Goal: Information Seeking & Learning: Understand process/instructions

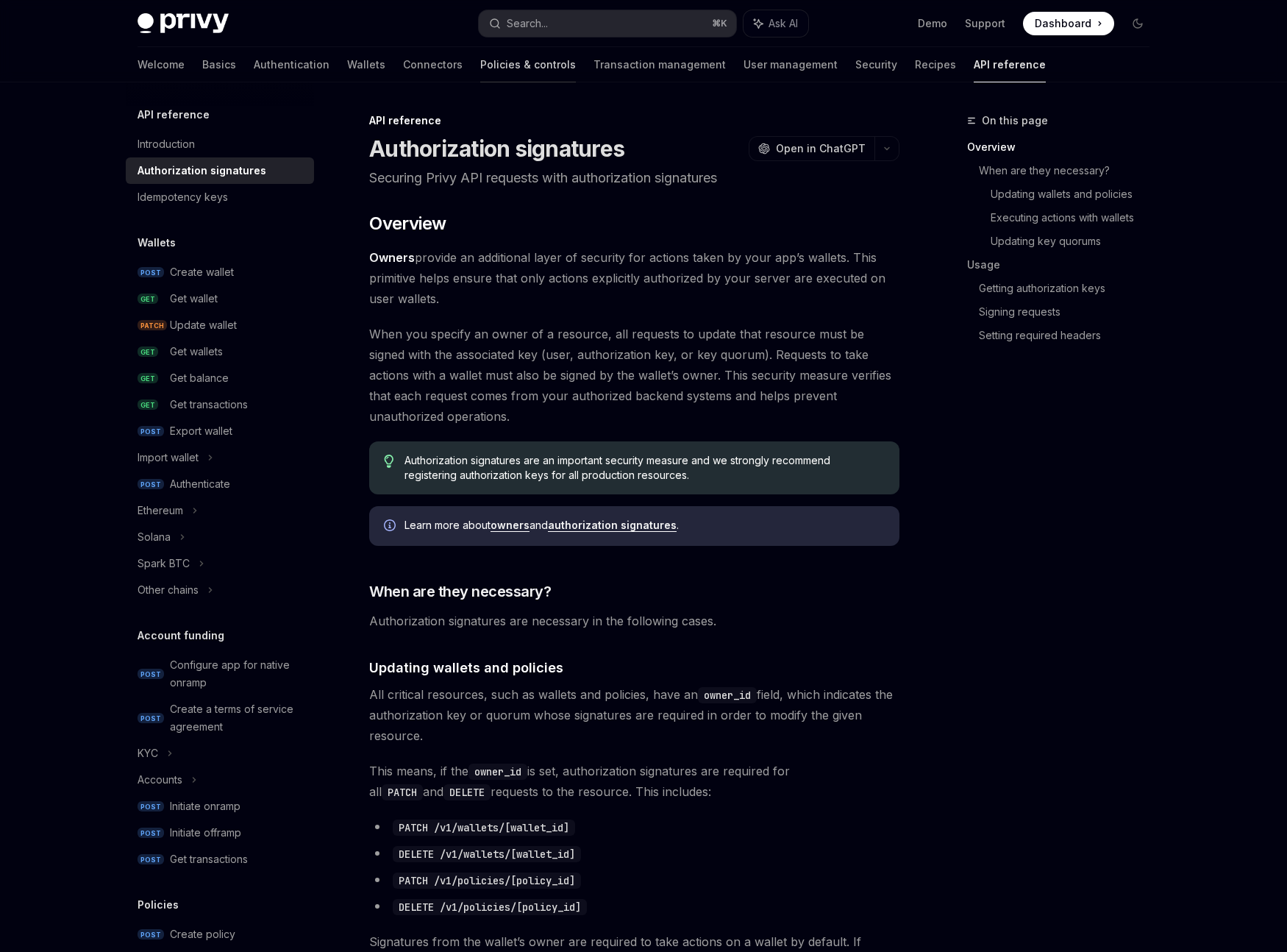
click at [481, 68] on link "Policies & controls" at bounding box center [528, 65] width 95 height 36
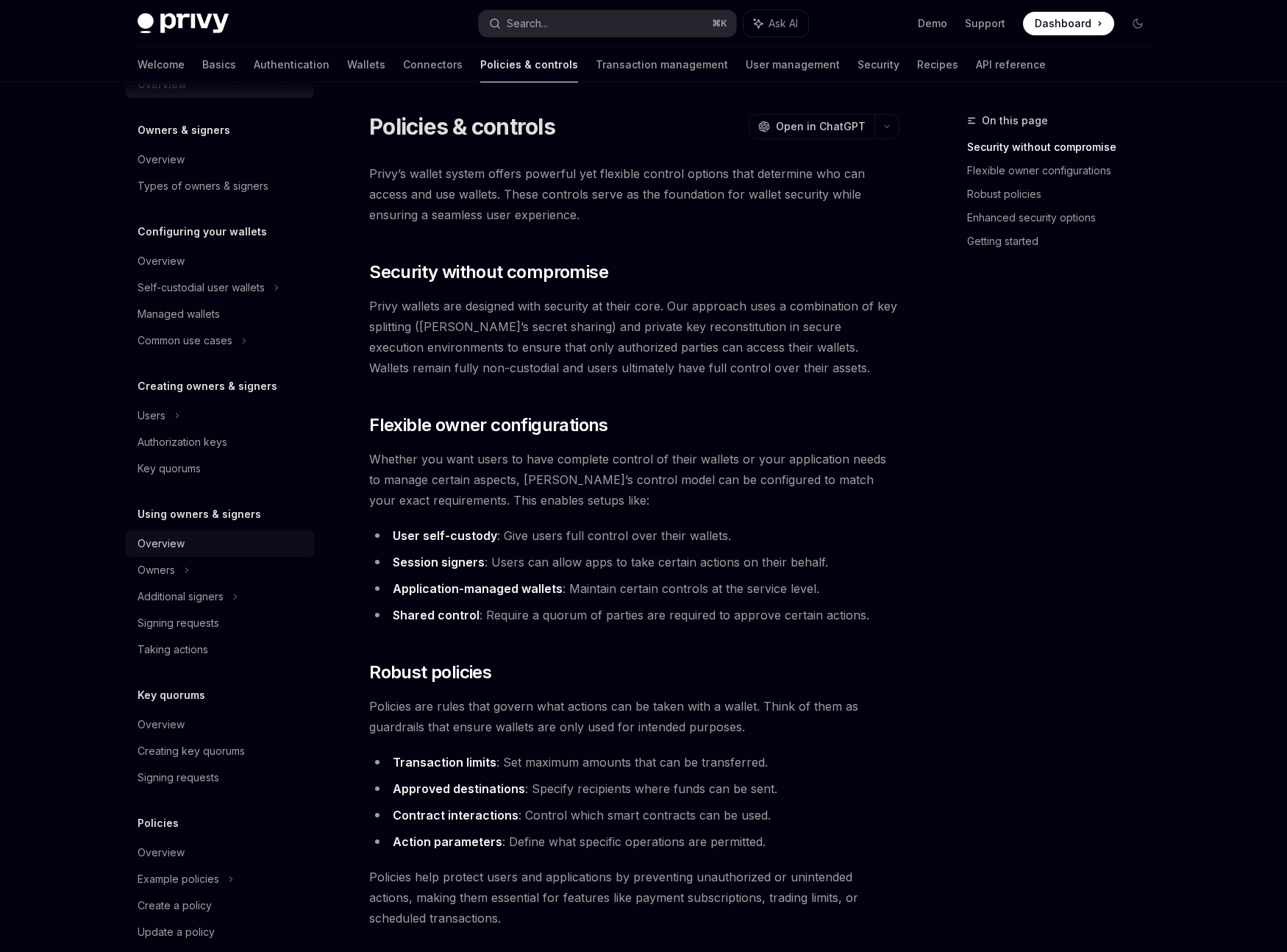
scroll to position [39, 0]
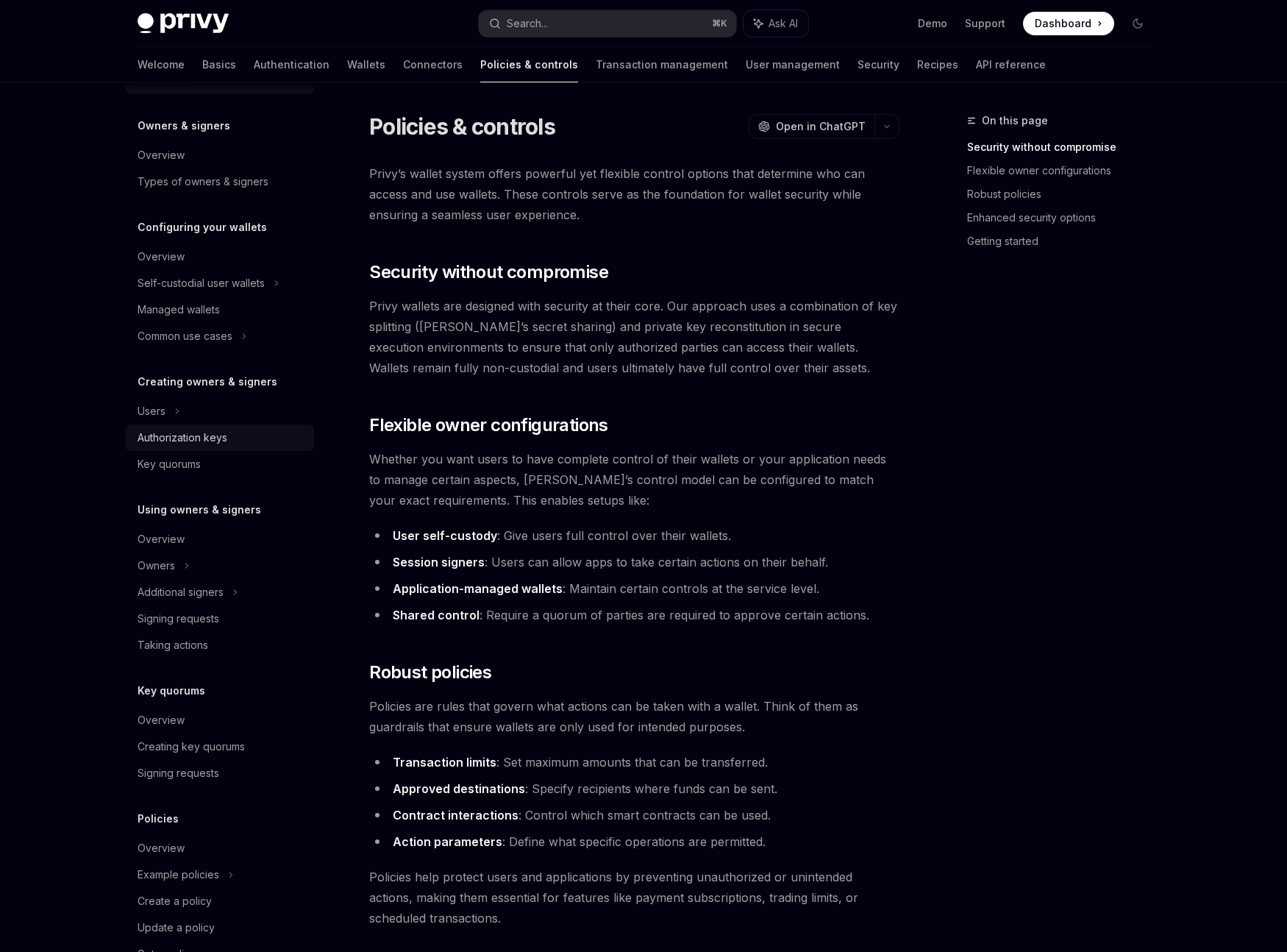
click at [220, 438] on div "Authorization keys" at bounding box center [183, 438] width 89 height 18
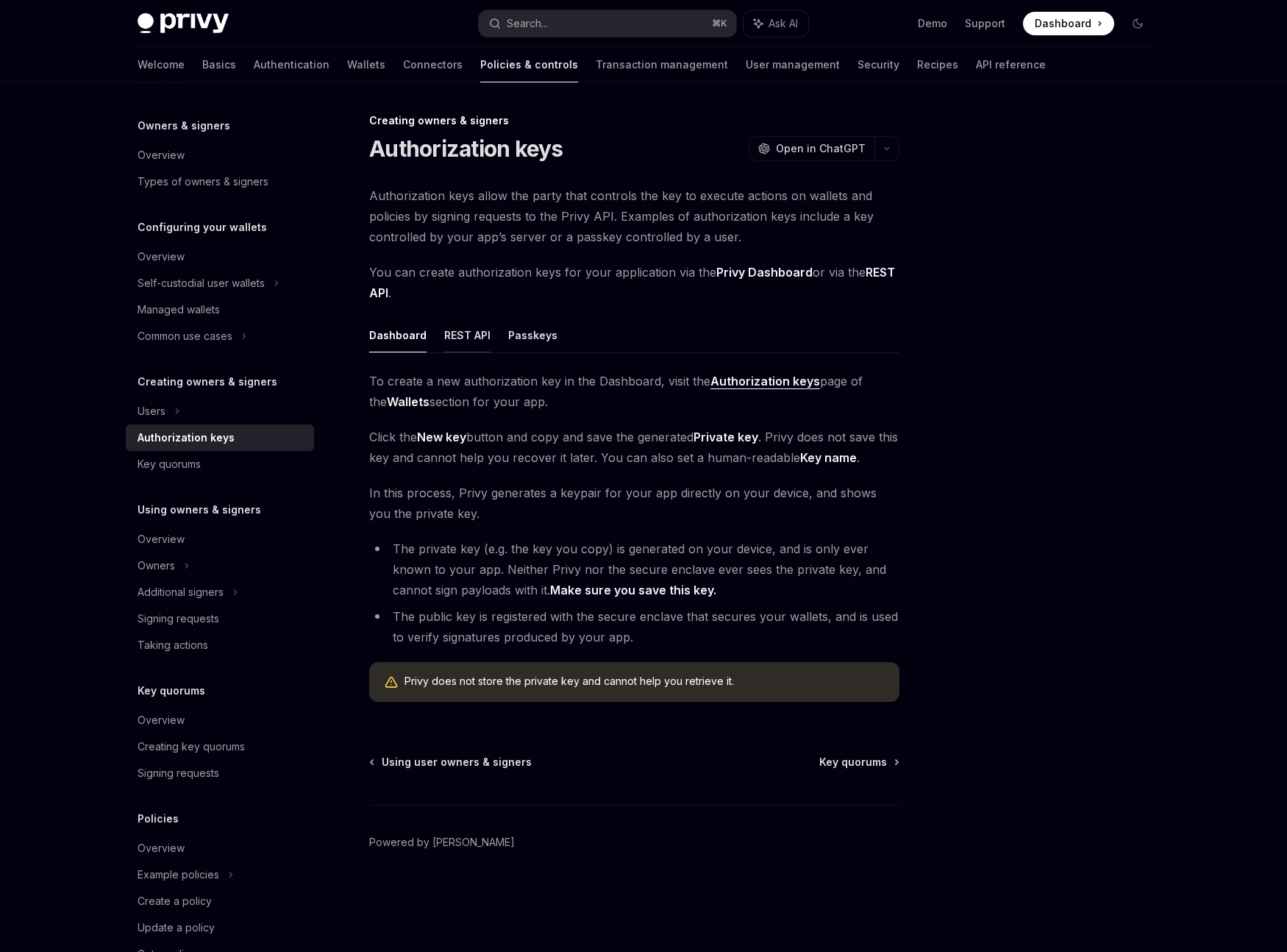
click at [479, 334] on button "REST API" at bounding box center [467, 335] width 47 height 35
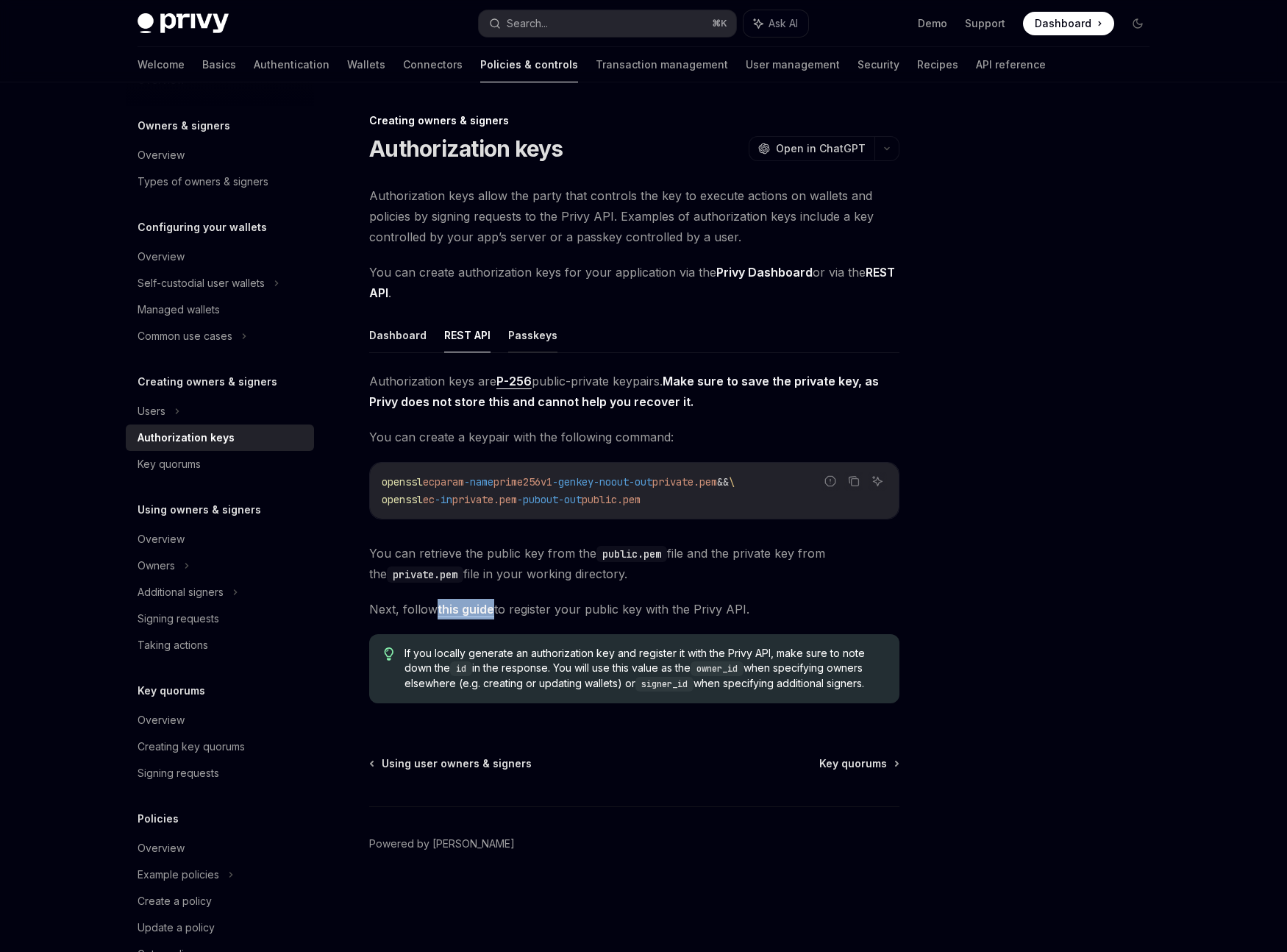
click at [540, 336] on button "Passkeys" at bounding box center [533, 335] width 50 height 35
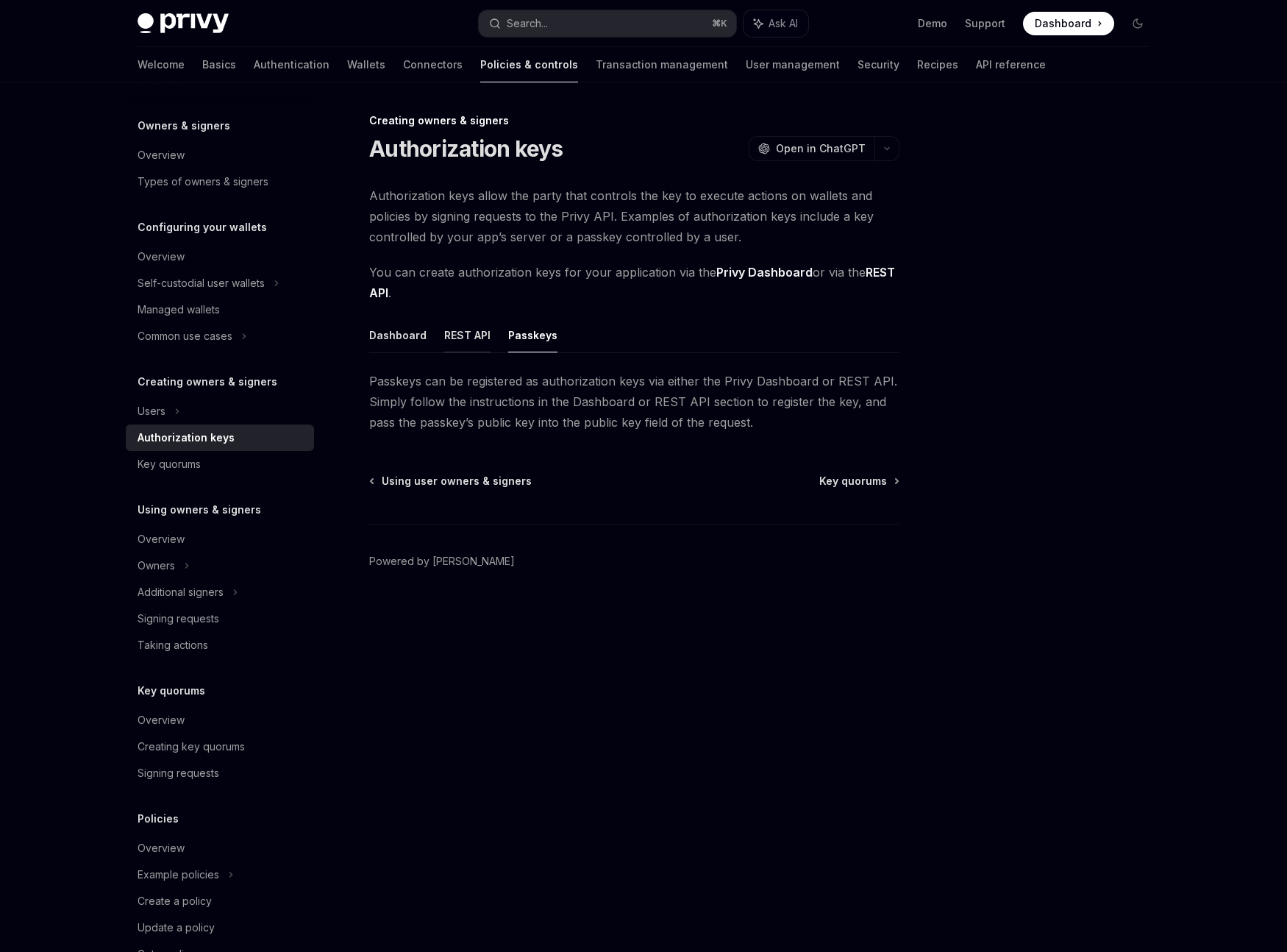
click at [465, 331] on button "REST API" at bounding box center [467, 335] width 47 height 35
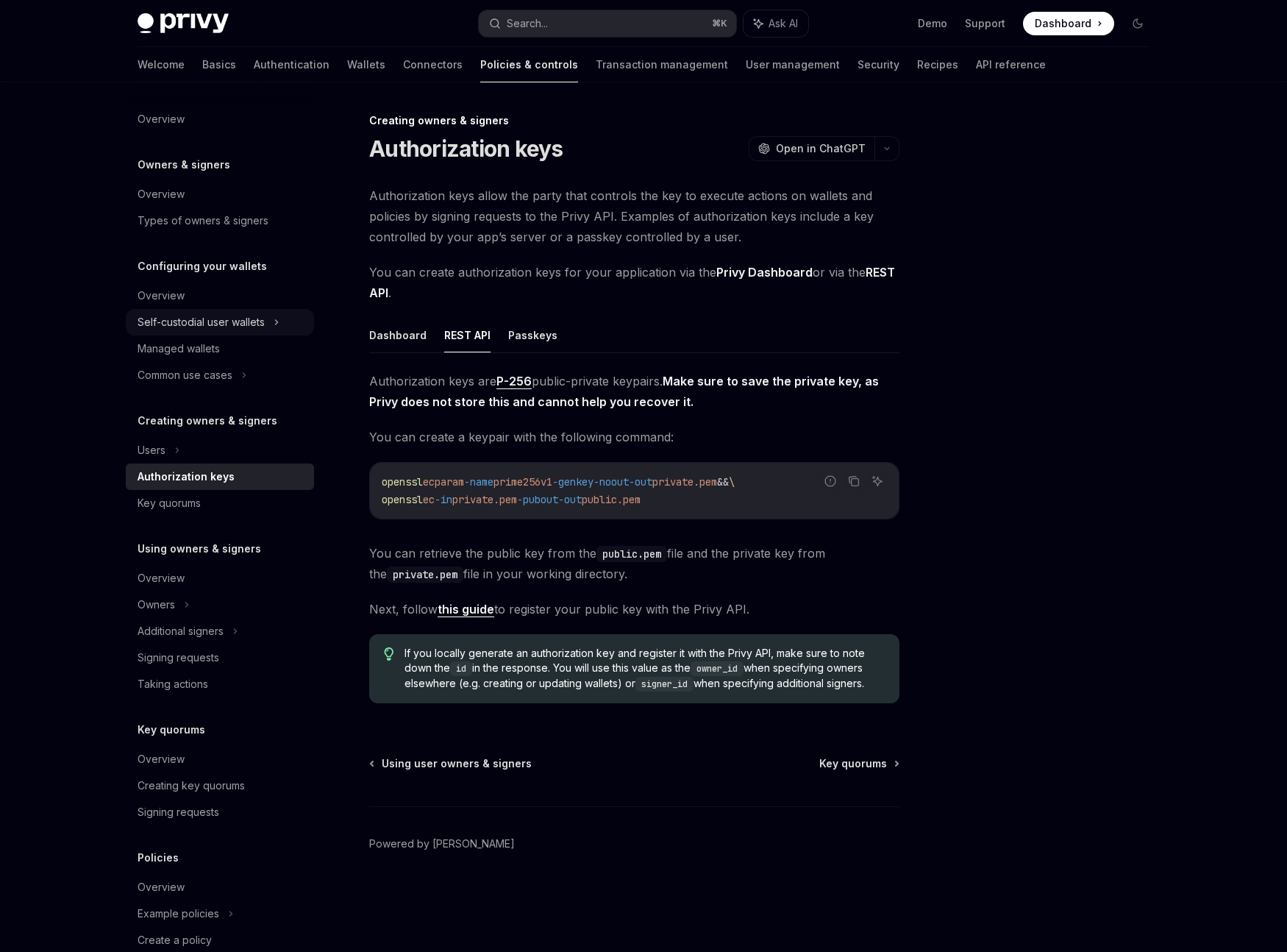
click at [225, 329] on div "Self-custodial user wallets" at bounding box center [202, 323] width 127 height 18
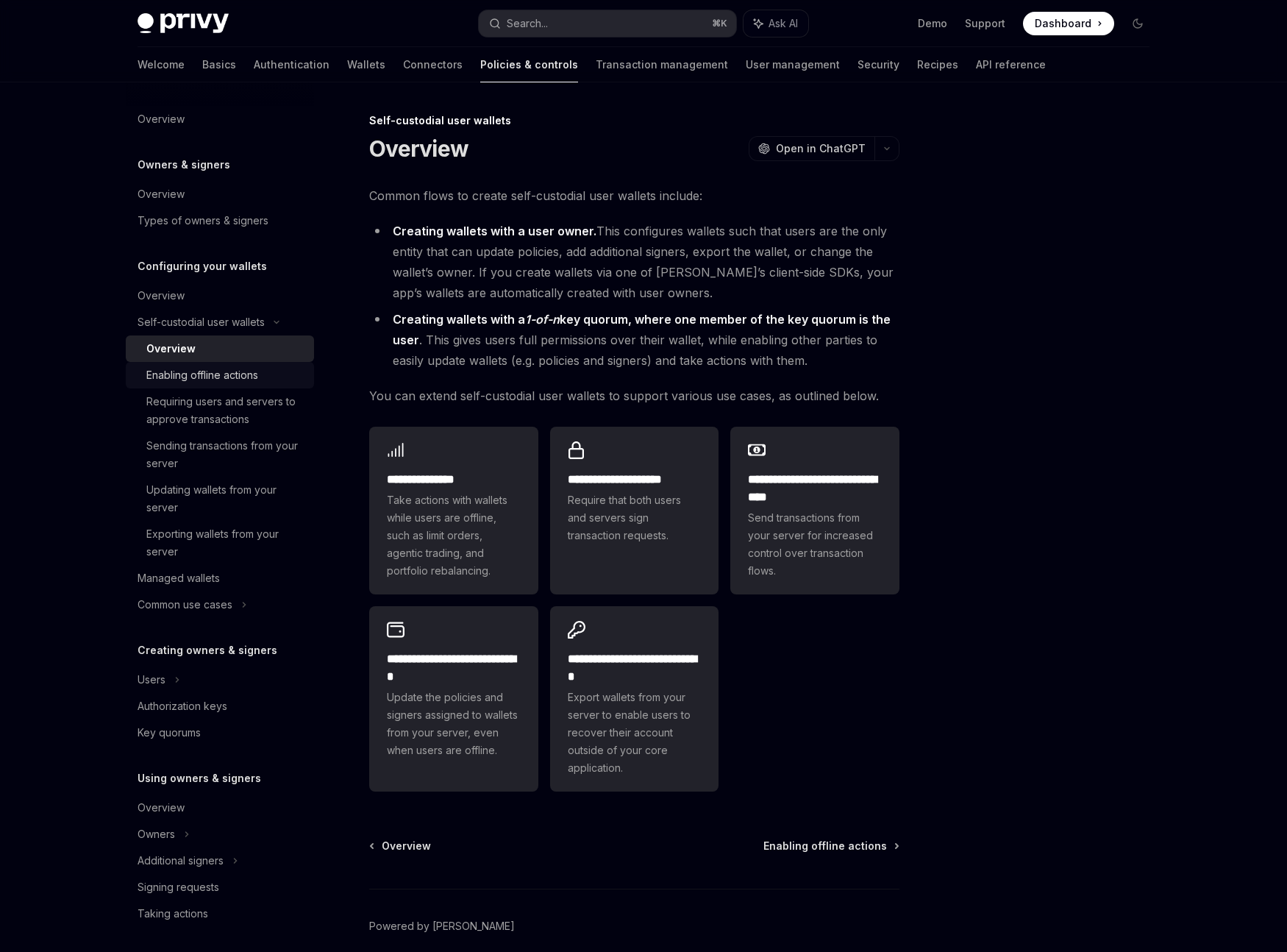
click at [244, 370] on div "Enabling offline actions" at bounding box center [202, 375] width 112 height 18
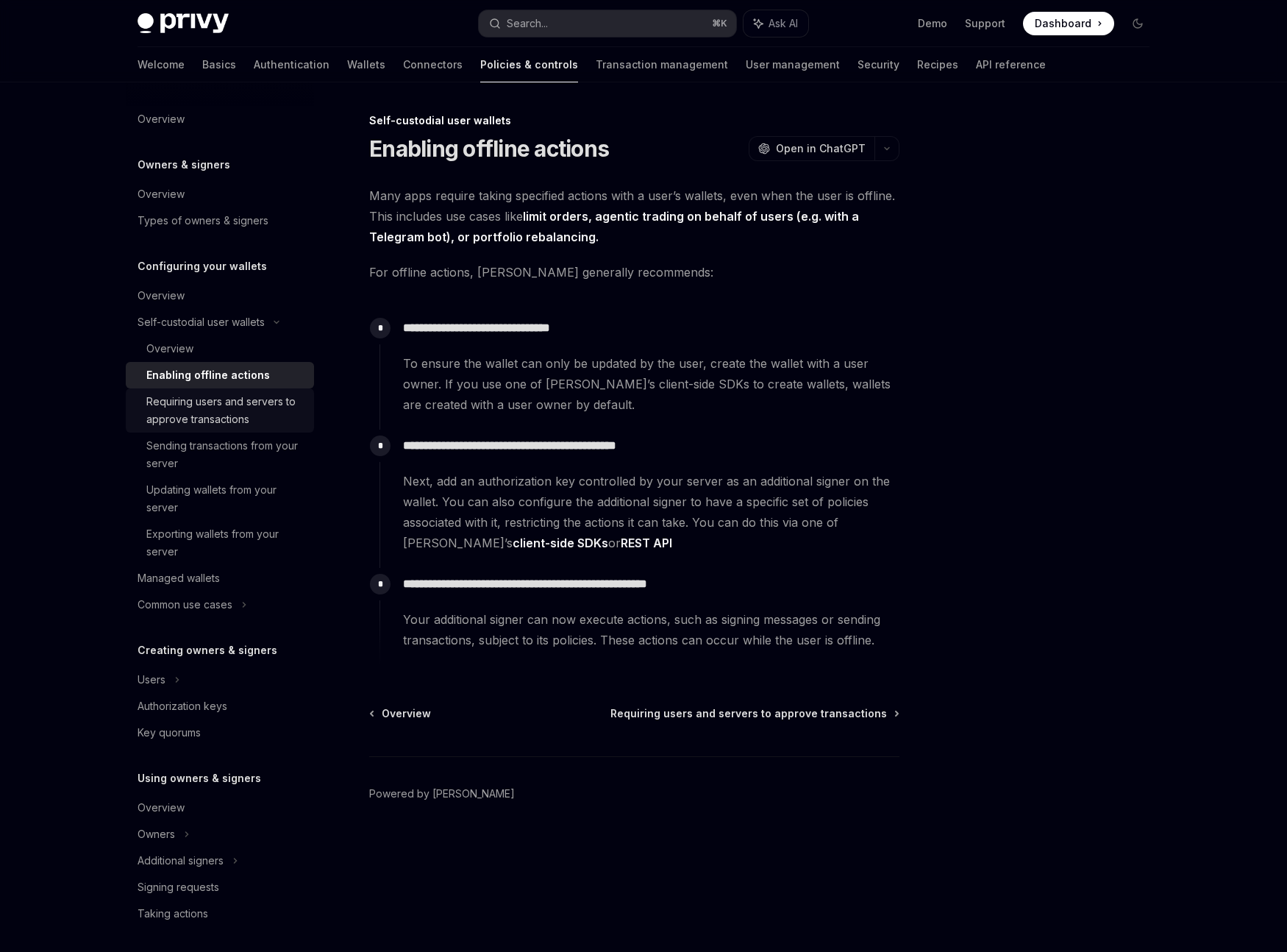
click at [252, 404] on div "Requiring users and servers to approve transactions" at bounding box center [225, 411] width 159 height 36
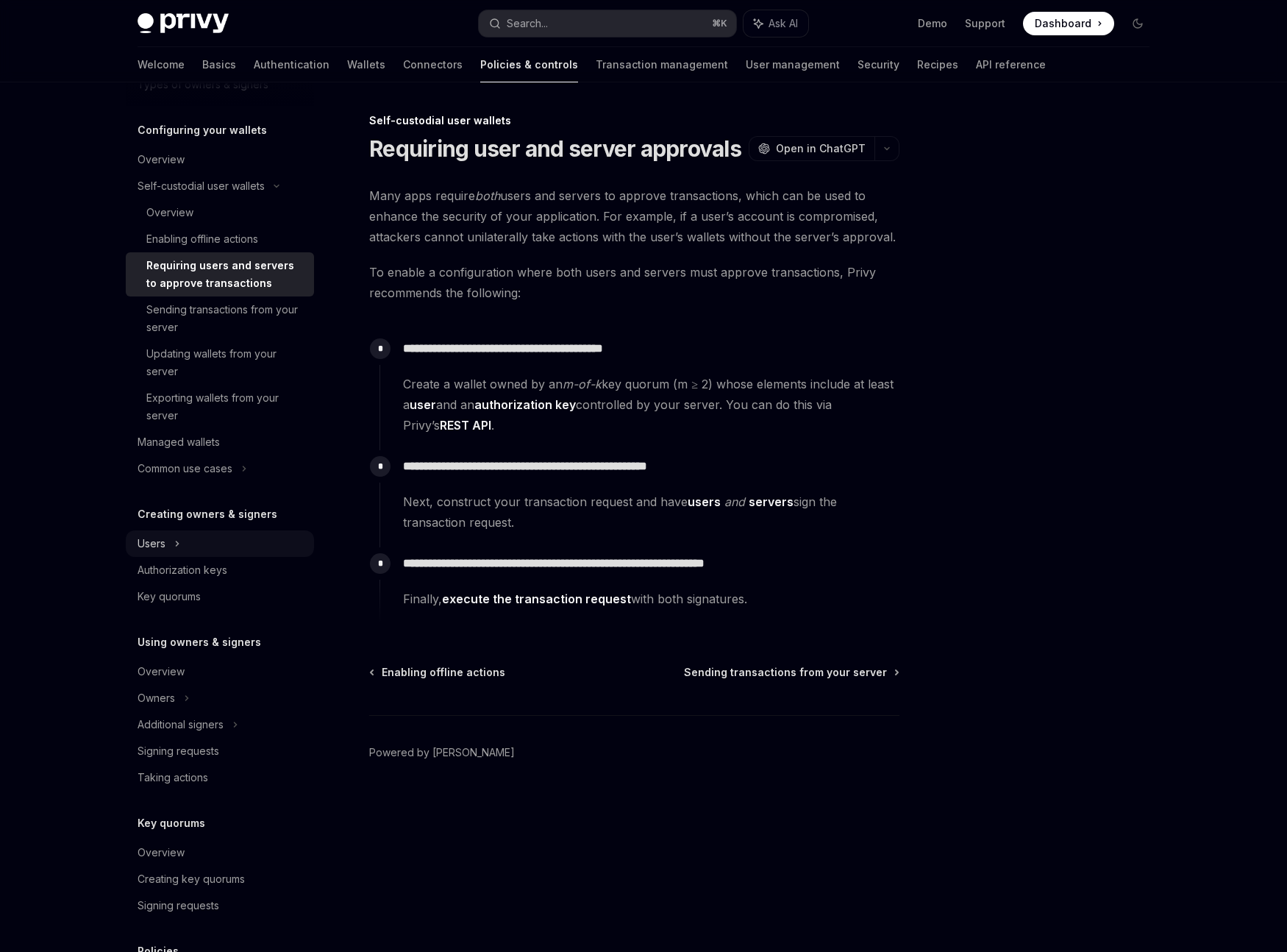
scroll to position [156, 0]
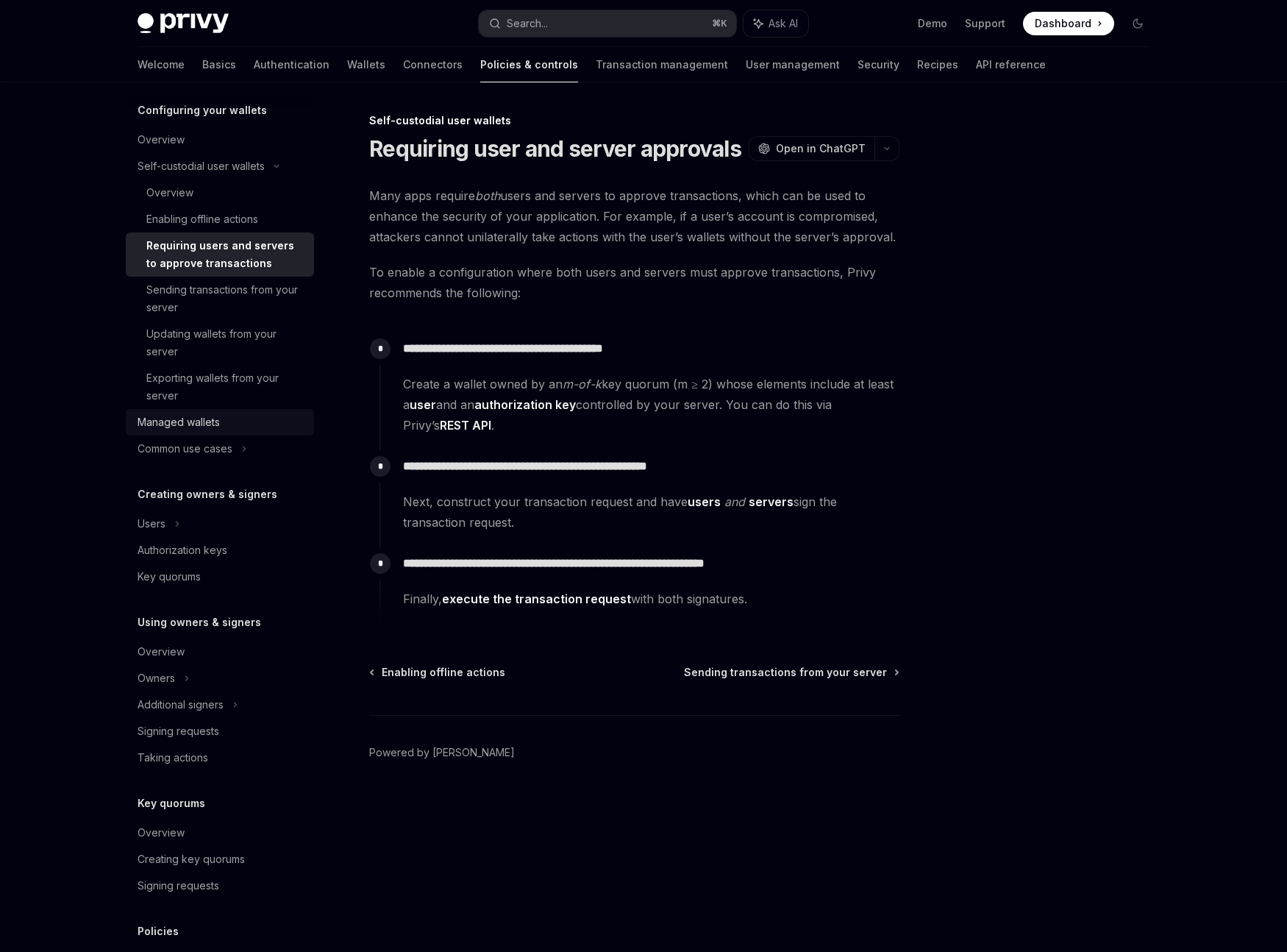
click at [214, 420] on div "Managed wallets" at bounding box center [179, 422] width 82 height 18
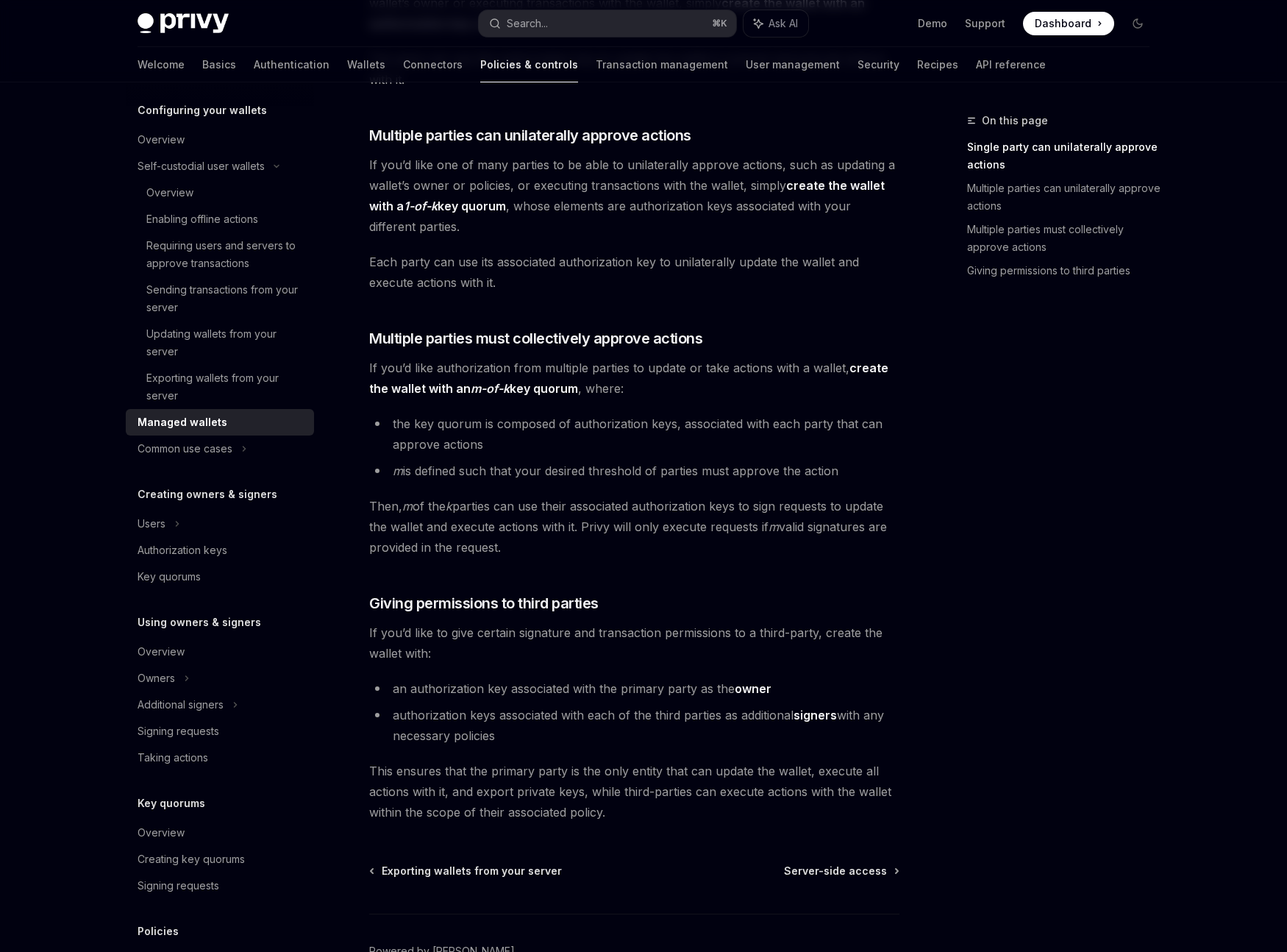
scroll to position [408, 0]
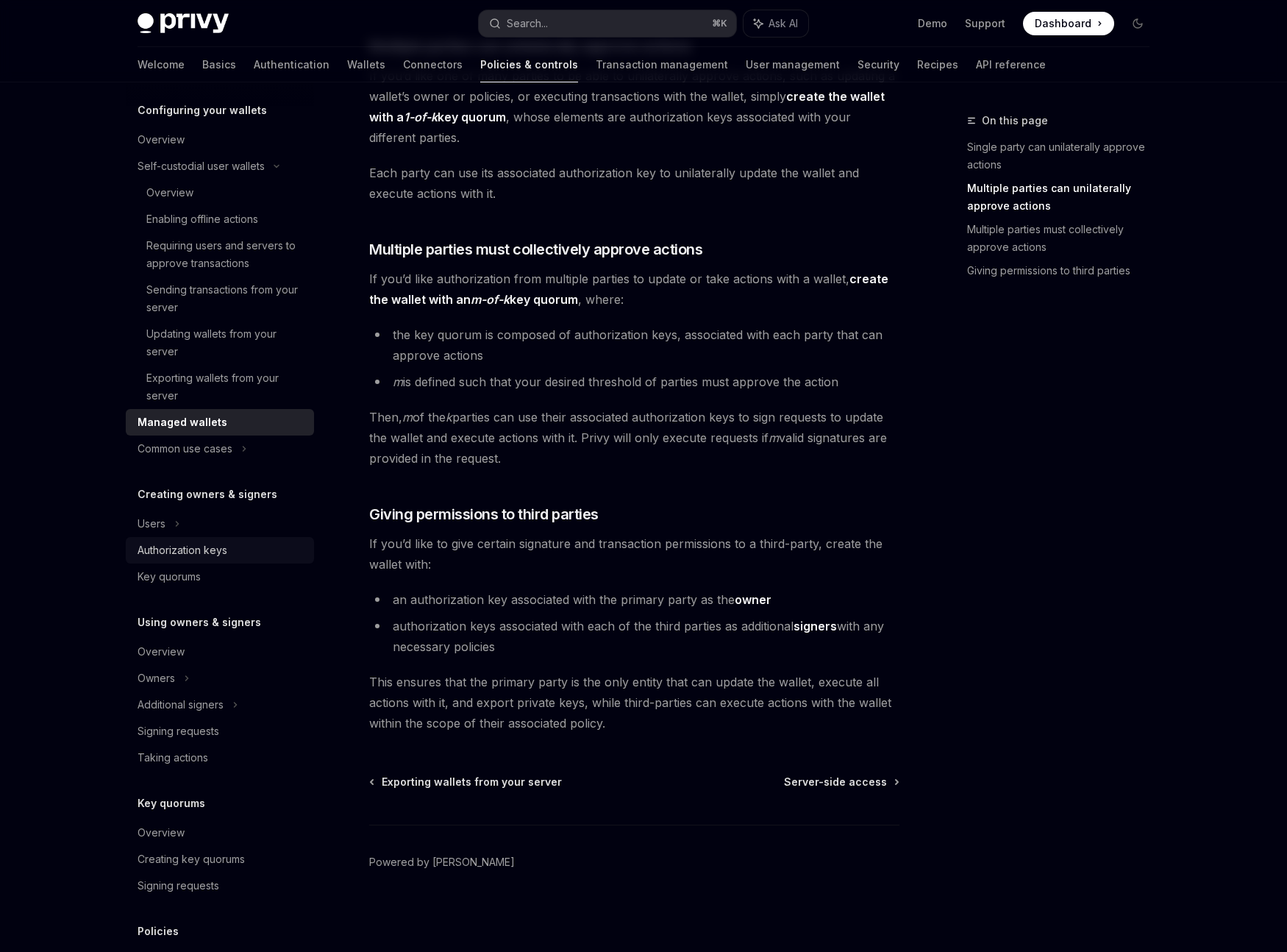
click at [217, 555] on div "Authorization keys" at bounding box center [183, 550] width 89 height 18
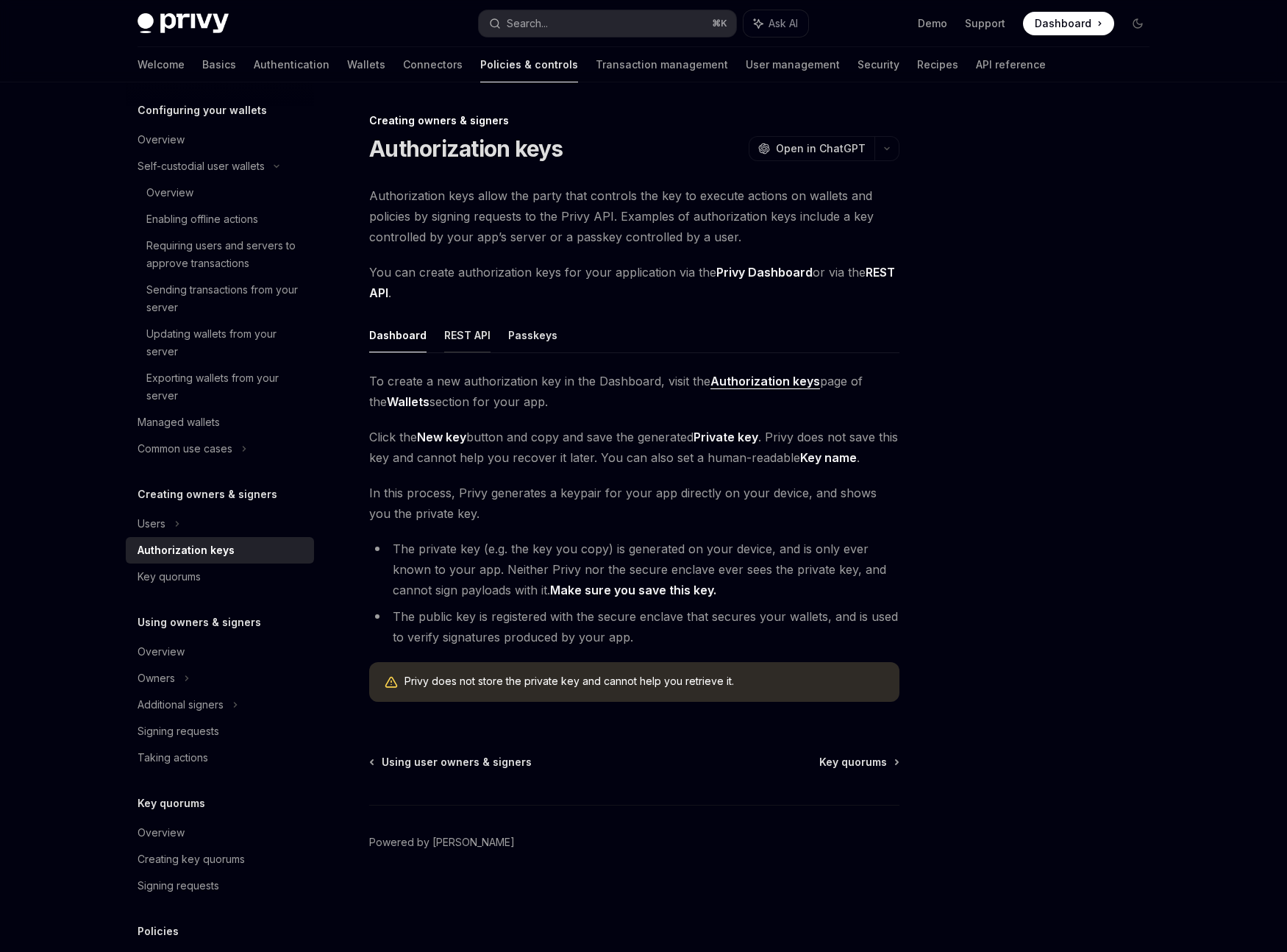
click at [459, 338] on button "REST API" at bounding box center [467, 335] width 47 height 35
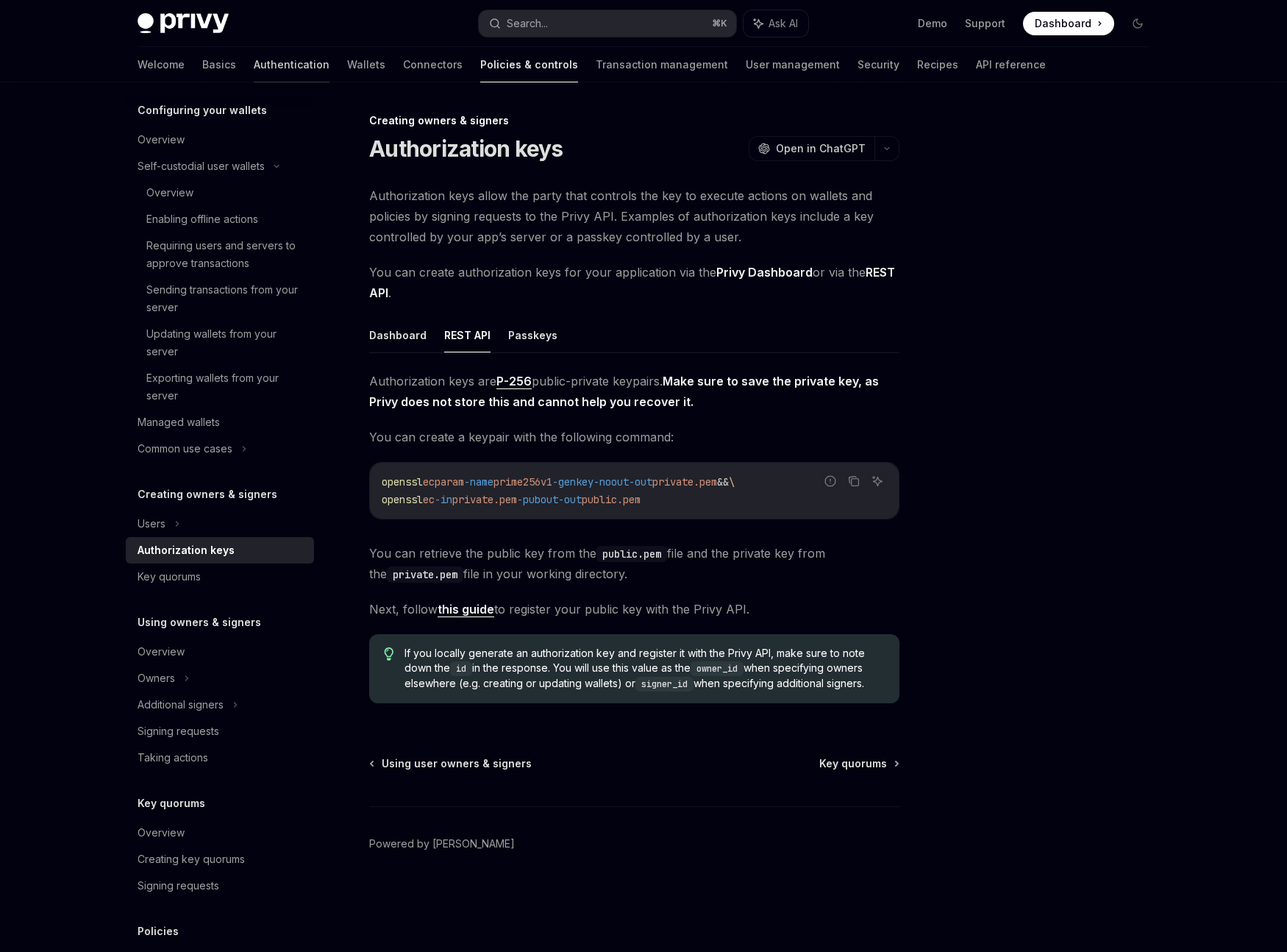
click at [254, 56] on link "Authentication" at bounding box center [292, 65] width 75 height 36
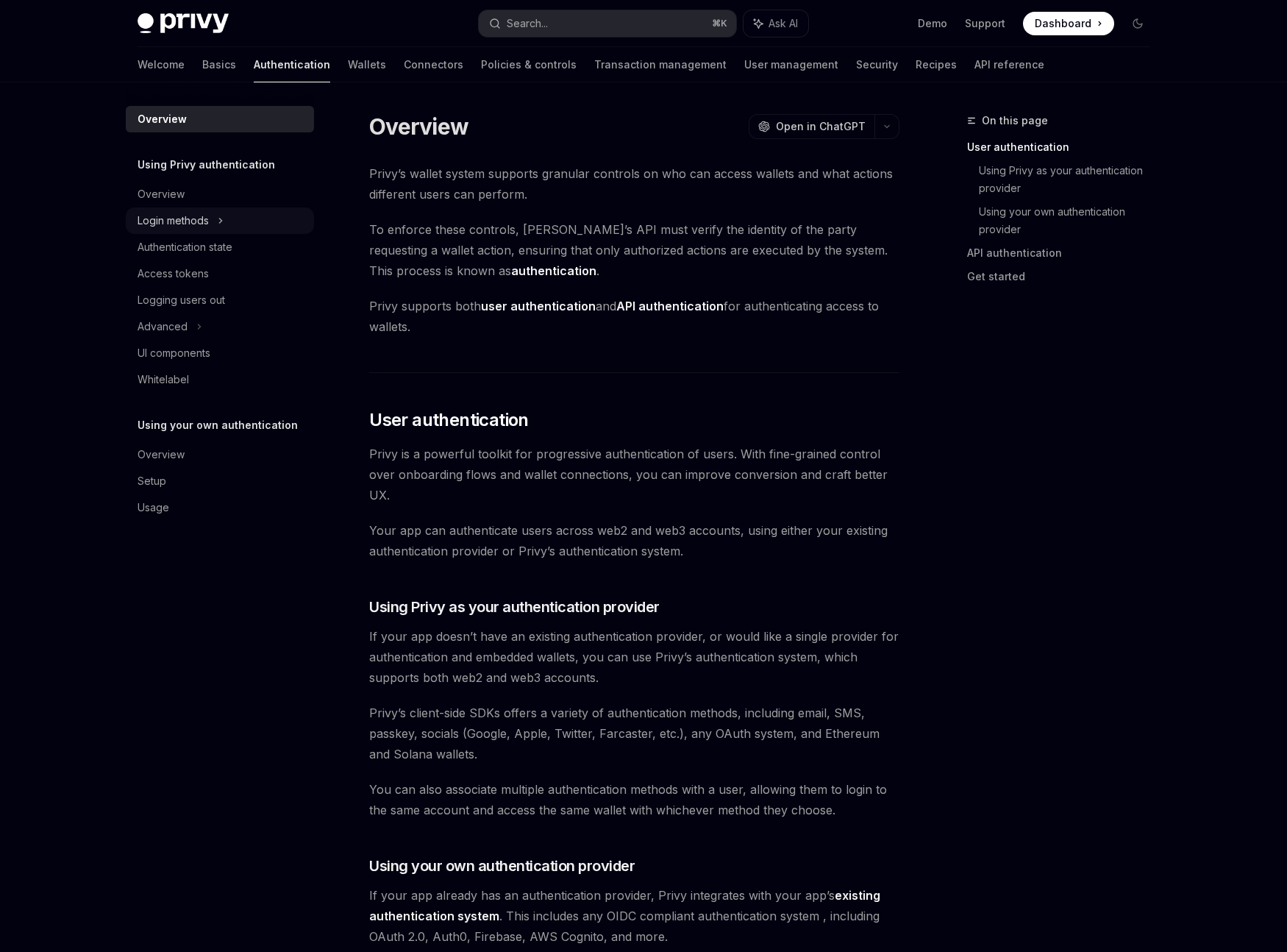
click at [222, 222] on icon at bounding box center [220, 220] width 6 height 18
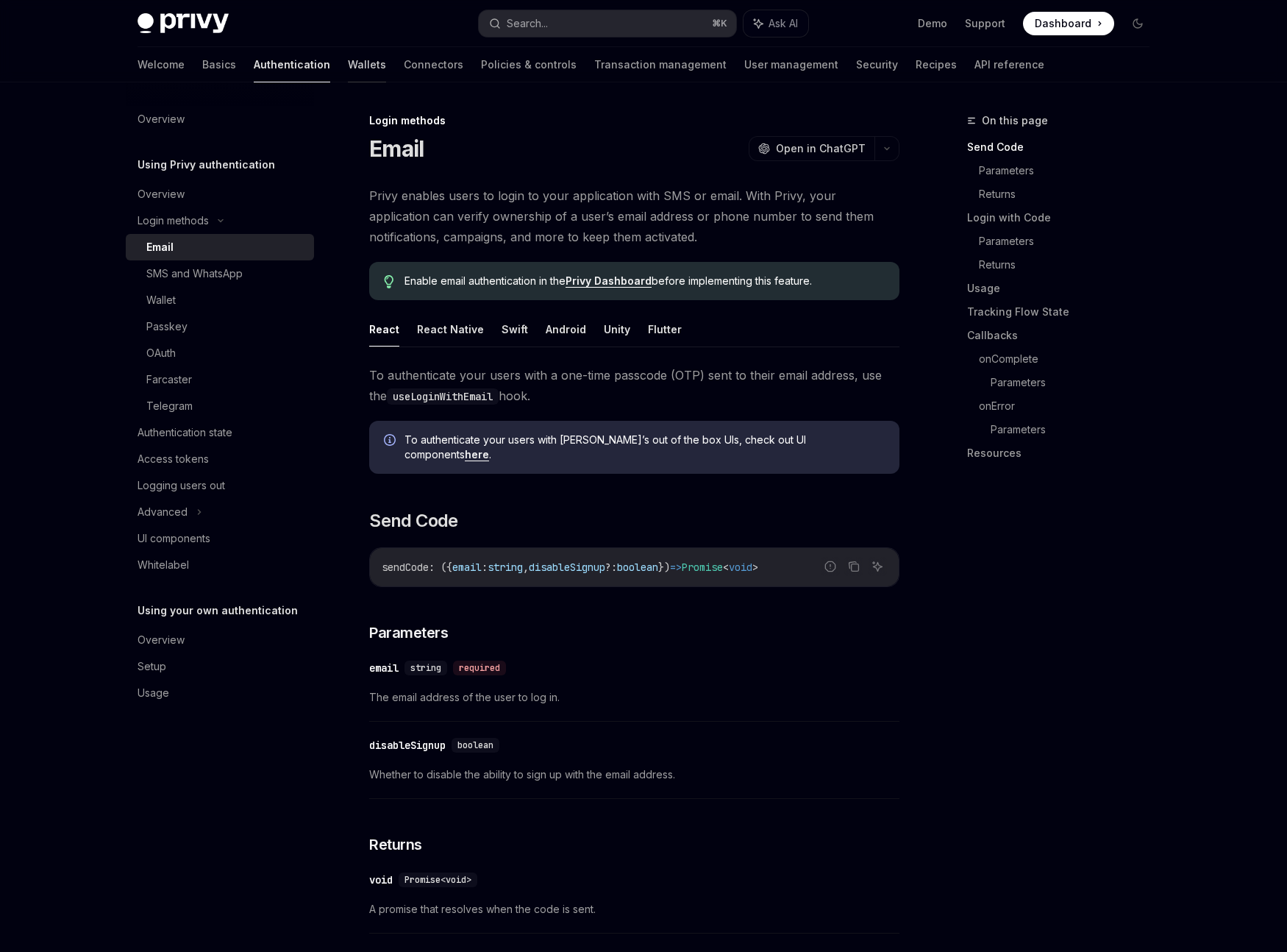
click at [348, 69] on link "Wallets" at bounding box center [366, 65] width 39 height 36
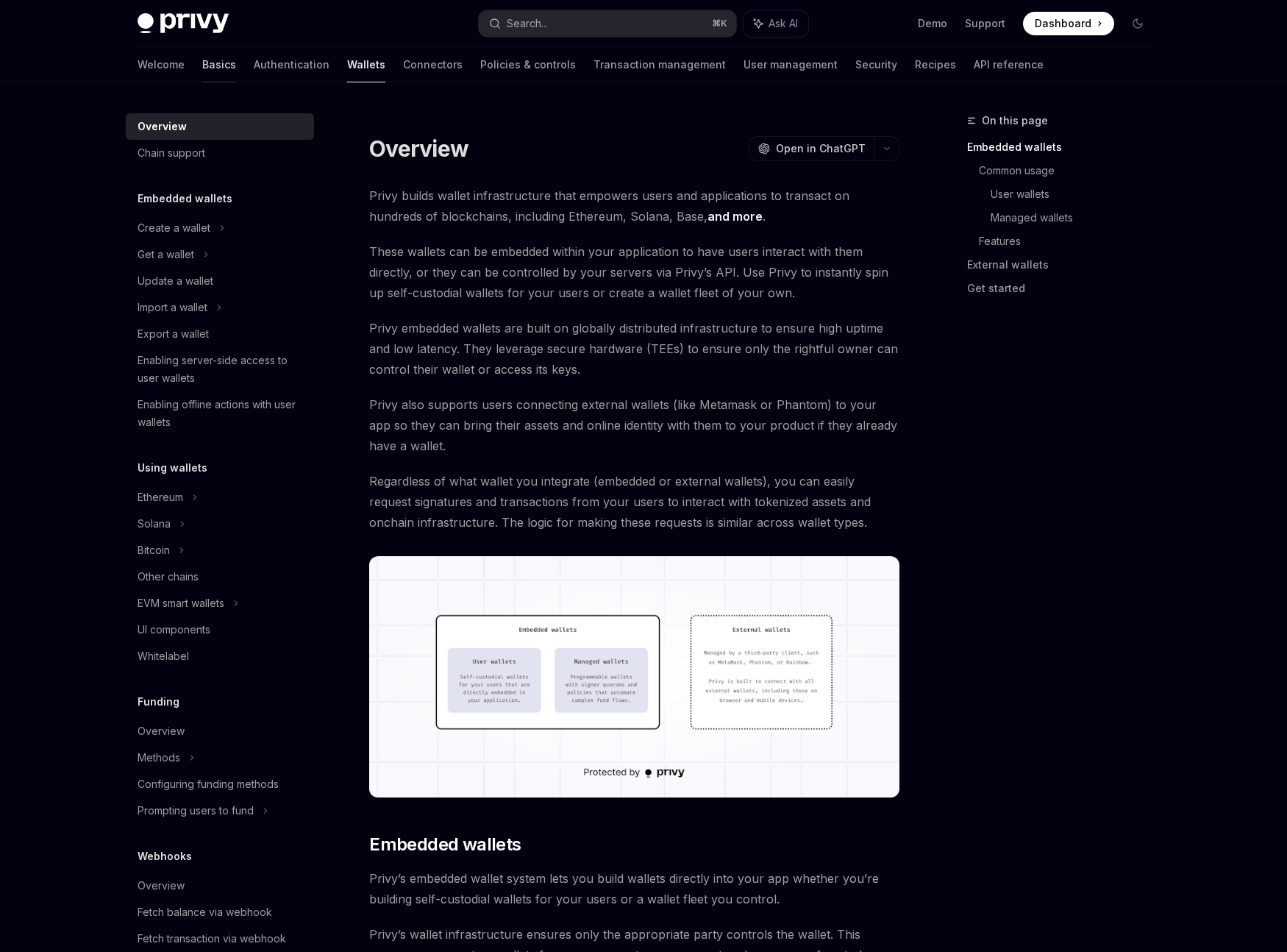
click at [203, 67] on link "Basics" at bounding box center [219, 65] width 34 height 36
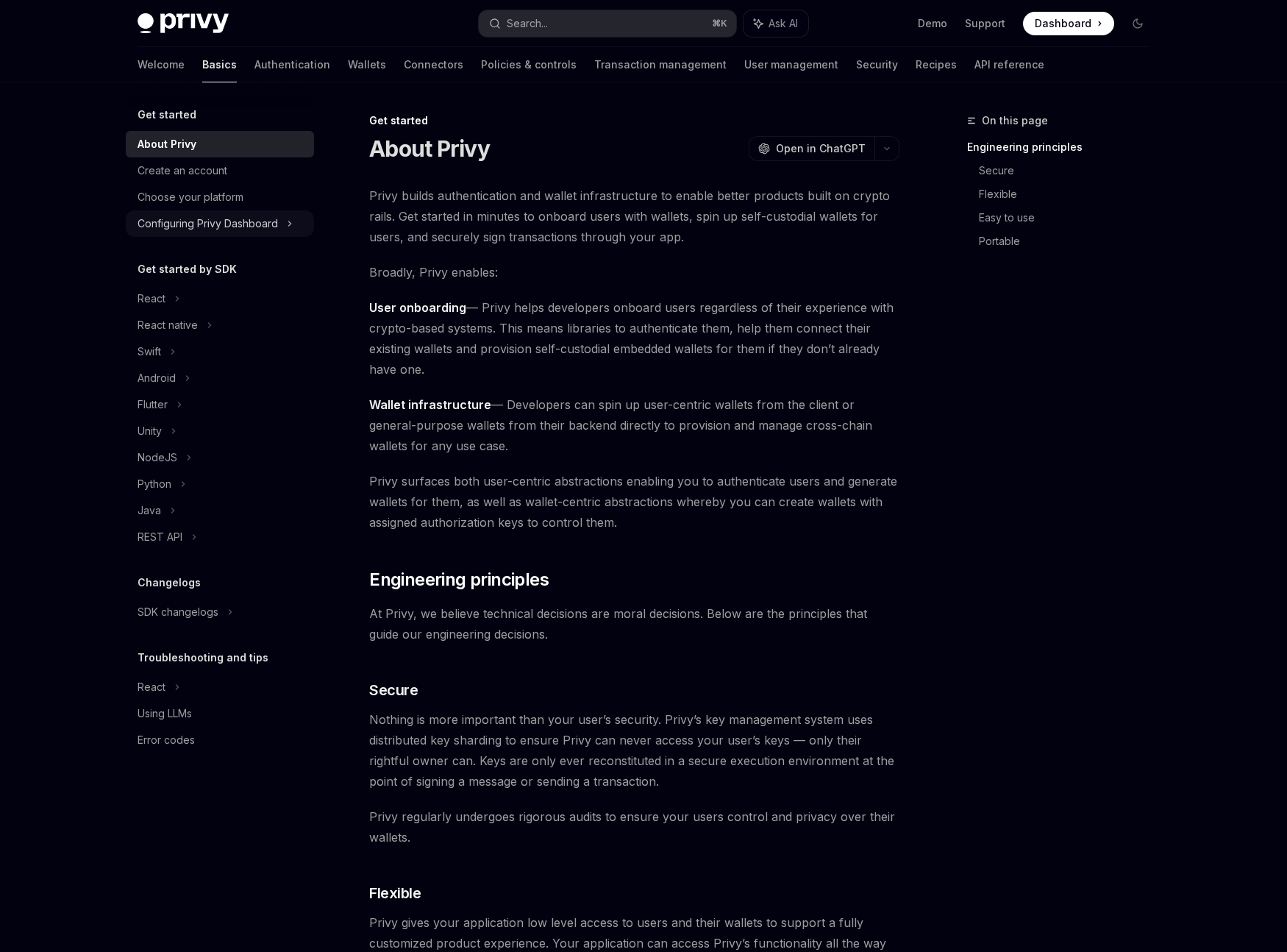
click at [252, 233] on div "Configuring Privy Dashboard" at bounding box center [220, 223] width 189 height 27
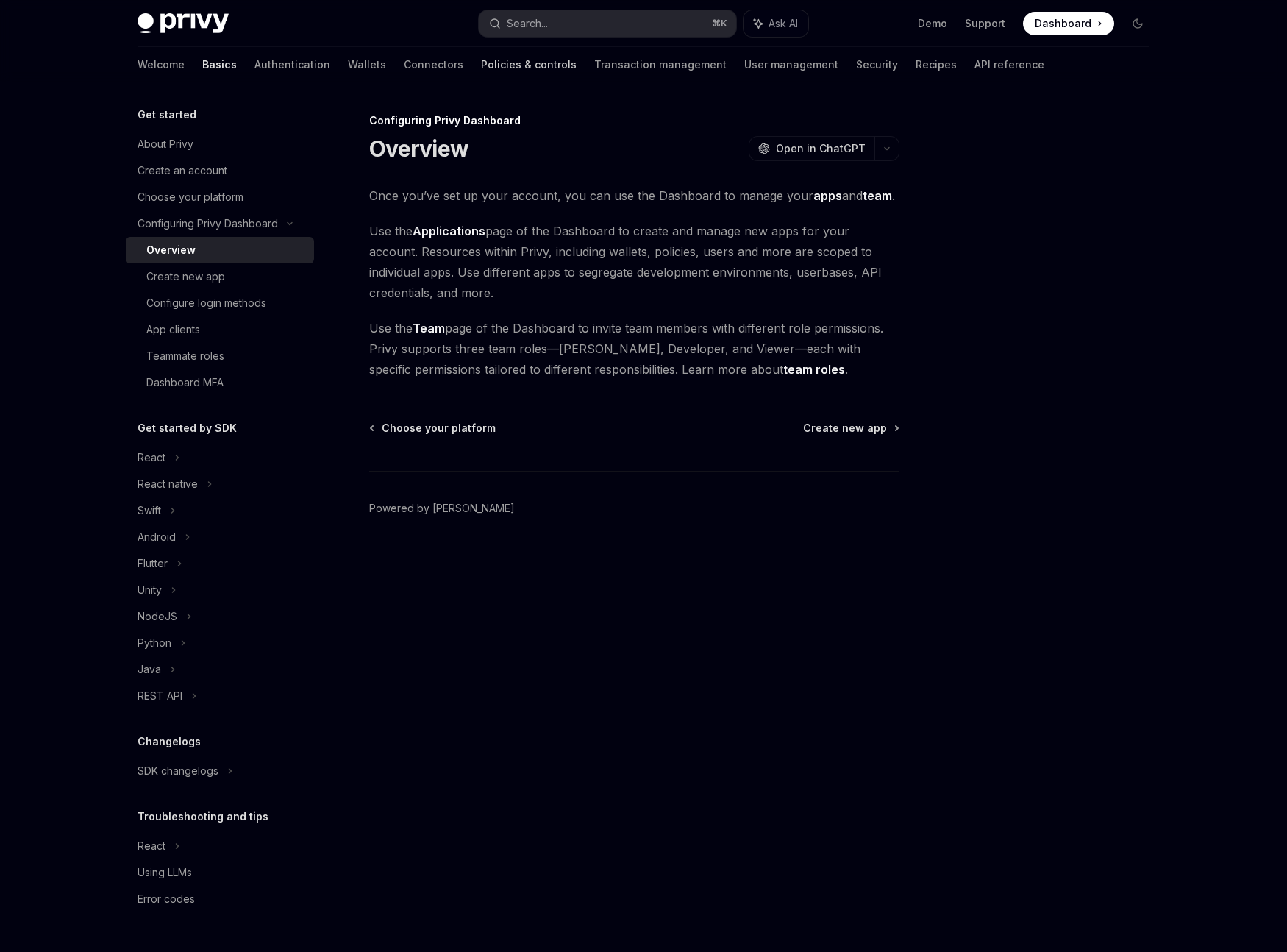
click at [482, 74] on link "Policies & controls" at bounding box center [529, 65] width 95 height 36
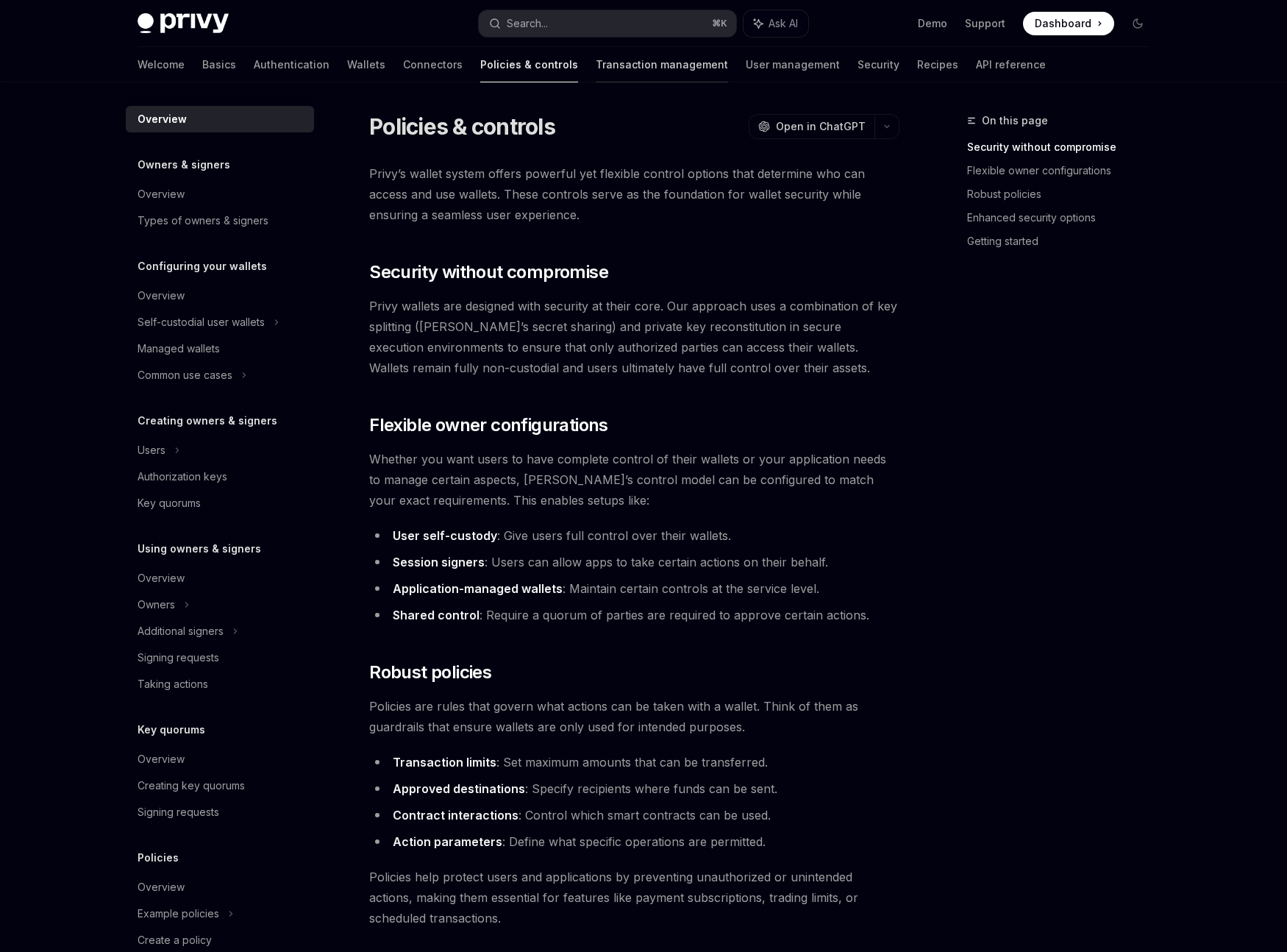
click at [596, 68] on link "Transaction management" at bounding box center [661, 65] width 132 height 36
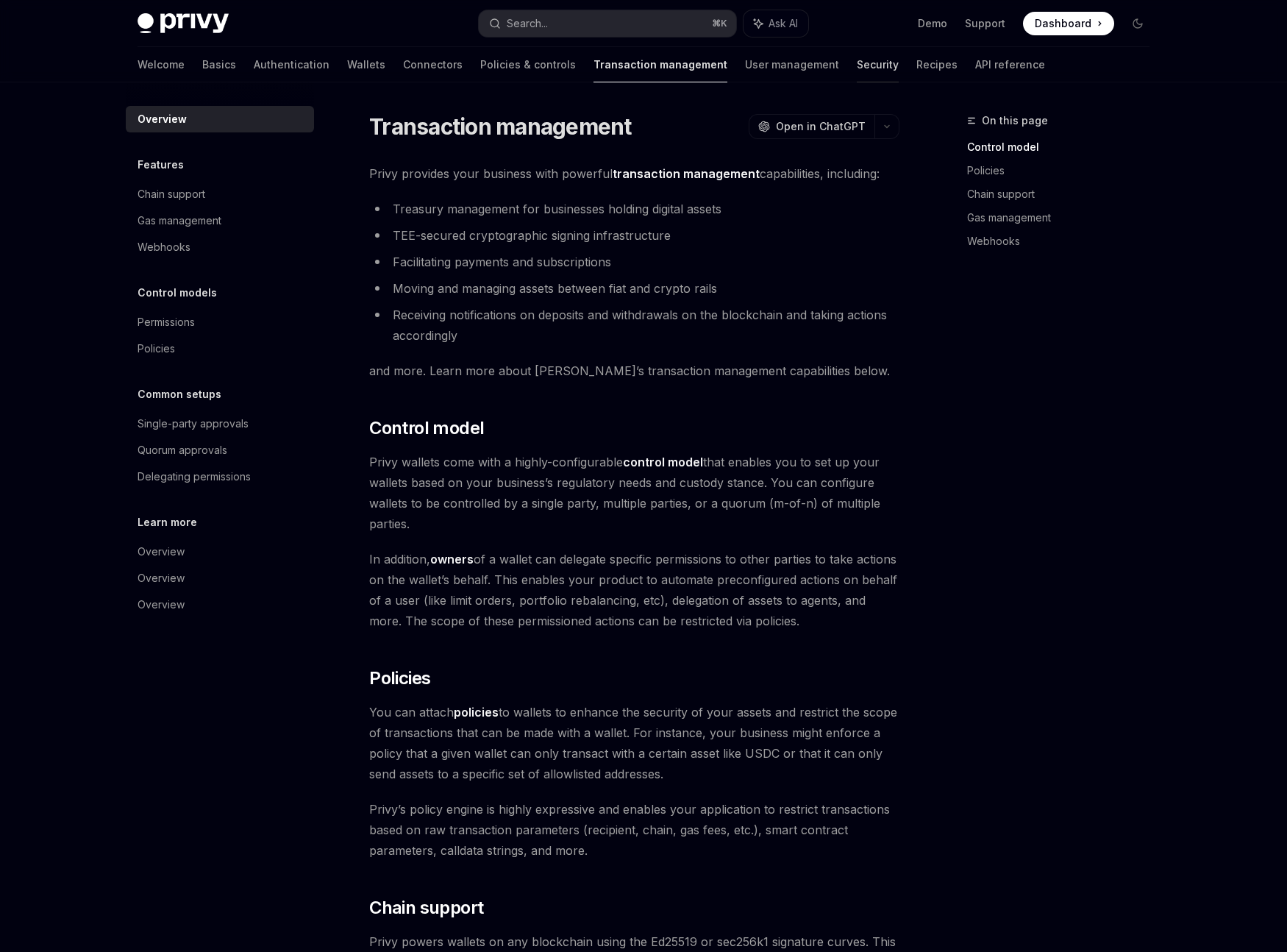
click at [857, 67] on link "Security" at bounding box center [878, 65] width 42 height 36
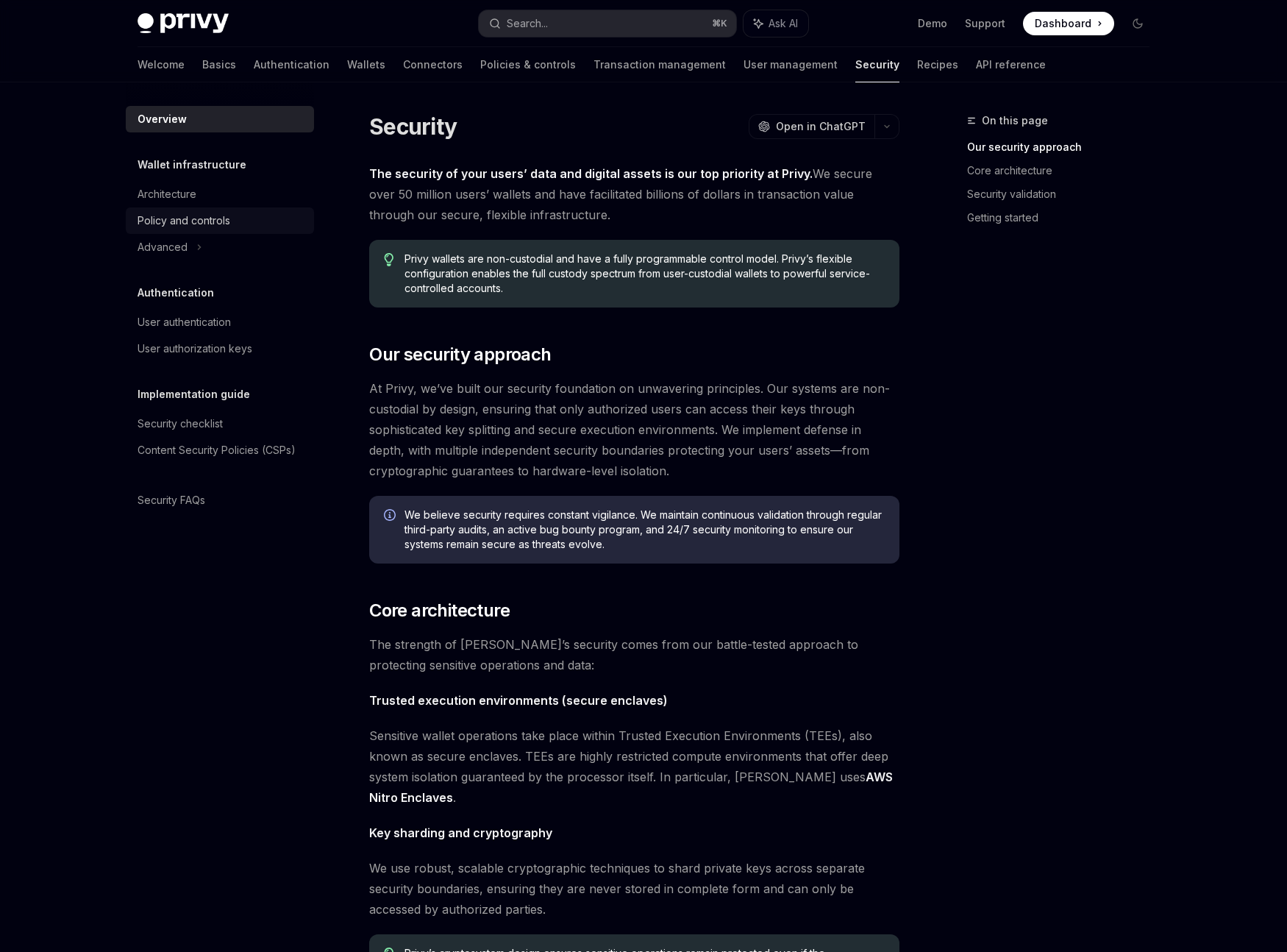
click at [198, 218] on div "Policy and controls" at bounding box center [184, 220] width 92 height 18
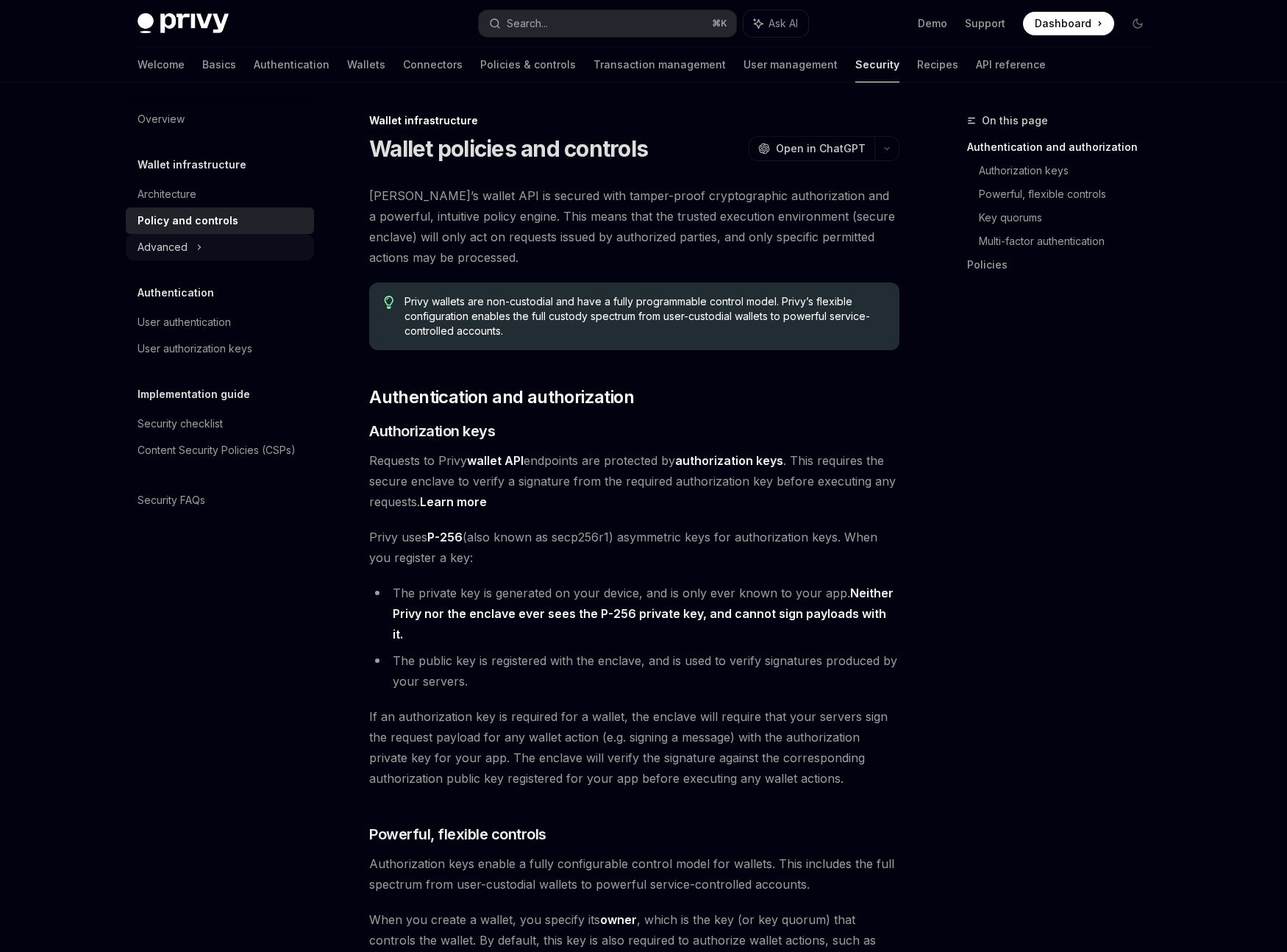
click at [197, 242] on icon at bounding box center [200, 247] width 6 height 18
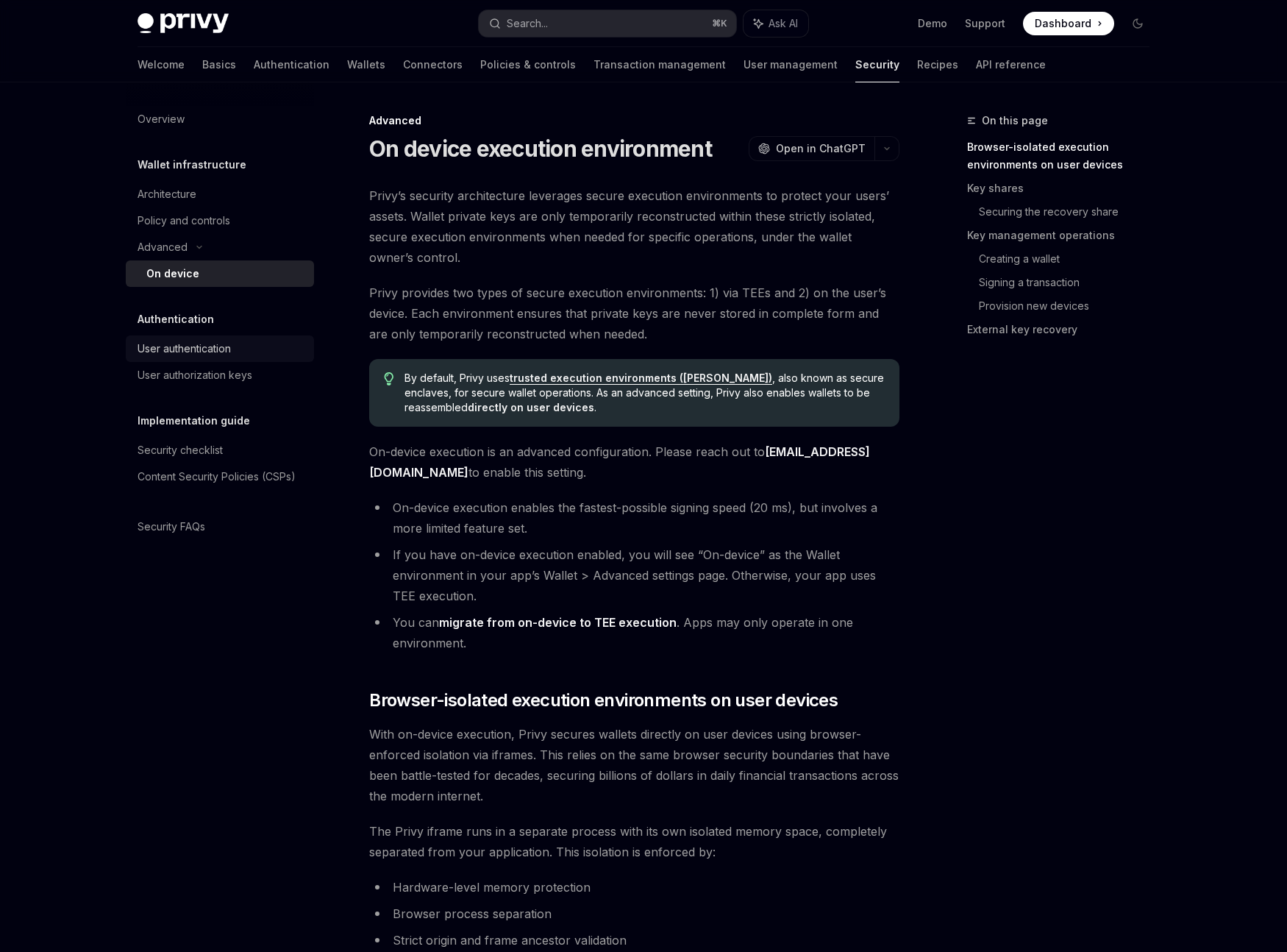
click at [206, 356] on div "User authentication" at bounding box center [185, 348] width 93 height 18
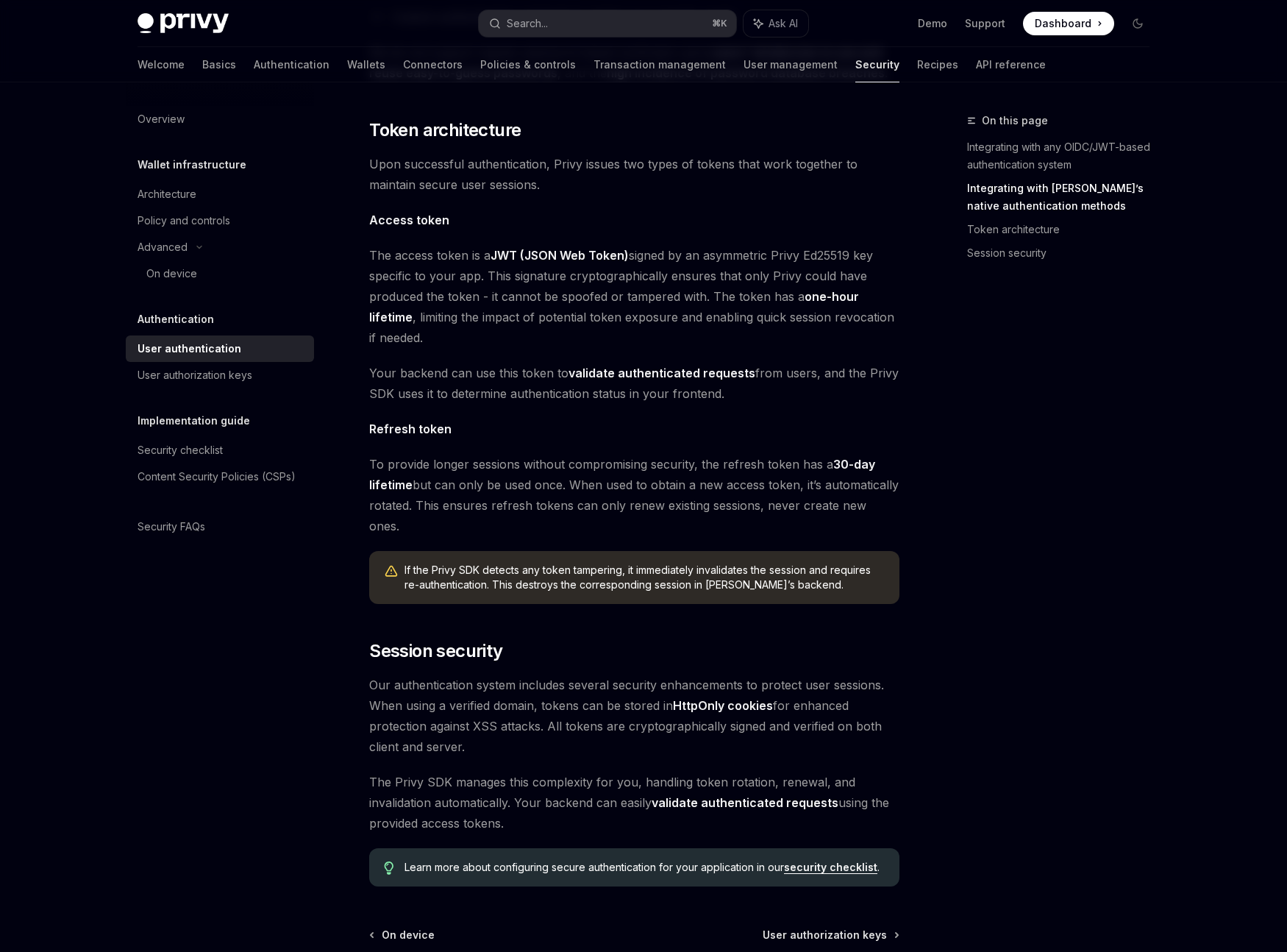
scroll to position [870, 0]
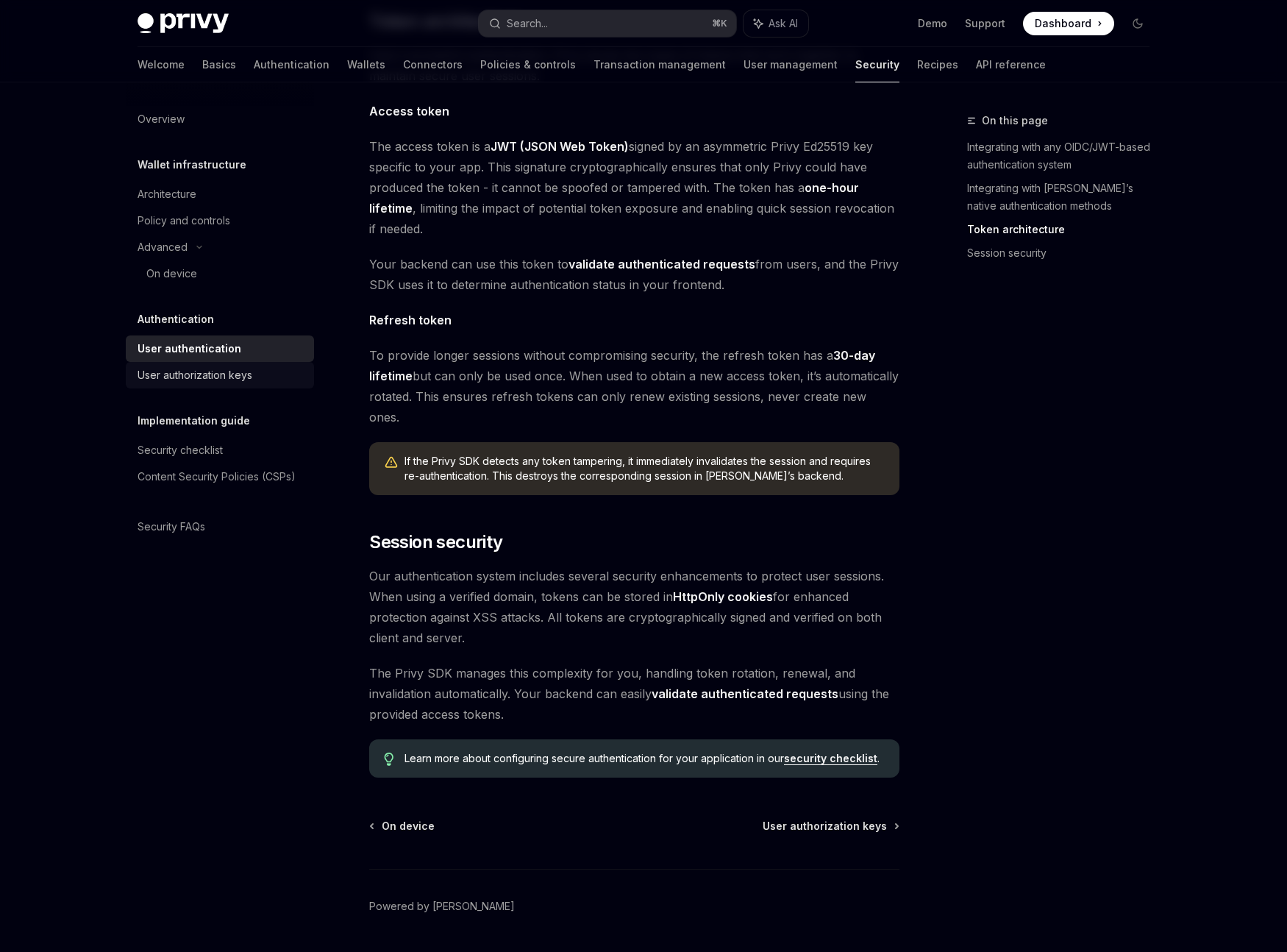
click at [223, 384] on link "User authorization keys" at bounding box center [220, 374] width 189 height 27
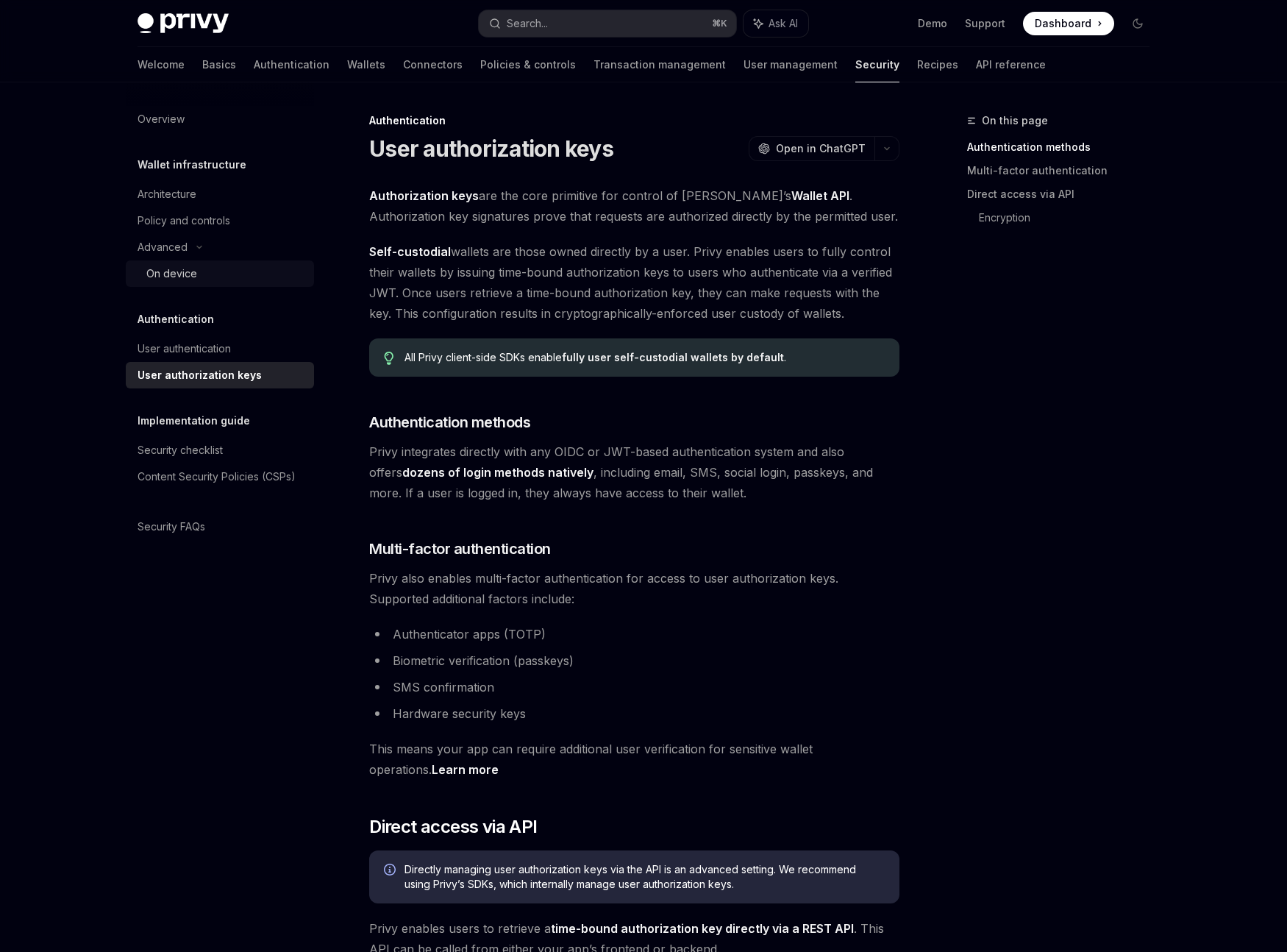
click at [183, 279] on div "On device" at bounding box center [171, 274] width 51 height 18
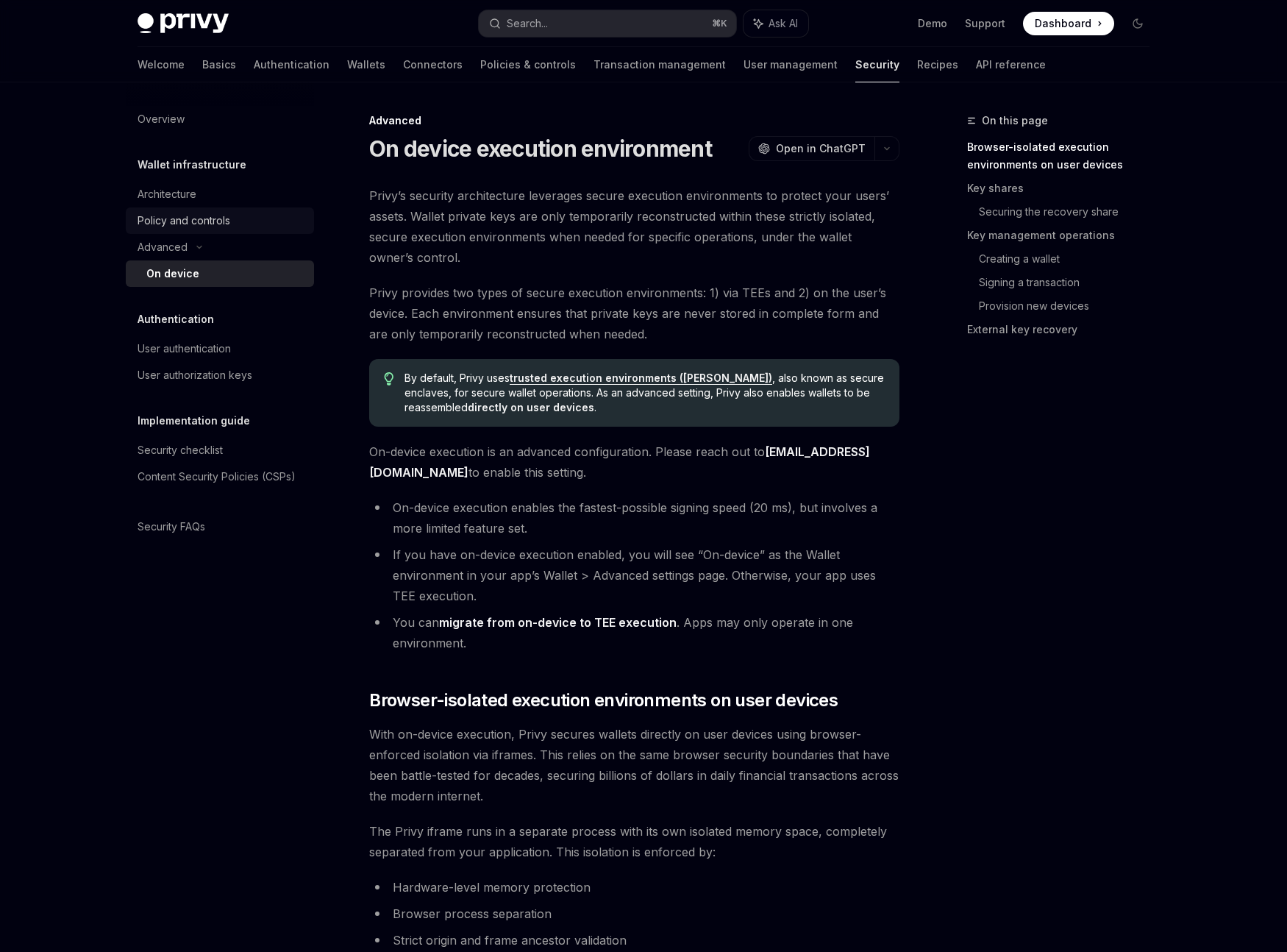
click at [211, 212] on div "Policy and controls" at bounding box center [184, 220] width 92 height 18
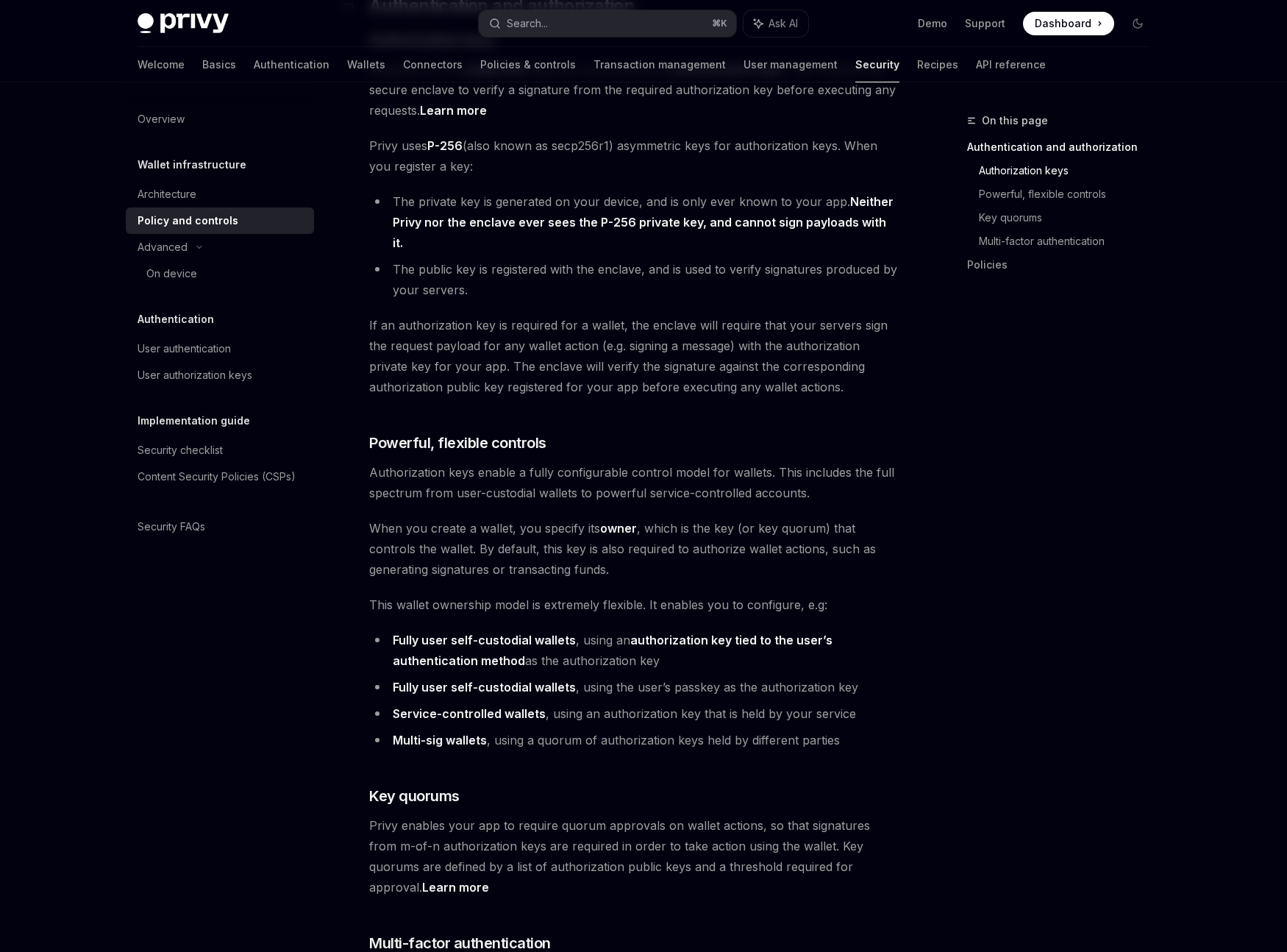
scroll to position [633, 0]
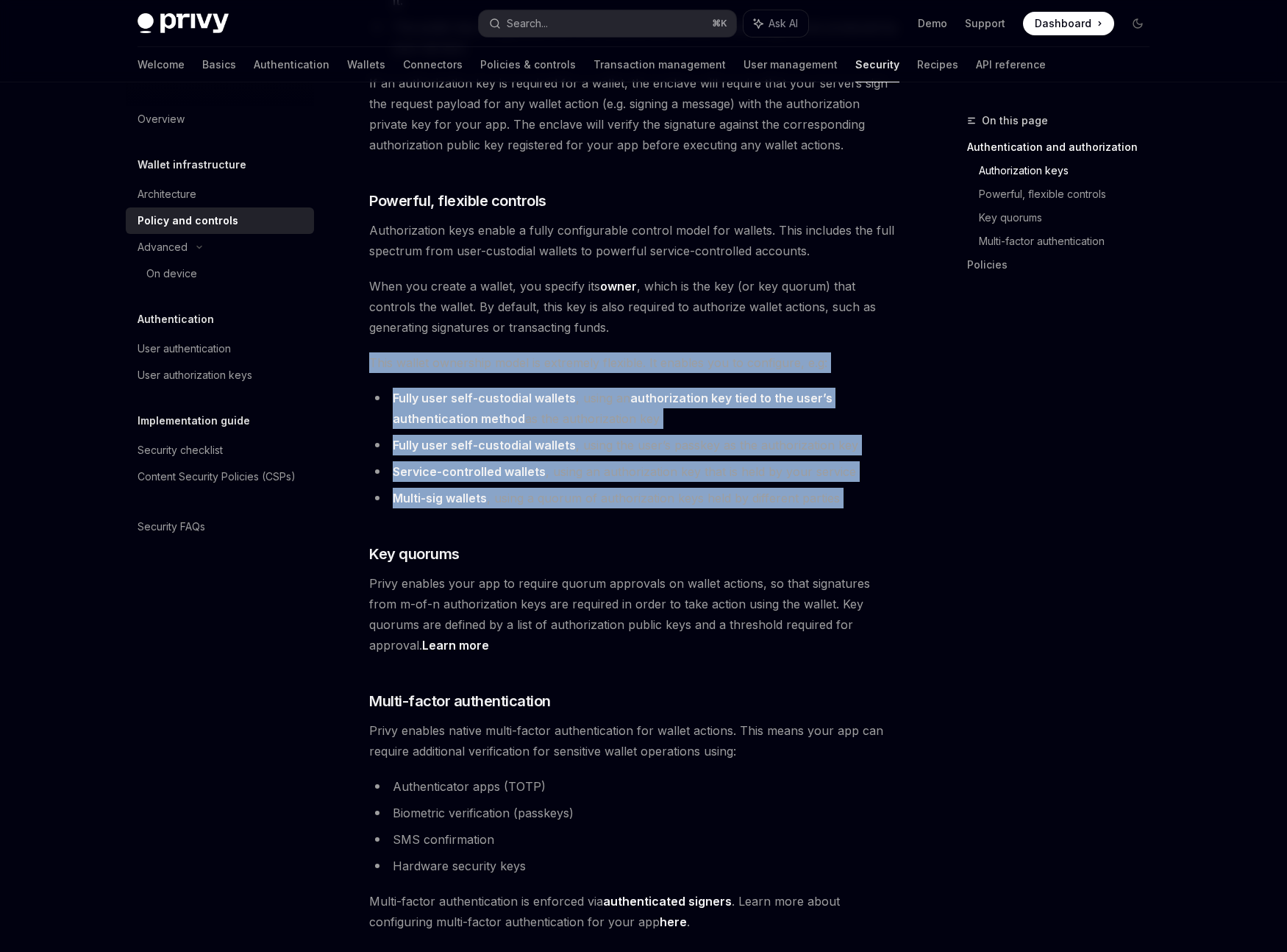
drag, startPoint x: 357, startPoint y: 331, endPoint x: 842, endPoint y: 499, distance: 513.3
click at [842, 499] on div "Wallet infrastructure Wallet policies and controls OpenAI Open in ChatGPT OpenA…" at bounding box center [497, 714] width 812 height 2471
copy div "This wallet ownership model is extremely flexible. It enables you to configure,…"
click at [195, 198] on div "Architecture" at bounding box center [167, 195] width 59 height 18
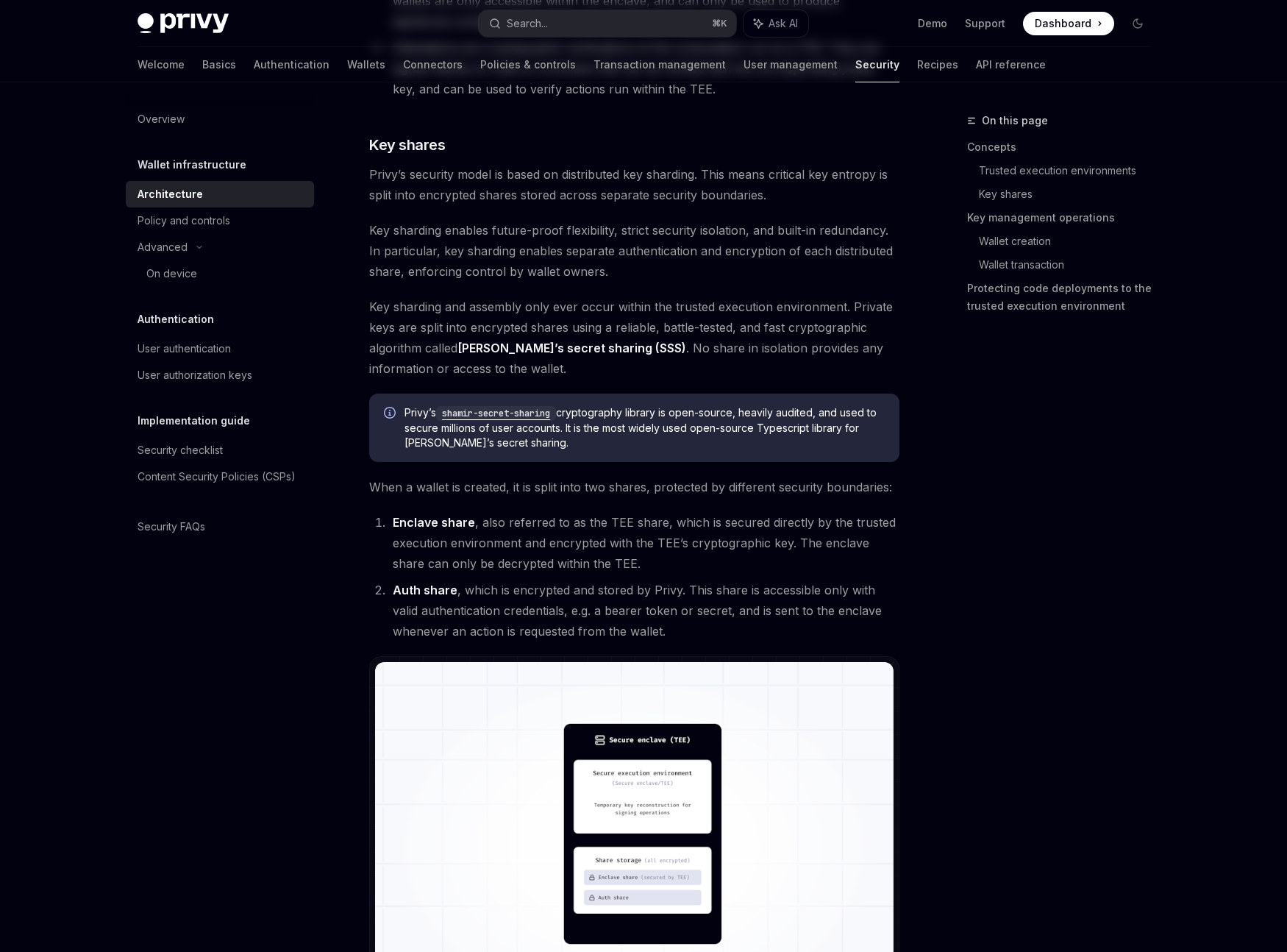
type textarea "*"
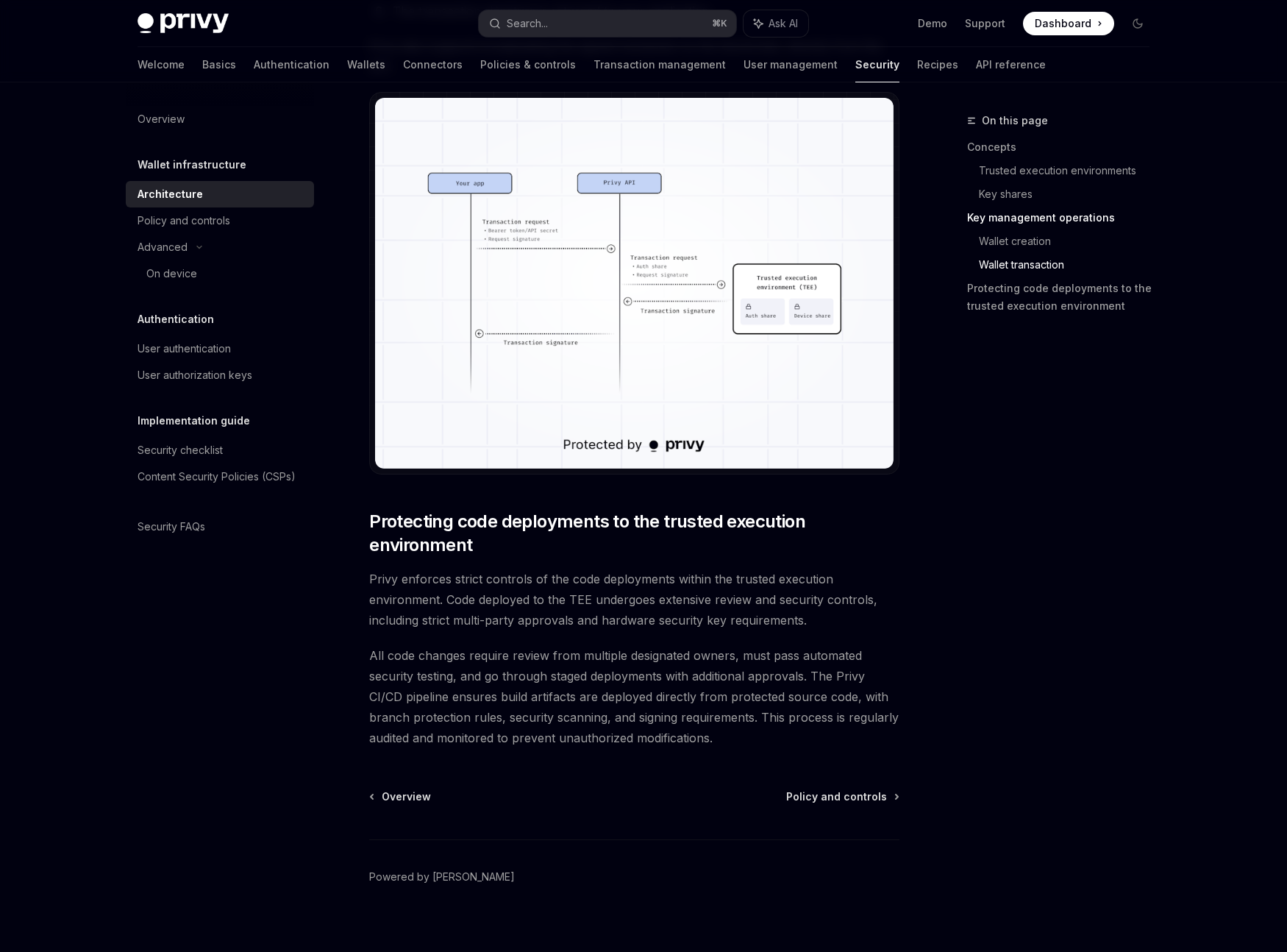
scroll to position [2740, 0]
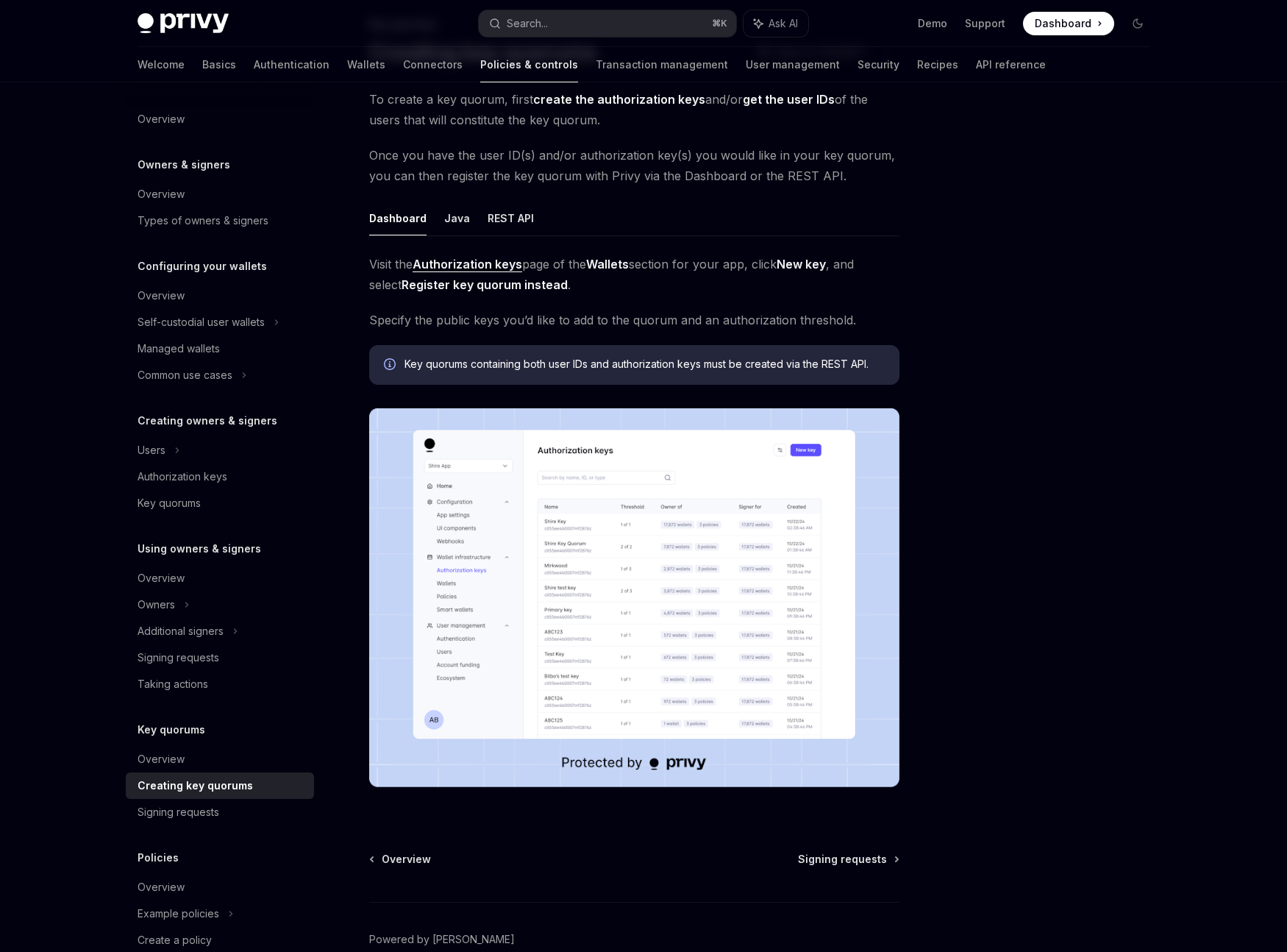
scroll to position [98, 0]
click at [606, 595] on img at bounding box center [635, 597] width 530 height 379
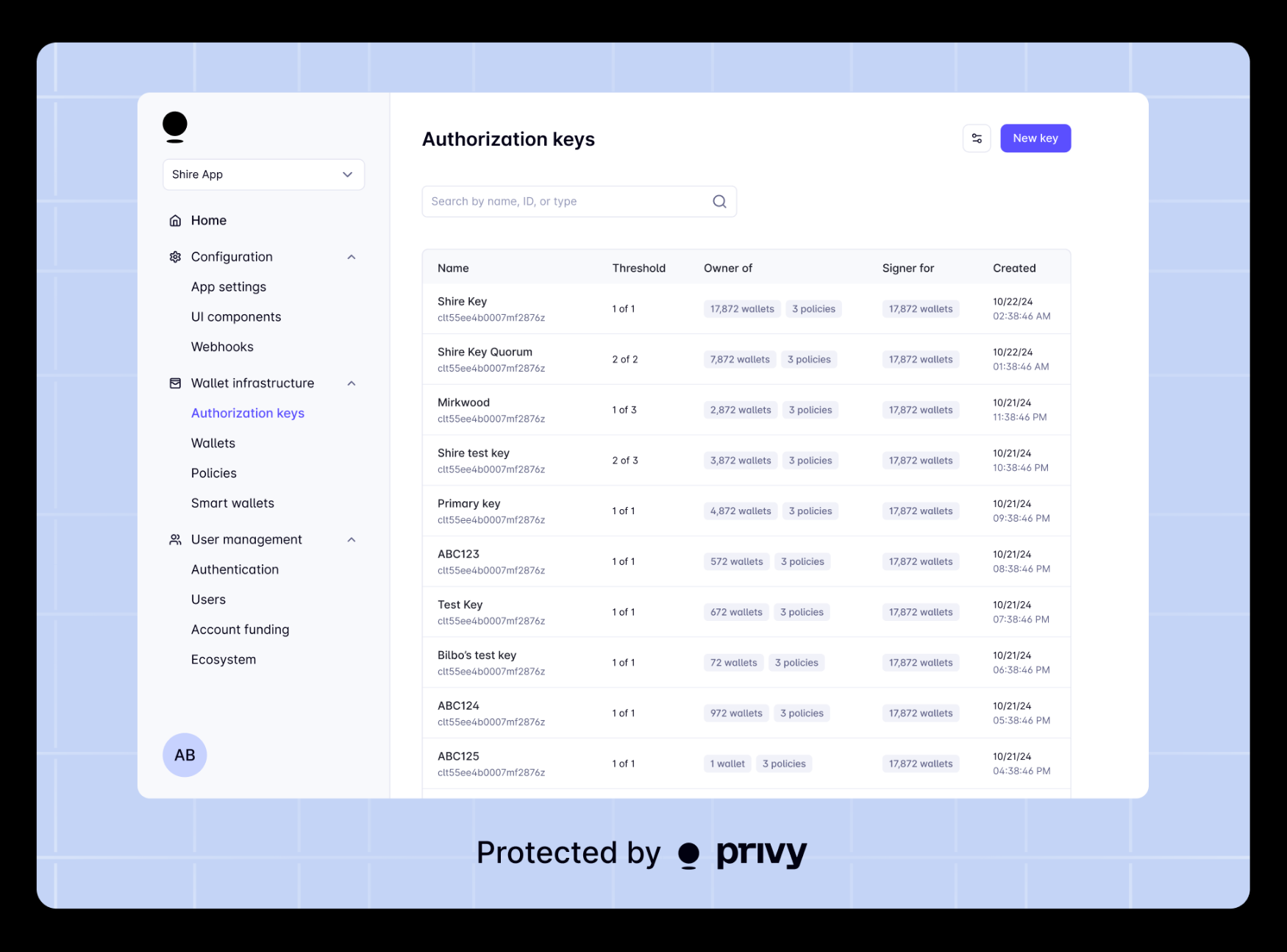
click at [37, 45] on img at bounding box center [644, 476] width 1214 height 867
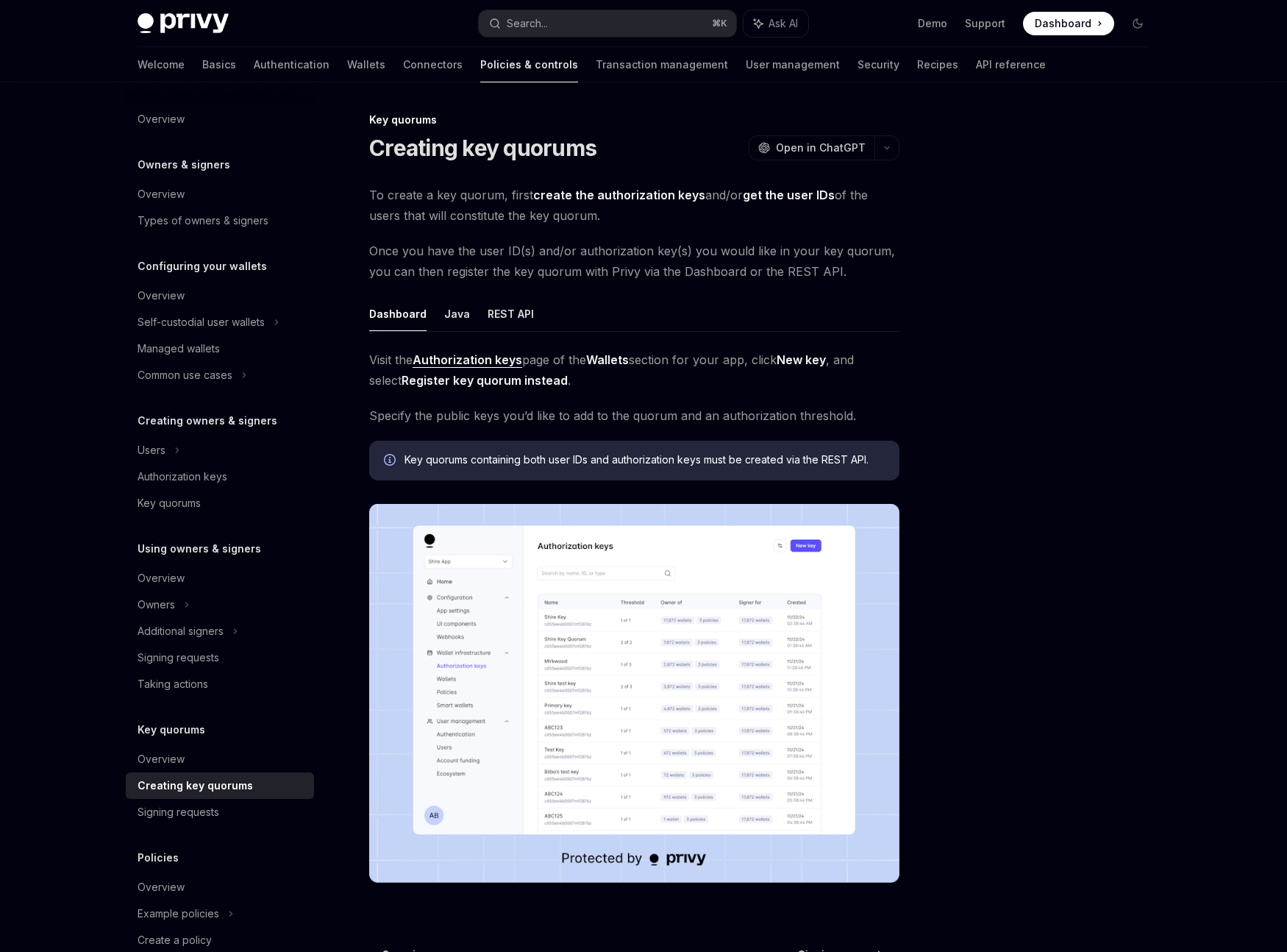
scroll to position [0, 0]
click at [203, 807] on div "Signing requests" at bounding box center [179, 812] width 81 height 18
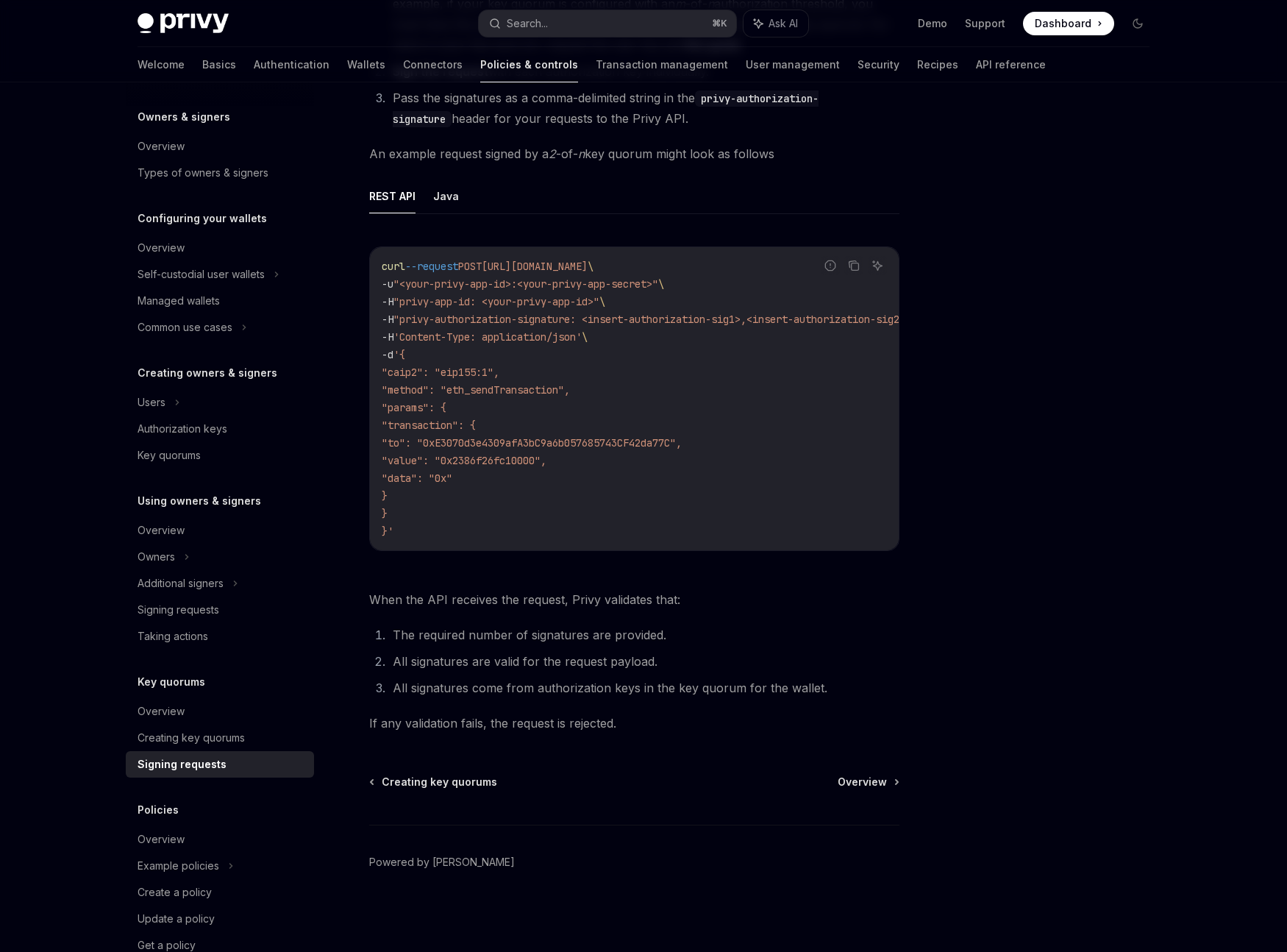
scroll to position [83, 0]
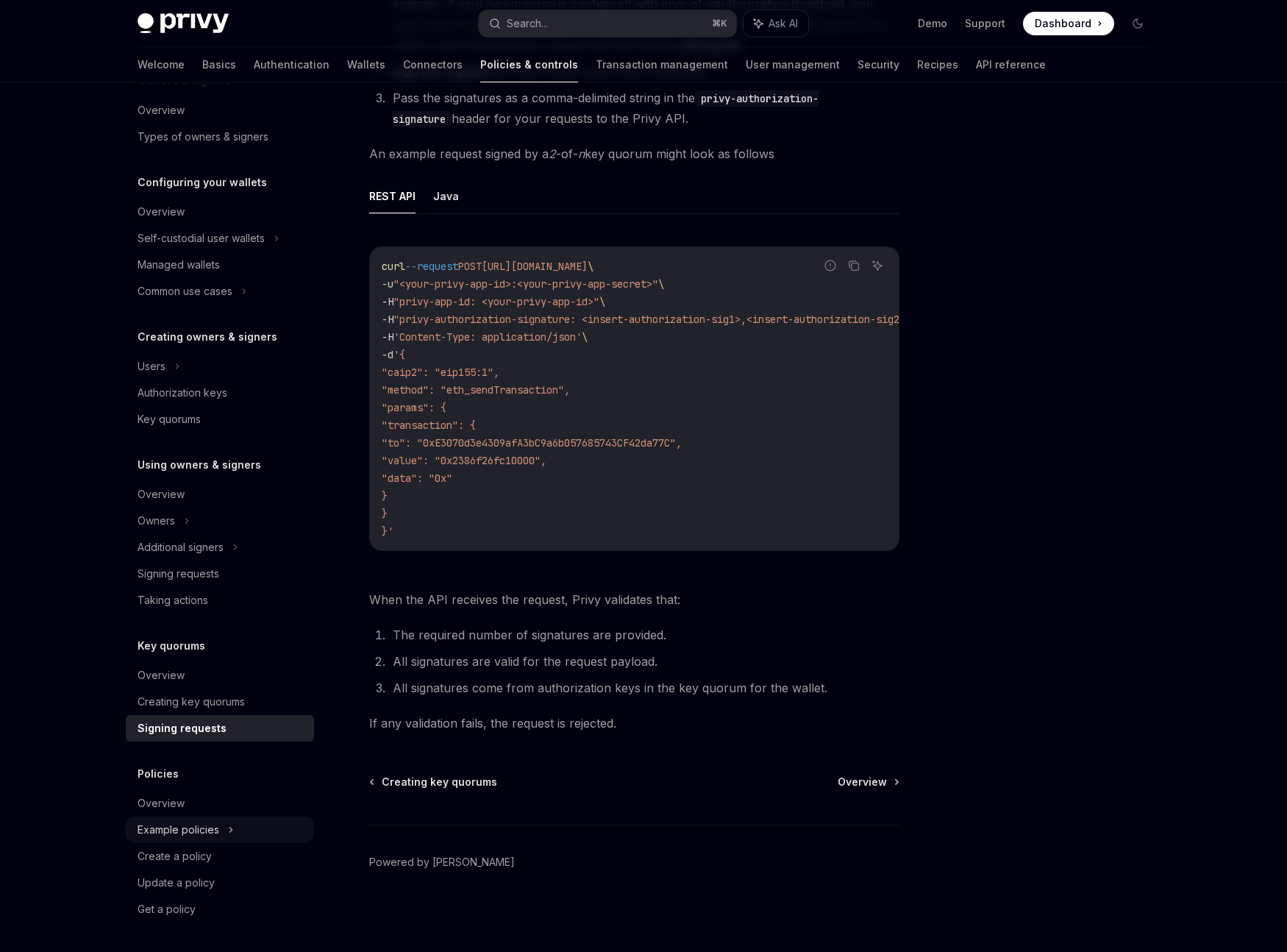
click at [204, 826] on div "Example policies" at bounding box center [179, 830] width 81 height 18
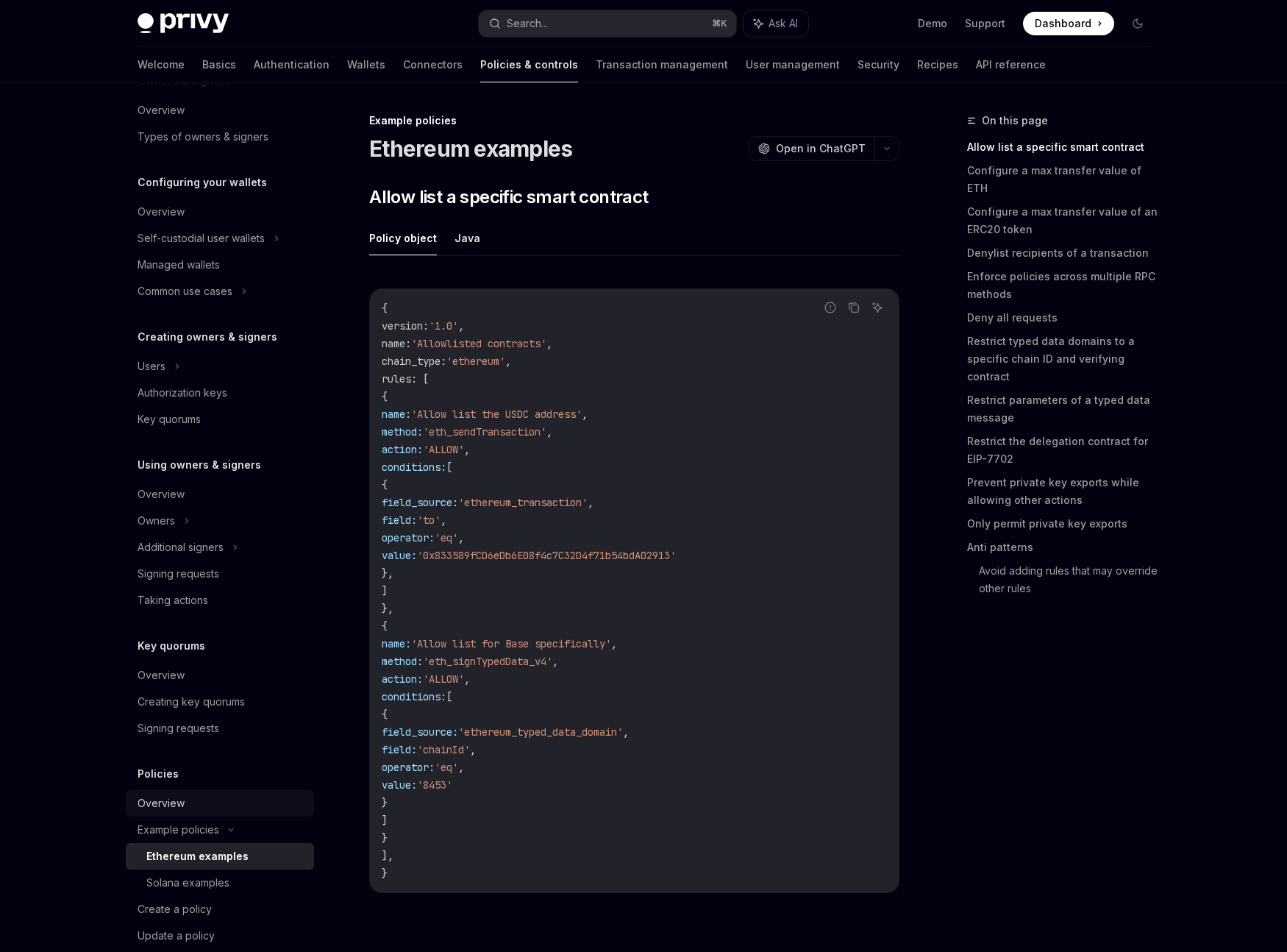
click at [189, 807] on div "Overview" at bounding box center [221, 803] width 168 height 18
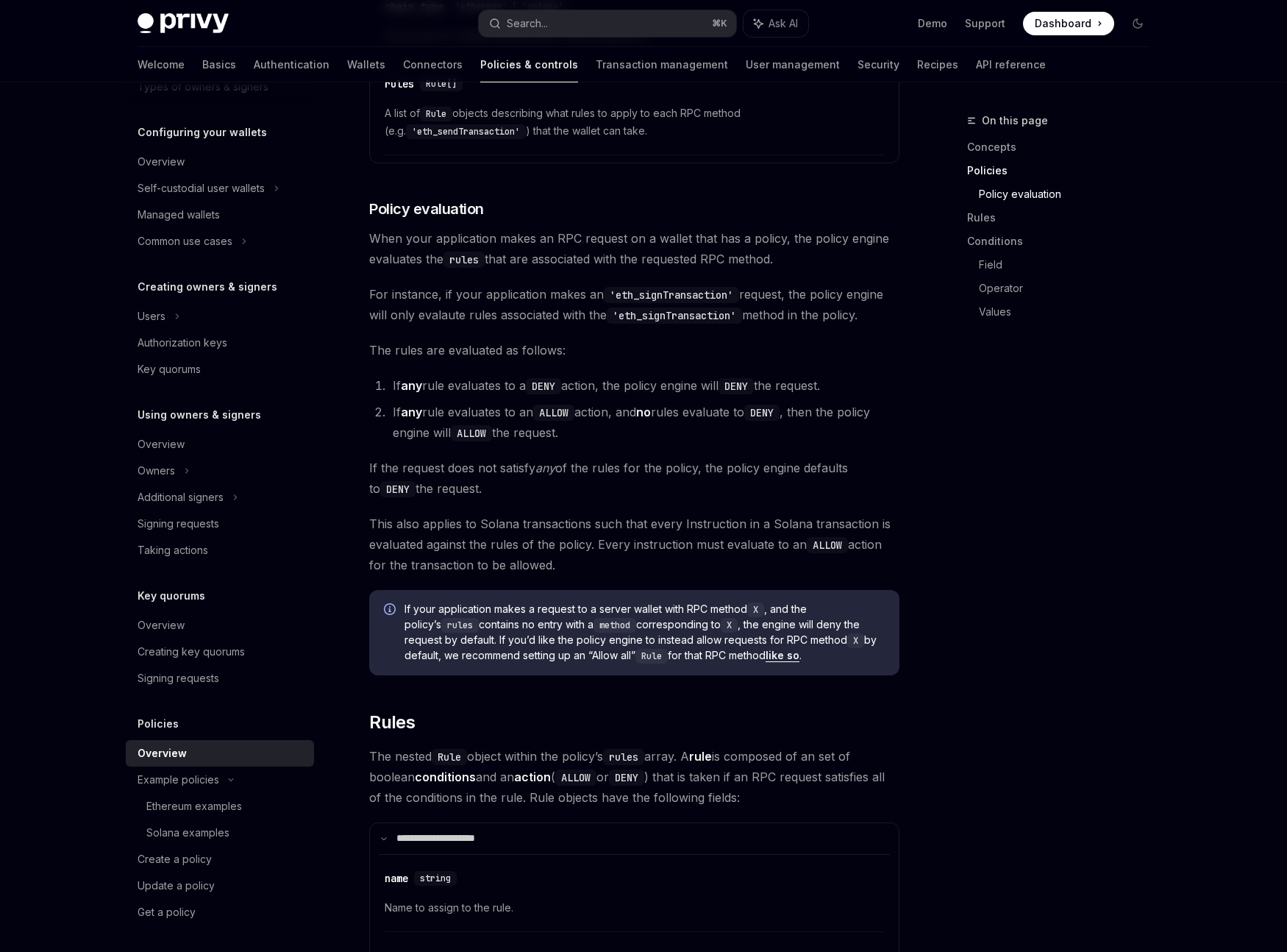
scroll to position [2260, 0]
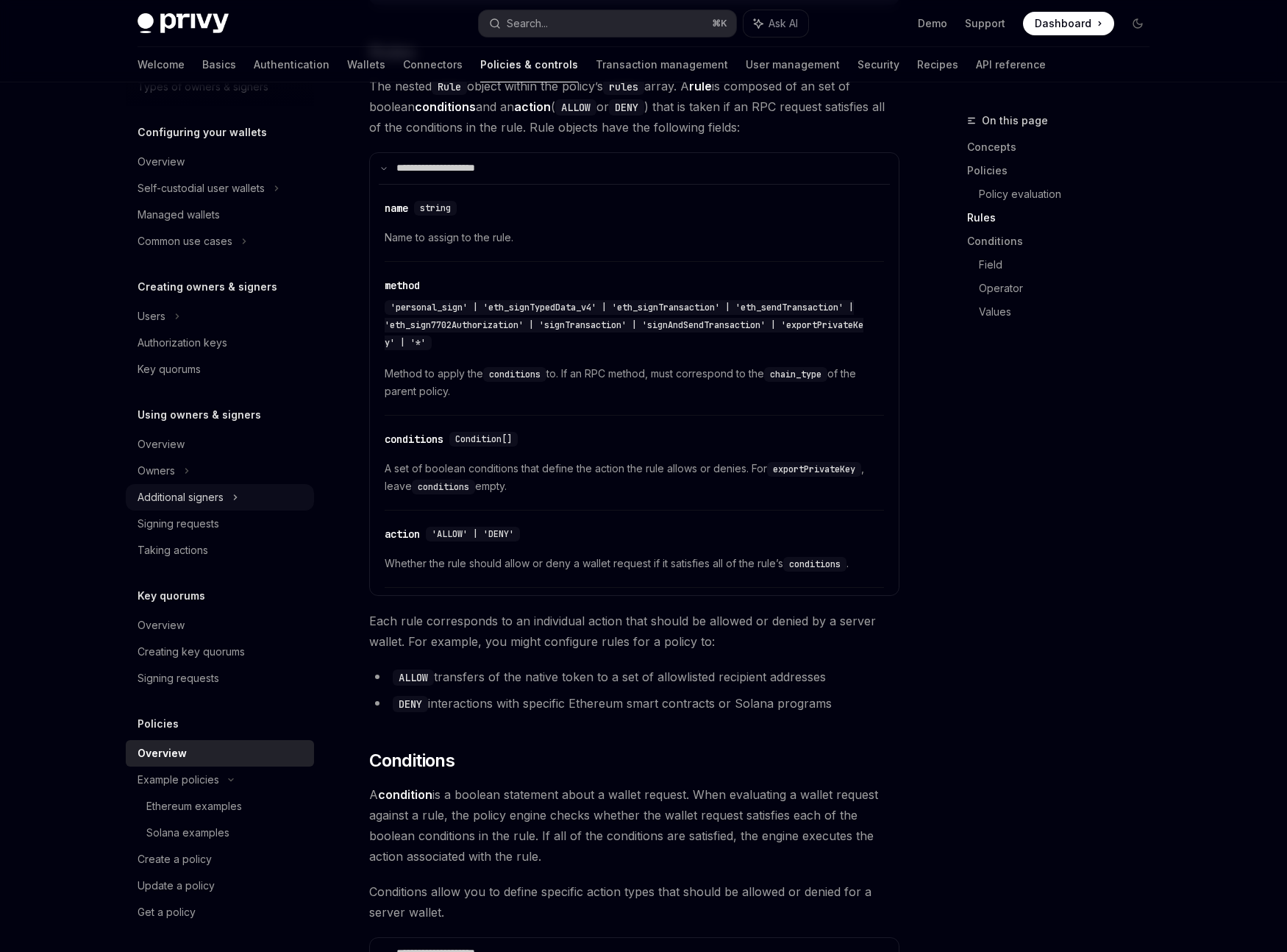
click at [206, 490] on div "Additional signers" at bounding box center [181, 497] width 86 height 18
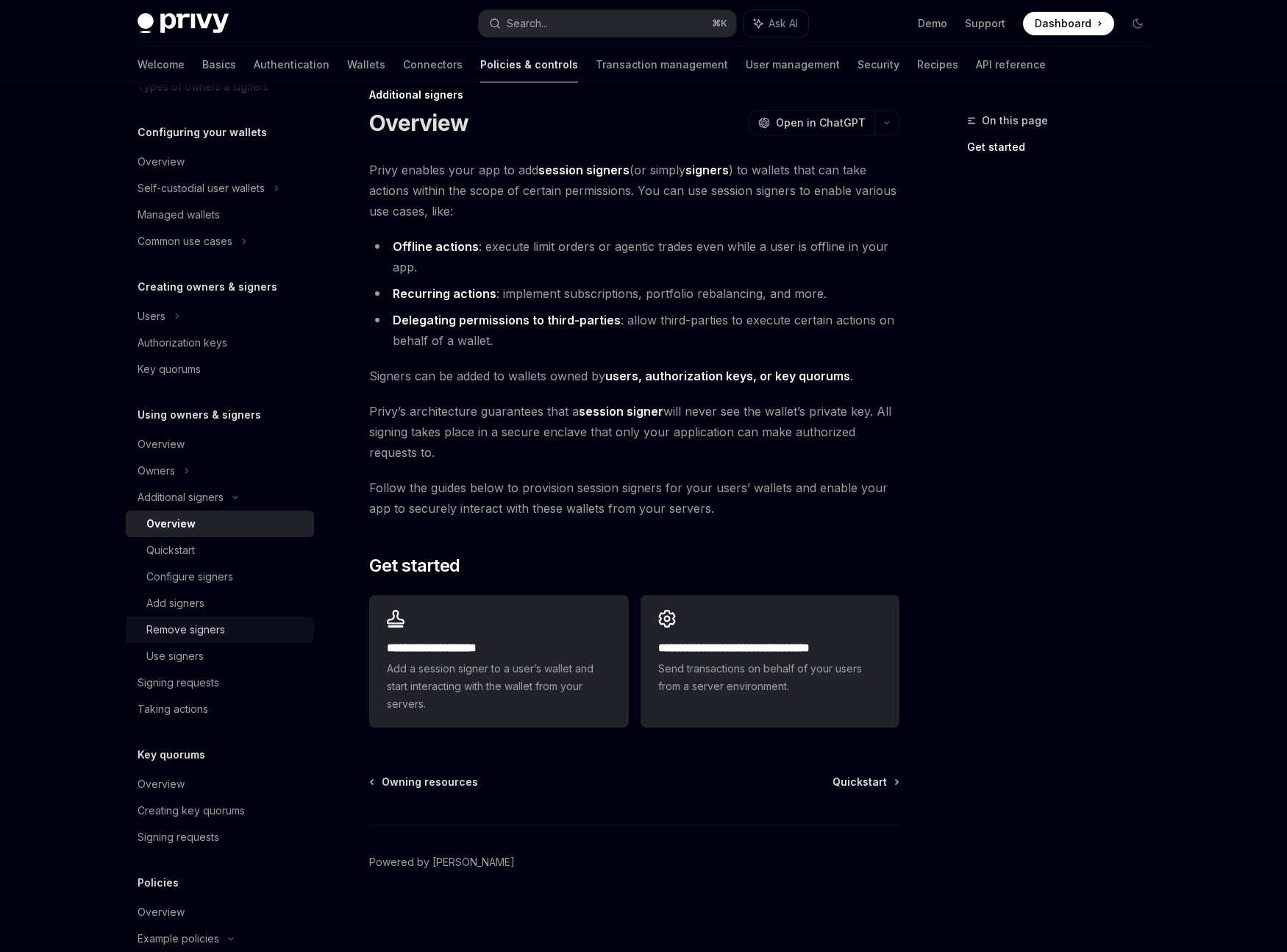
click at [219, 627] on div "Remove signers" at bounding box center [185, 629] width 78 height 18
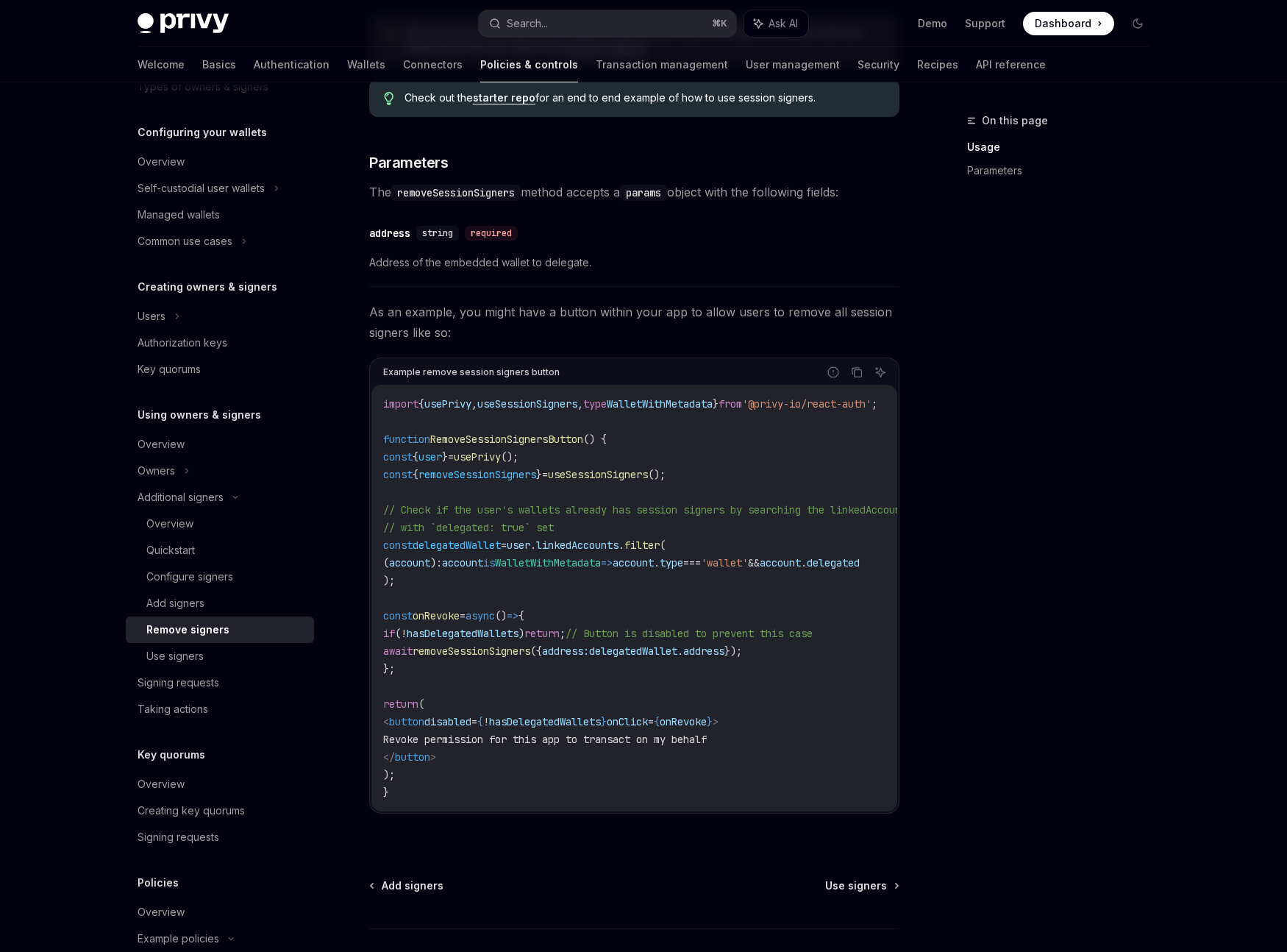
scroll to position [608, 0]
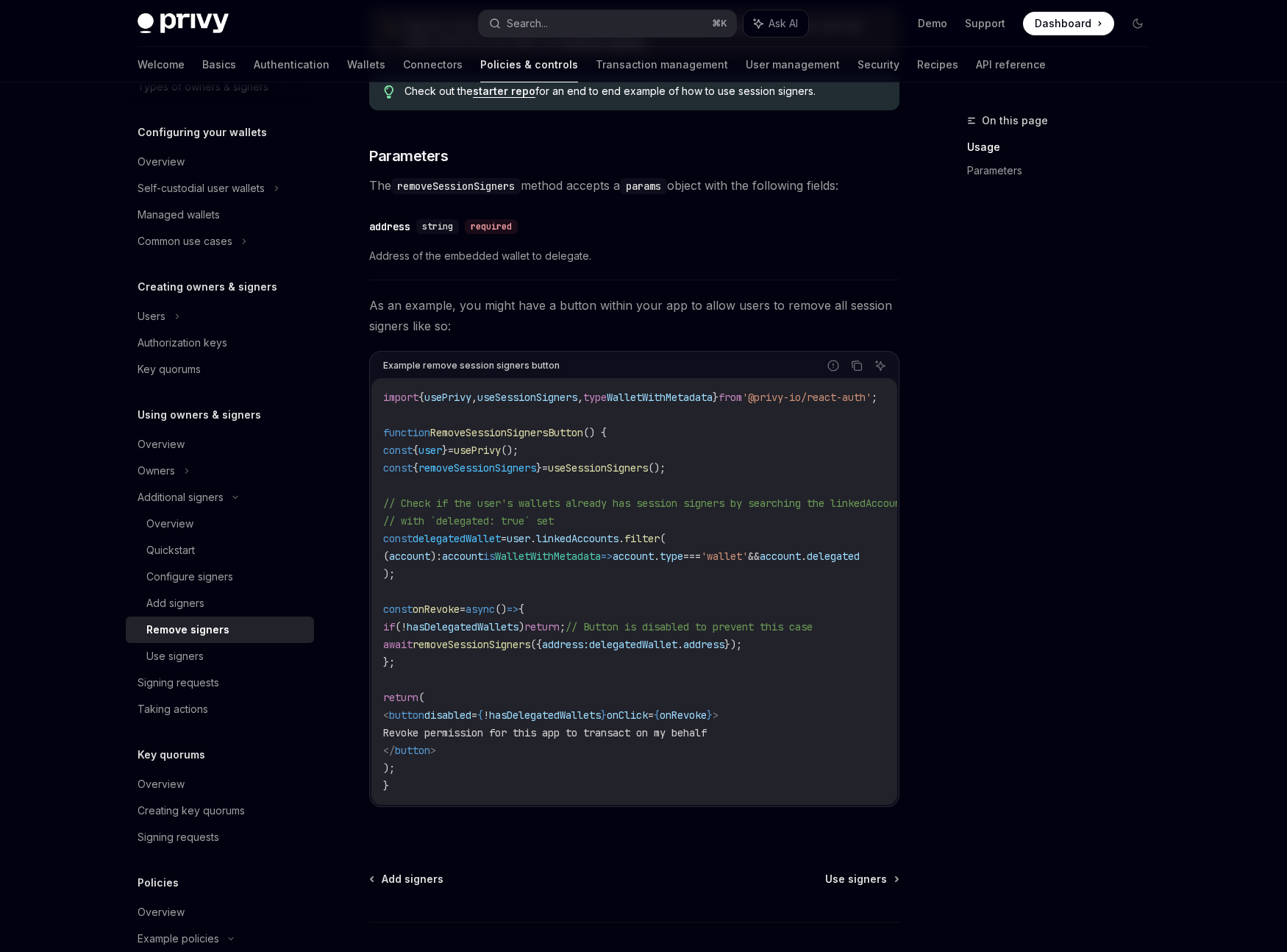
click at [677, 645] on span "delegatedWallet" at bounding box center [633, 643] width 88 height 13
copy span "delegatedWallet"
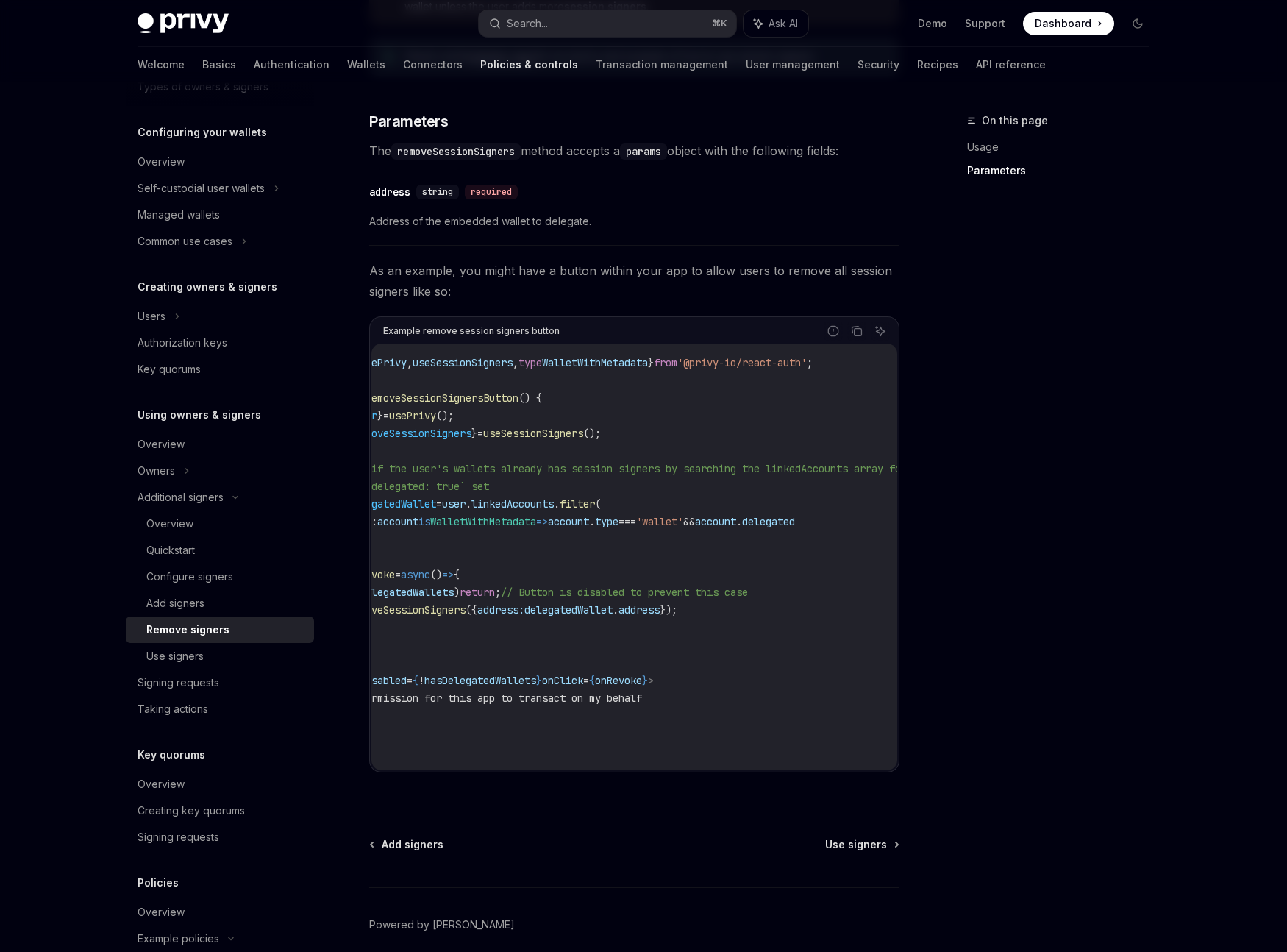
scroll to position [0, 0]
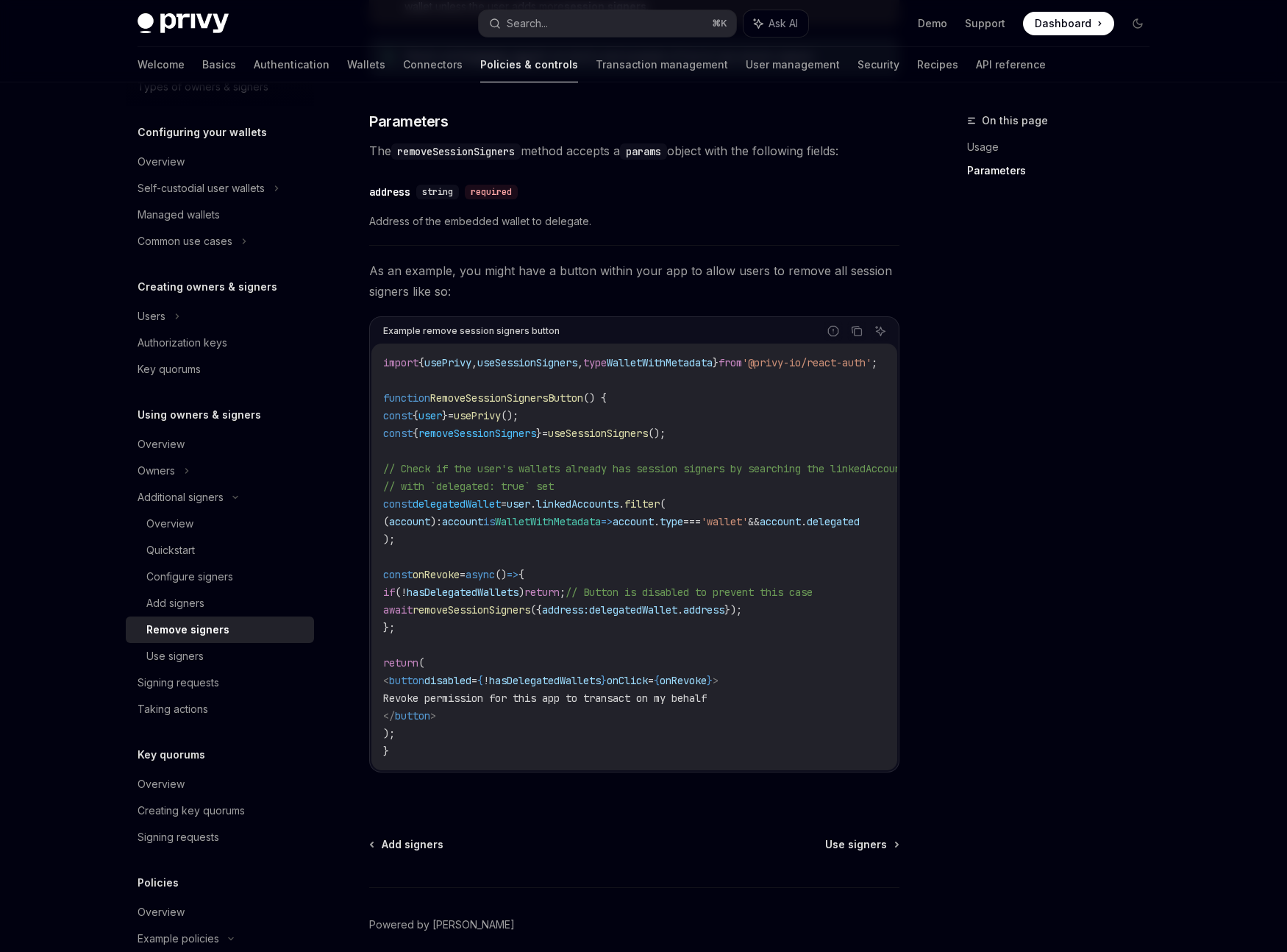
click at [607, 502] on span "linkedAccounts" at bounding box center [577, 503] width 82 height 13
click at [215, 612] on div "Add signers" at bounding box center [225, 604] width 159 height 18
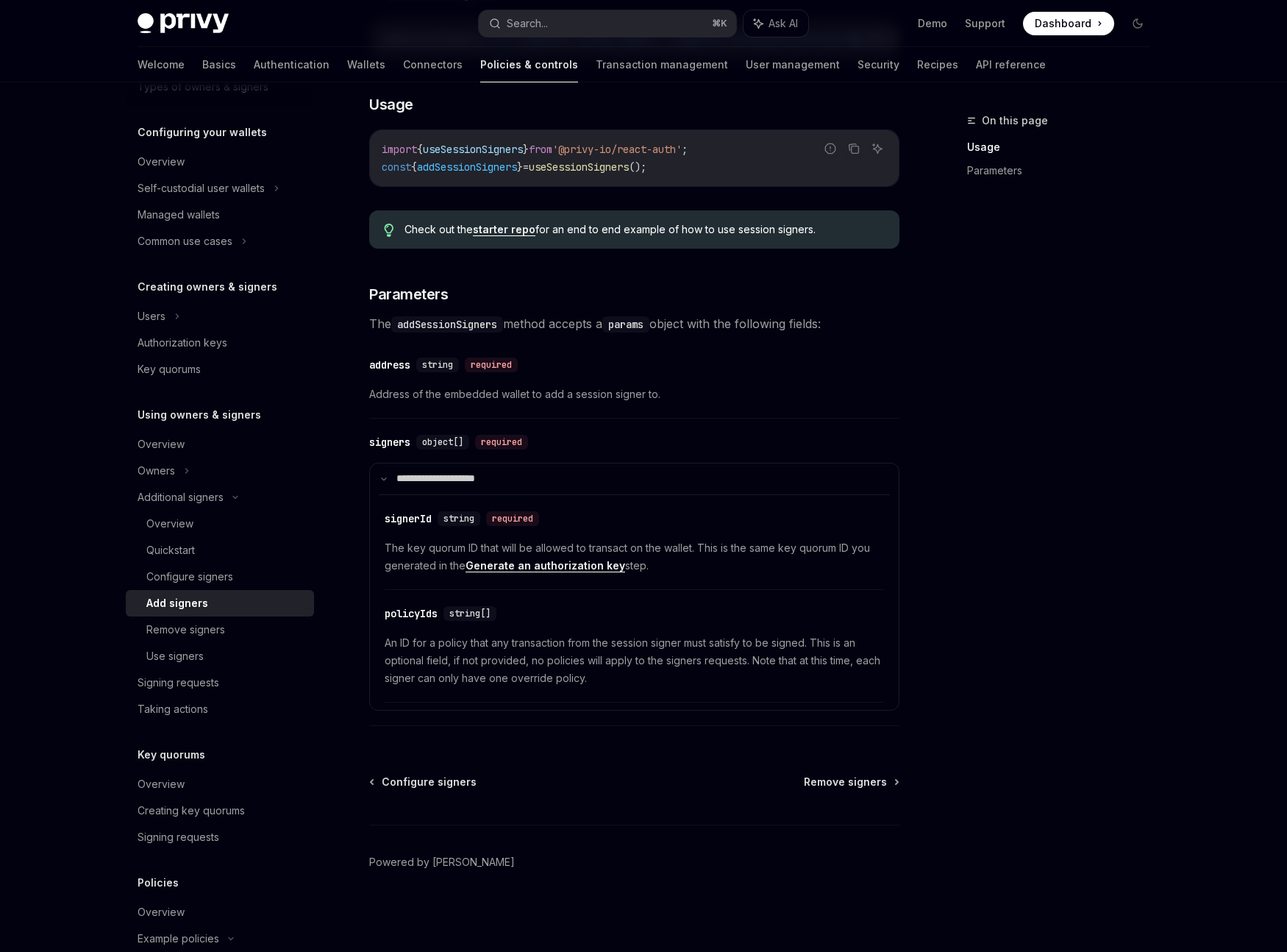
scroll to position [364, 0]
click at [239, 633] on div "Remove signers" at bounding box center [225, 629] width 159 height 18
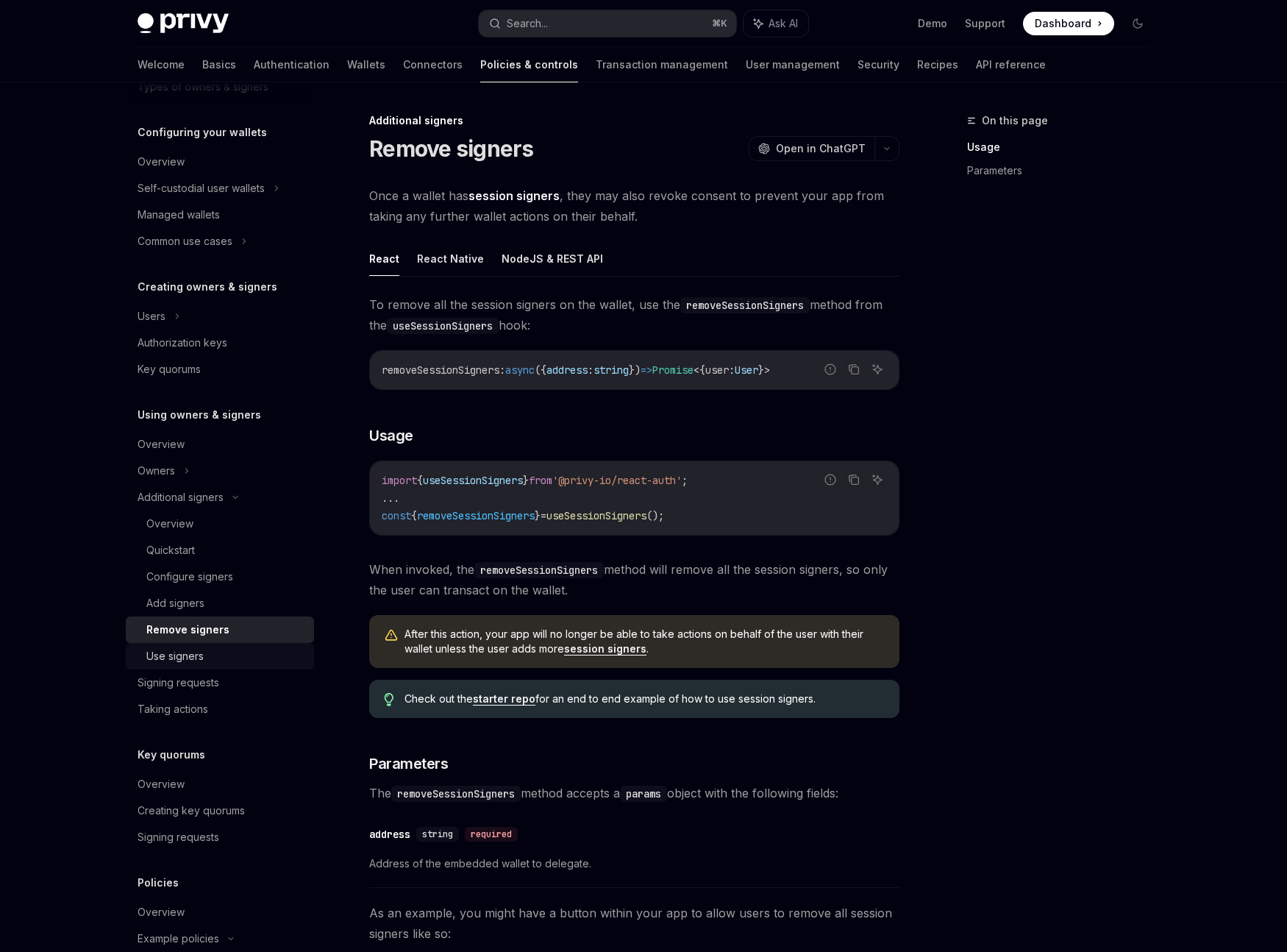
click at [241, 651] on div "Use signers" at bounding box center [225, 656] width 159 height 18
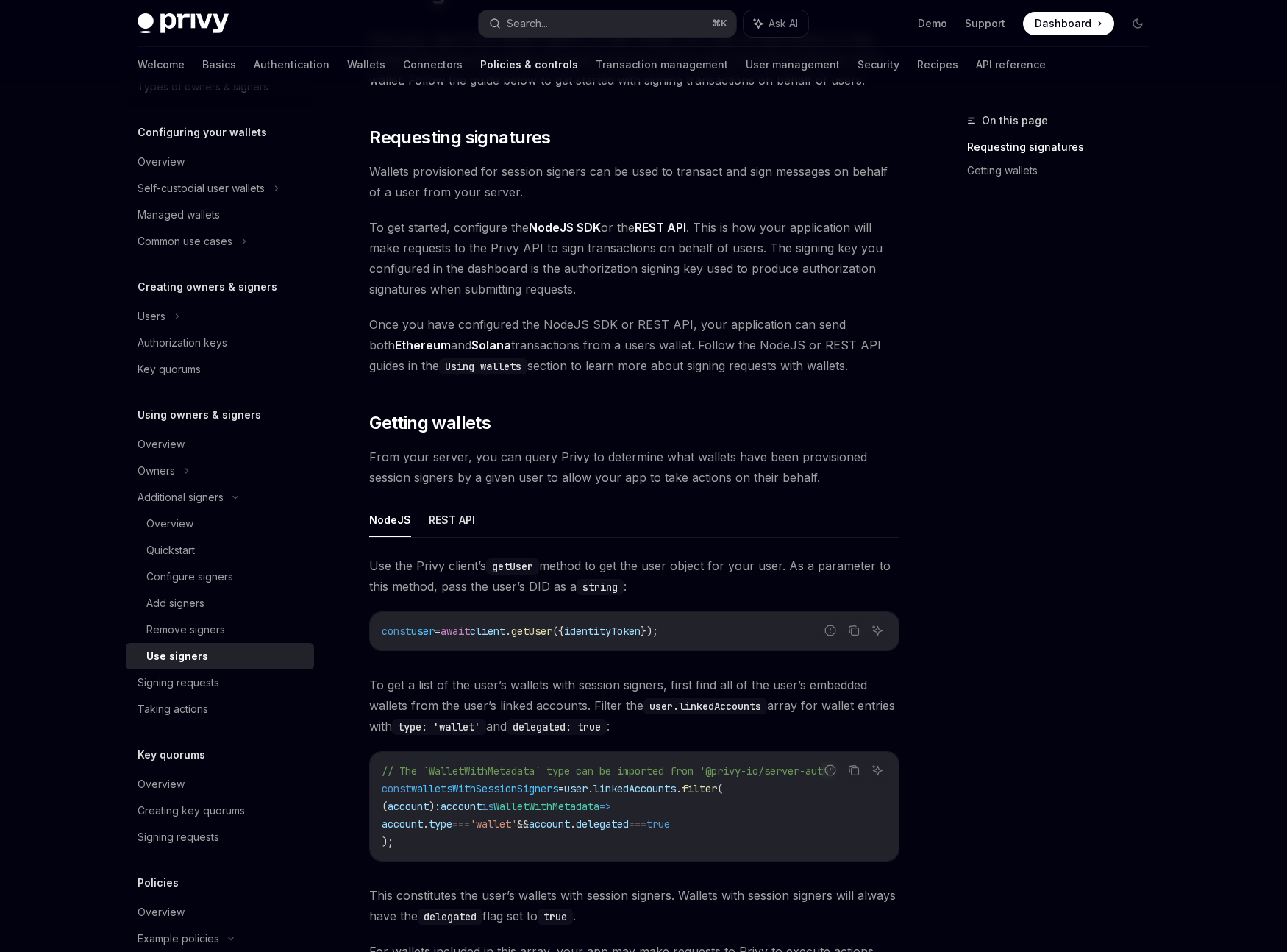
scroll to position [405, 0]
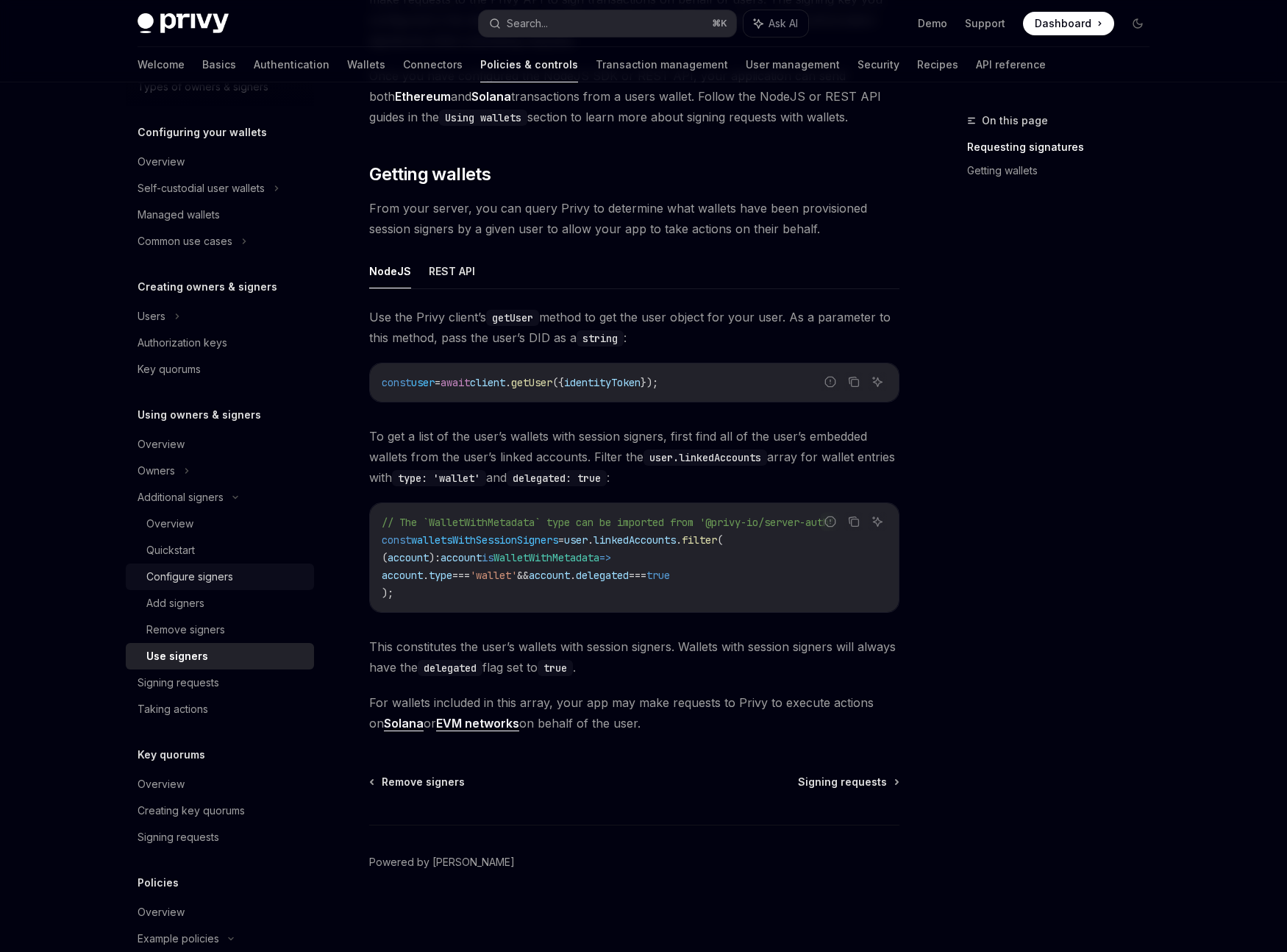
click at [186, 572] on div "Configure signers" at bounding box center [189, 577] width 86 height 18
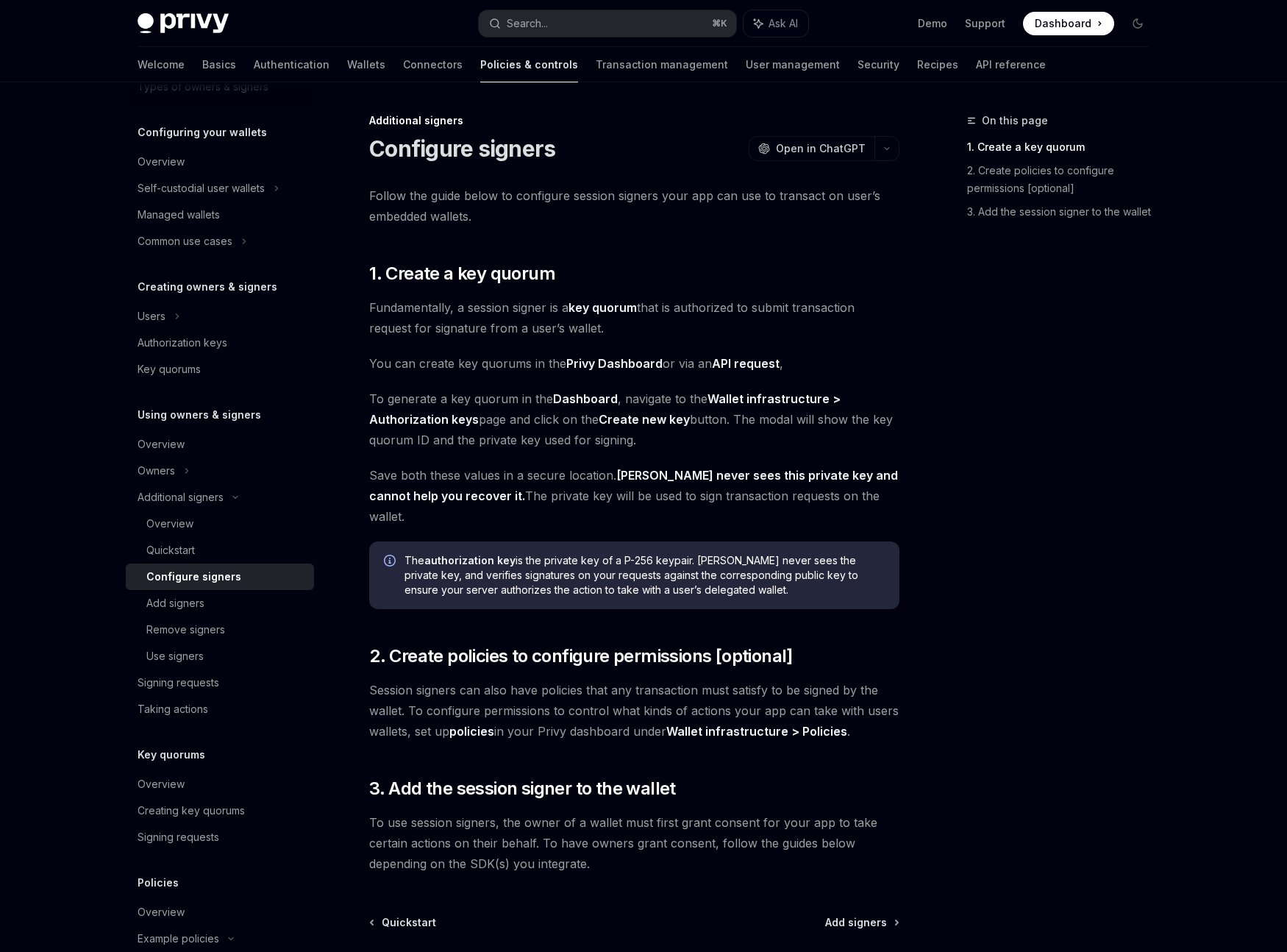
scroll to position [120, 0]
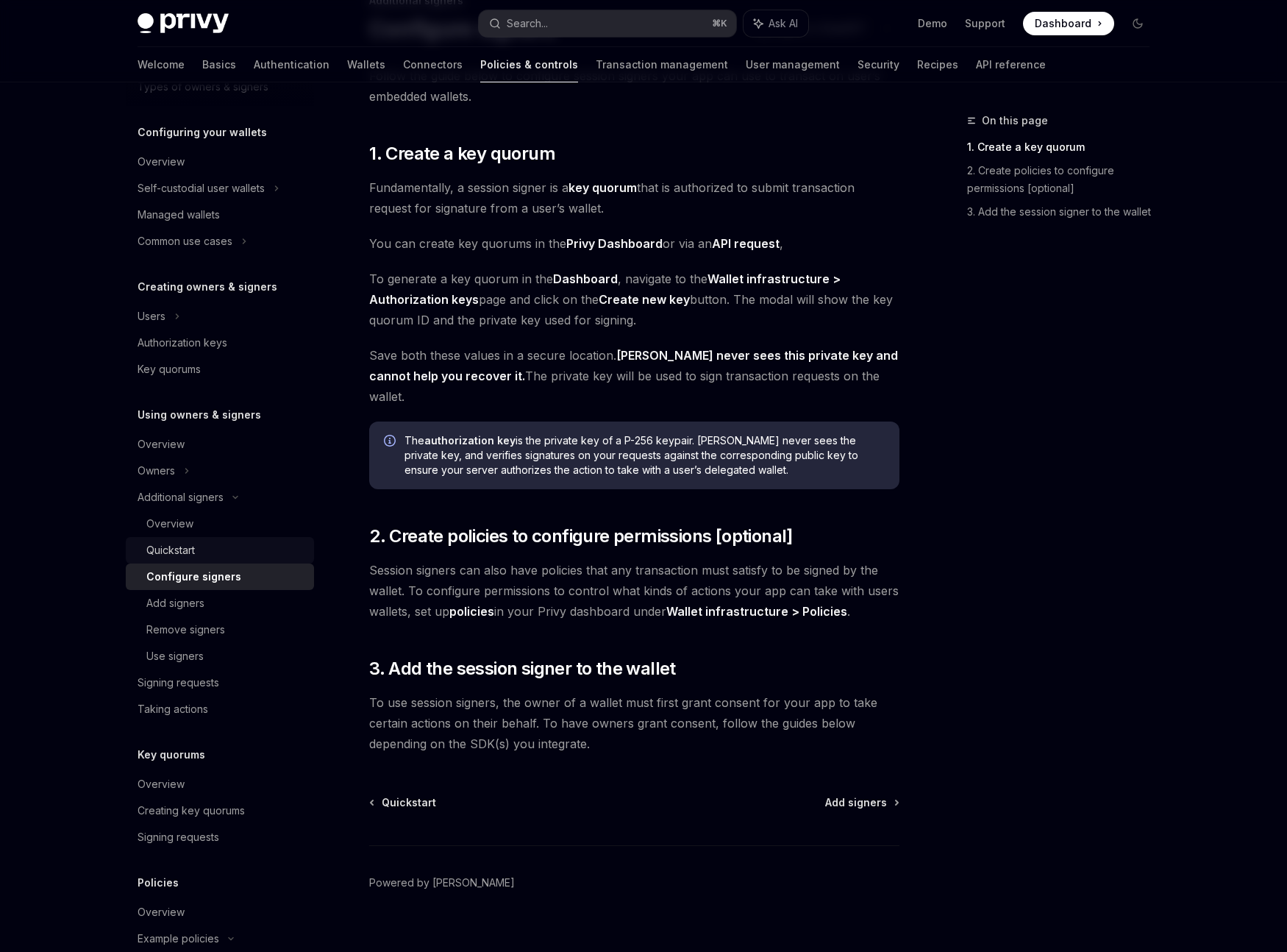
click at [219, 549] on div "Quickstart" at bounding box center [225, 550] width 159 height 18
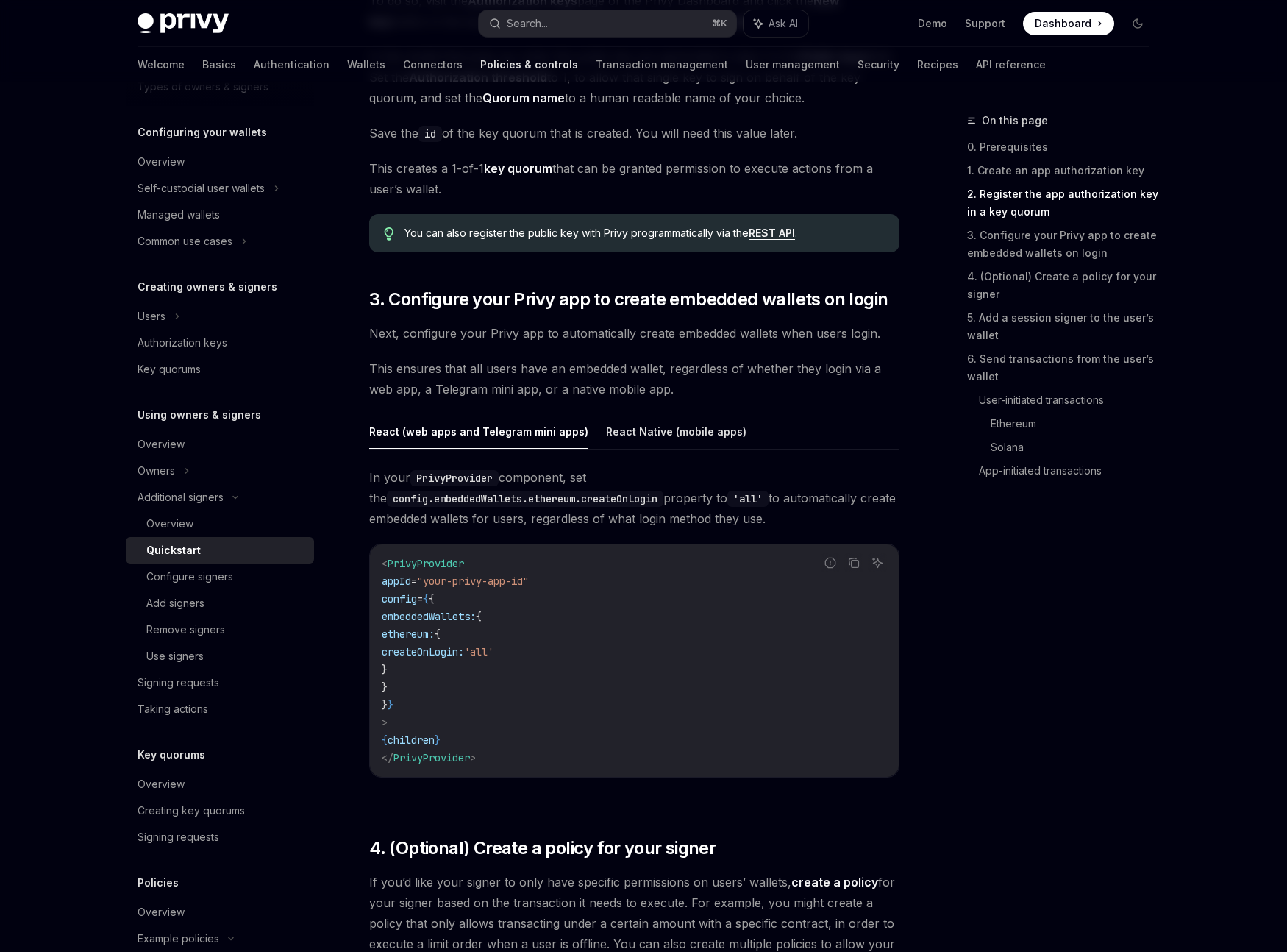
scroll to position [1236, 0]
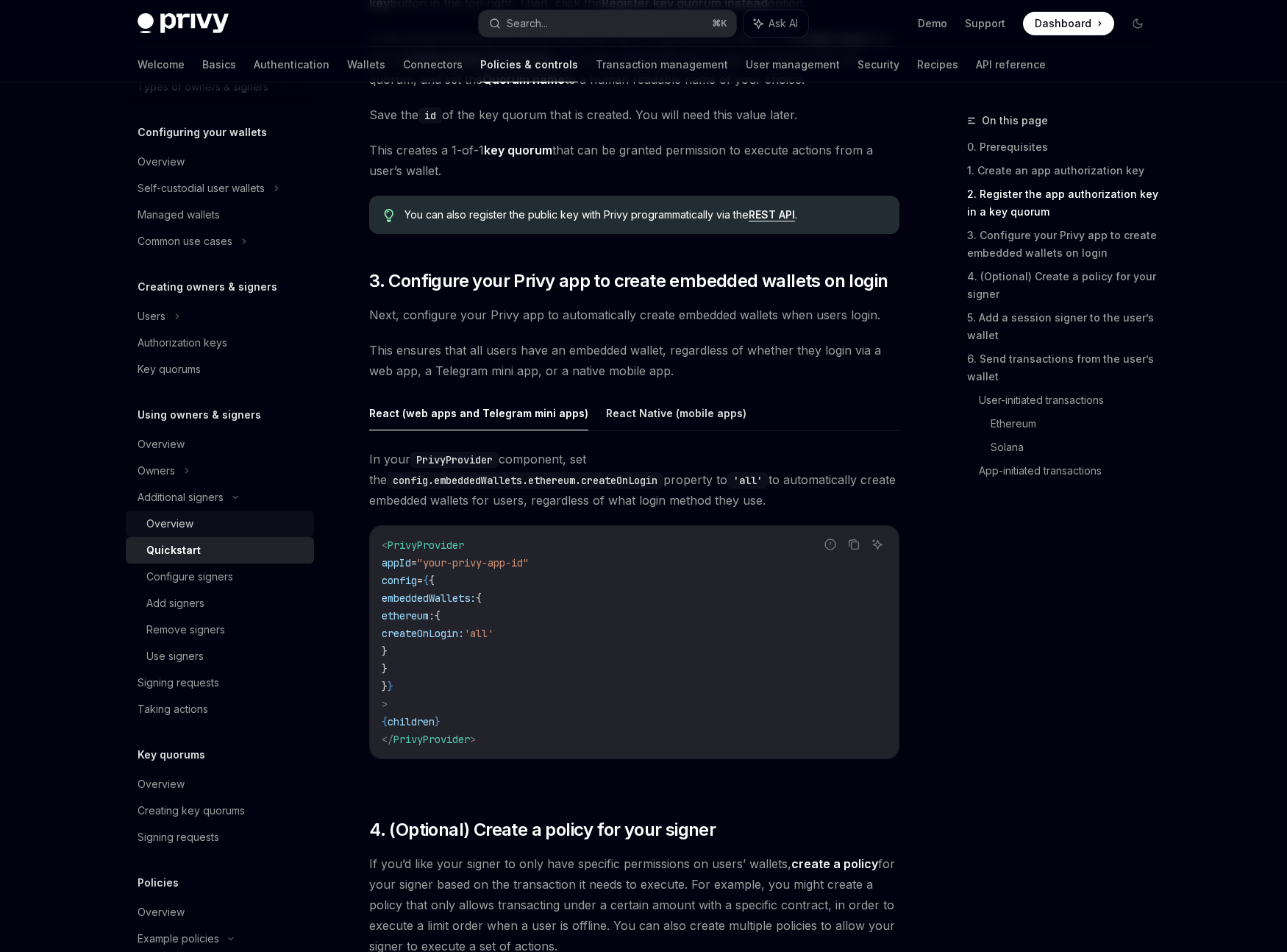
click at [197, 520] on div "Overview" at bounding box center [225, 524] width 159 height 18
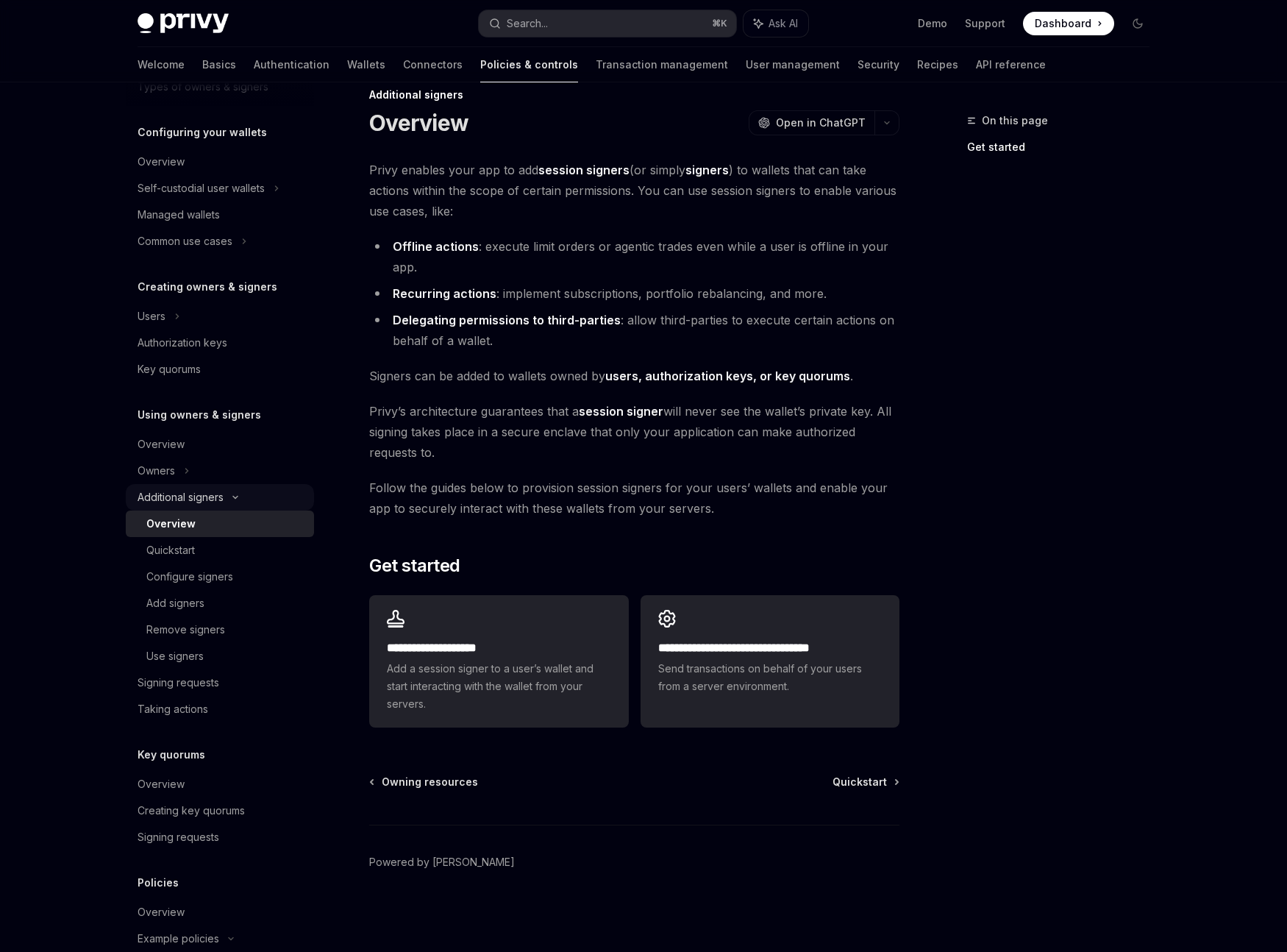
scroll to position [26, 0]
click at [184, 467] on icon at bounding box center [187, 471] width 6 height 18
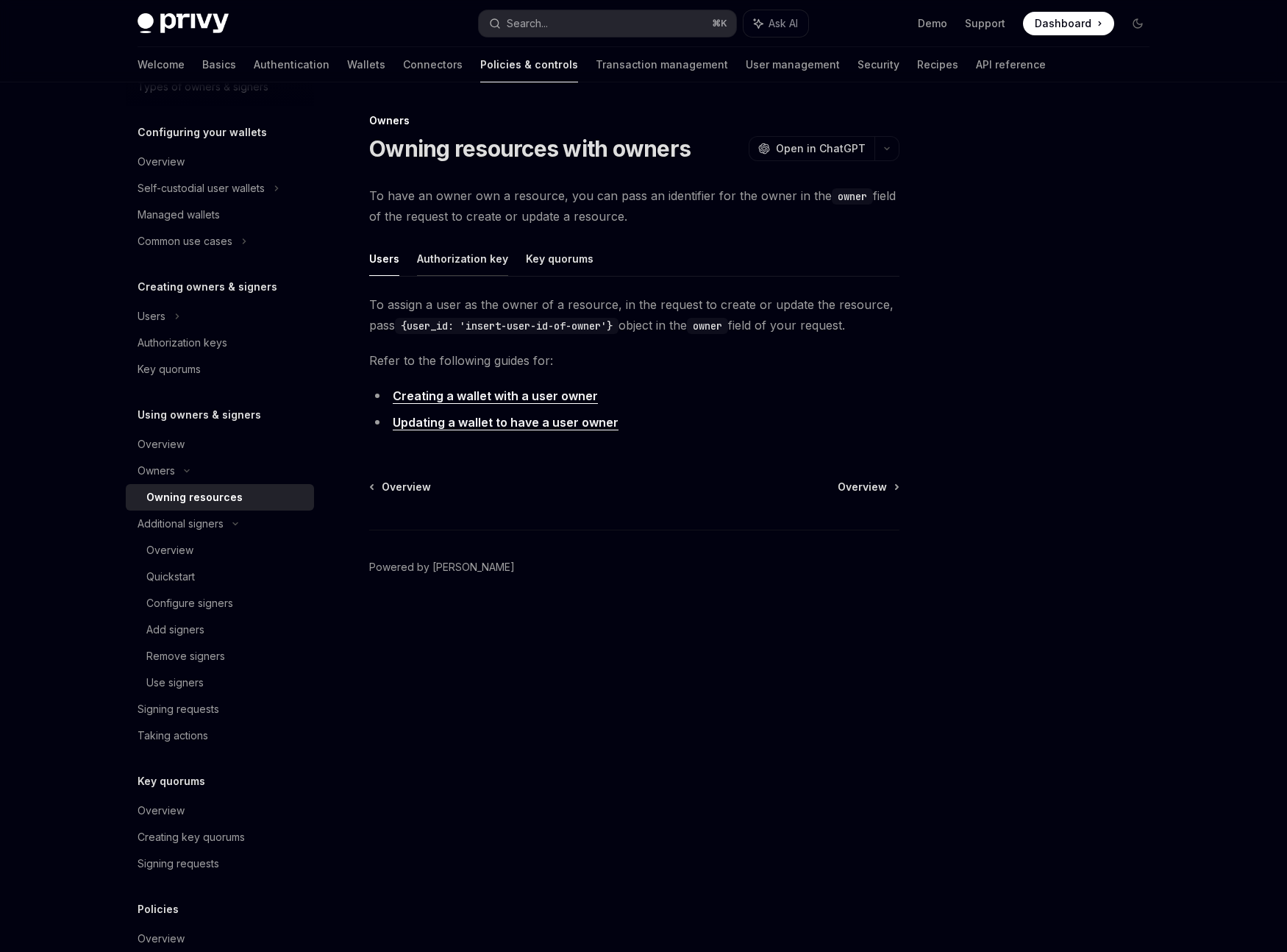
click at [465, 257] on button "Authorization key" at bounding box center [463, 258] width 91 height 35
type textarea "*"
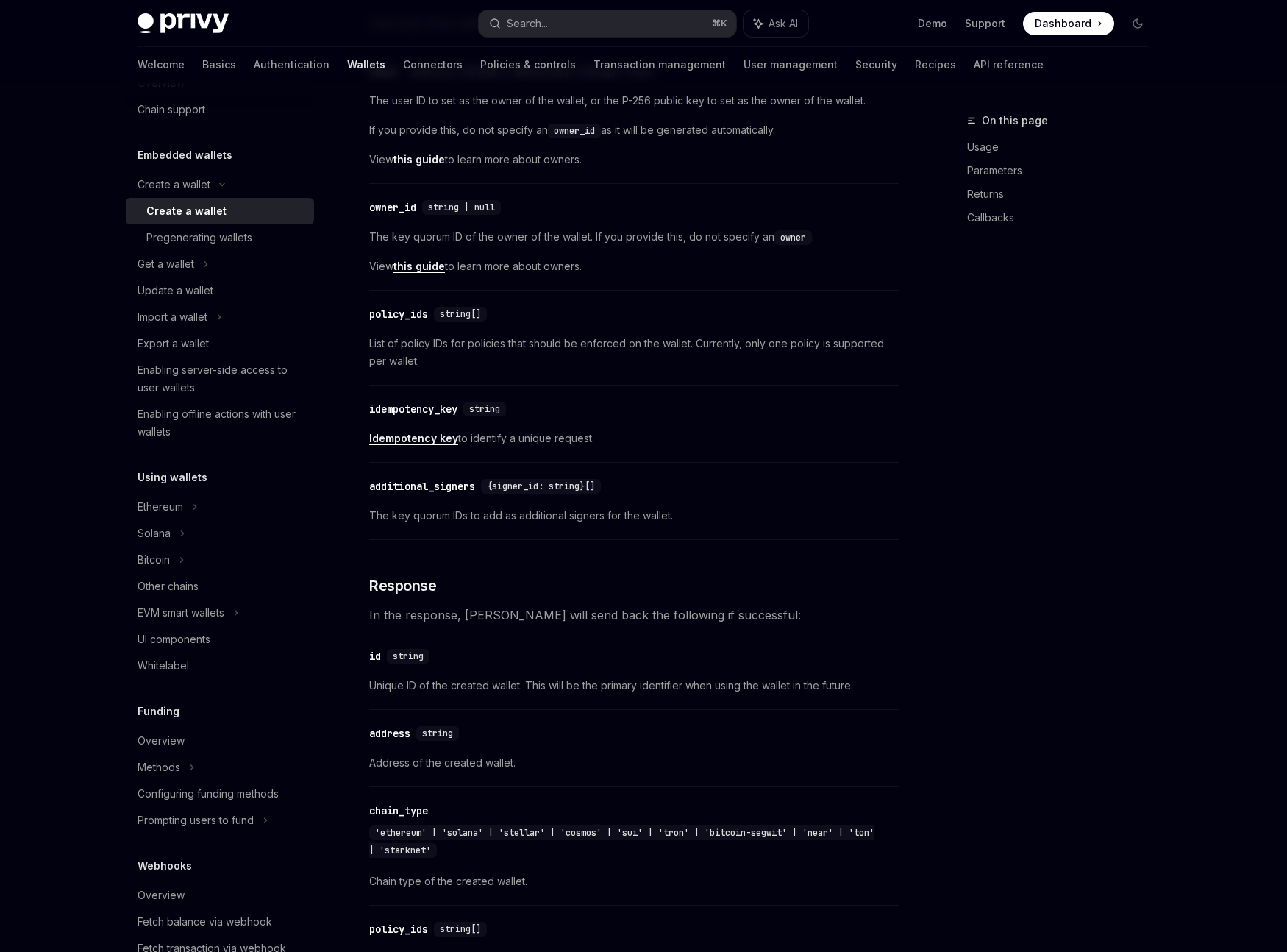
scroll to position [53, 0]
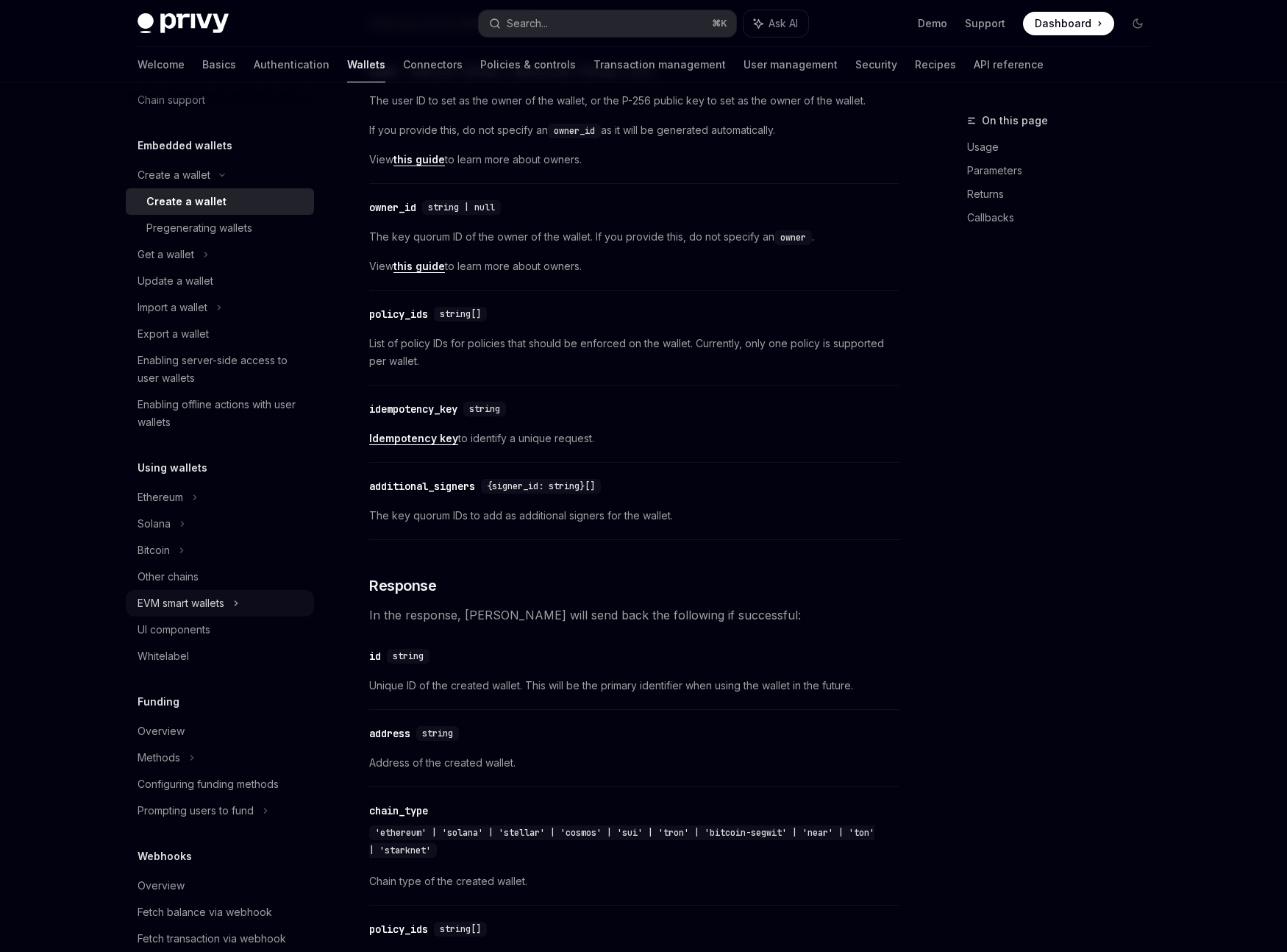
click at [242, 605] on div "EVM smart wallets" at bounding box center [220, 603] width 189 height 27
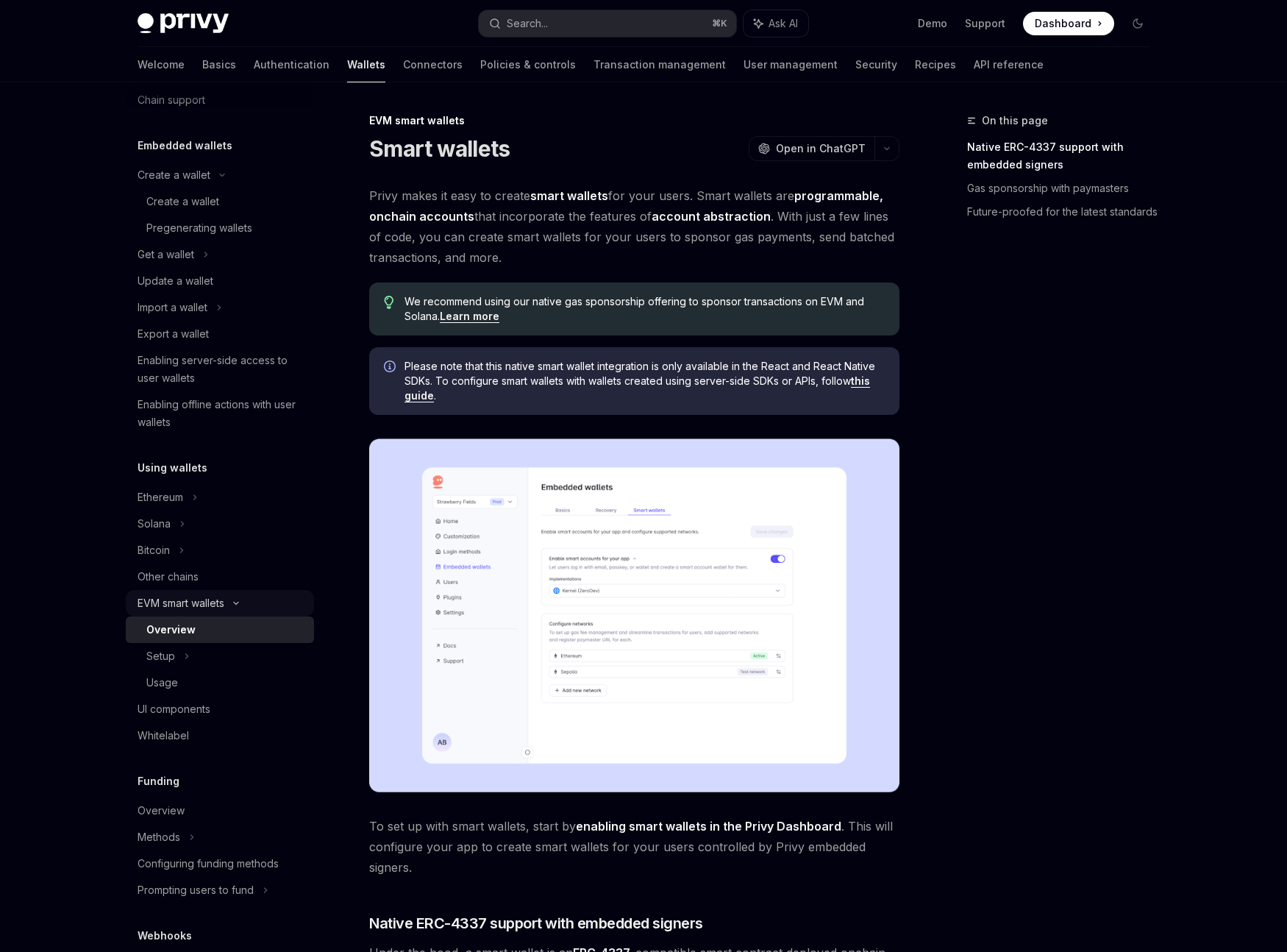
click at [238, 603] on icon at bounding box center [236, 604] width 4 height 2
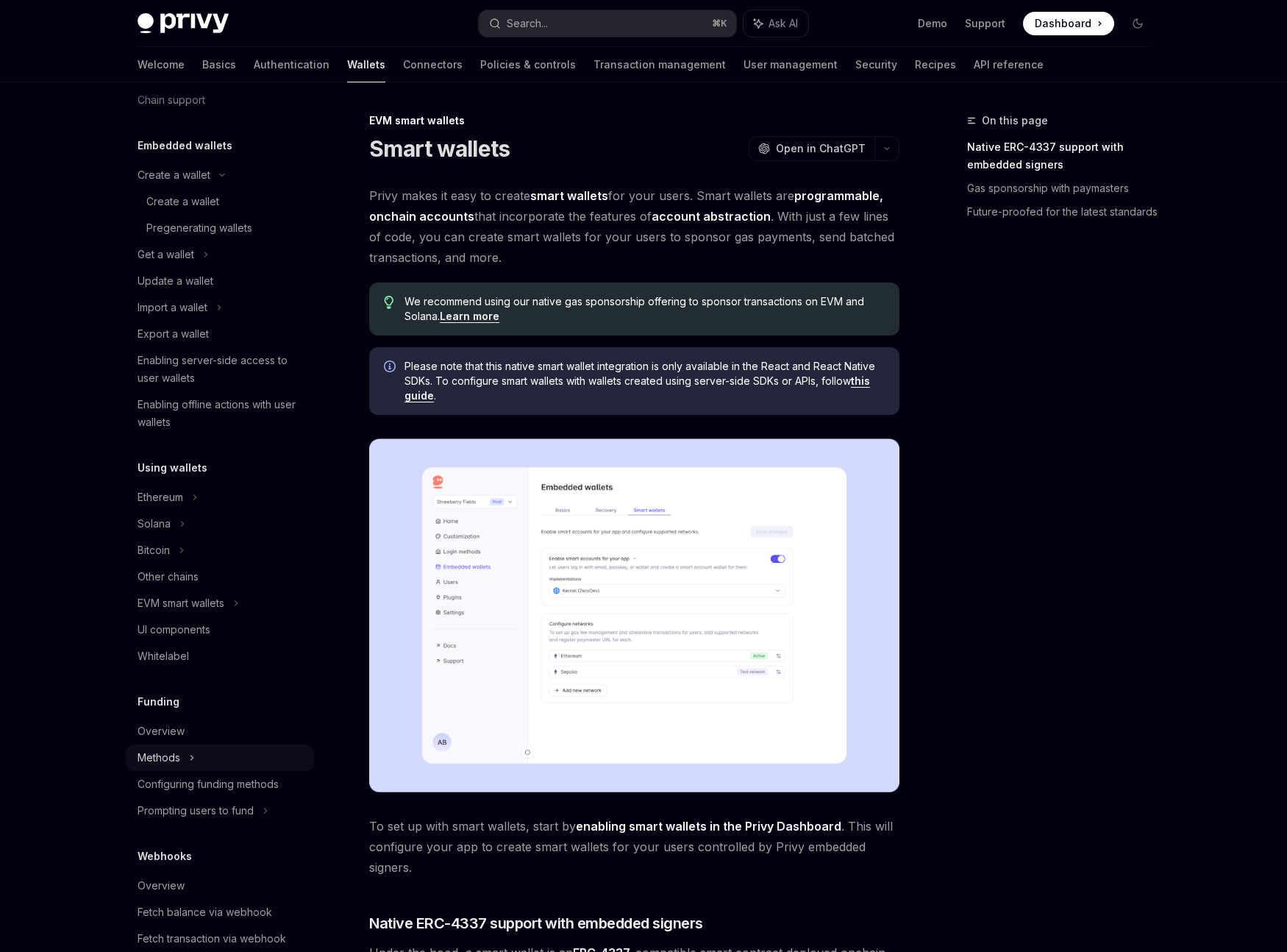
click at [195, 755] on icon at bounding box center [192, 757] width 6 height 18
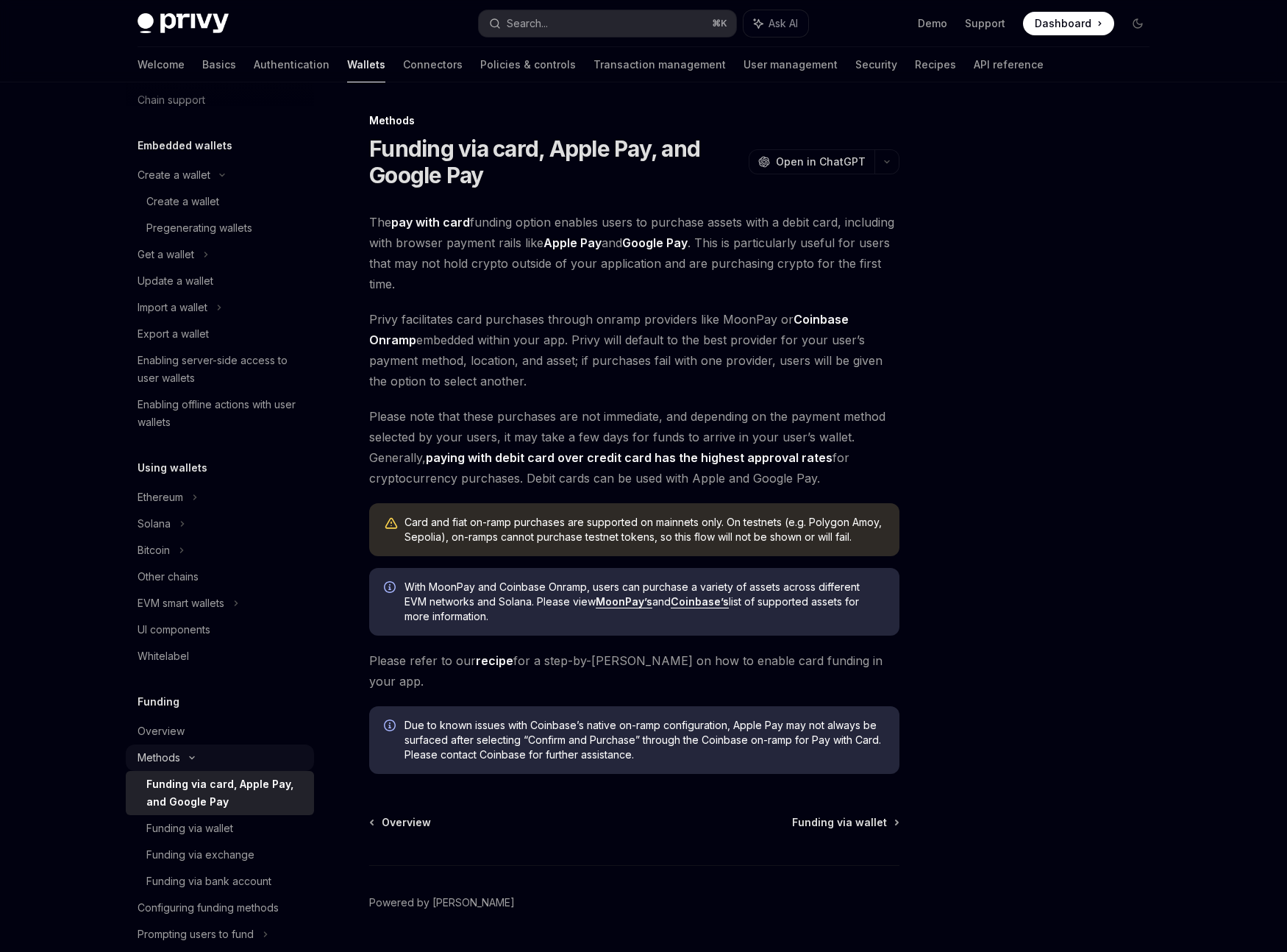
click at [194, 755] on icon at bounding box center [192, 757] width 18 height 6
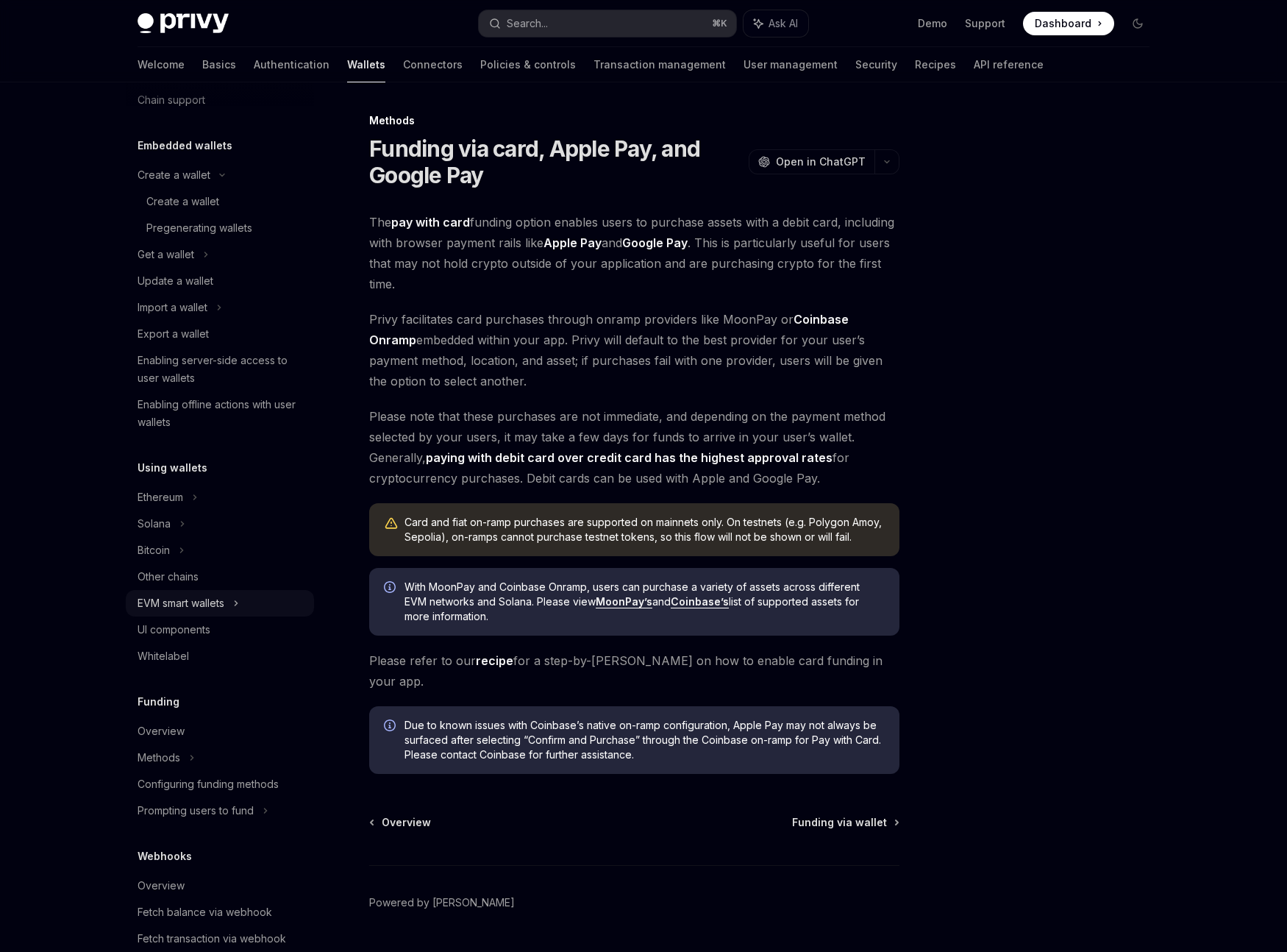
click at [237, 604] on icon at bounding box center [236, 604] width 6 height 18
type textarea "*"
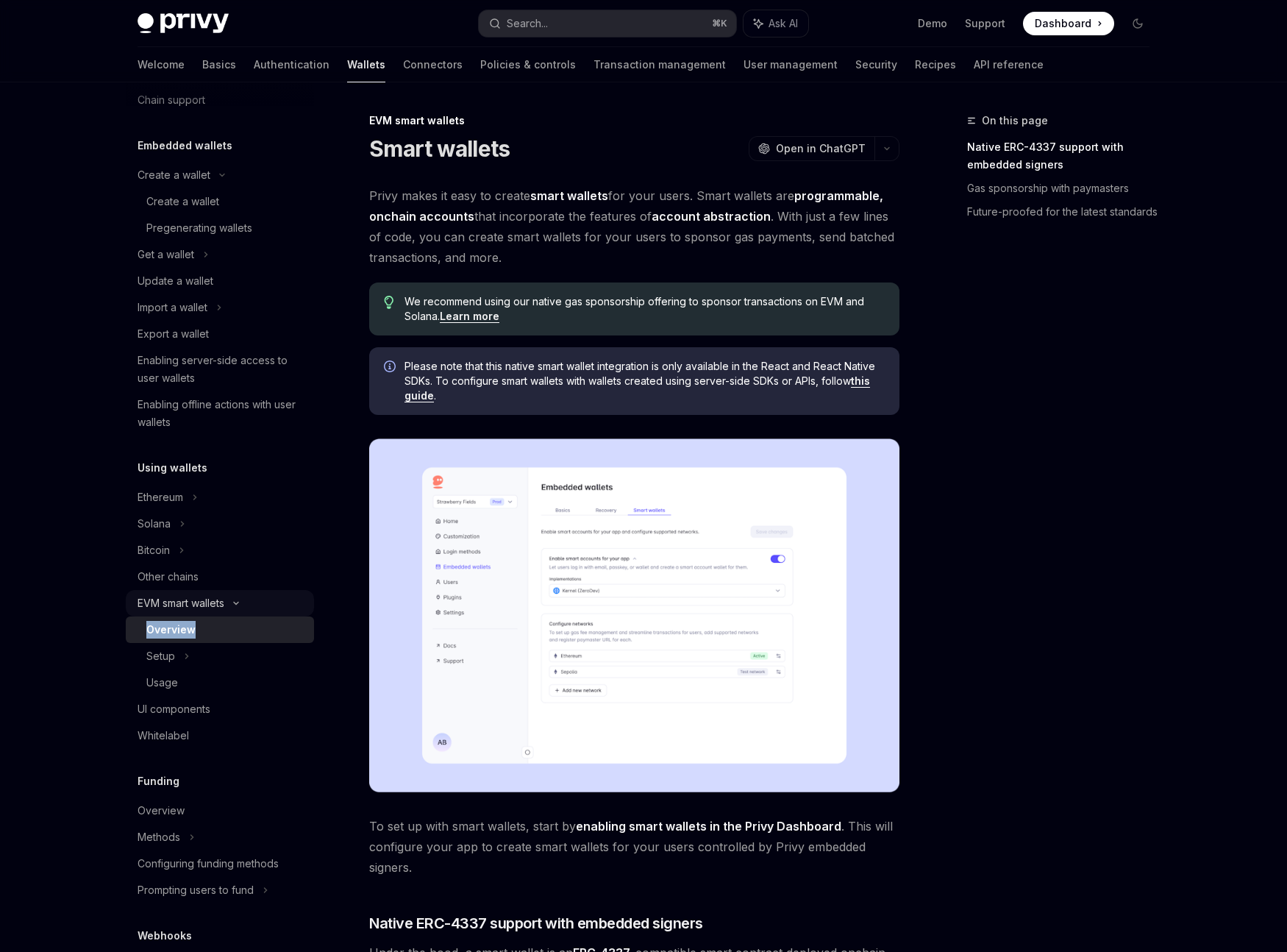
click at [238, 604] on icon at bounding box center [236, 604] width 4 height 2
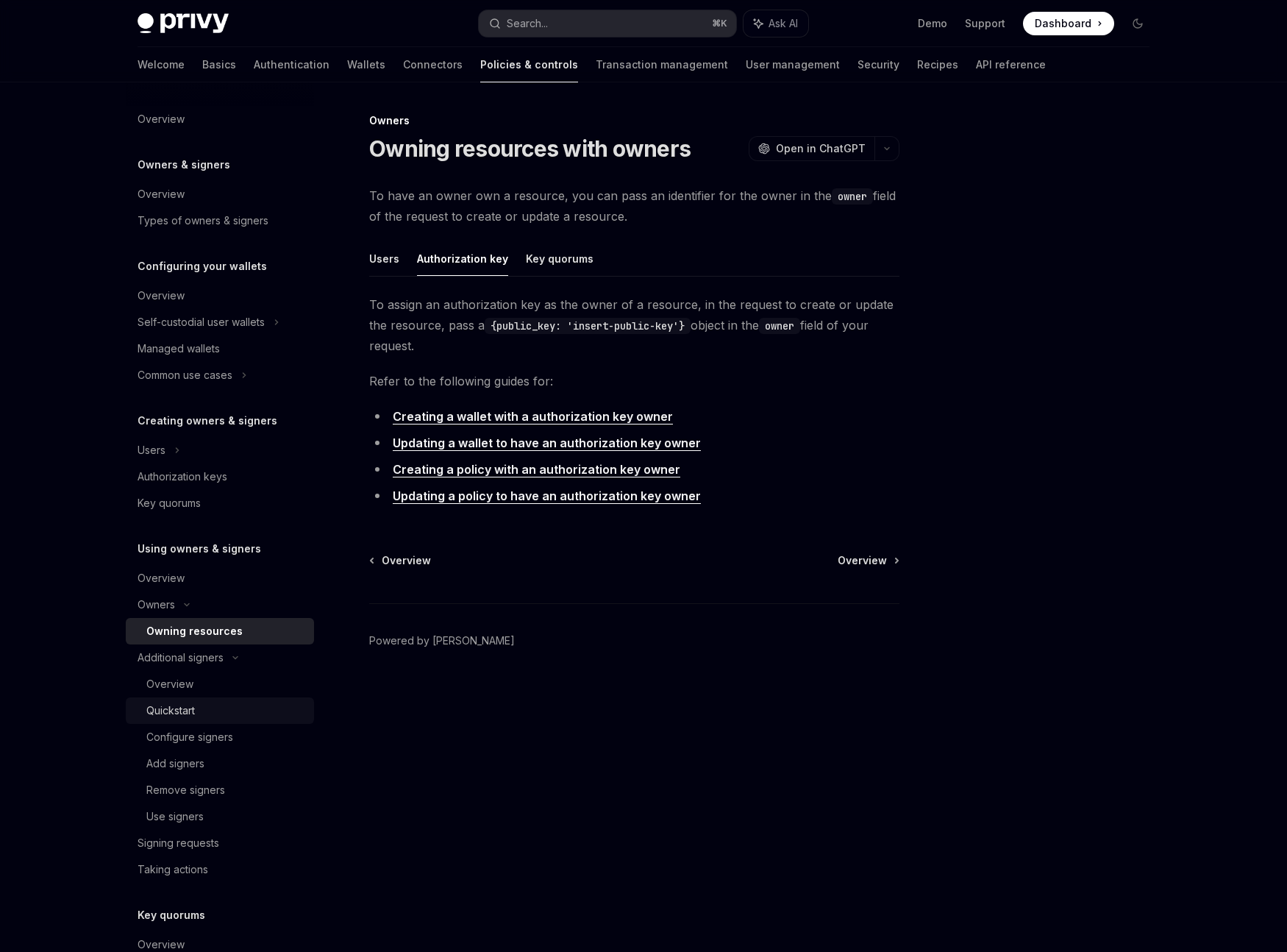
scroll to position [134, 0]
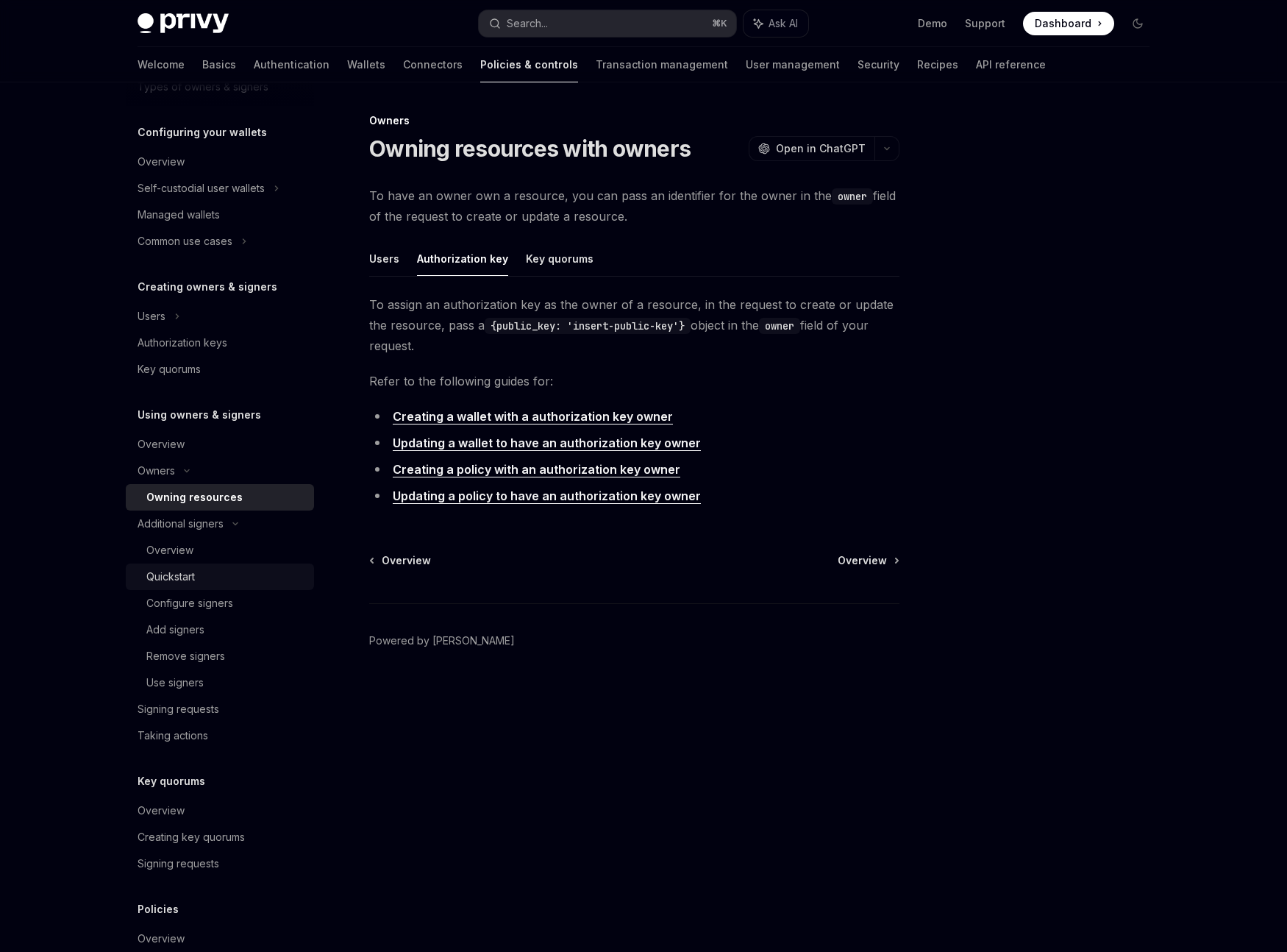
click at [187, 583] on div "Quickstart" at bounding box center [170, 577] width 49 height 18
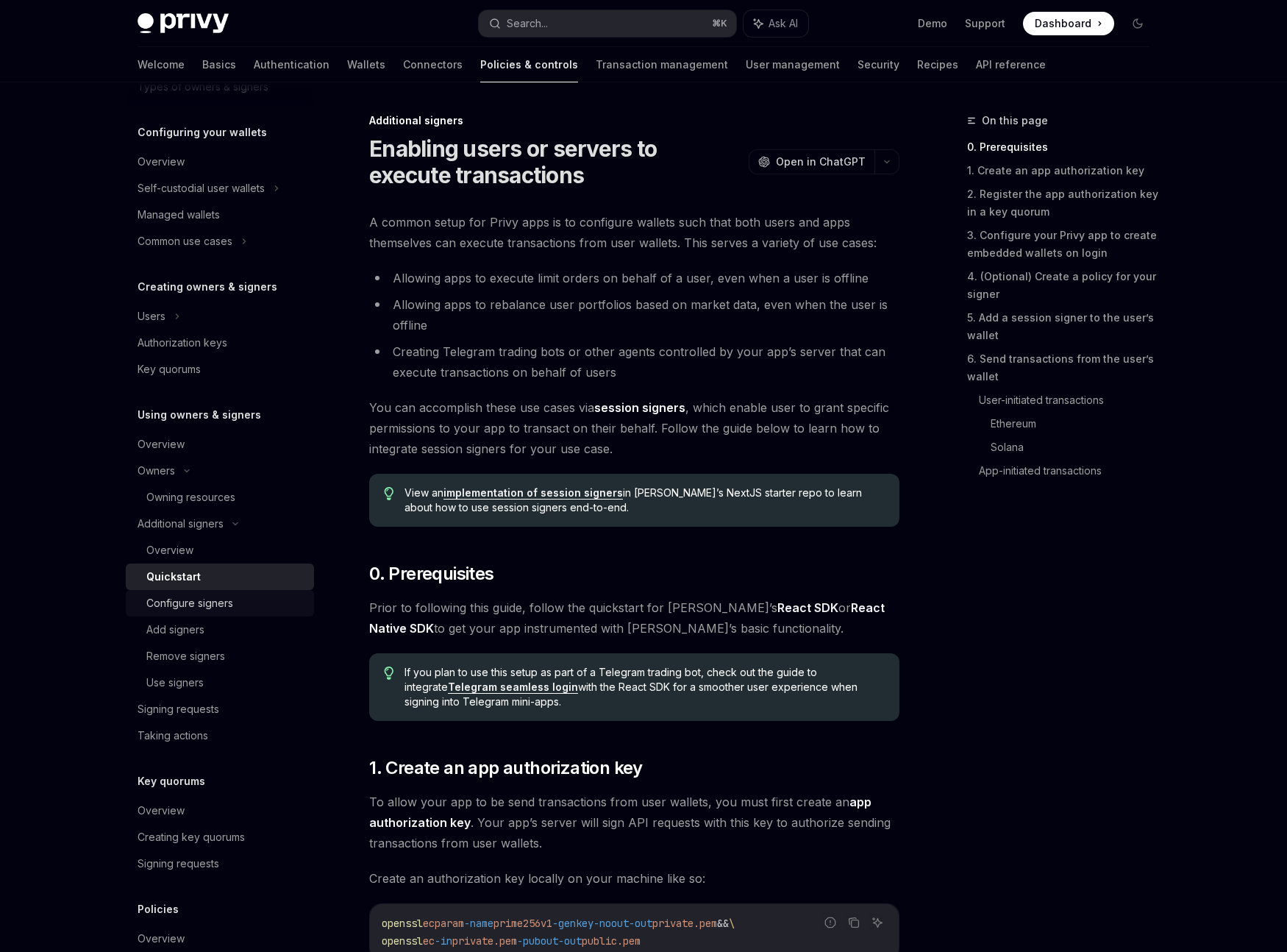
click at [209, 602] on div "Configure signers" at bounding box center [189, 604] width 86 height 18
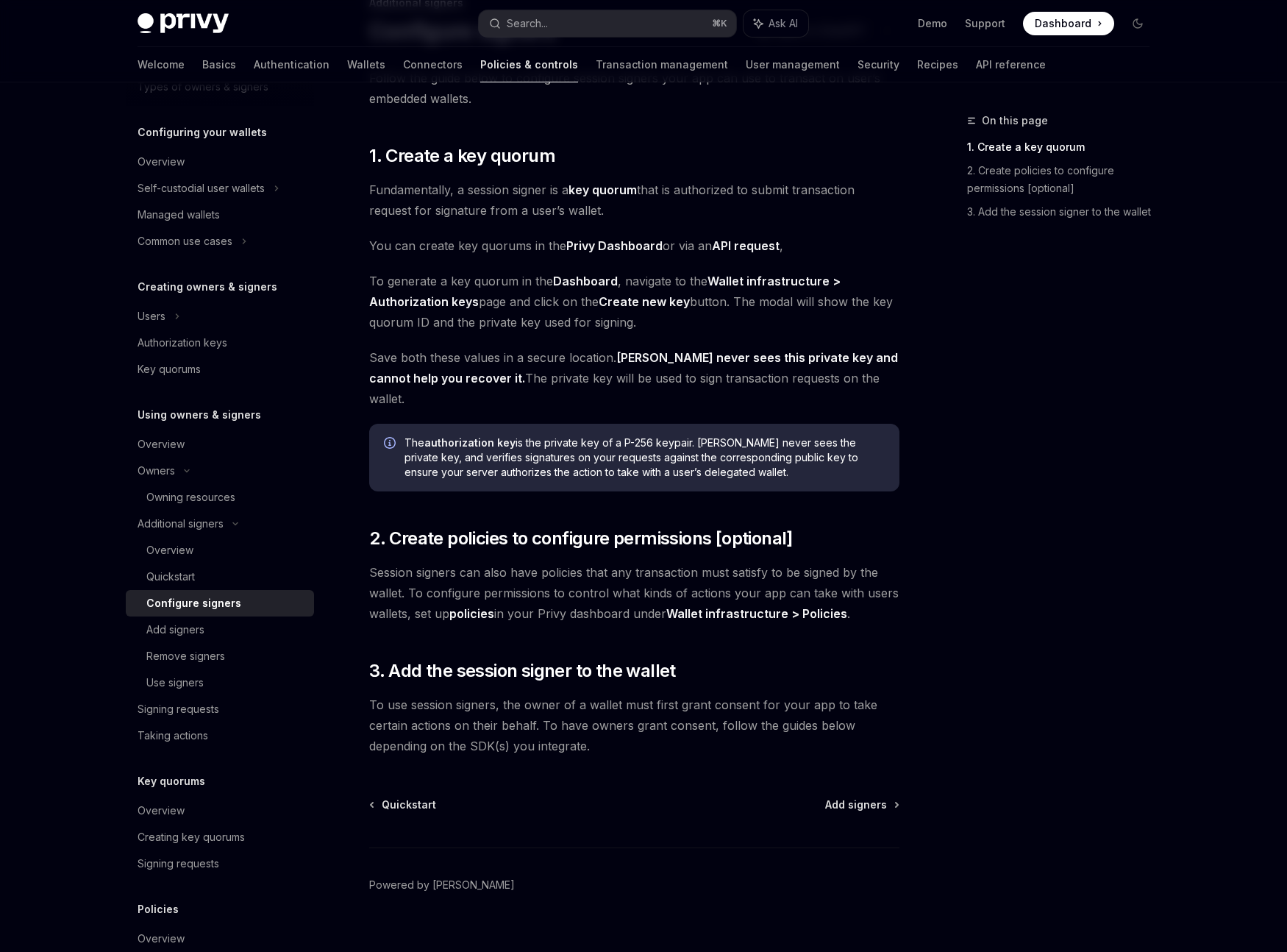
scroll to position [120, 0]
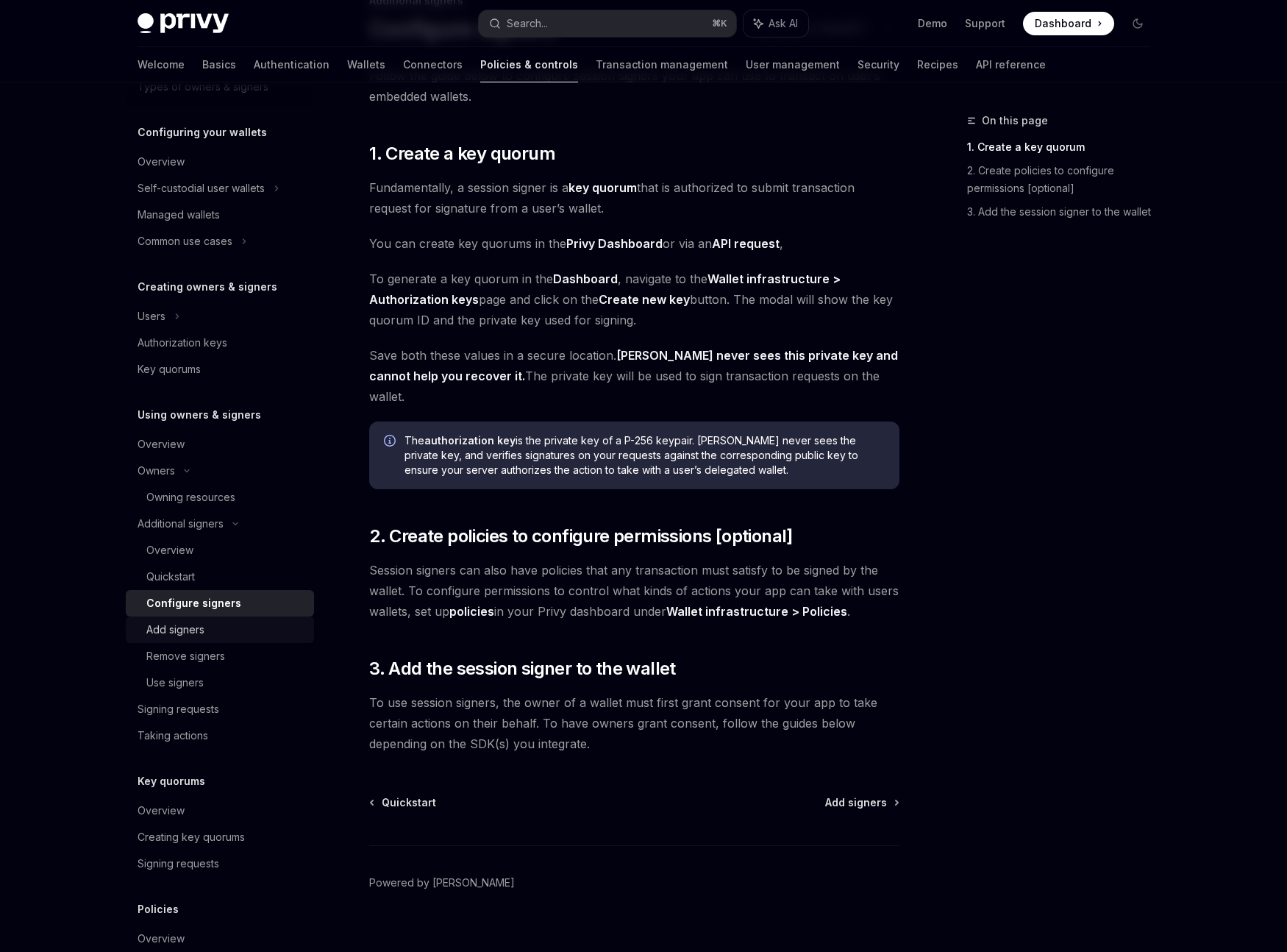
click at [194, 631] on div "Add signers" at bounding box center [175, 629] width 59 height 18
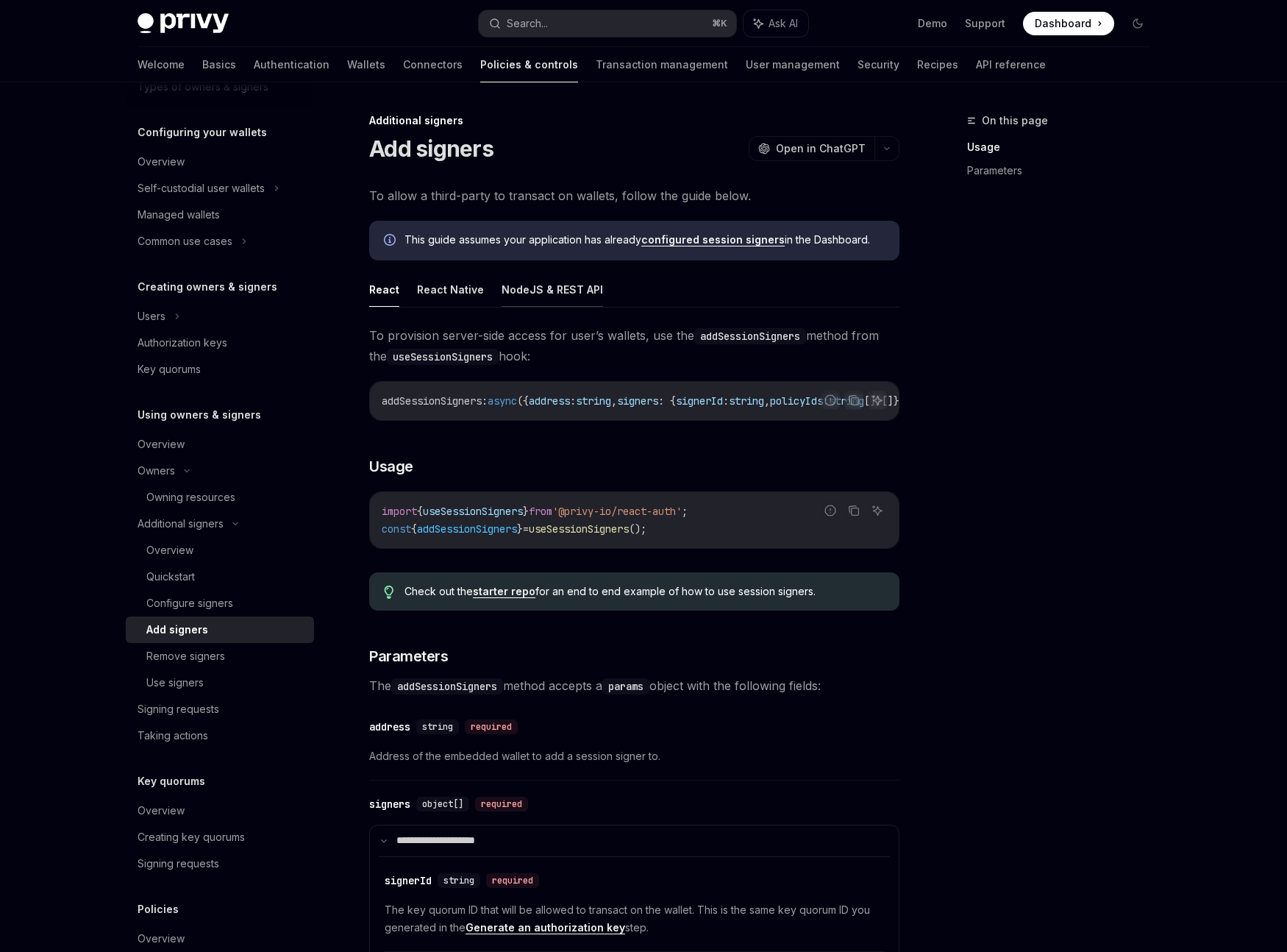
click at [554, 287] on button "NodeJS & REST API" at bounding box center [552, 289] width 101 height 35
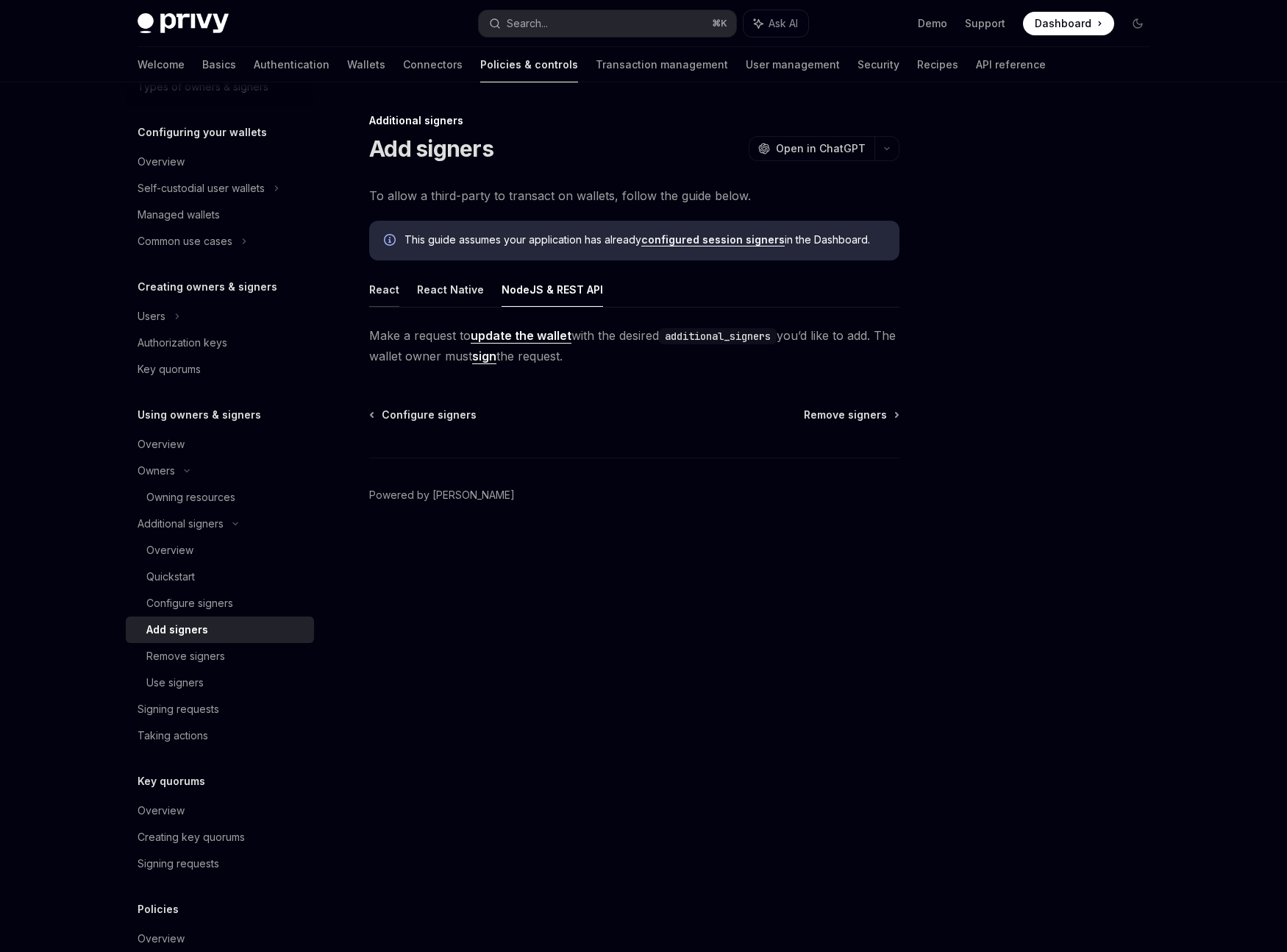
click at [390, 288] on button "React" at bounding box center [384, 289] width 30 height 35
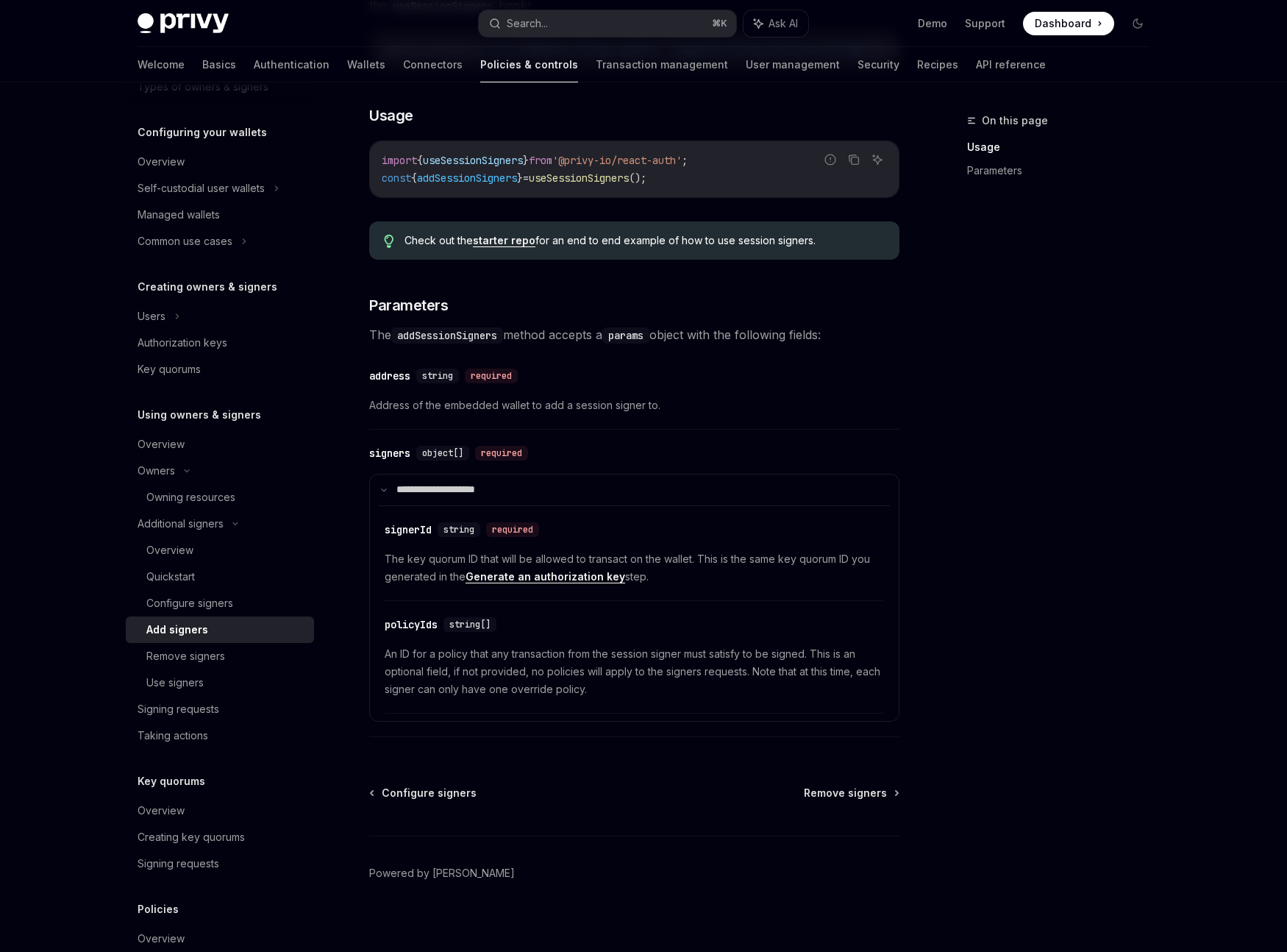
scroll to position [367, 0]
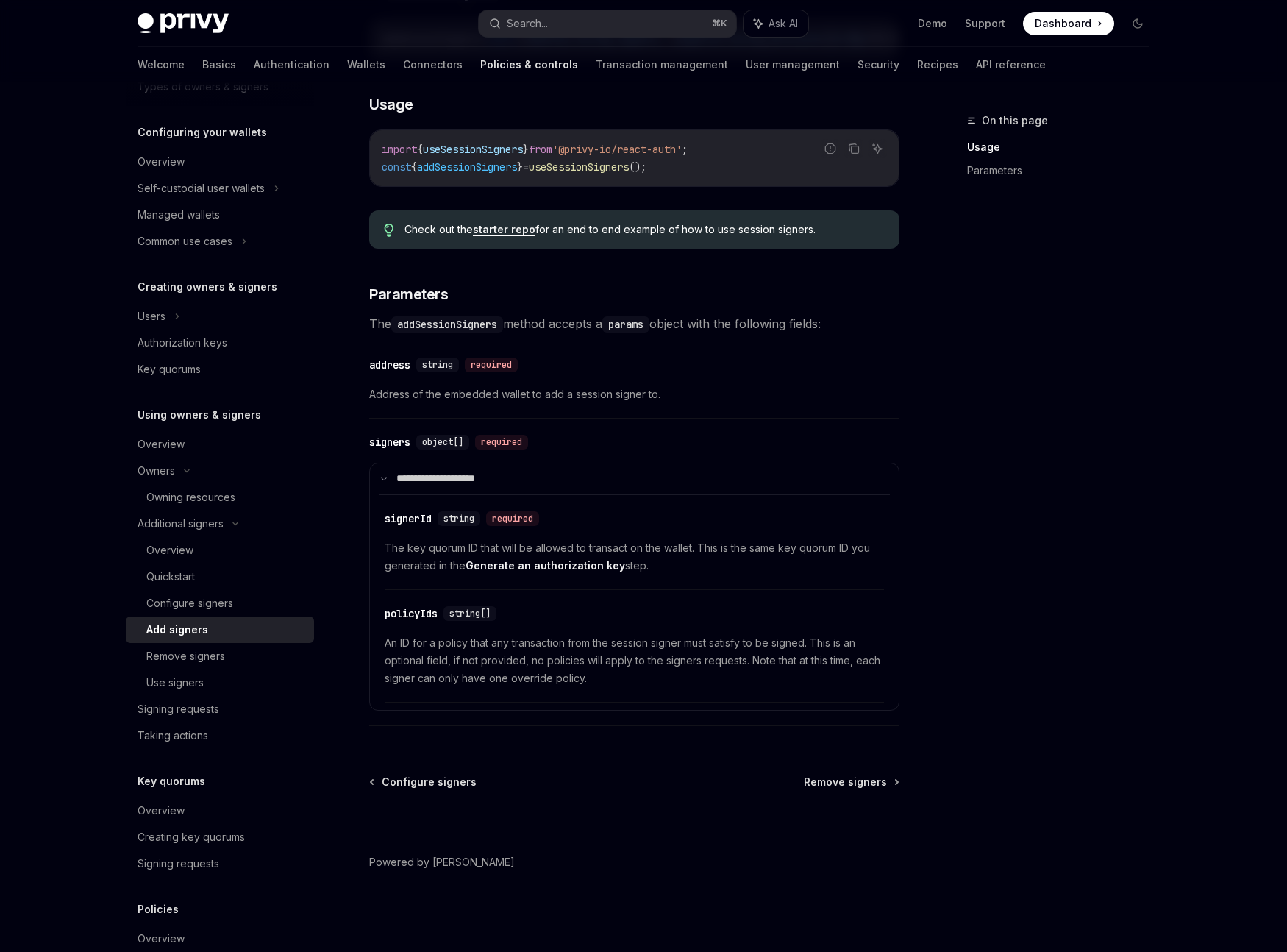
click at [541, 565] on link "Generate an authorization key" at bounding box center [545, 565] width 160 height 13
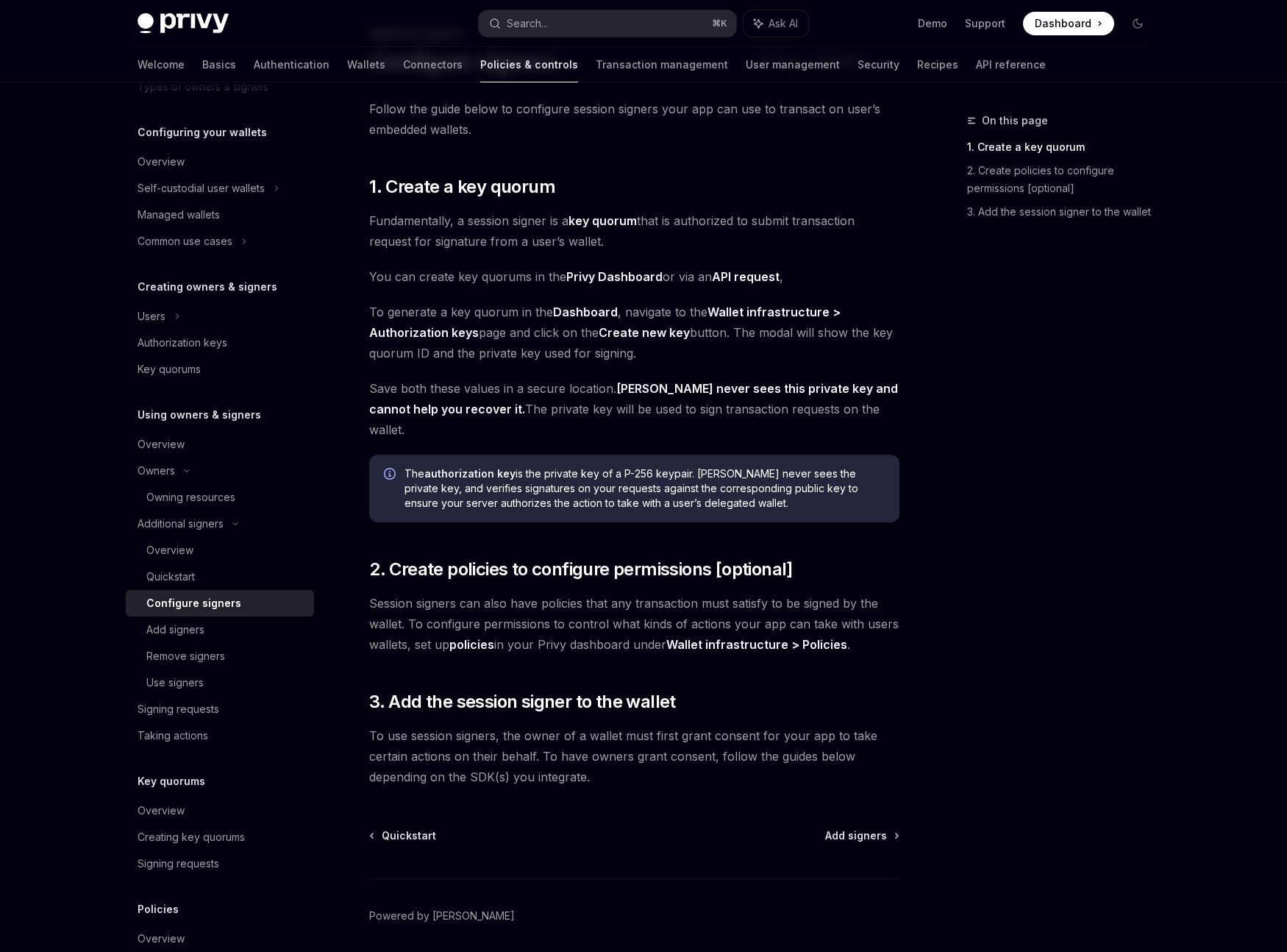
scroll to position [89, 0]
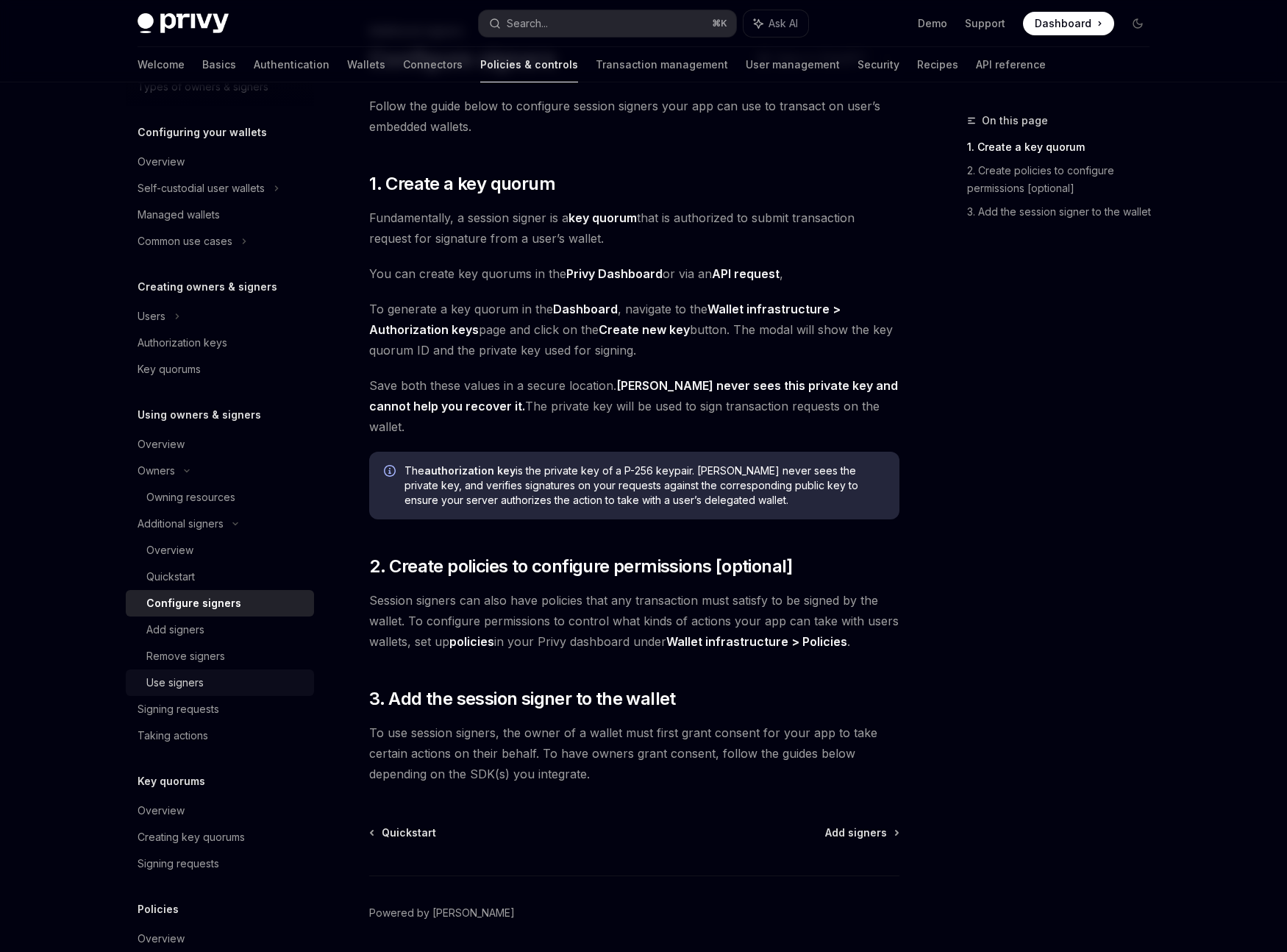
click at [183, 683] on div "Use signers" at bounding box center [175, 683] width 58 height 18
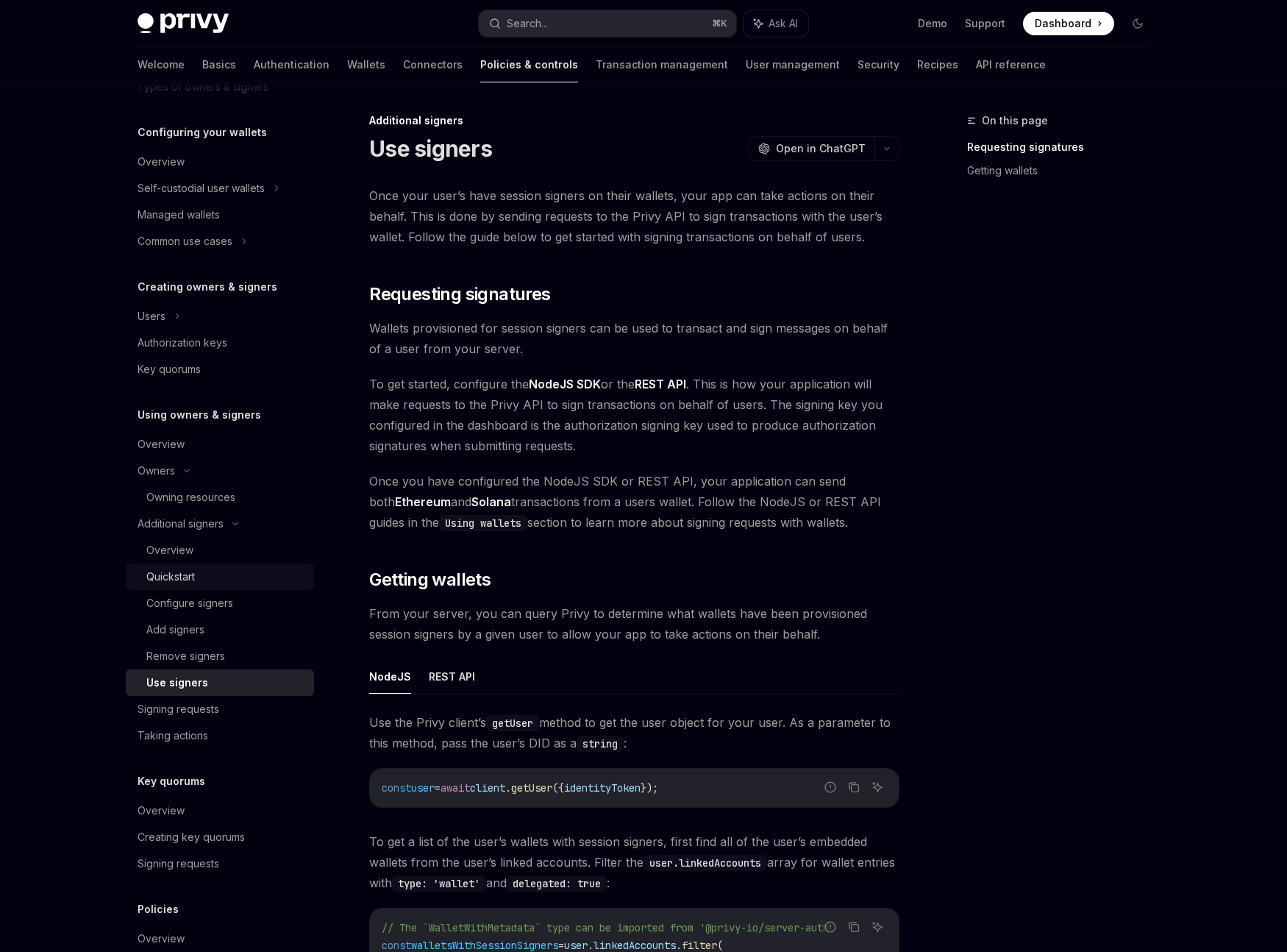
click at [190, 568] on div "Quickstart" at bounding box center [170, 577] width 49 height 18
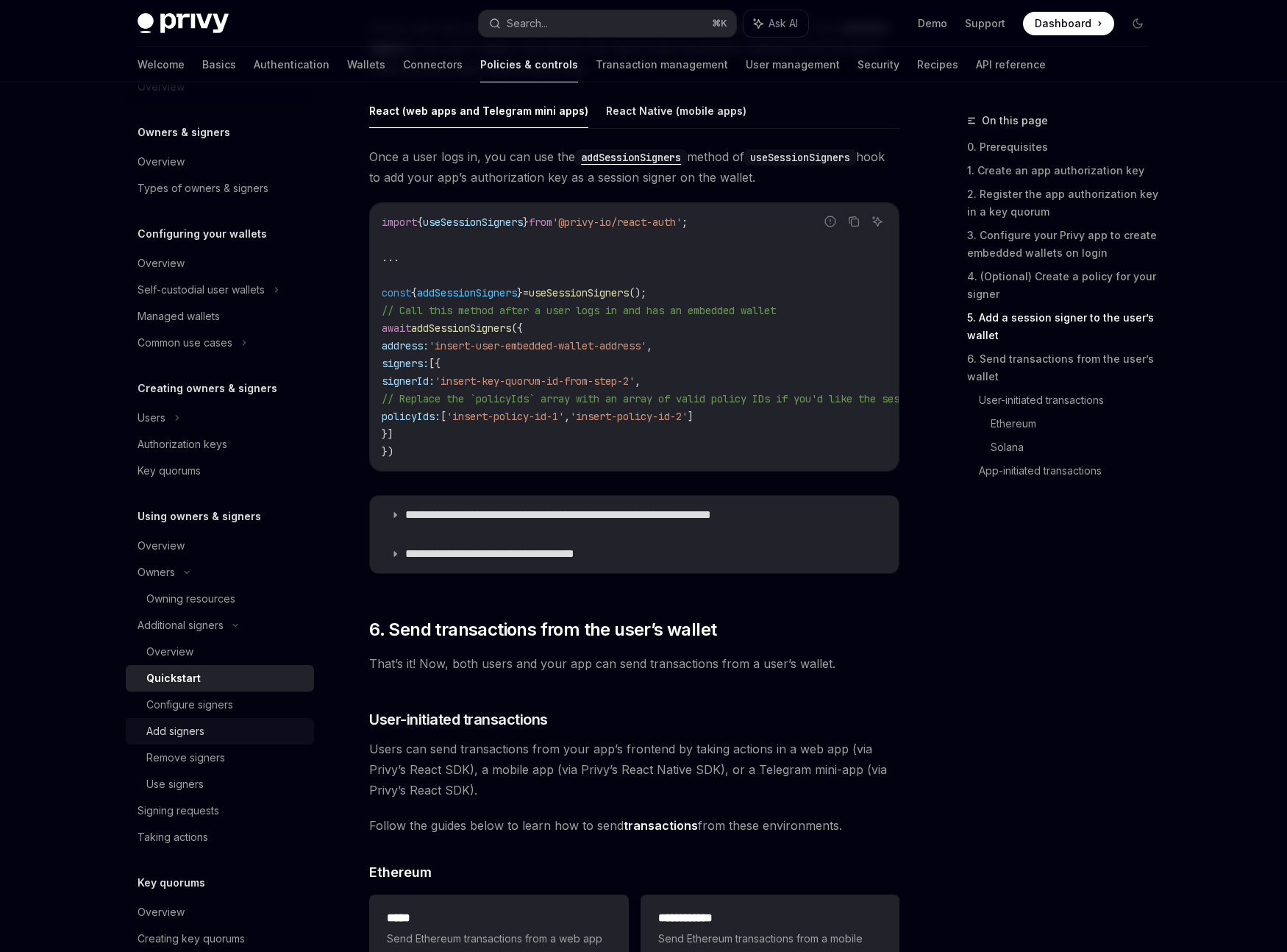
scroll to position [322, 0]
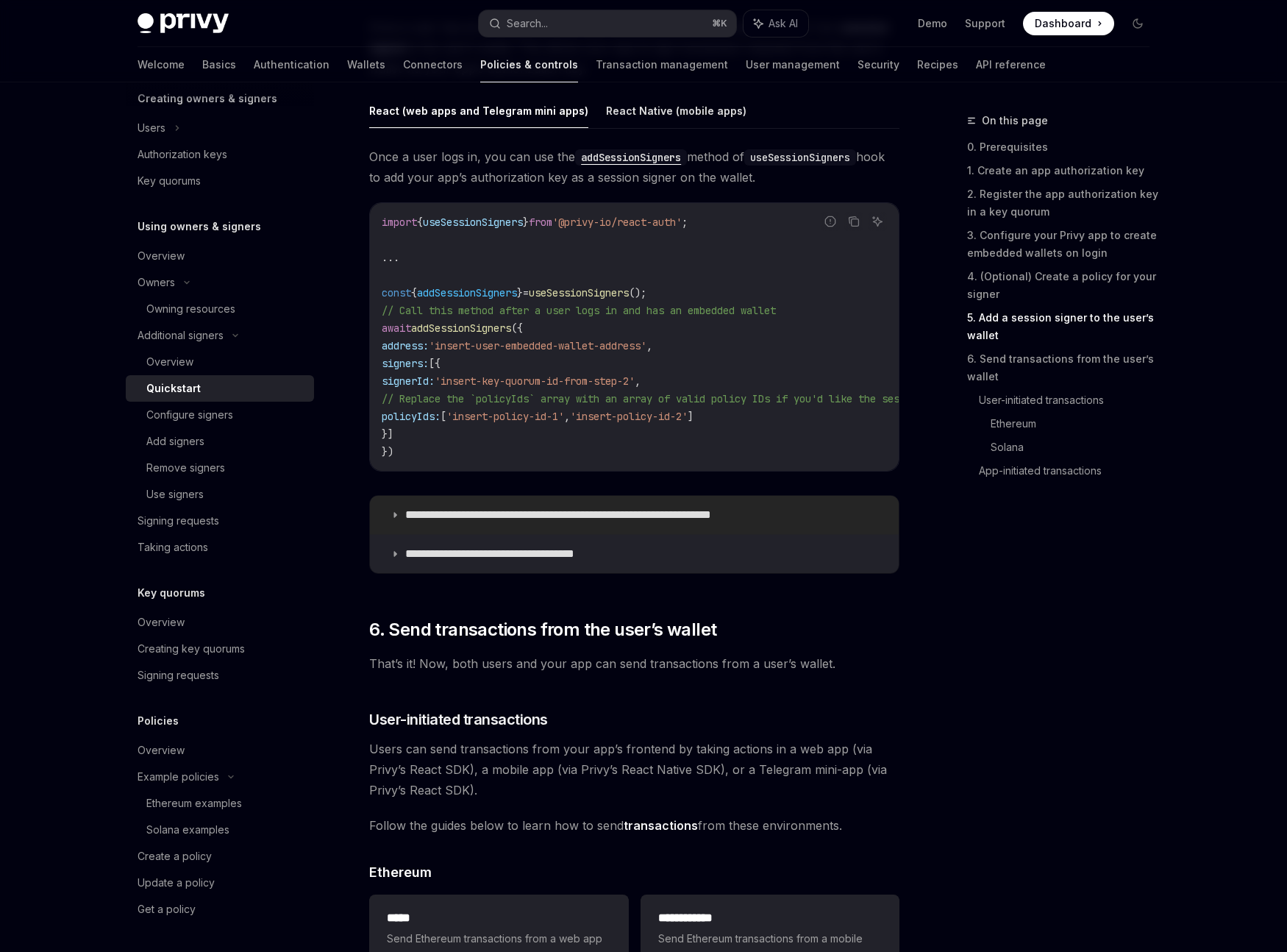
click at [407, 516] on p "**********" at bounding box center [594, 514] width 378 height 15
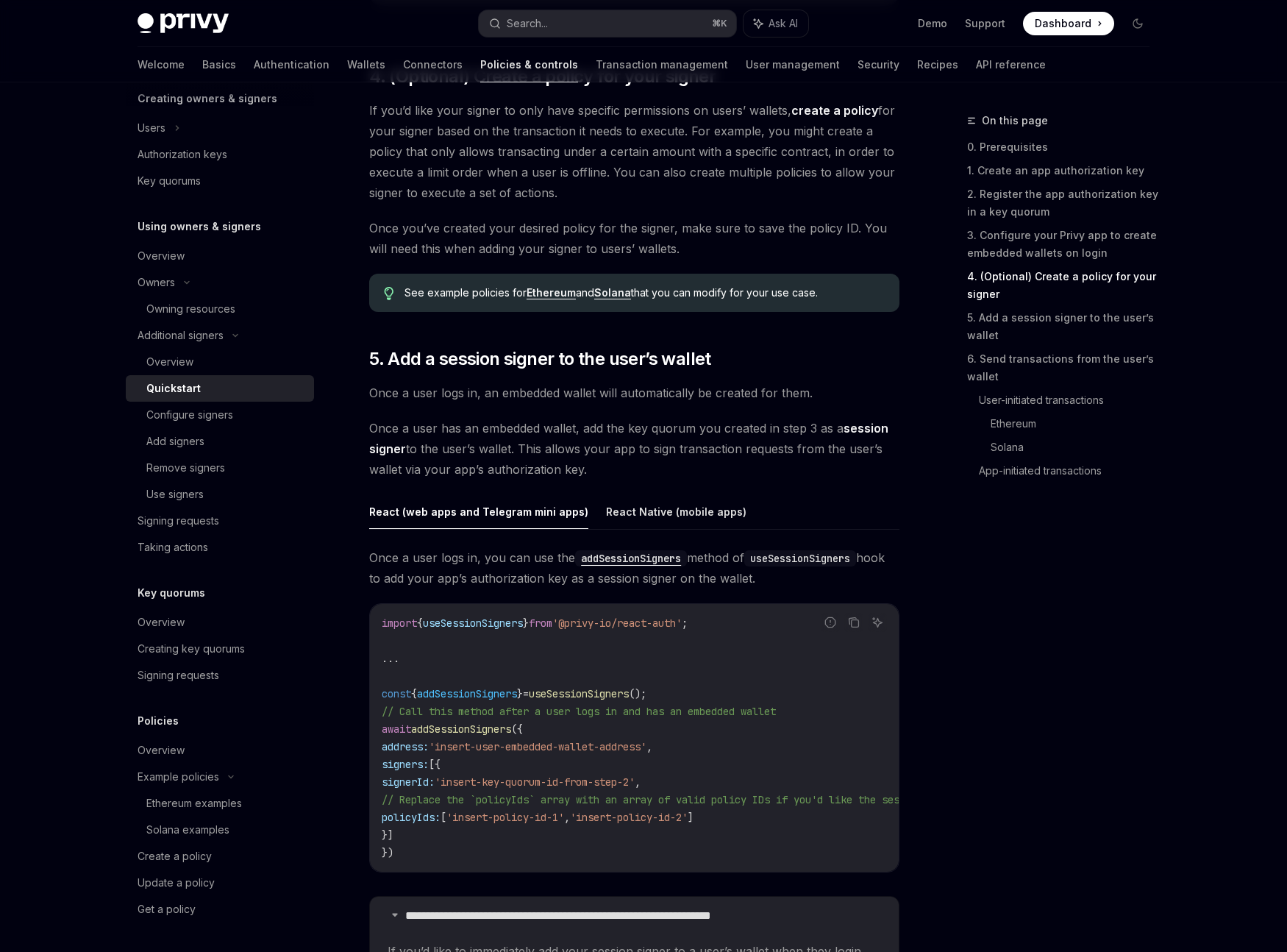
scroll to position [1952, 0]
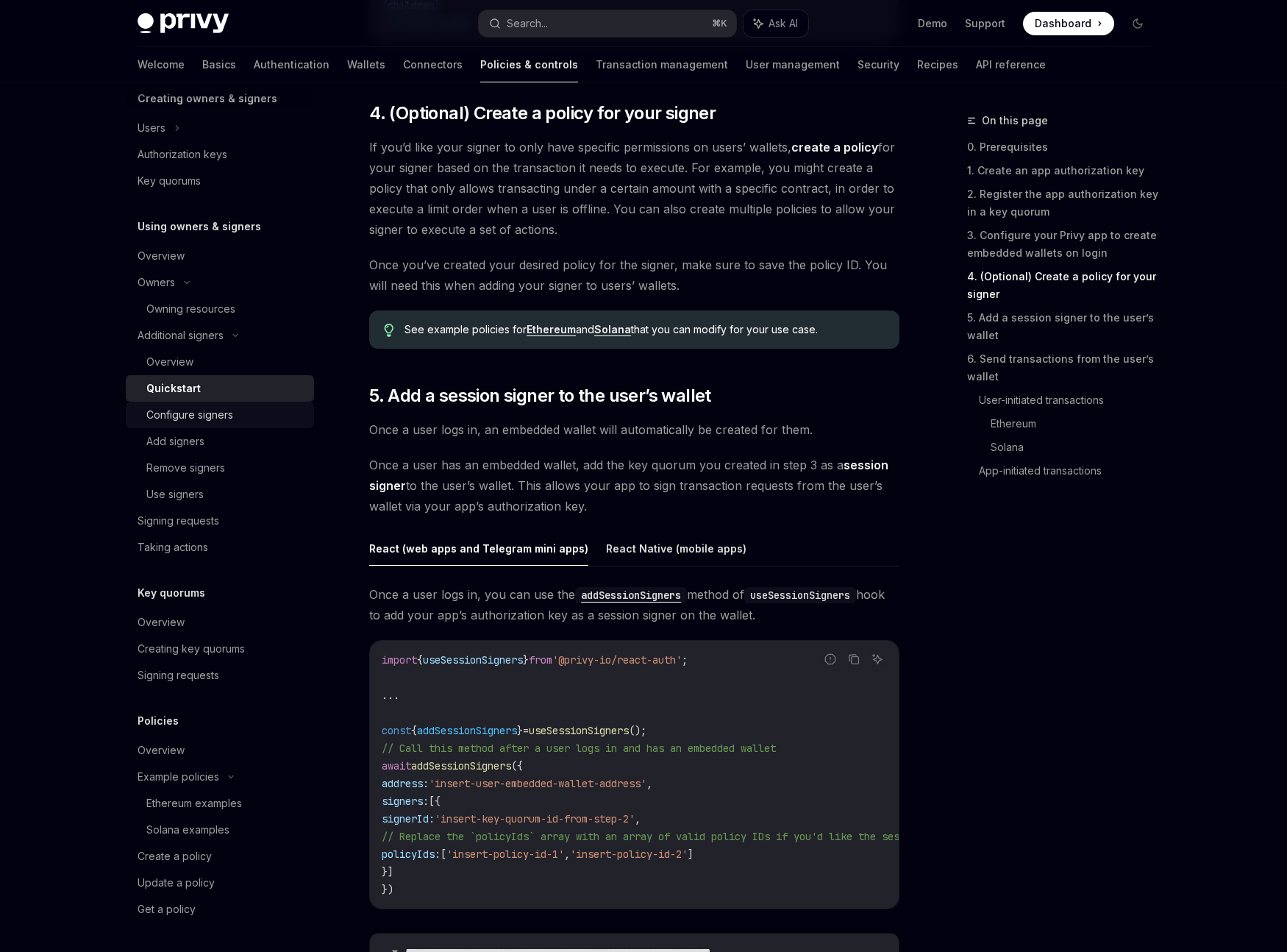
click at [168, 415] on div "Configure signers" at bounding box center [189, 415] width 86 height 18
type textarea "*"
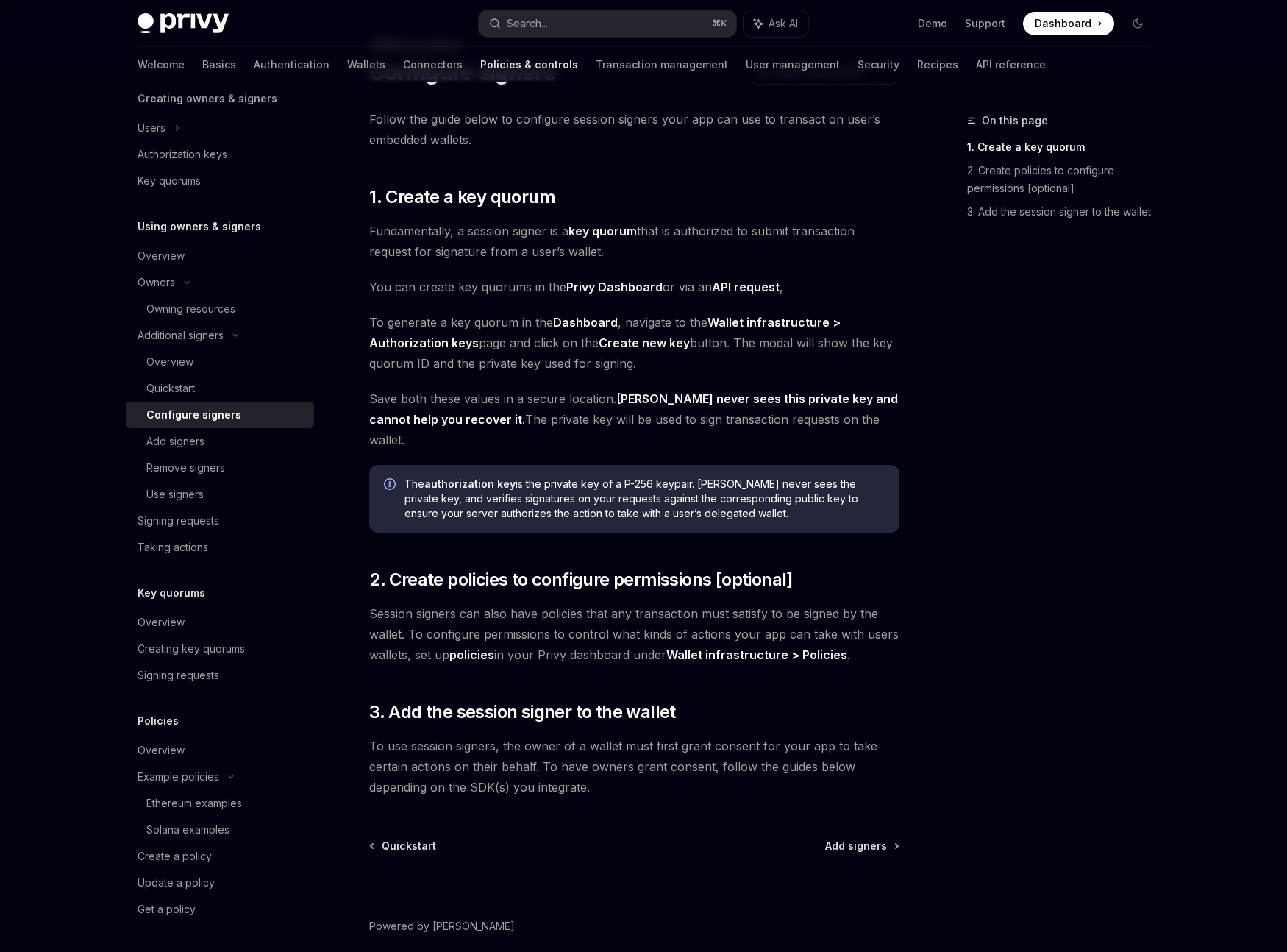
scroll to position [89, 0]
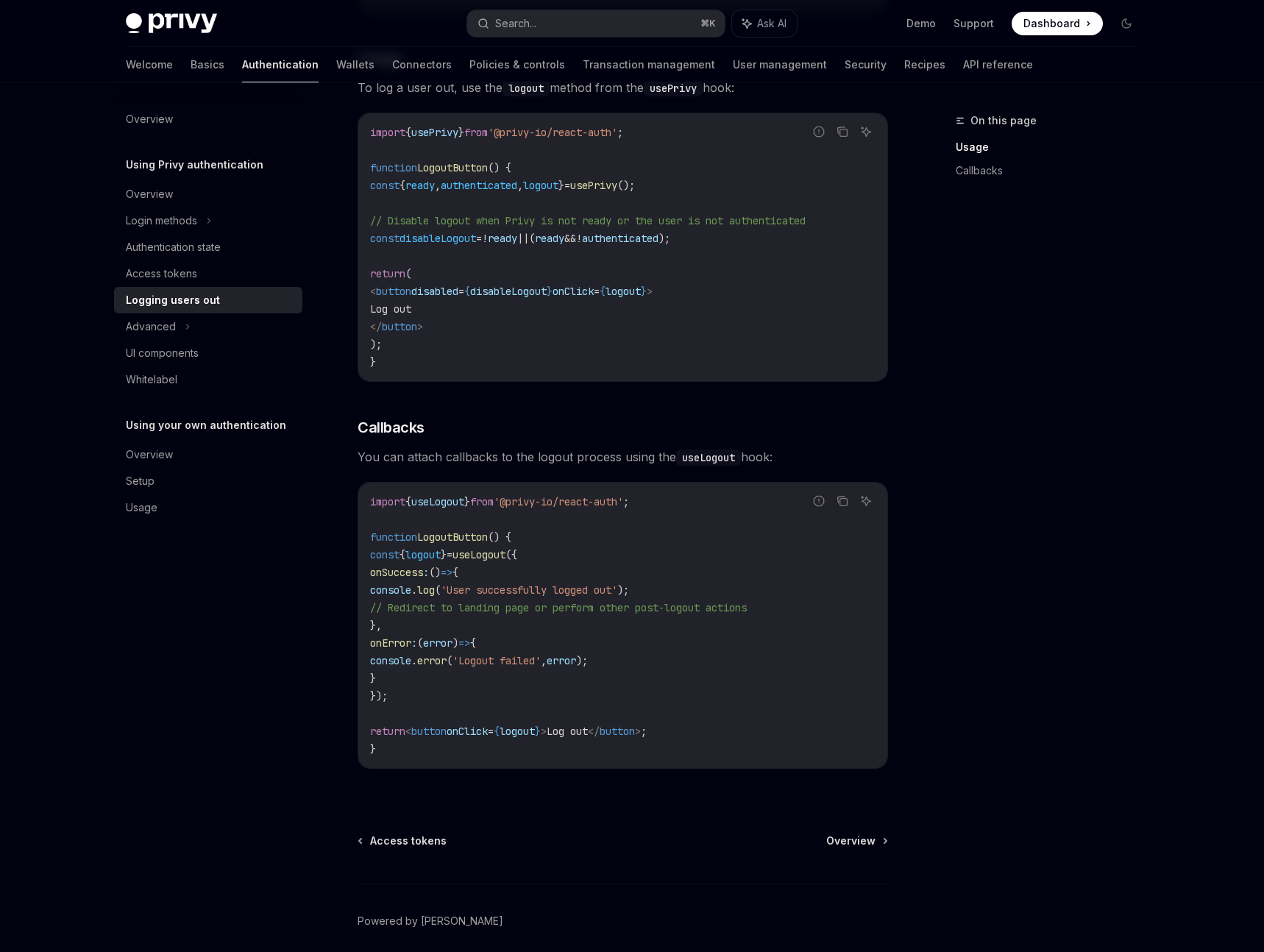
scroll to position [343, 0]
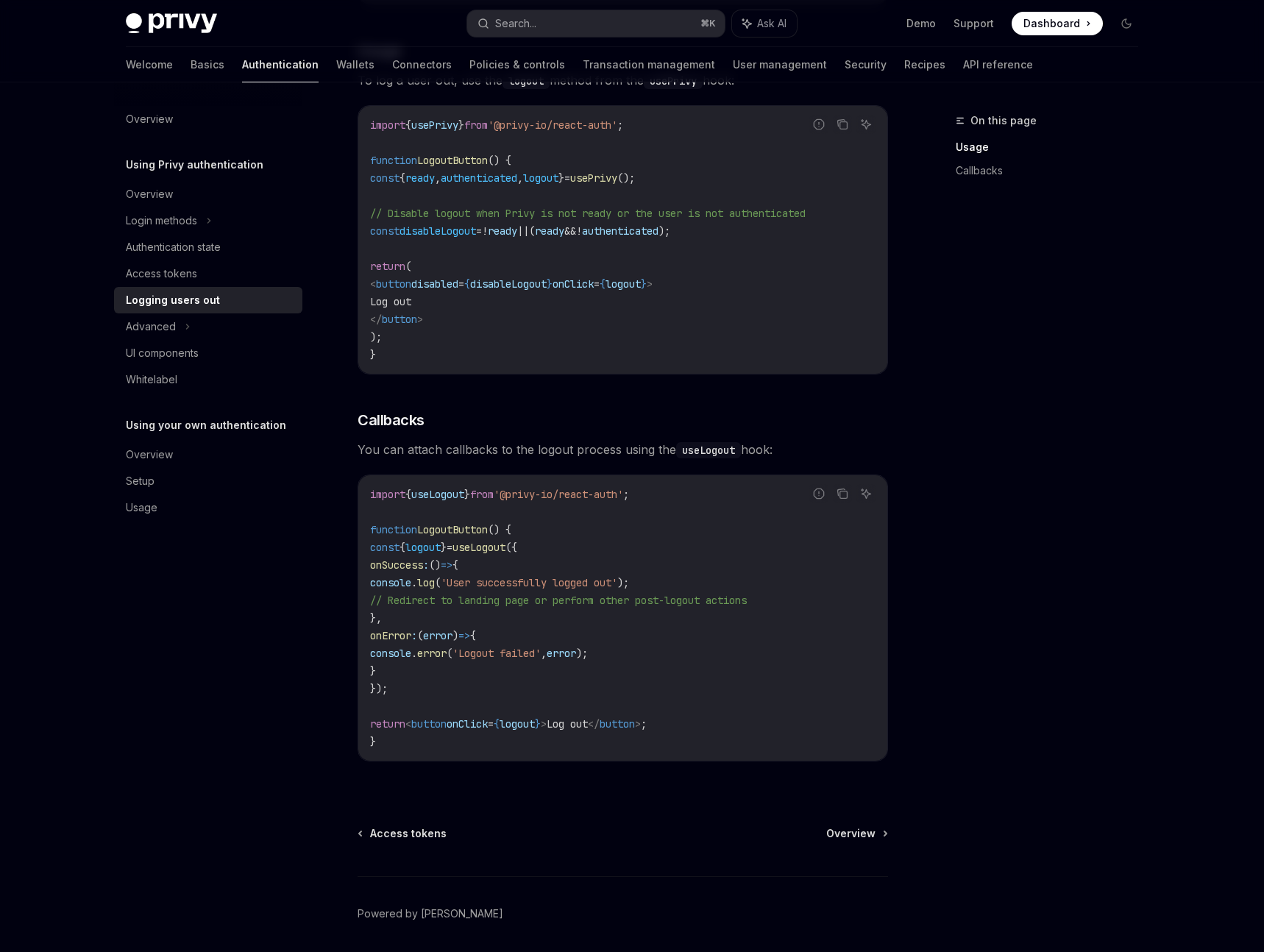
click at [640, 285] on span "logout" at bounding box center [624, 283] width 36 height 13
click at [634, 29] on button "Search... ⌘ K" at bounding box center [595, 23] width 257 height 27
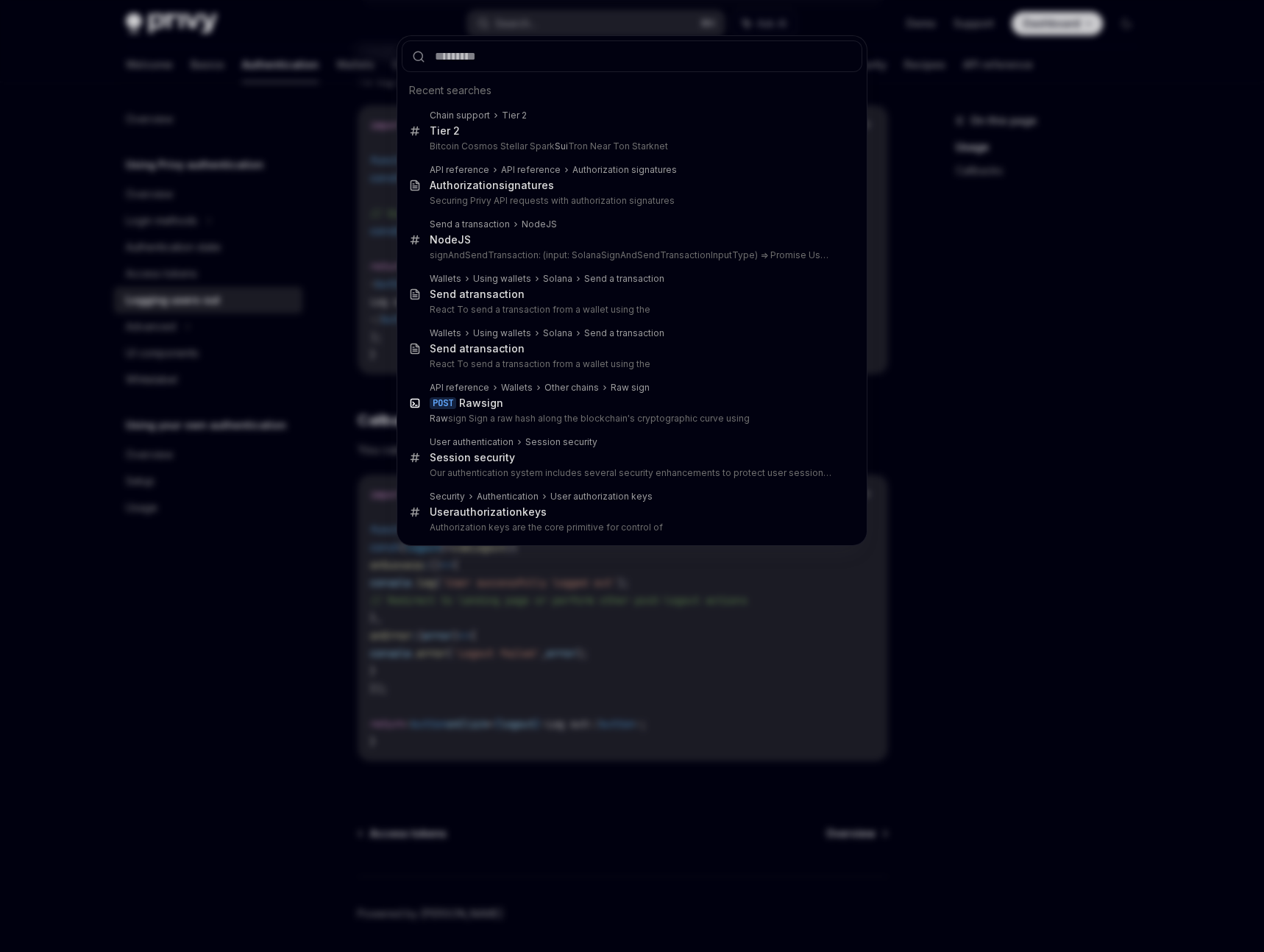
type input "**********"
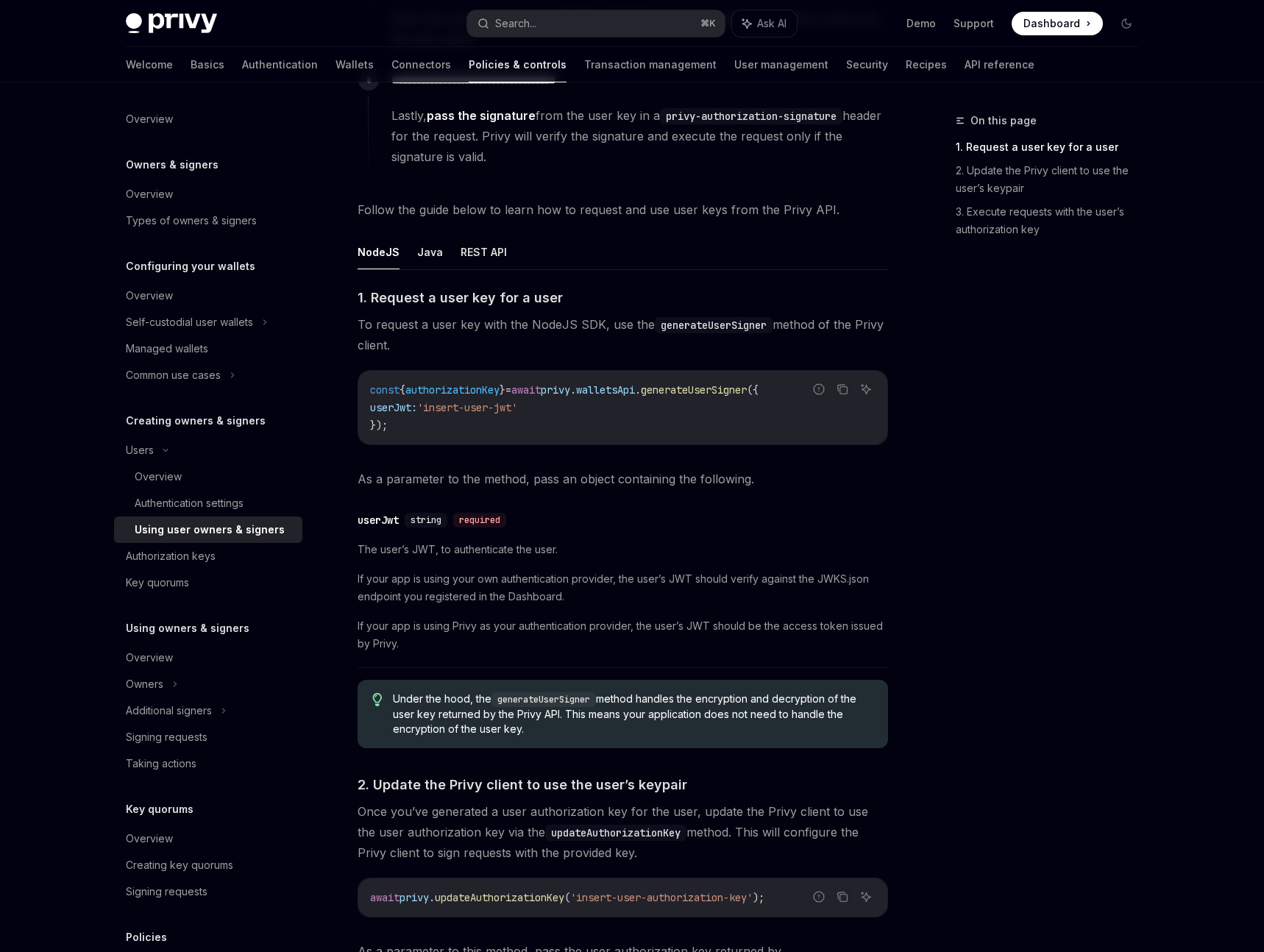
scroll to position [413, 0]
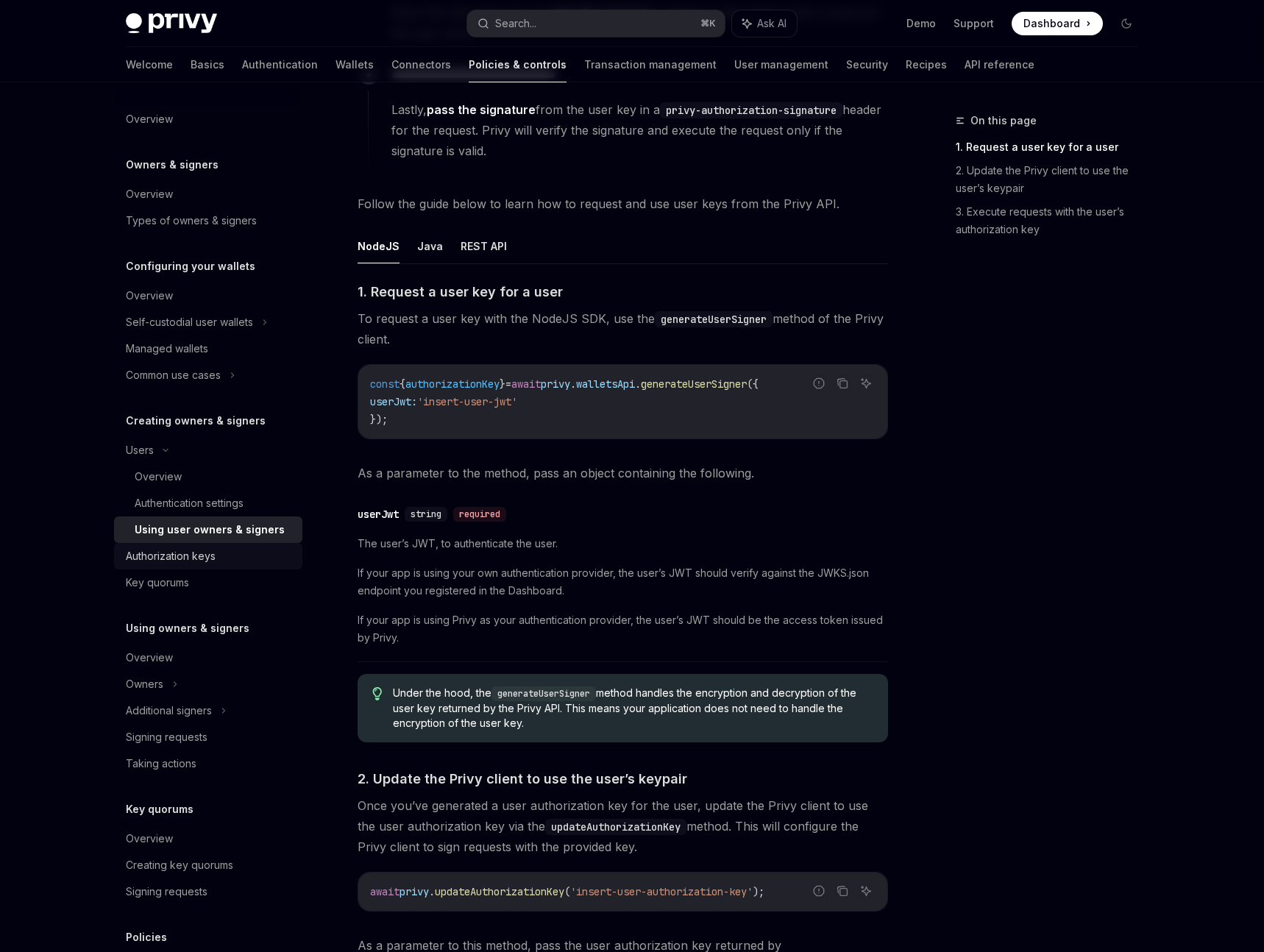
click at [218, 565] on link "Authorization keys" at bounding box center [209, 556] width 189 height 27
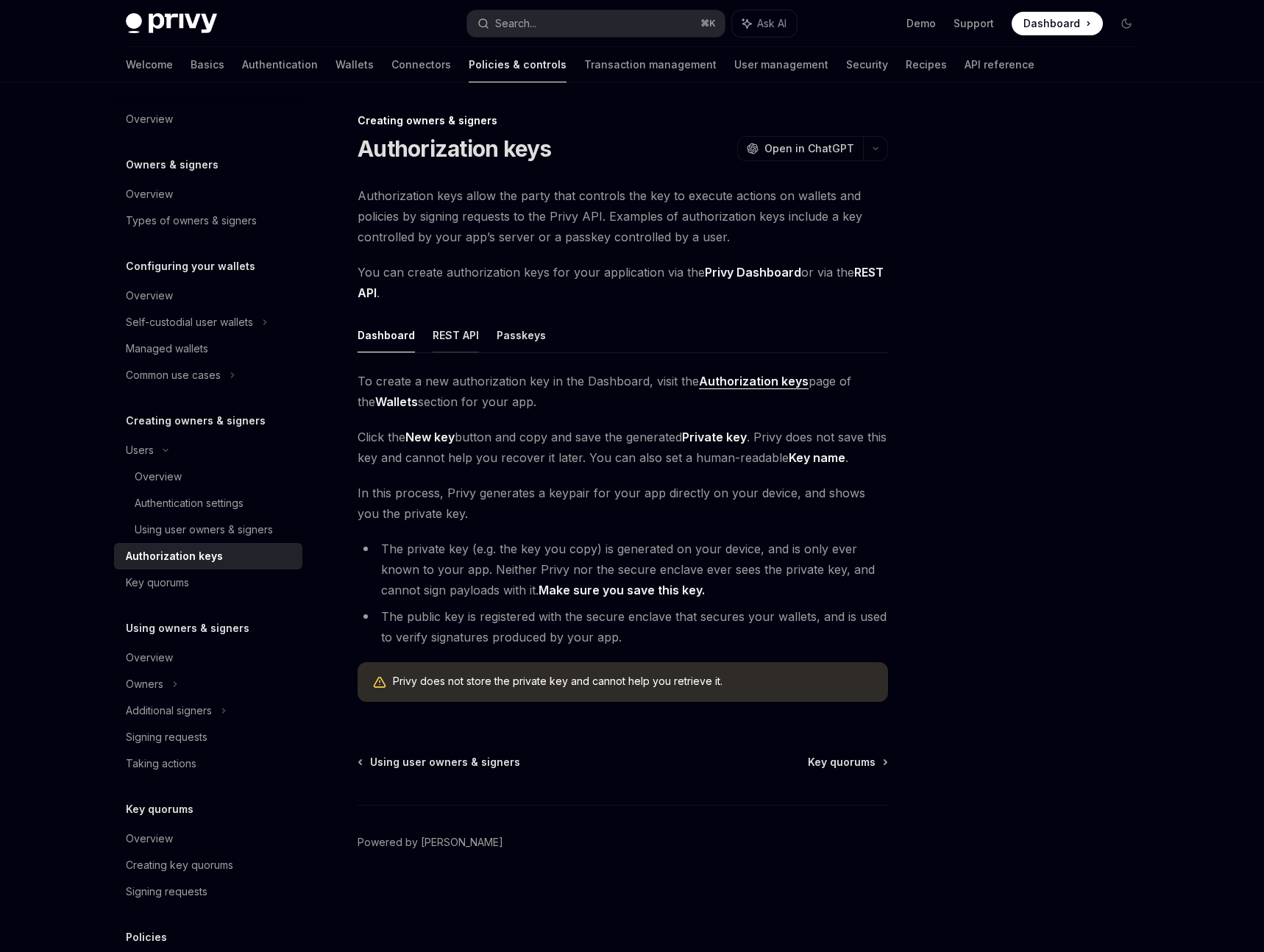
click at [456, 334] on button "REST API" at bounding box center [456, 335] width 47 height 35
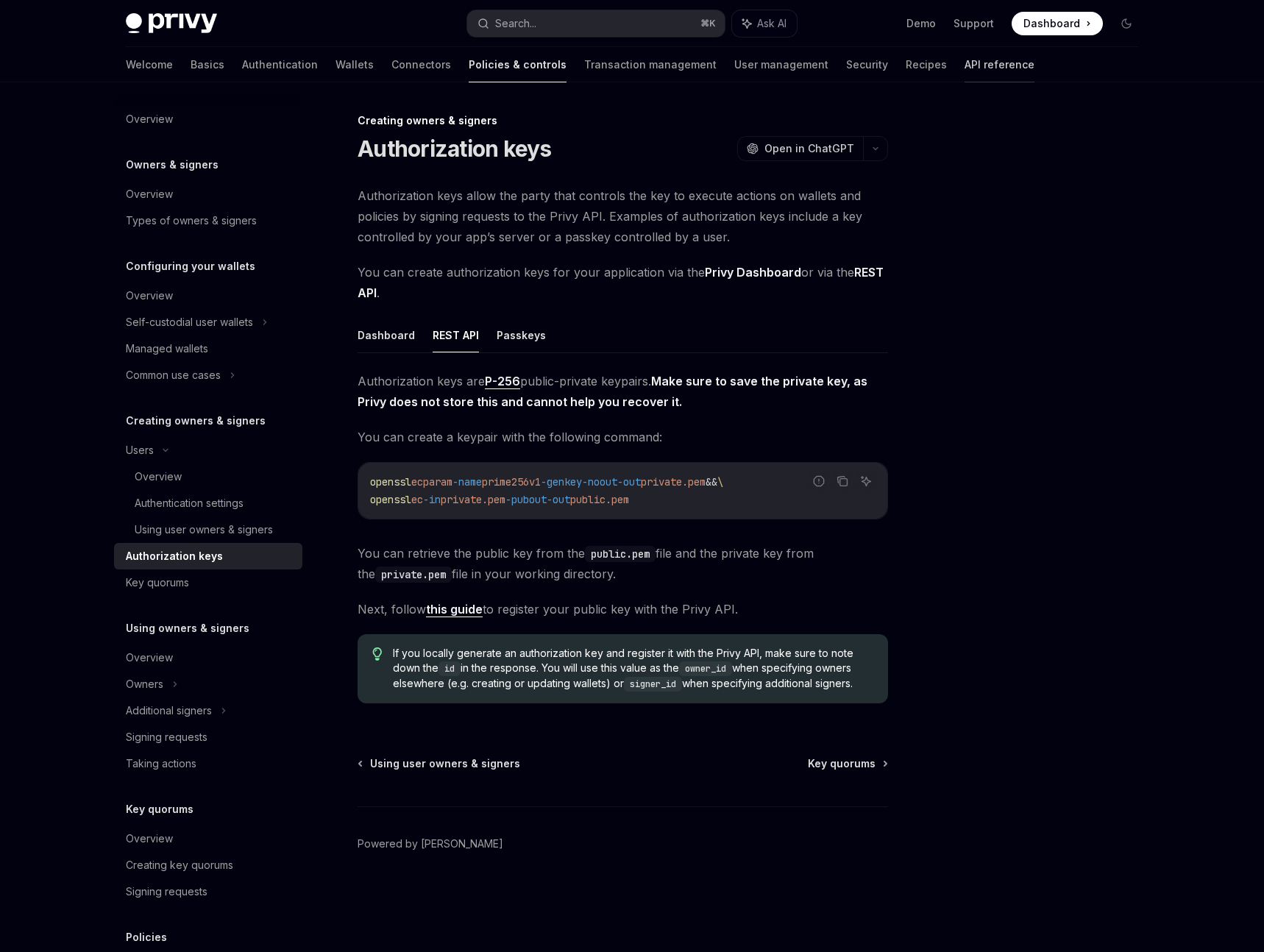
click at [964, 67] on link "API reference" at bounding box center [999, 65] width 70 height 36
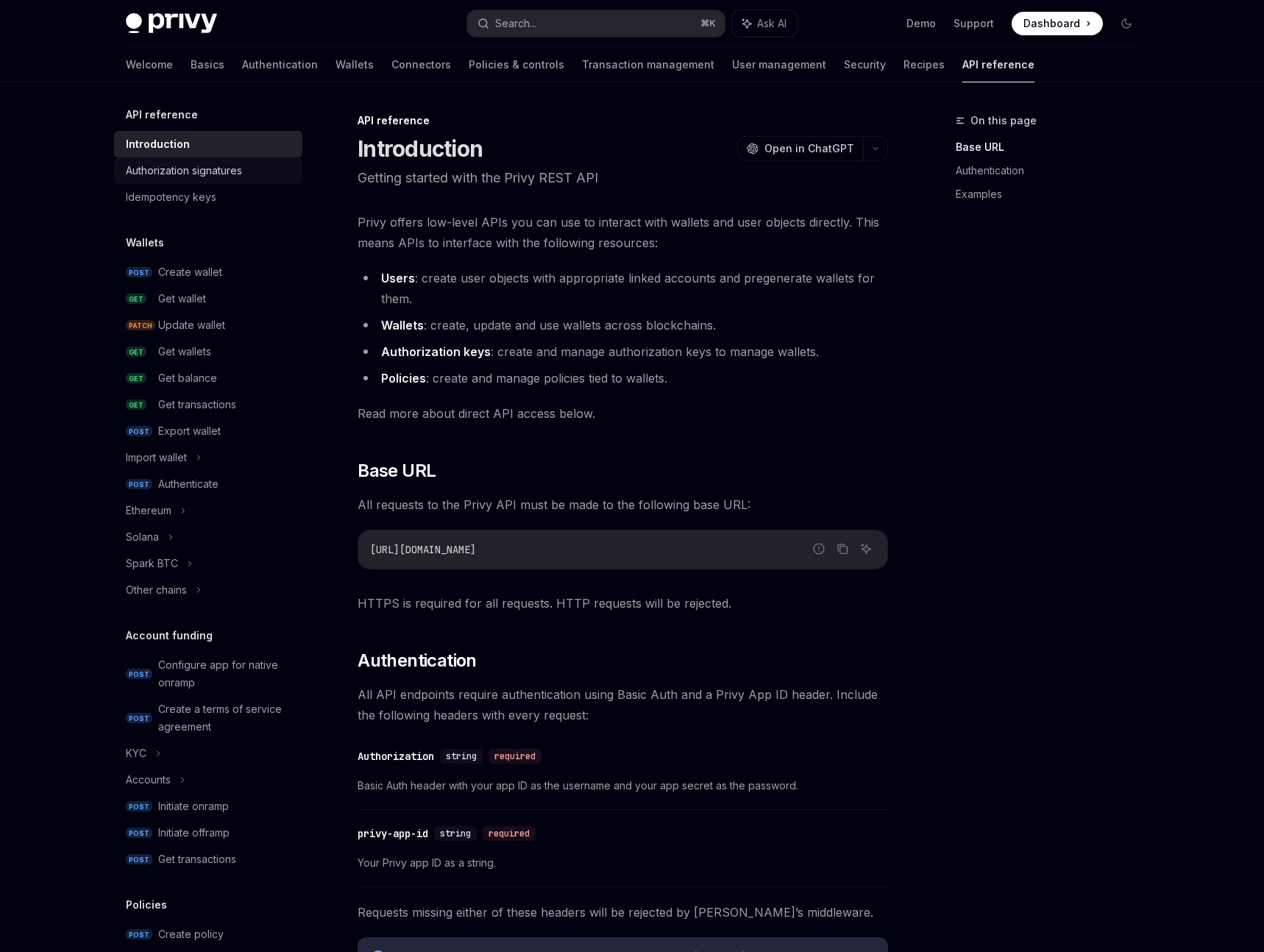
click at [181, 167] on div "Authorization signatures" at bounding box center [184, 171] width 116 height 18
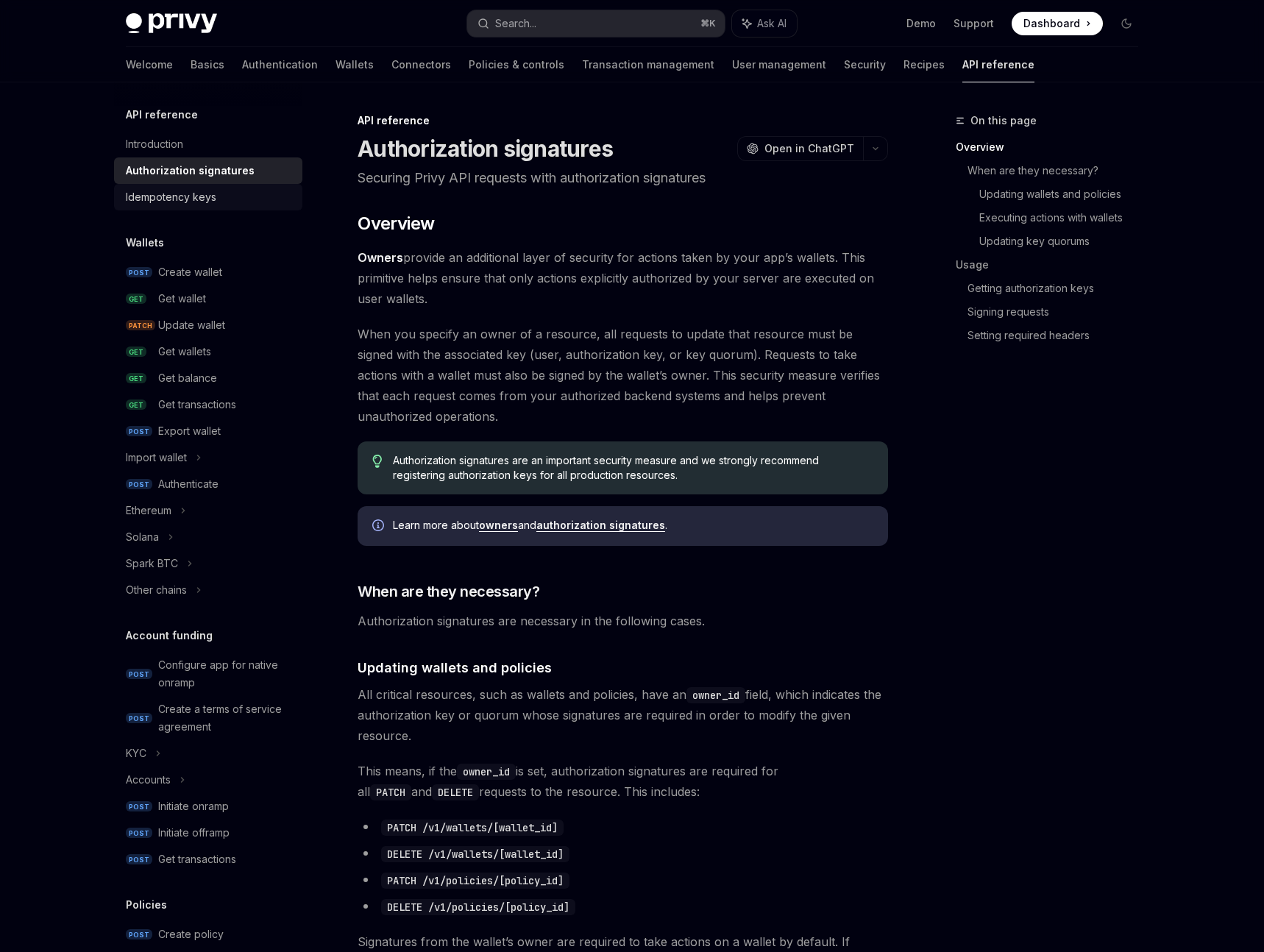
click at [195, 201] on div "Idempotency keys" at bounding box center [171, 198] width 90 height 18
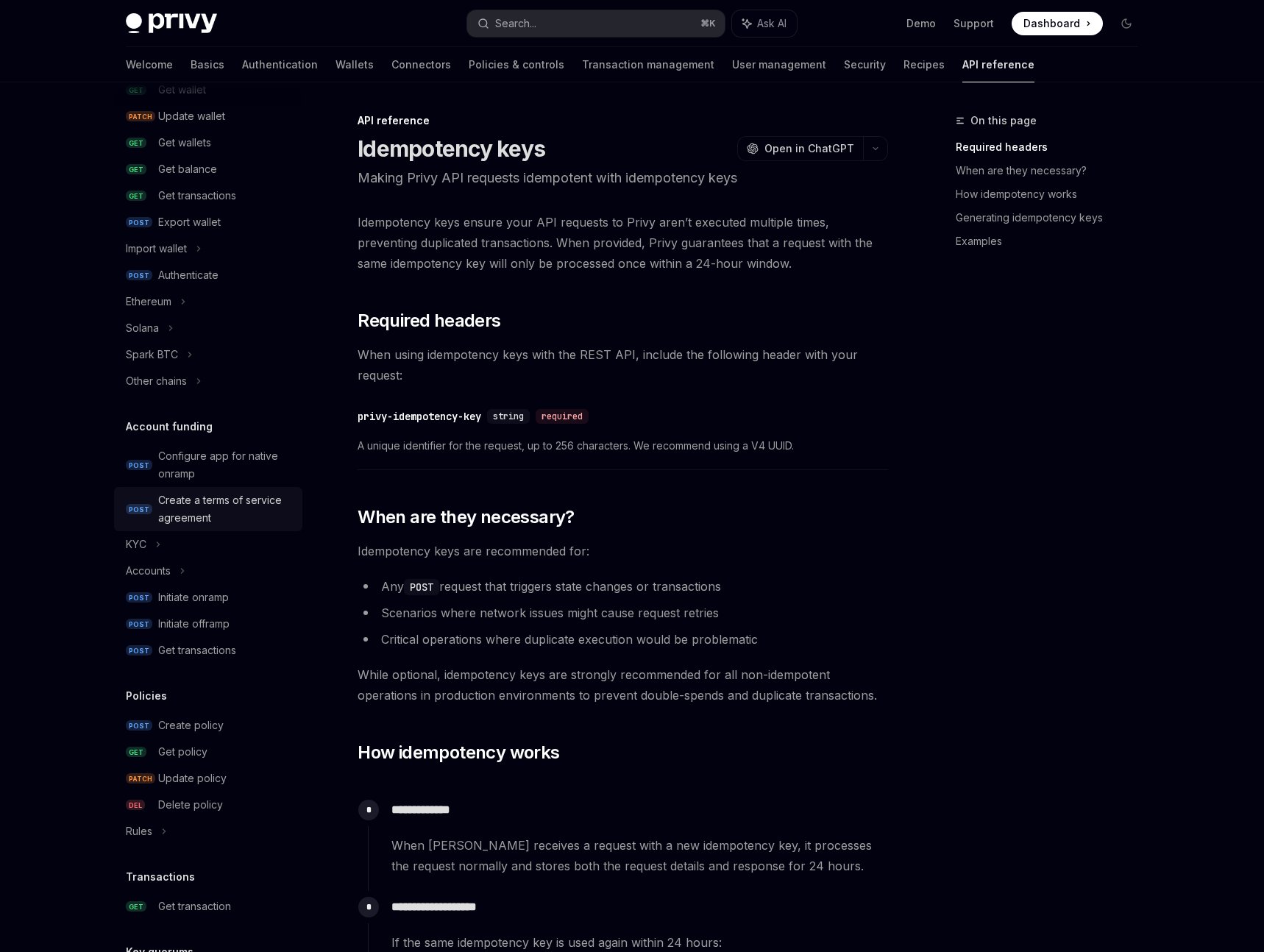
scroll to position [201, 0]
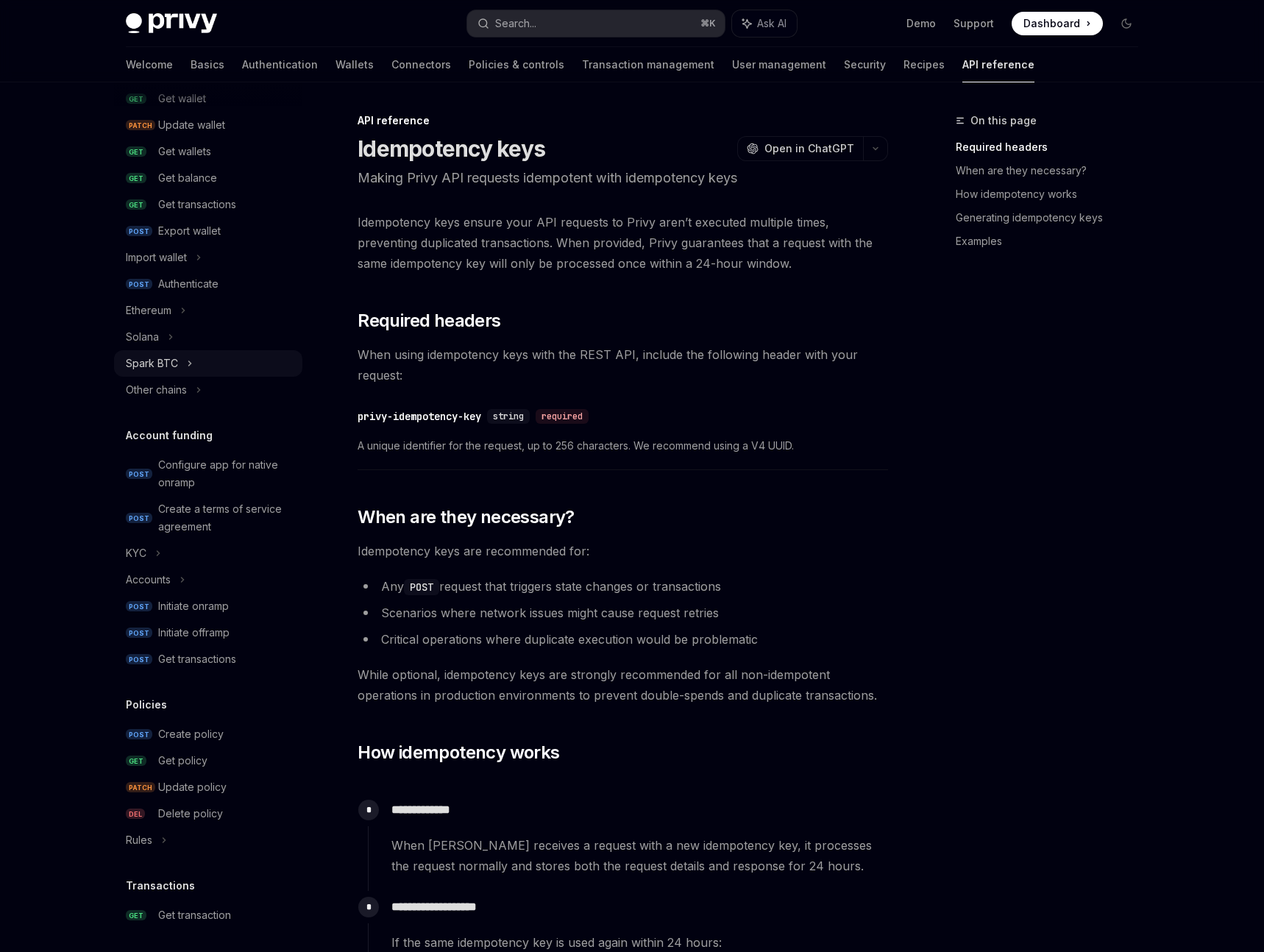
click at [191, 367] on icon at bounding box center [190, 363] width 6 height 18
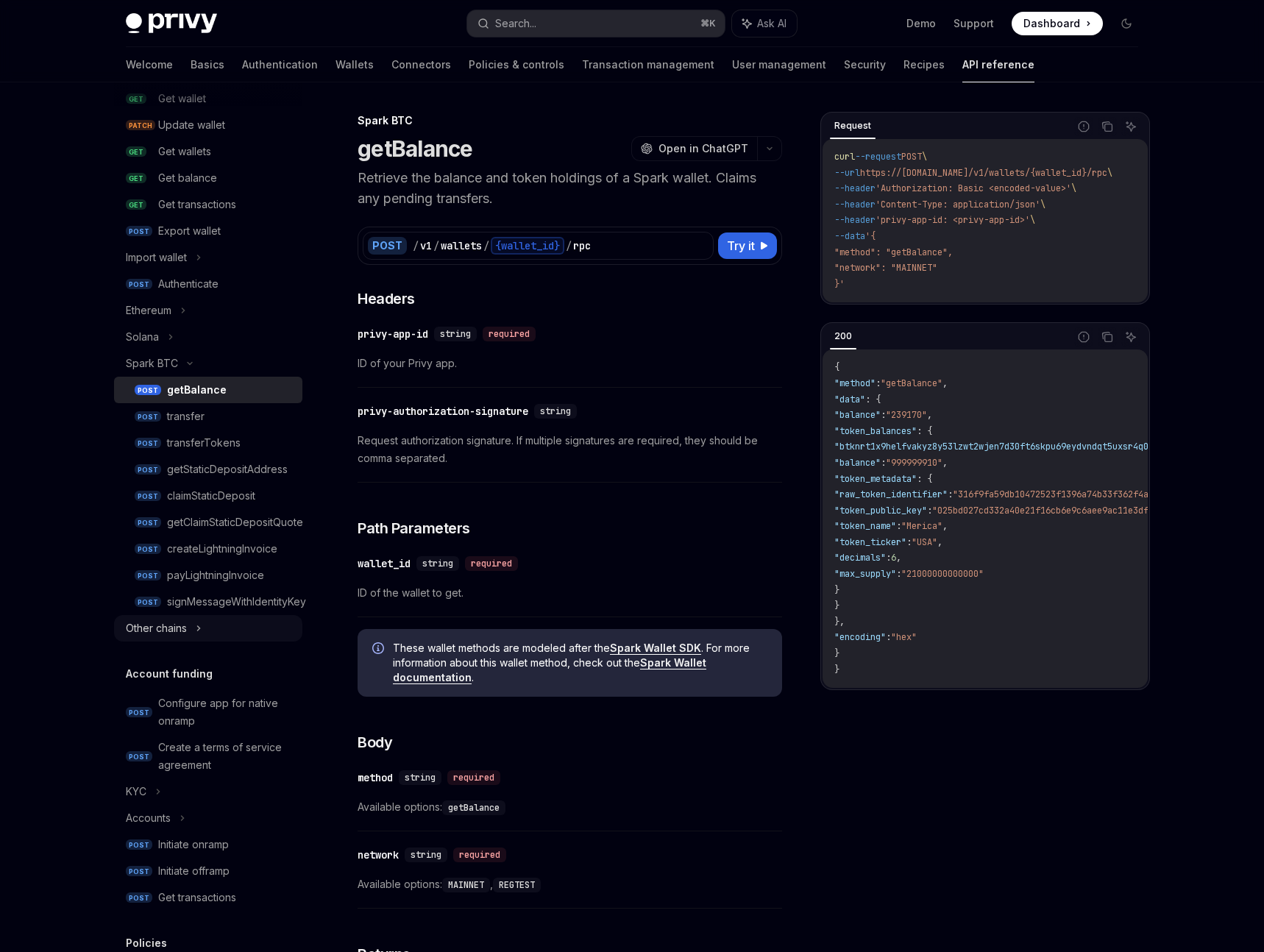
click at [200, 625] on icon at bounding box center [199, 627] width 2 height 4
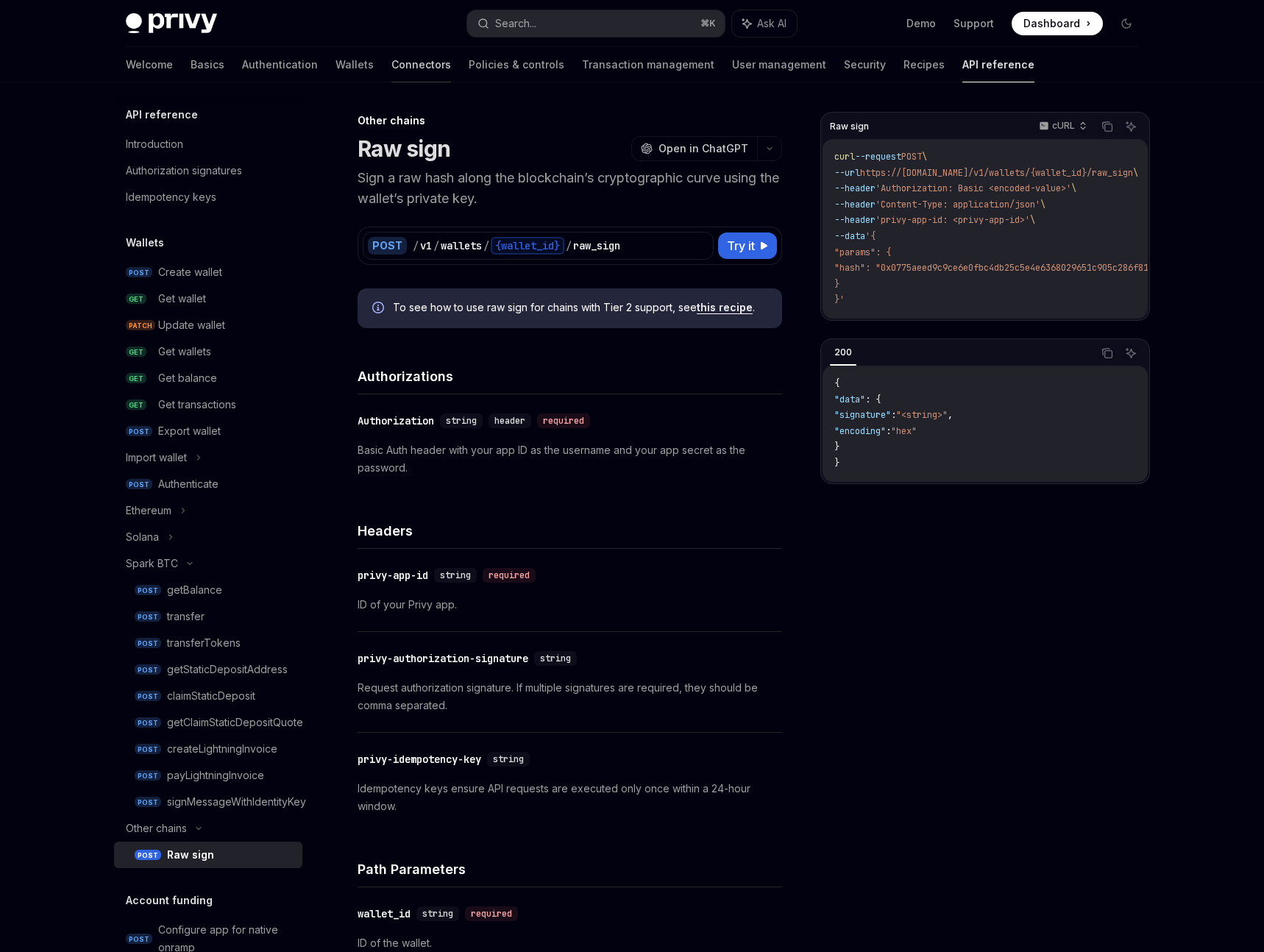
click at [391, 65] on link "Connectors" at bounding box center [421, 65] width 60 height 36
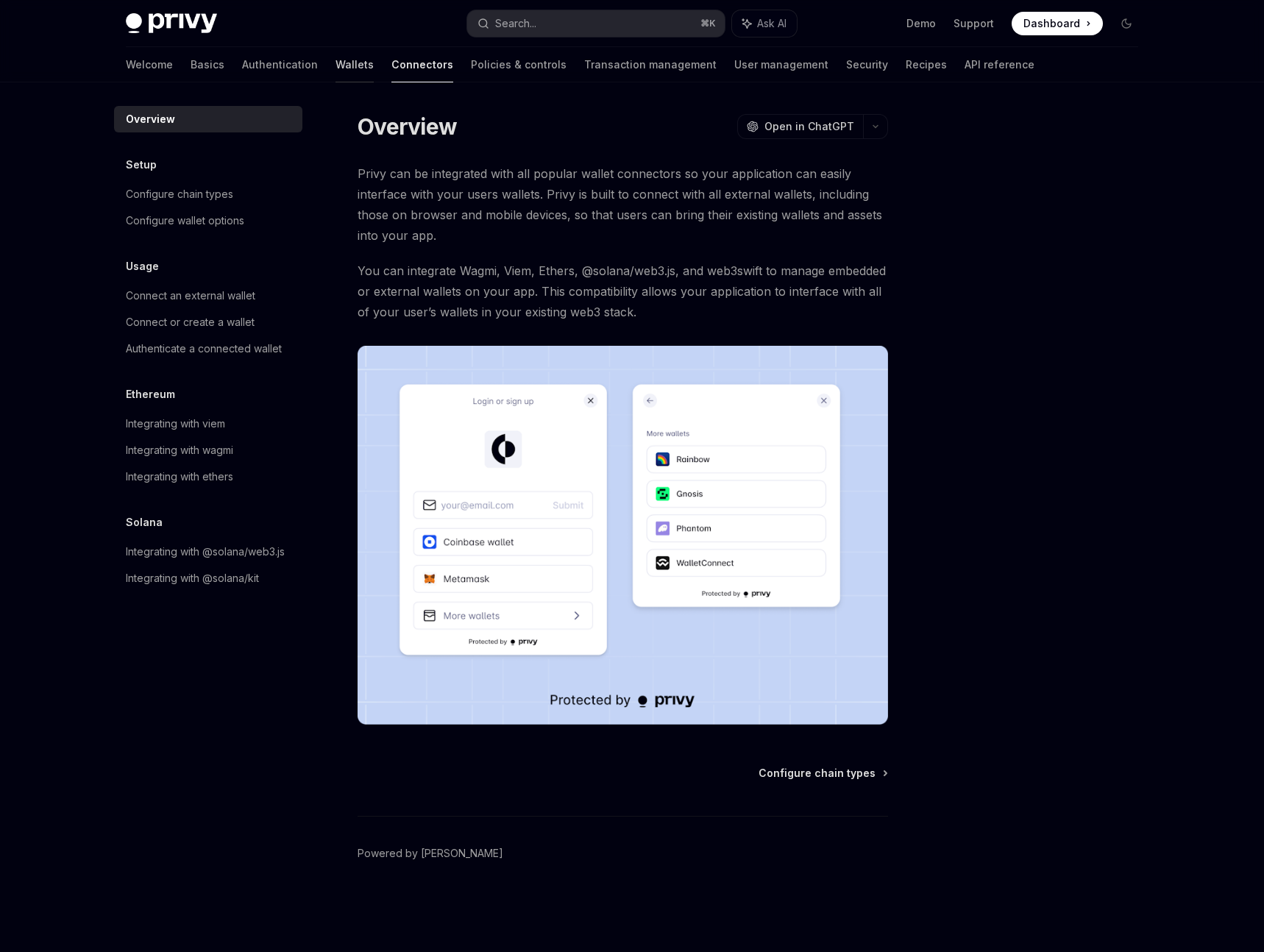
click at [336, 62] on link "Wallets" at bounding box center [354, 65] width 39 height 36
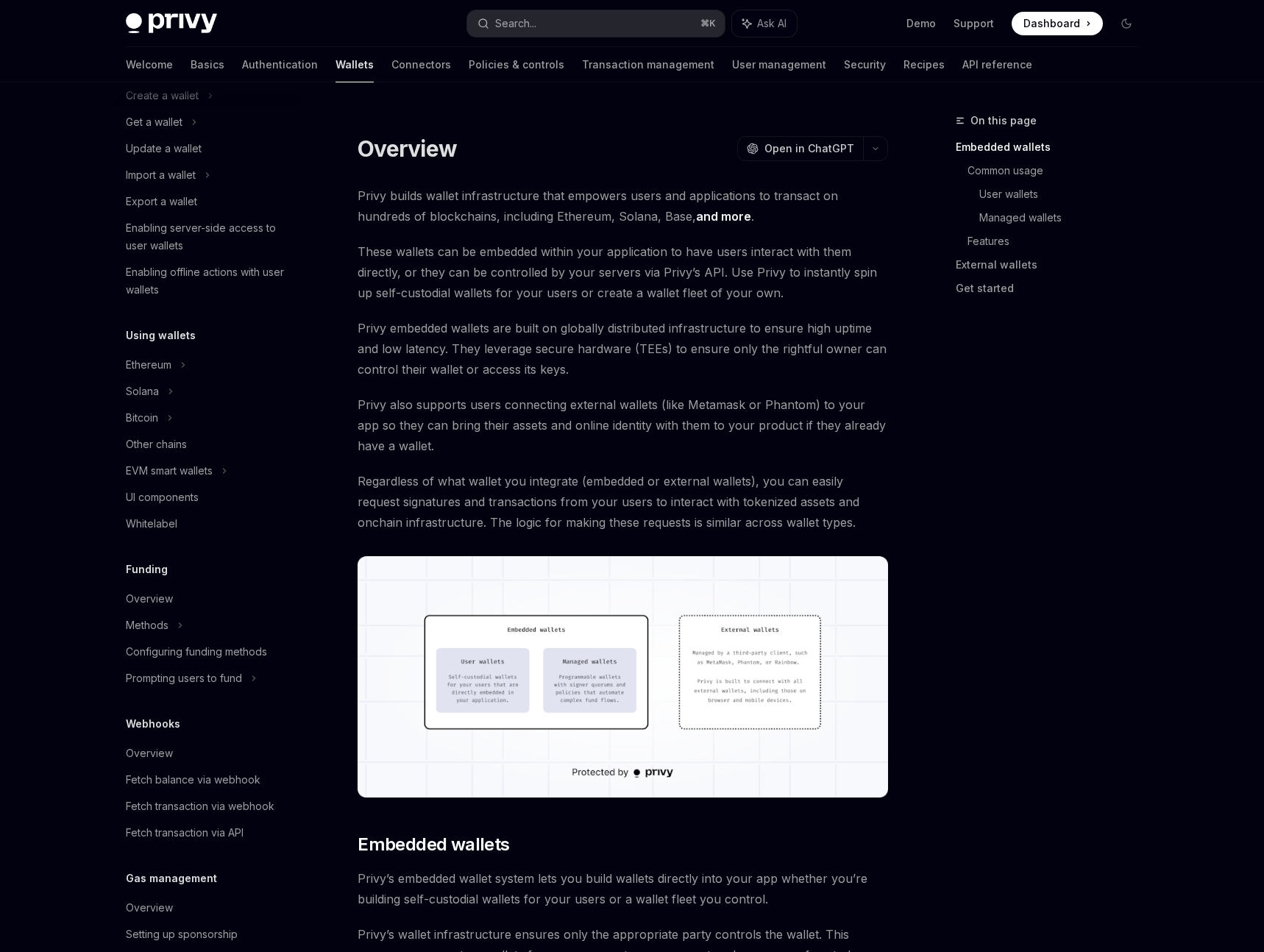
scroll to position [133, 0]
click at [232, 464] on div "EVM smart wallets" at bounding box center [209, 470] width 189 height 27
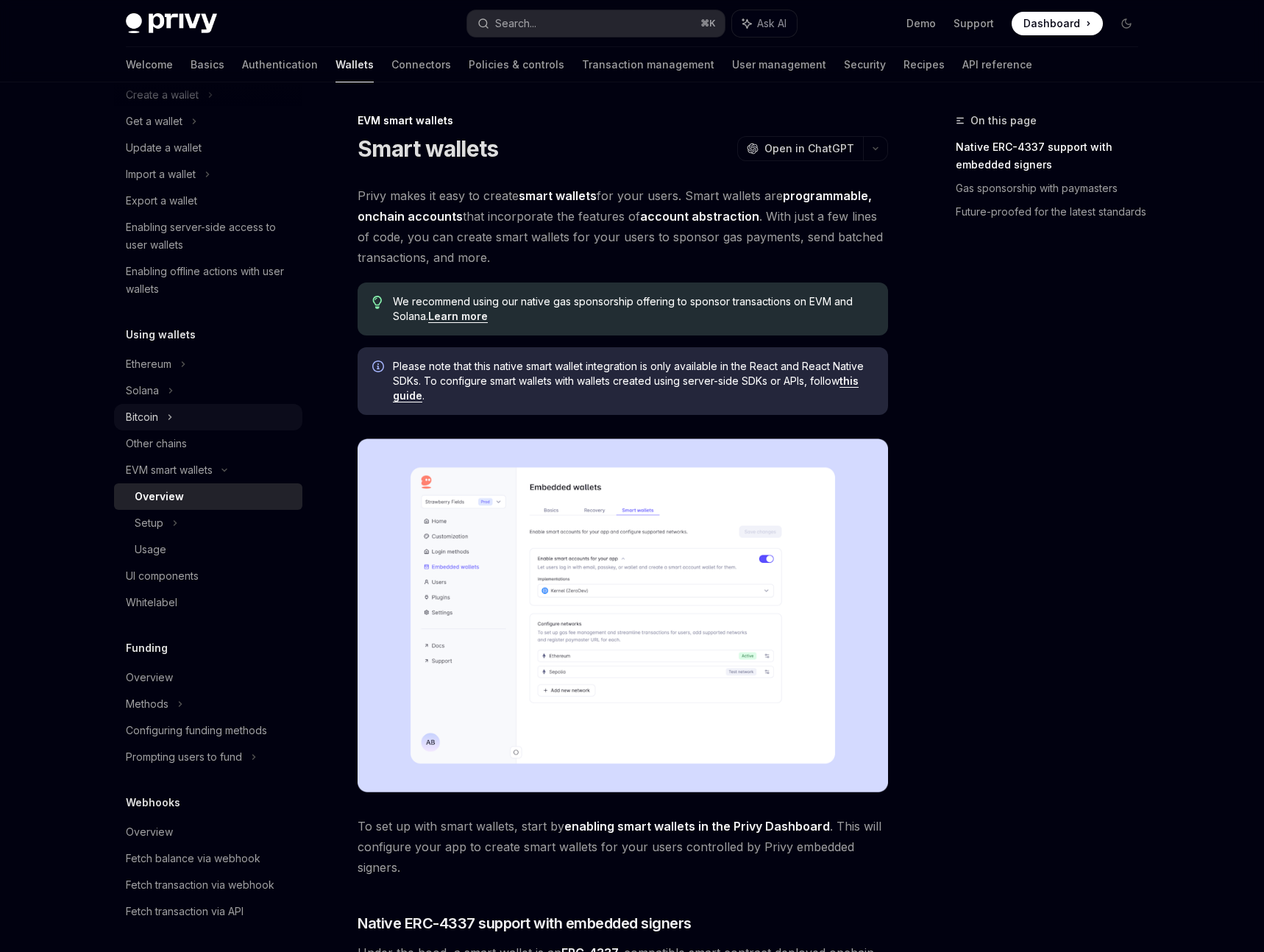
click at [174, 425] on div "Bitcoin" at bounding box center [209, 417] width 189 height 27
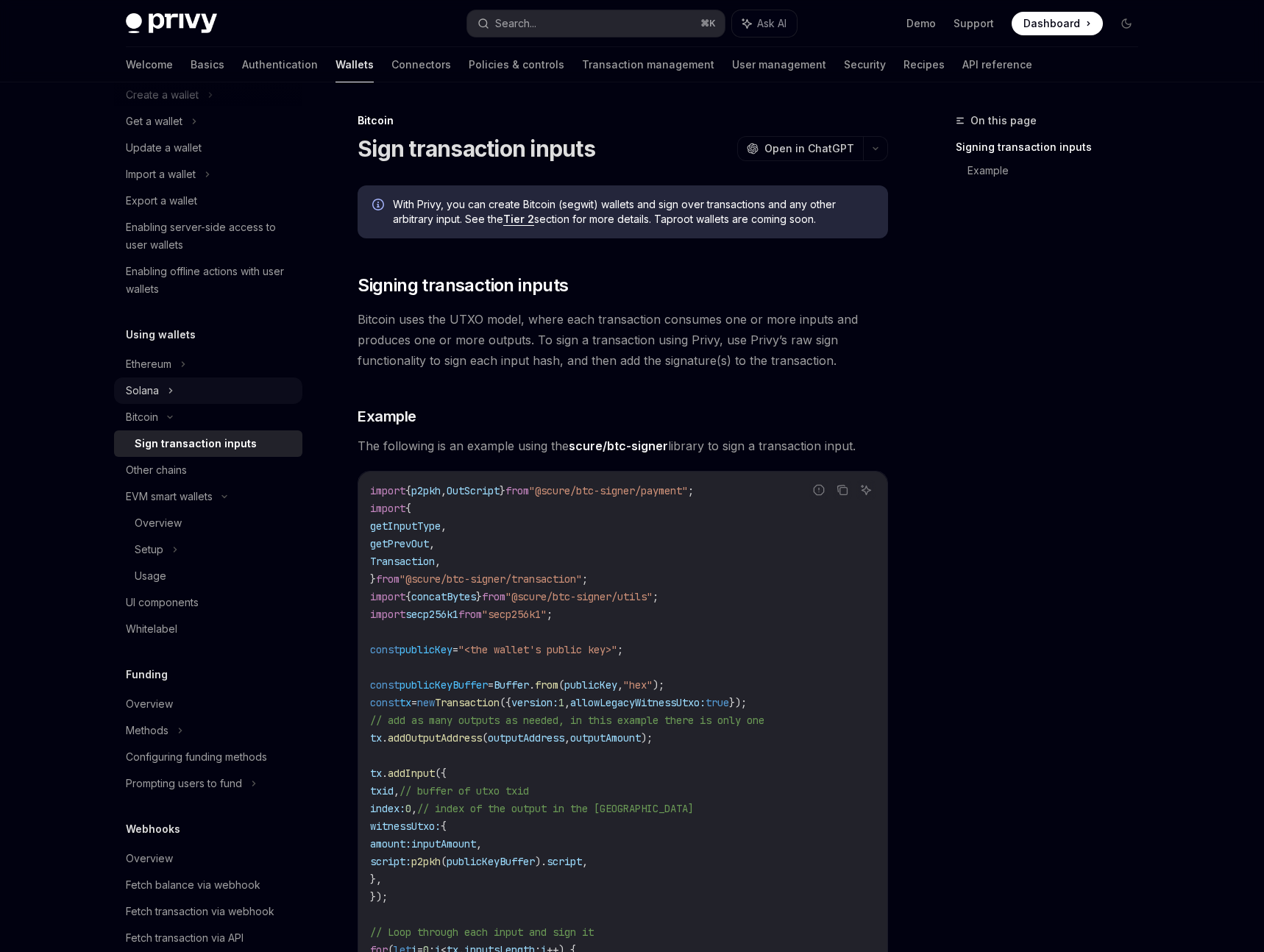
click at [172, 385] on icon at bounding box center [171, 390] width 6 height 18
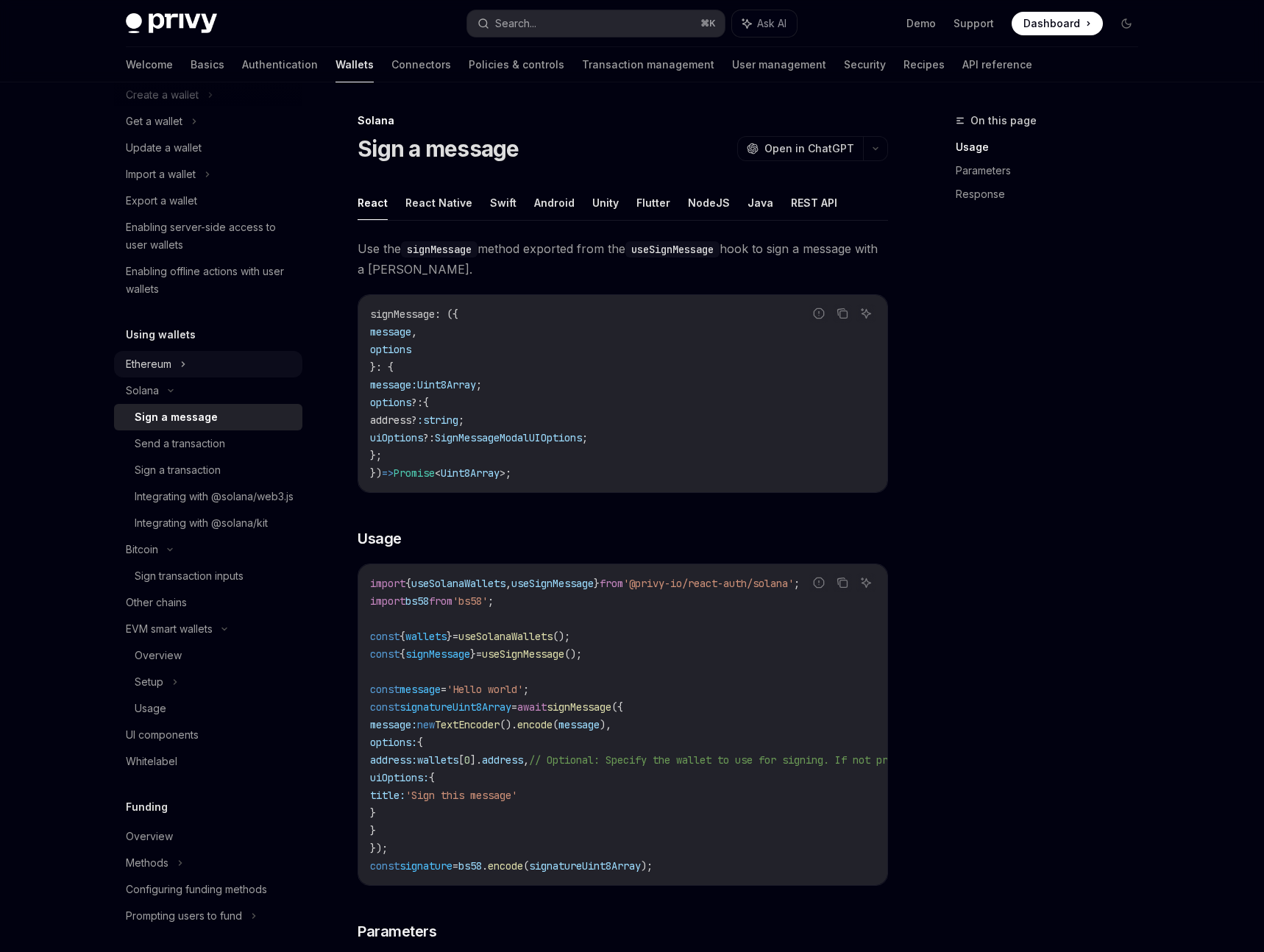
click at [186, 359] on icon at bounding box center [184, 364] width 6 height 18
type textarea "*"
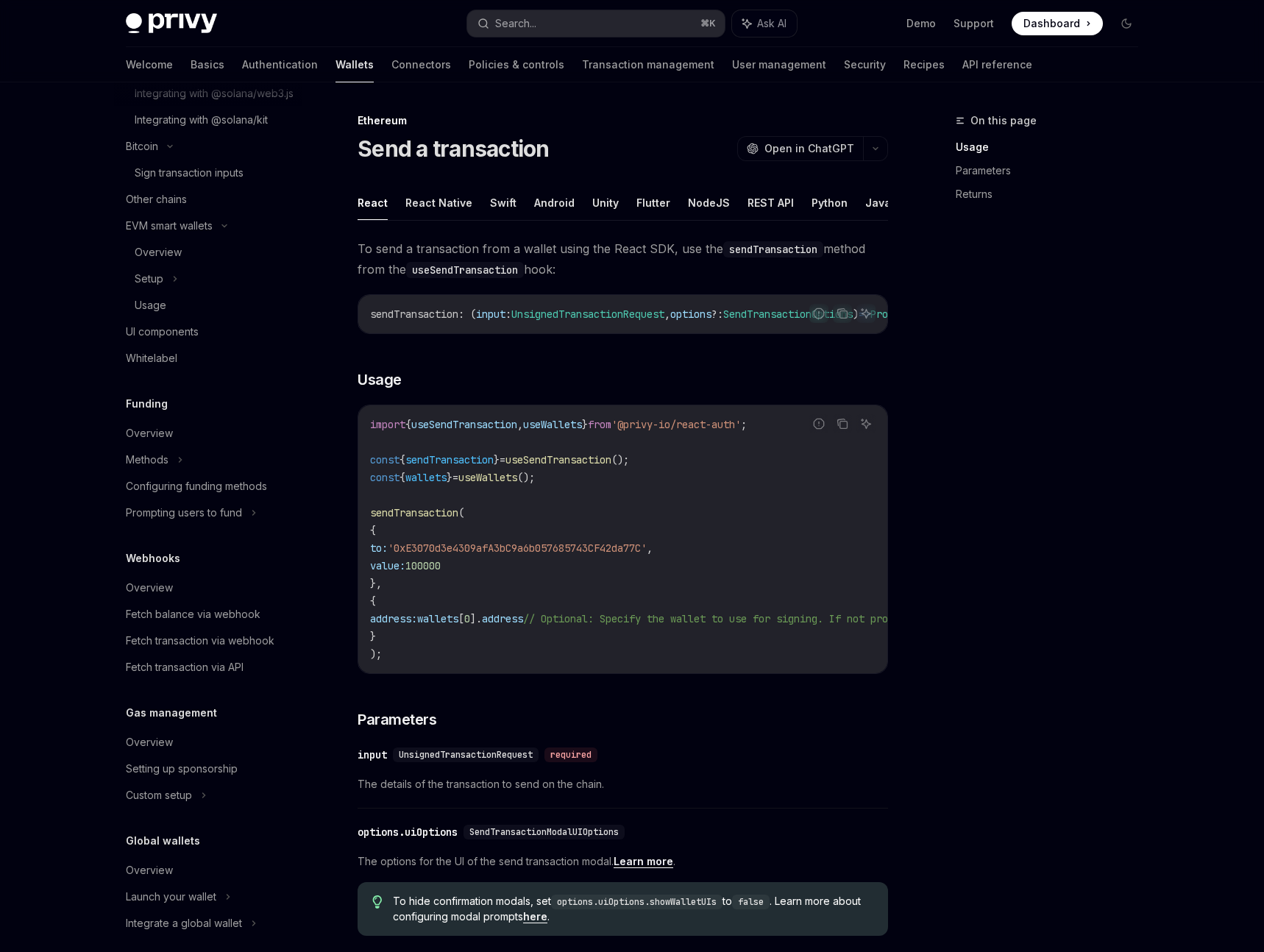
scroll to position [818, 0]
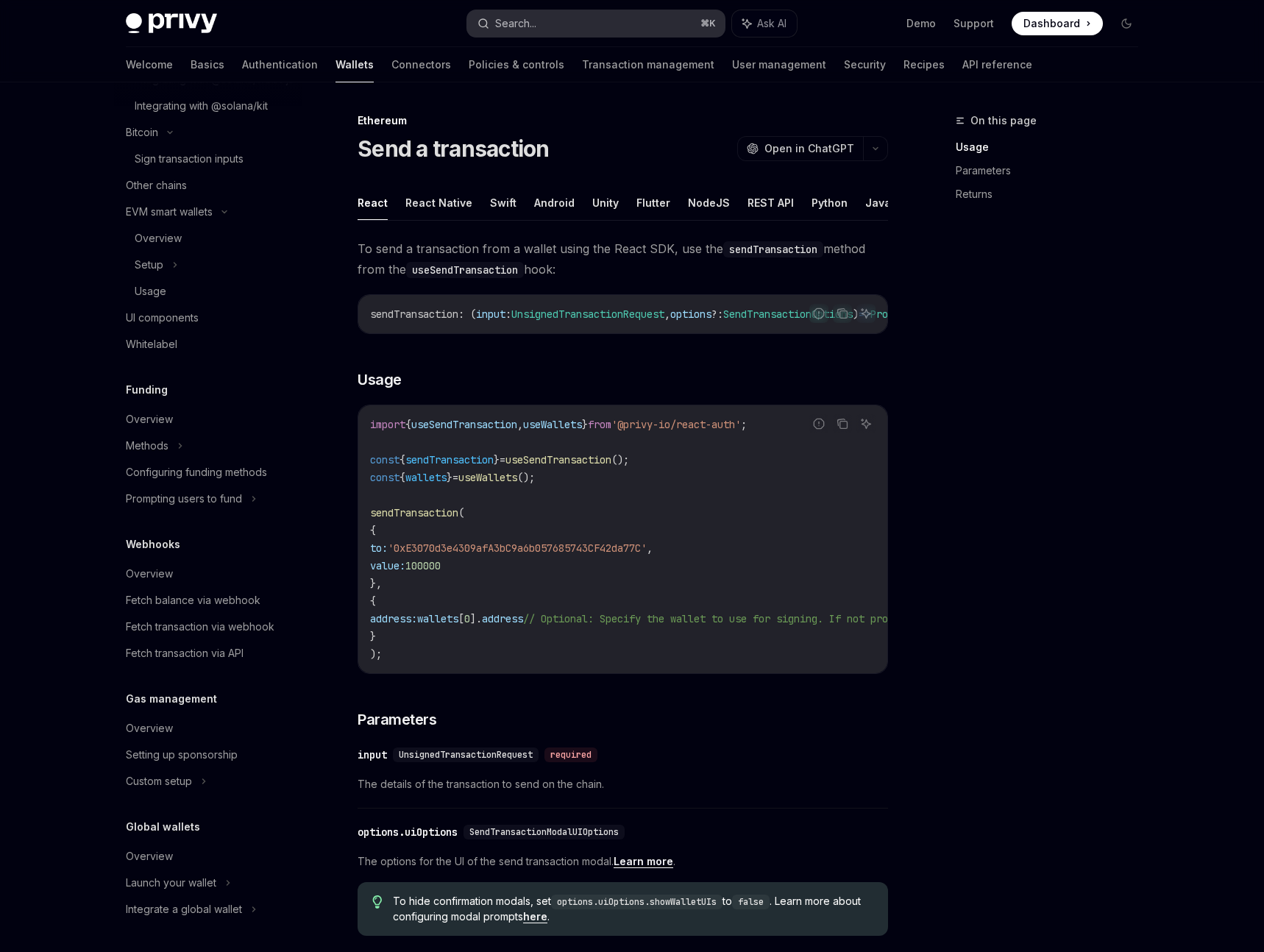
click at [637, 16] on button "Search... ⌘ K" at bounding box center [595, 23] width 257 height 27
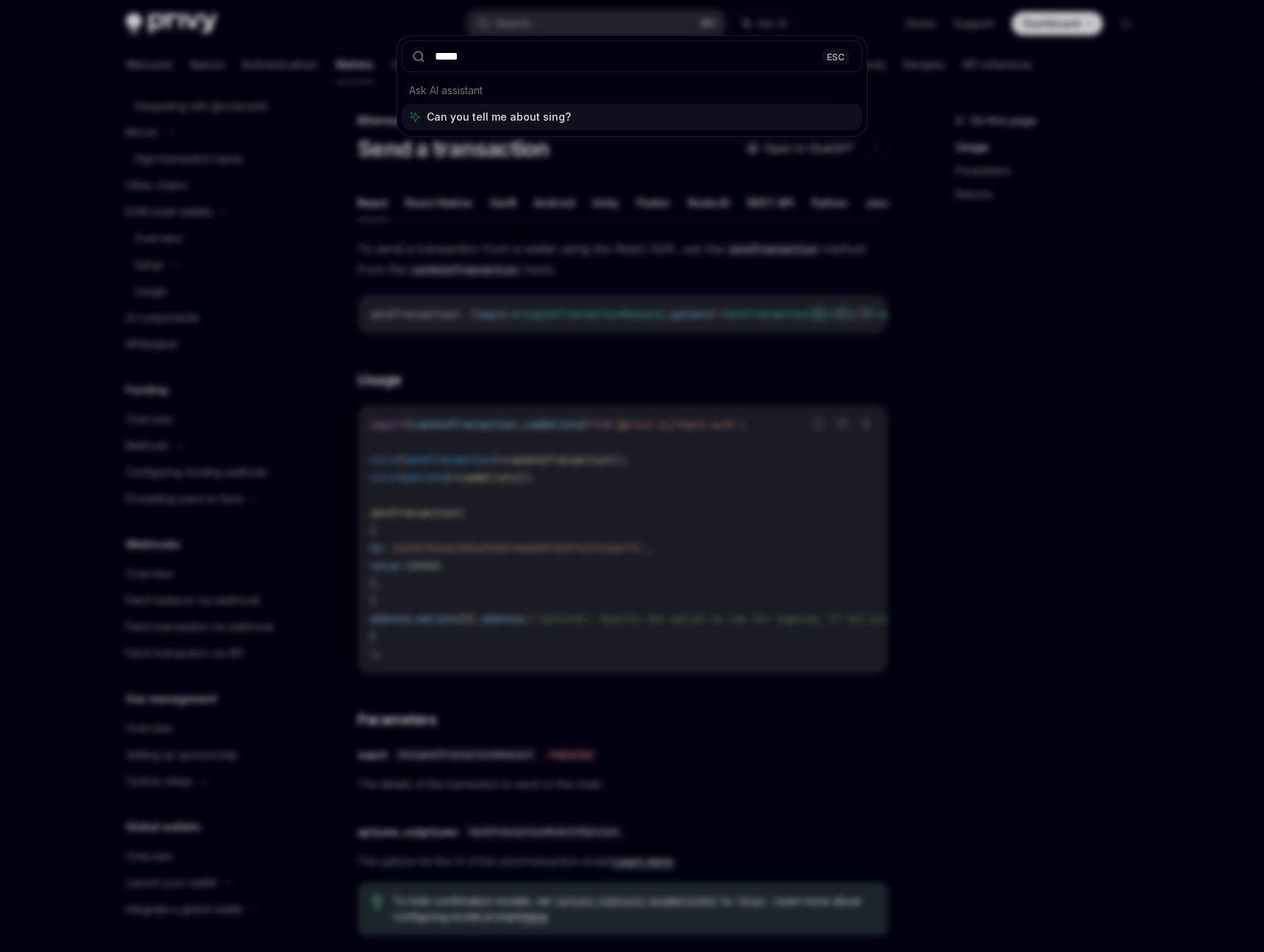
type input "*****"
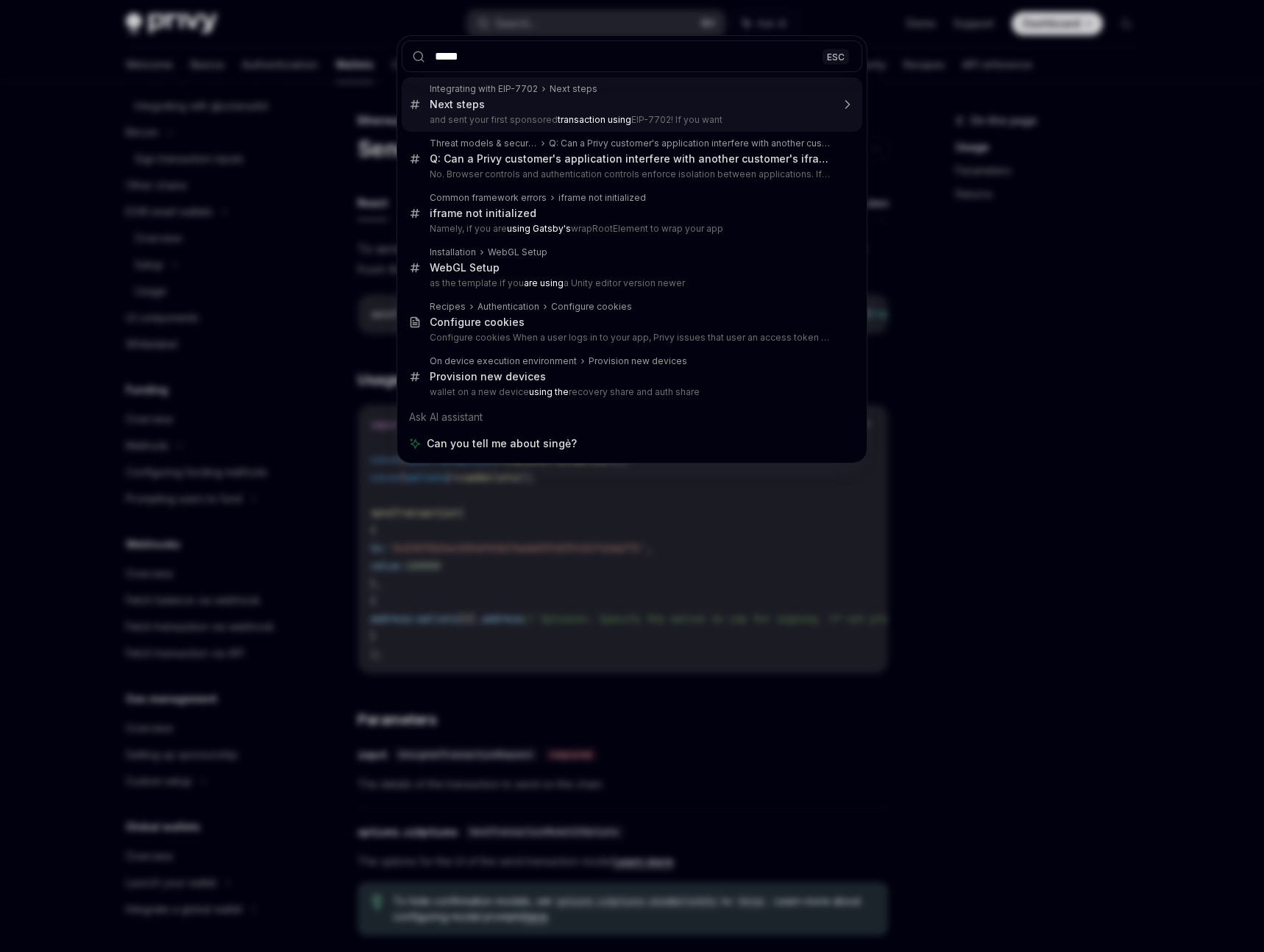
type textarea "*"
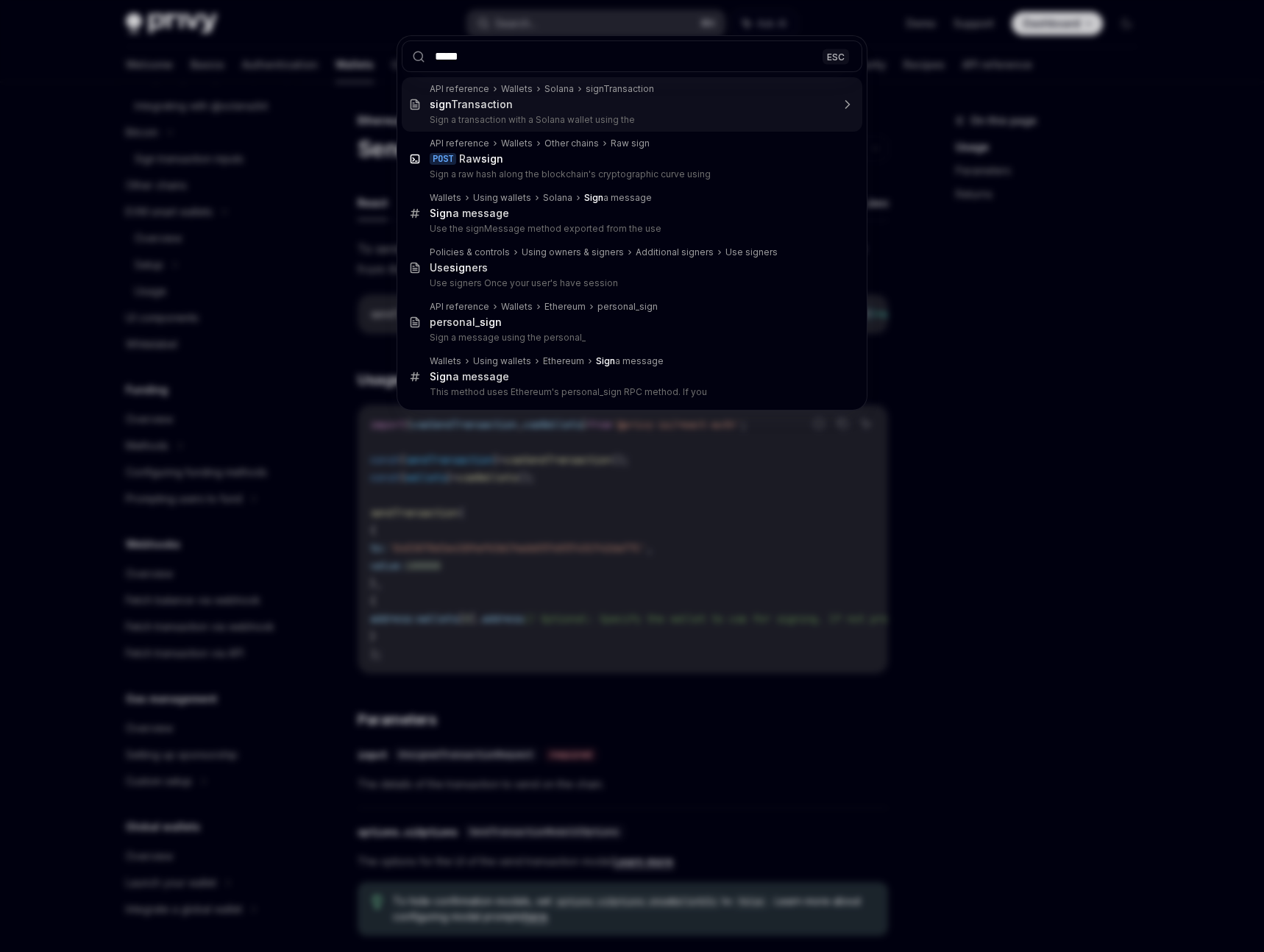
type input "******"
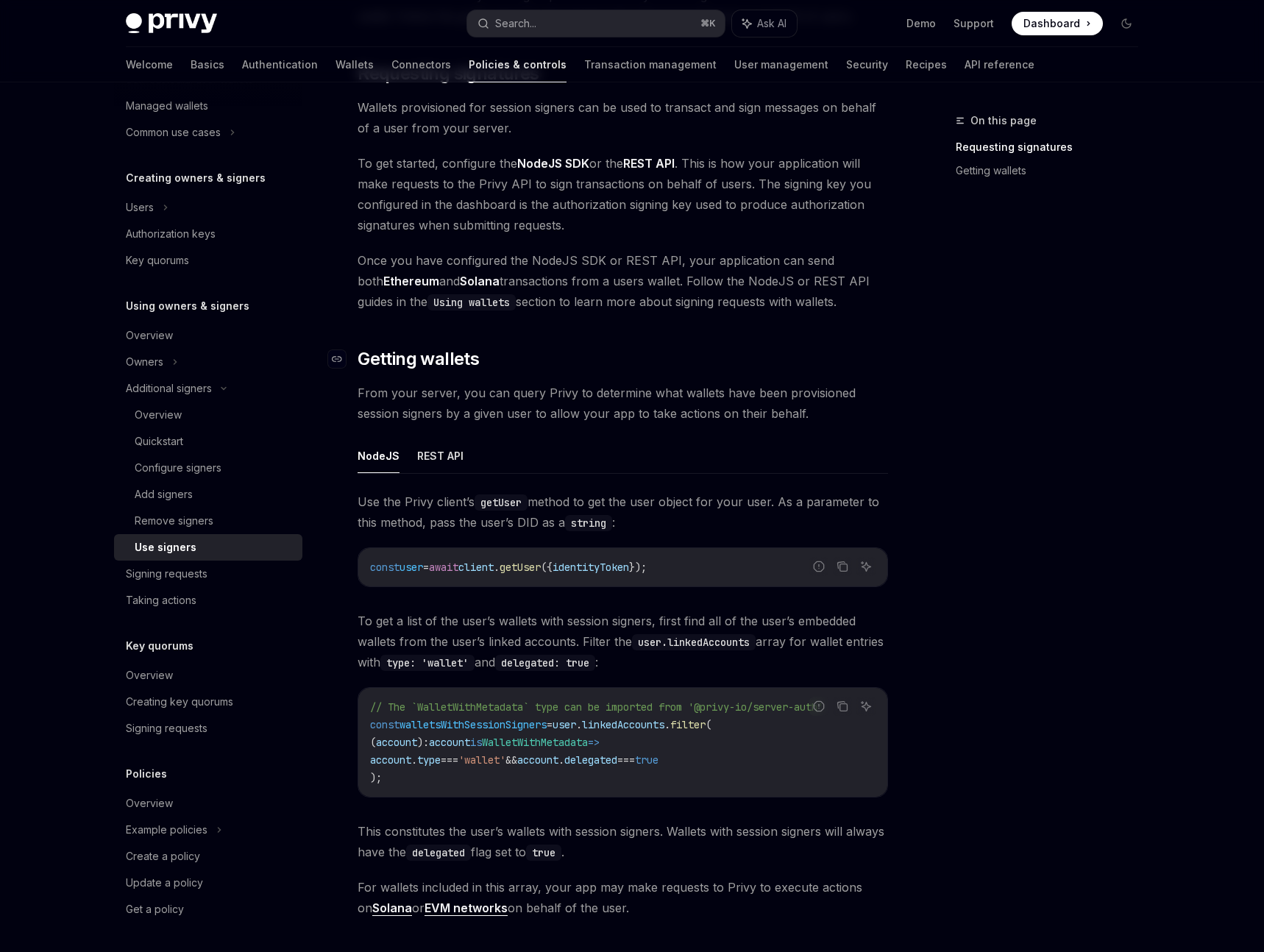
scroll to position [223, 0]
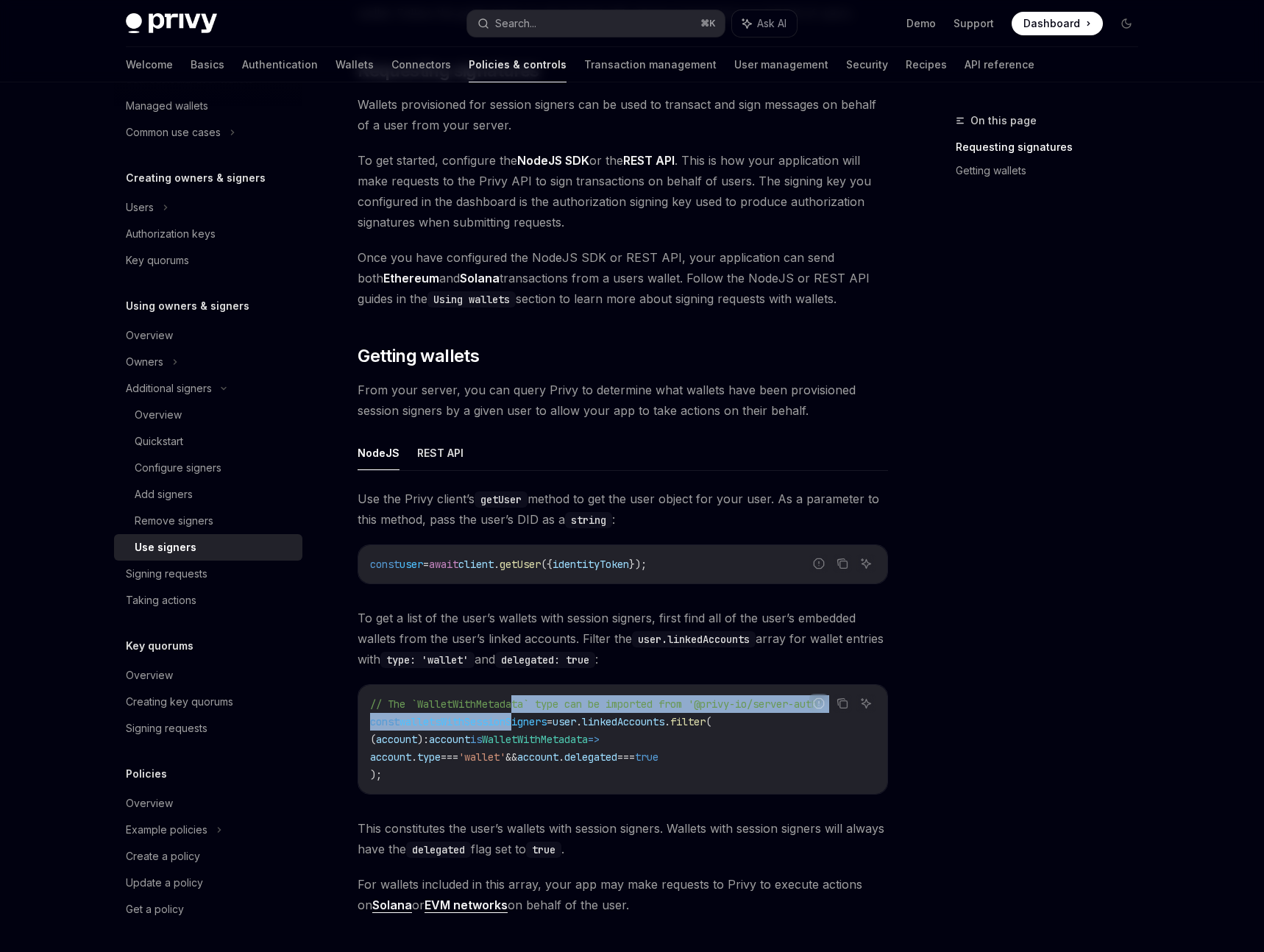
click at [518, 712] on code "// The `WalletWithMetadata` type can be imported from '@privy-io/server-auth' c…" at bounding box center [623, 739] width 505 height 88
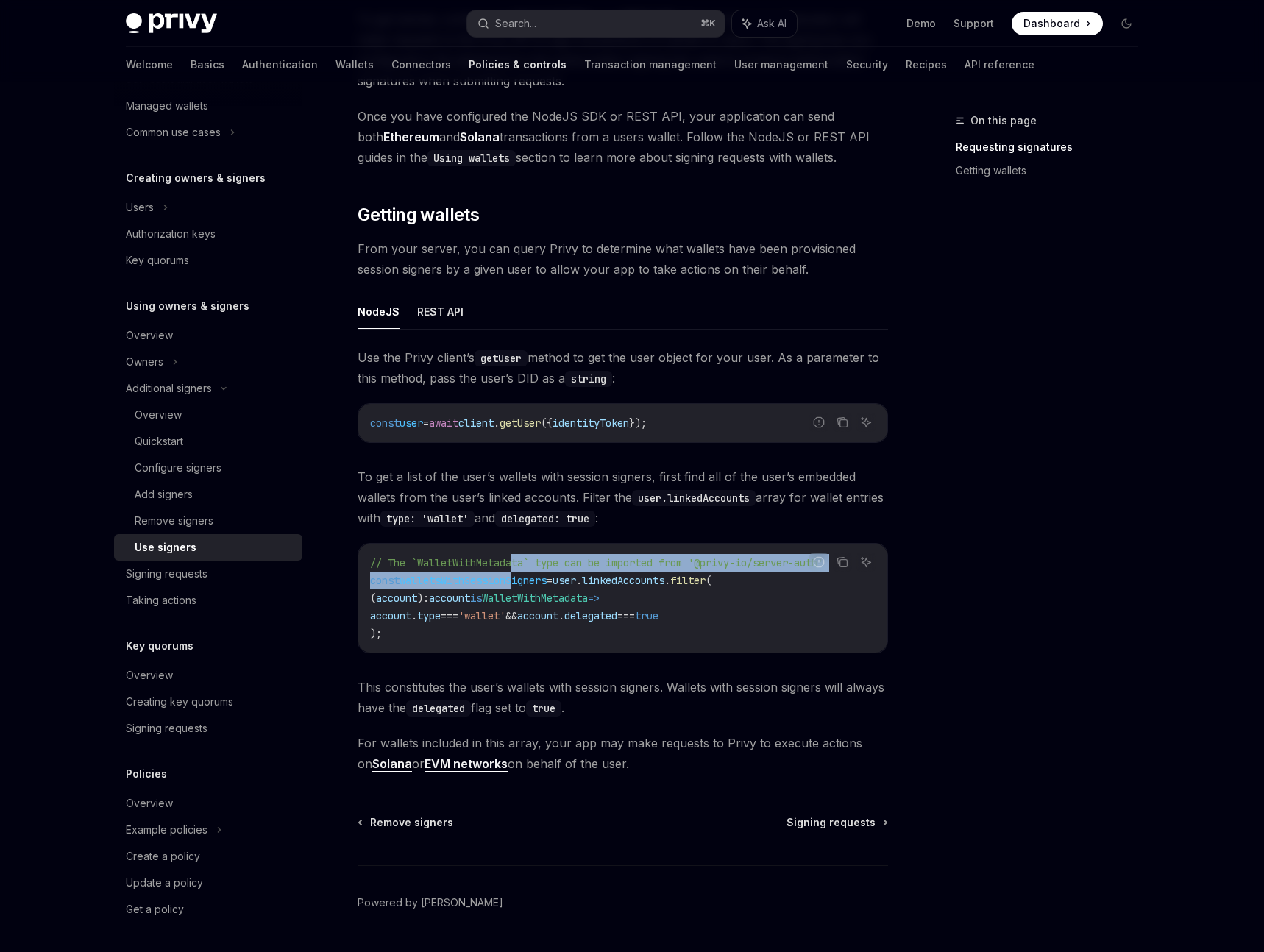
scroll to position [368, 0]
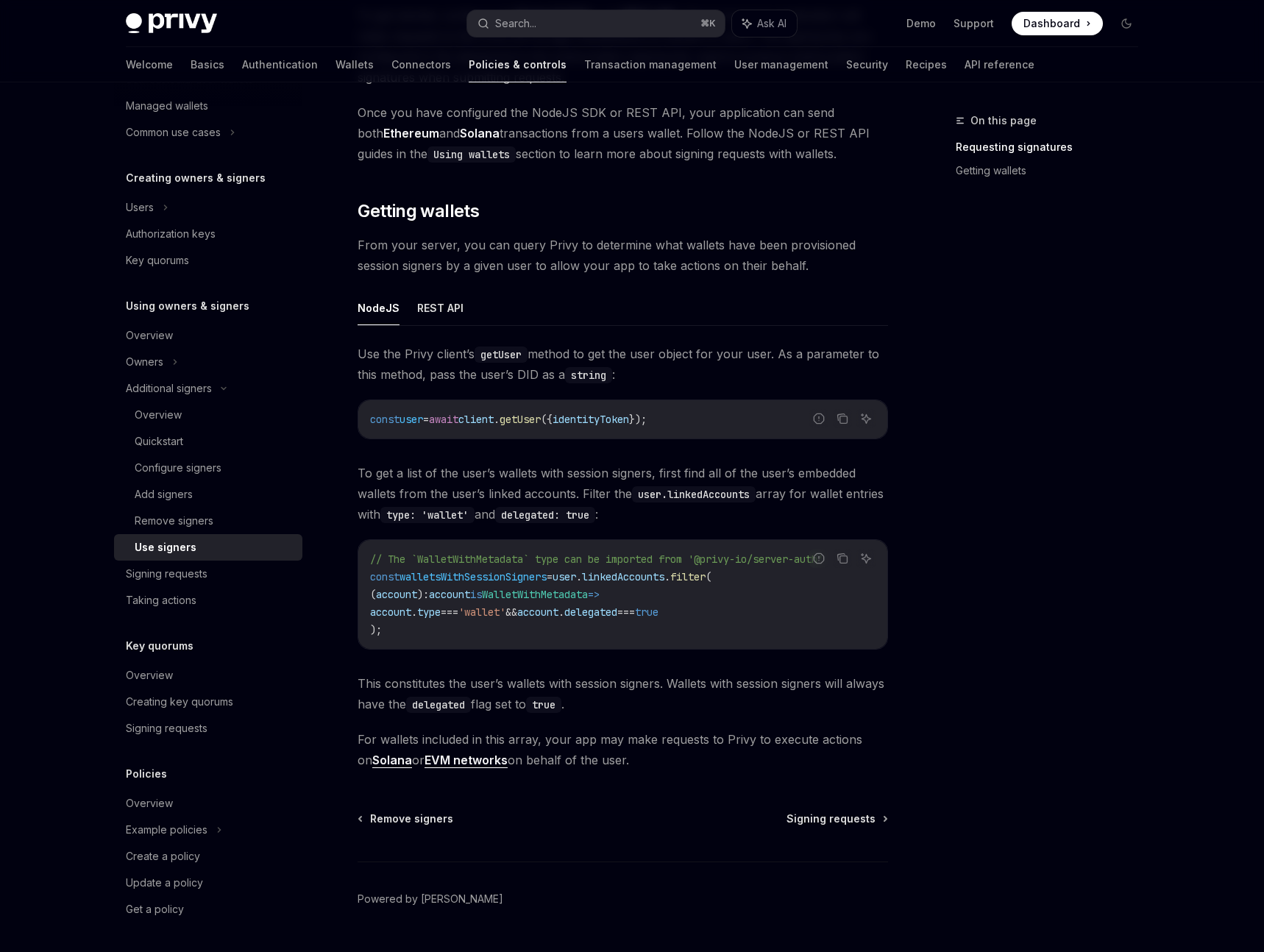
click at [728, 493] on code "user.linkedAccounts" at bounding box center [693, 494] width 123 height 16
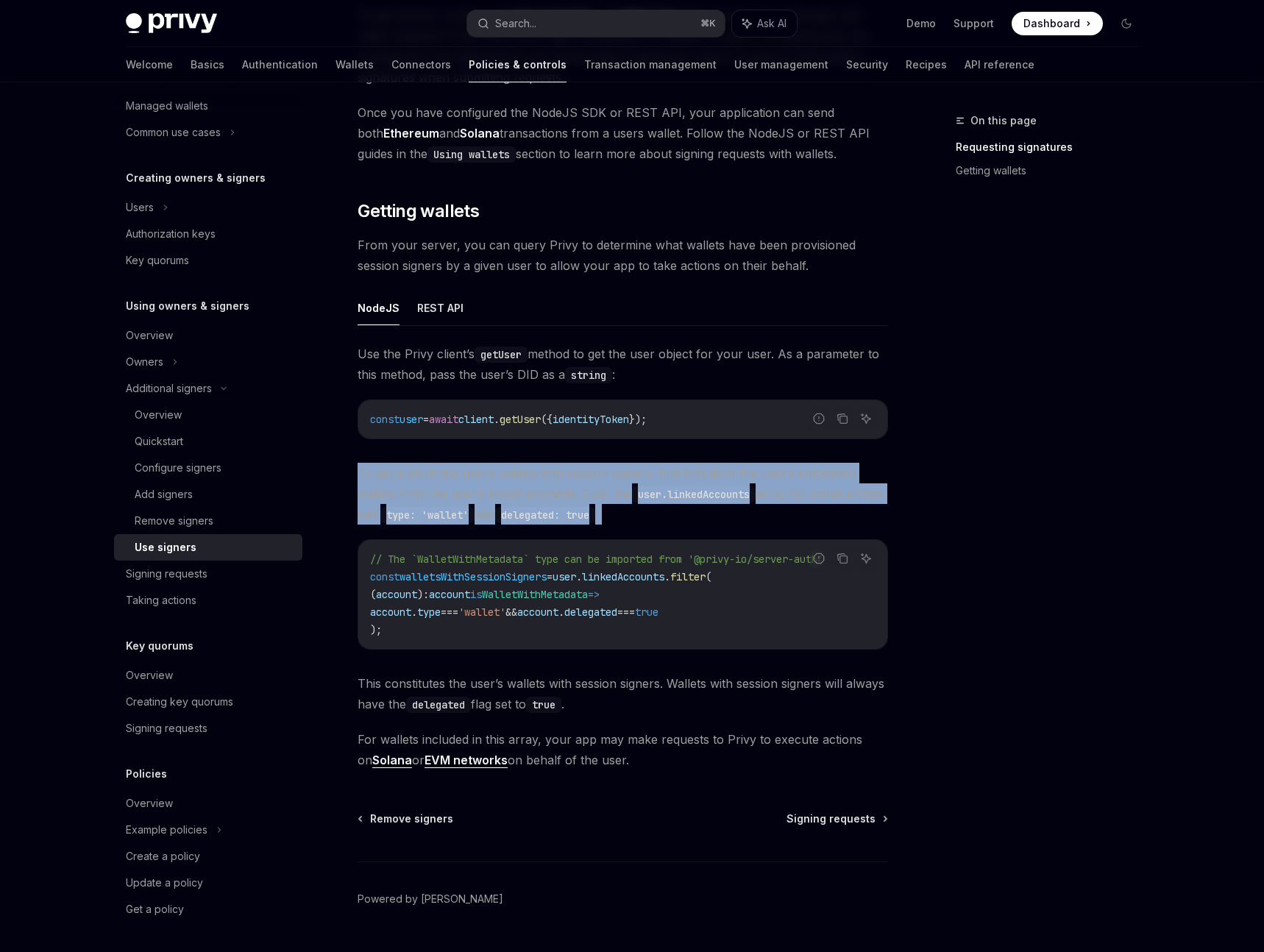
click at [728, 493] on code "user.linkedAccounts" at bounding box center [693, 494] width 123 height 16
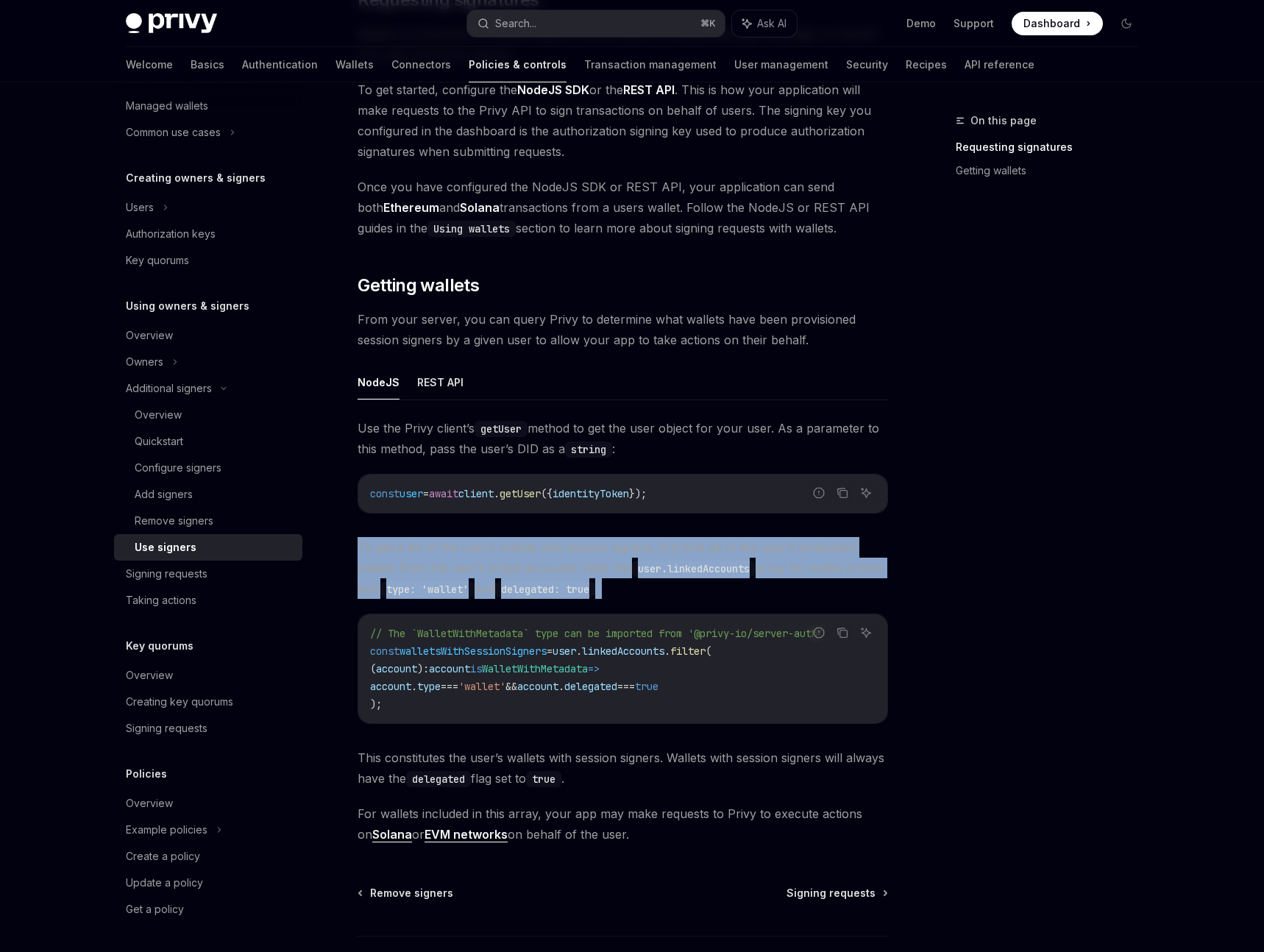
scroll to position [357, 0]
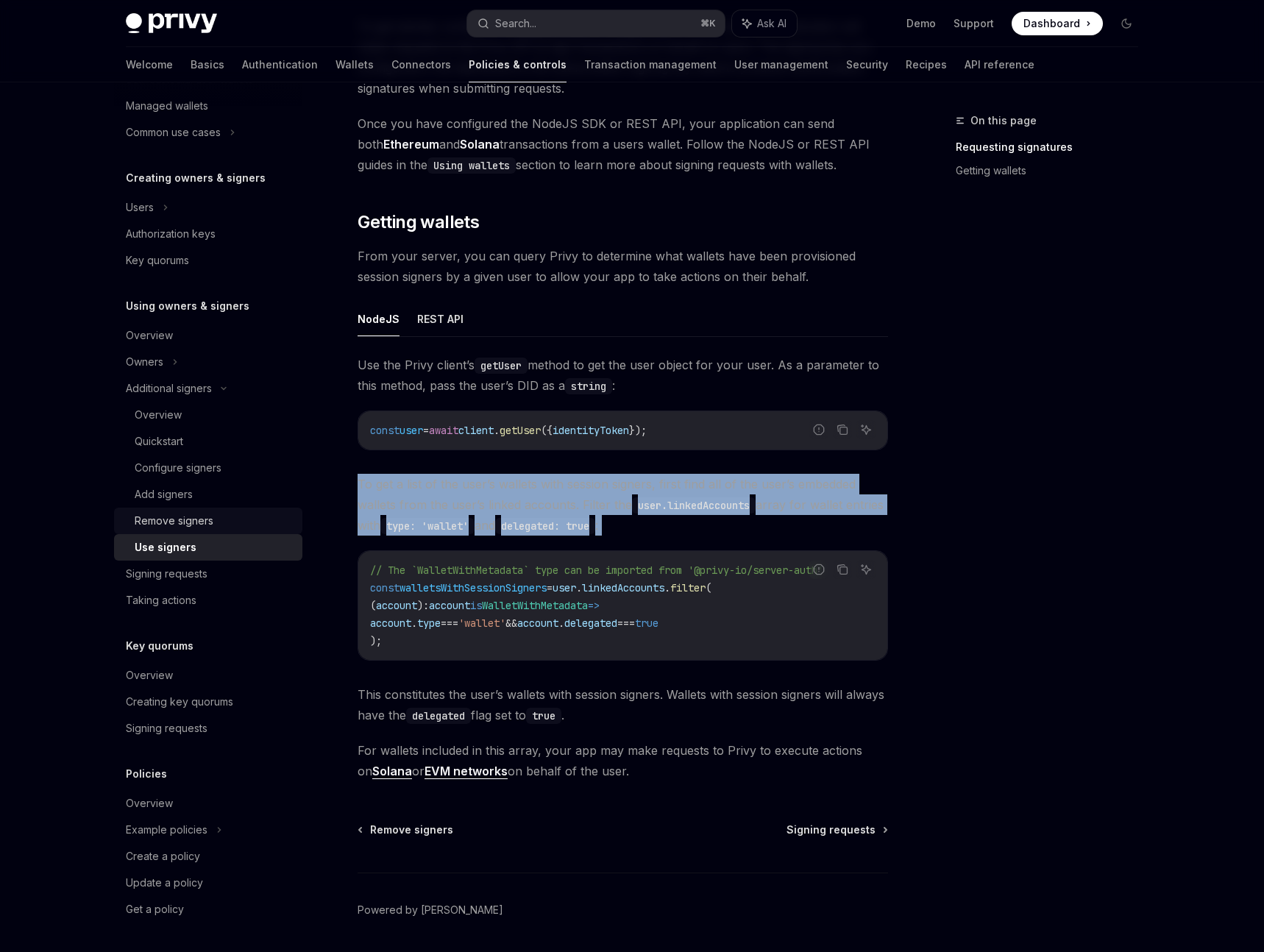
click at [218, 523] on div "Remove signers" at bounding box center [214, 521] width 159 height 18
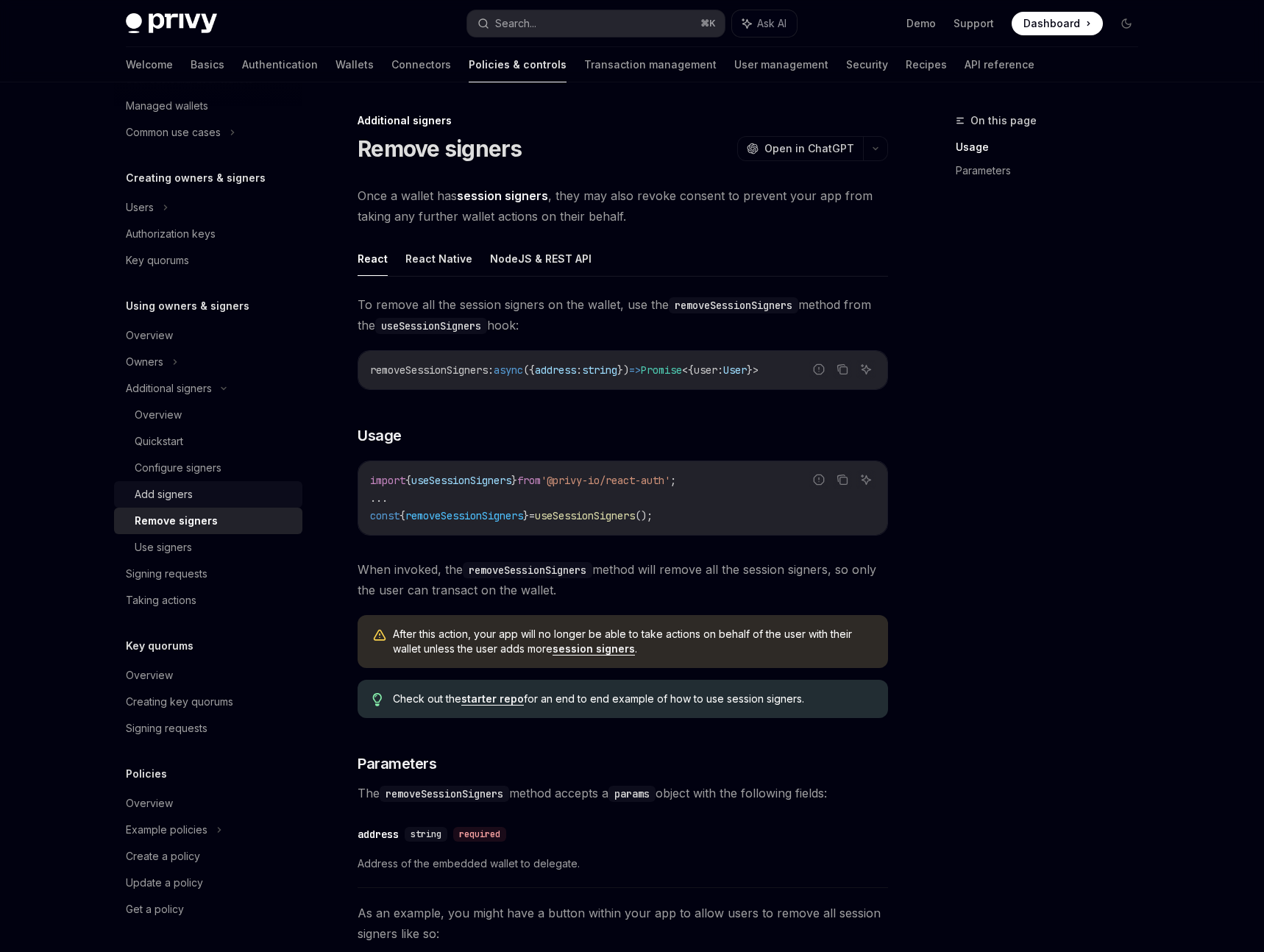
click at [199, 495] on div "Add signers" at bounding box center [214, 494] width 159 height 18
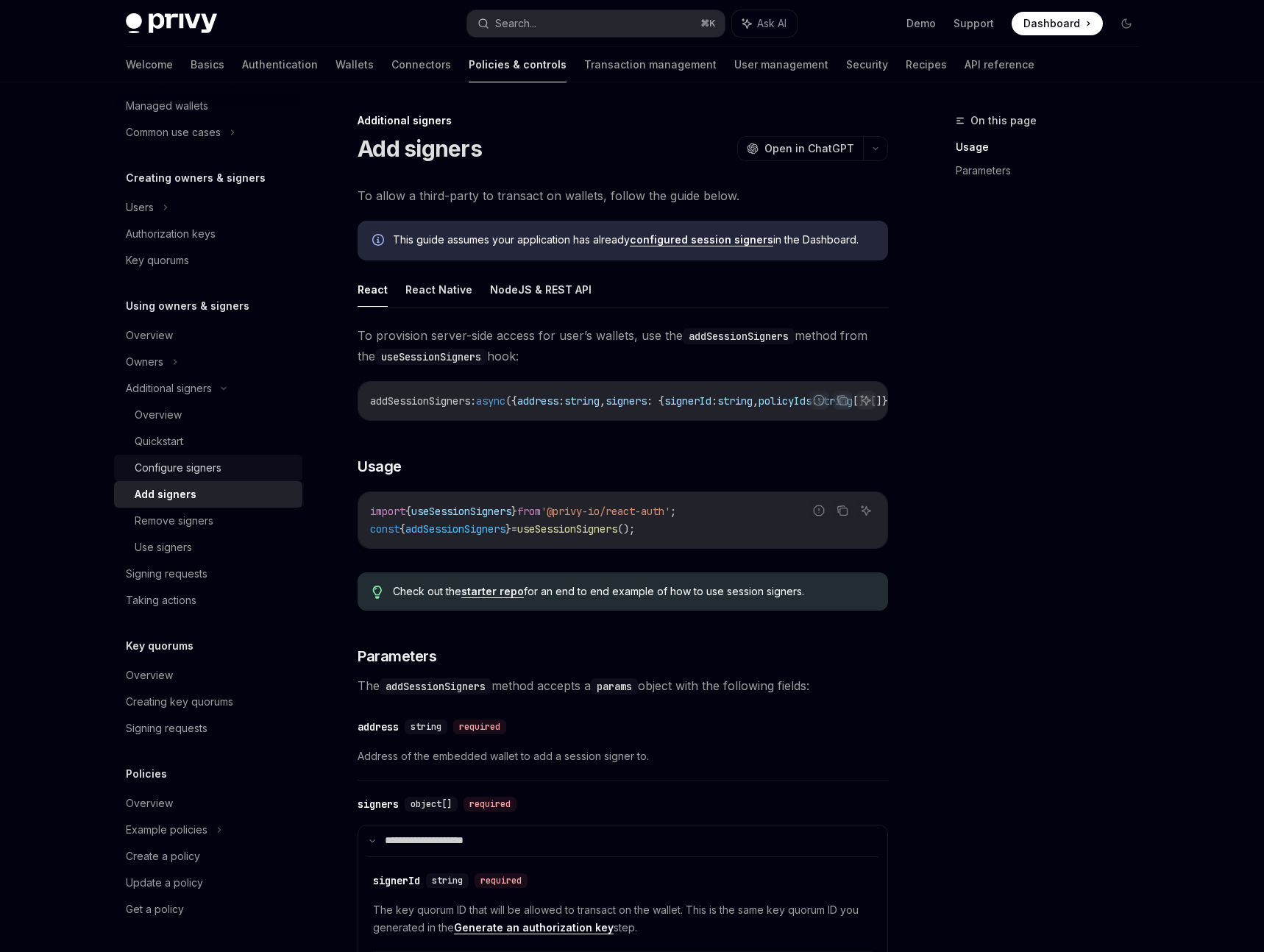
click at [208, 473] on div "Configure signers" at bounding box center [178, 468] width 86 height 18
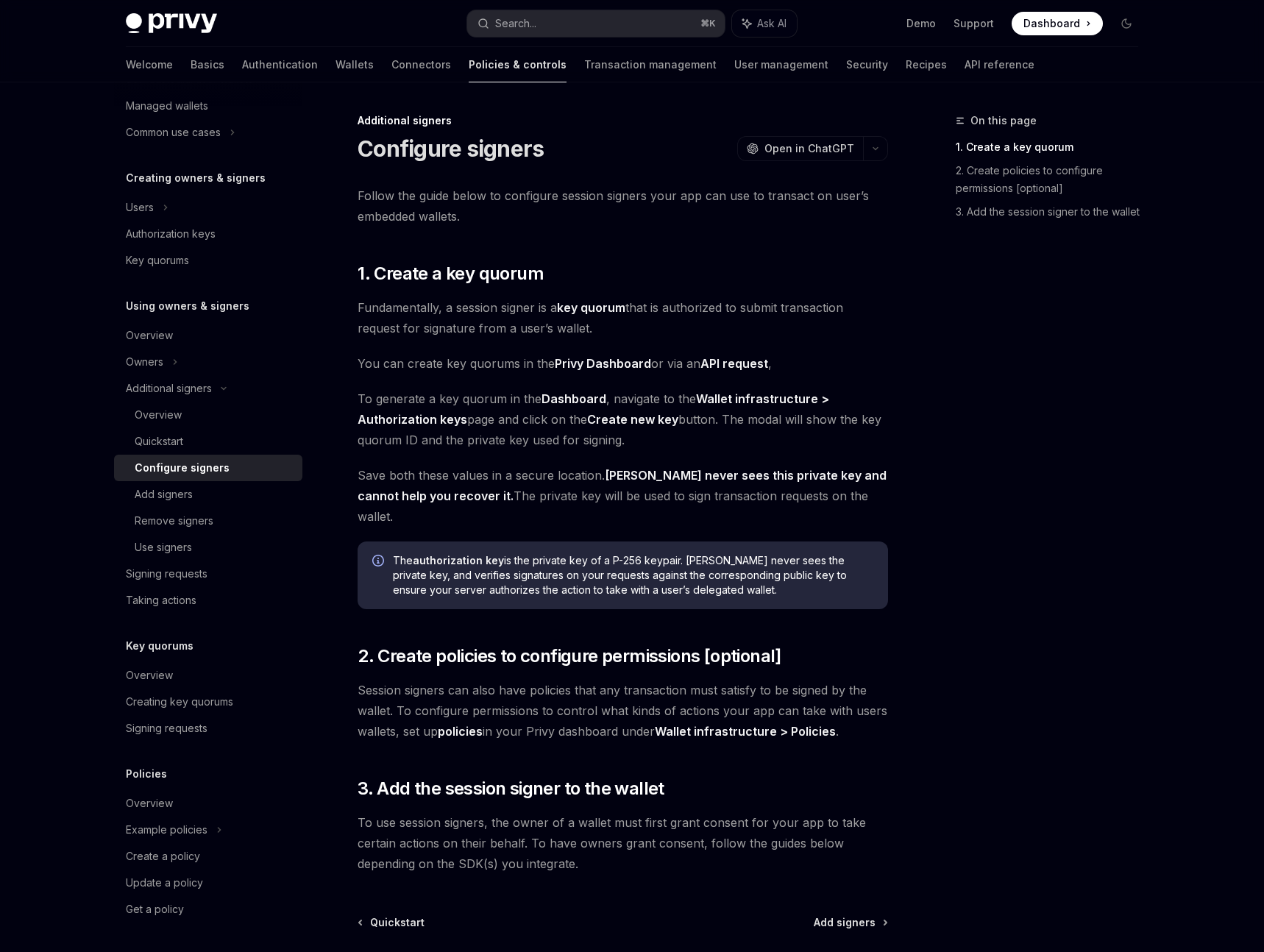
click at [710, 200] on span "Follow the guide below to configure session signers your app can use to transac…" at bounding box center [623, 205] width 530 height 41
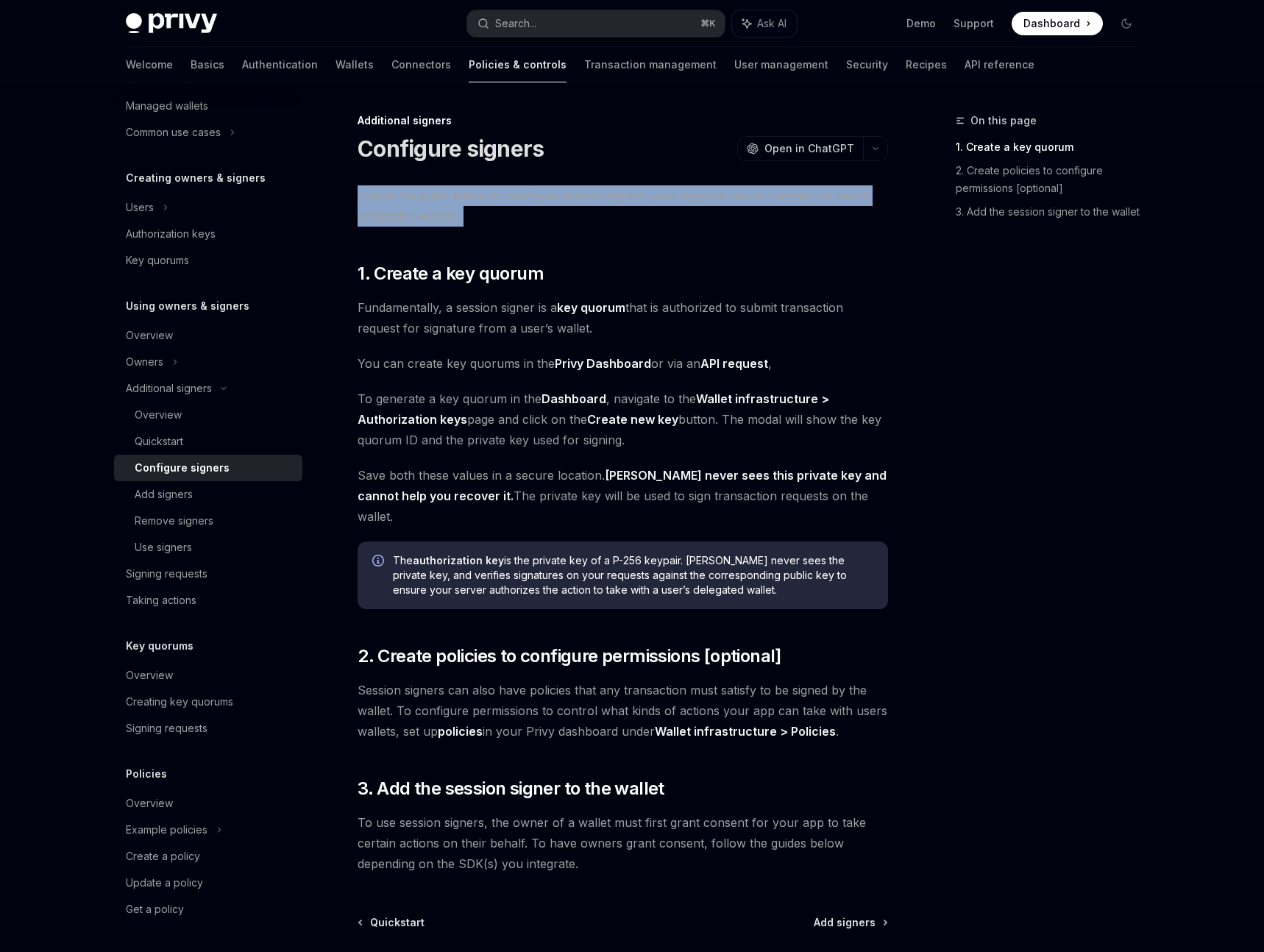
click at [710, 200] on span "Follow the guide below to configure session signers your app can use to transac…" at bounding box center [623, 205] width 530 height 41
copy div "Follow the guide below to configure session signers your app can use to transac…"
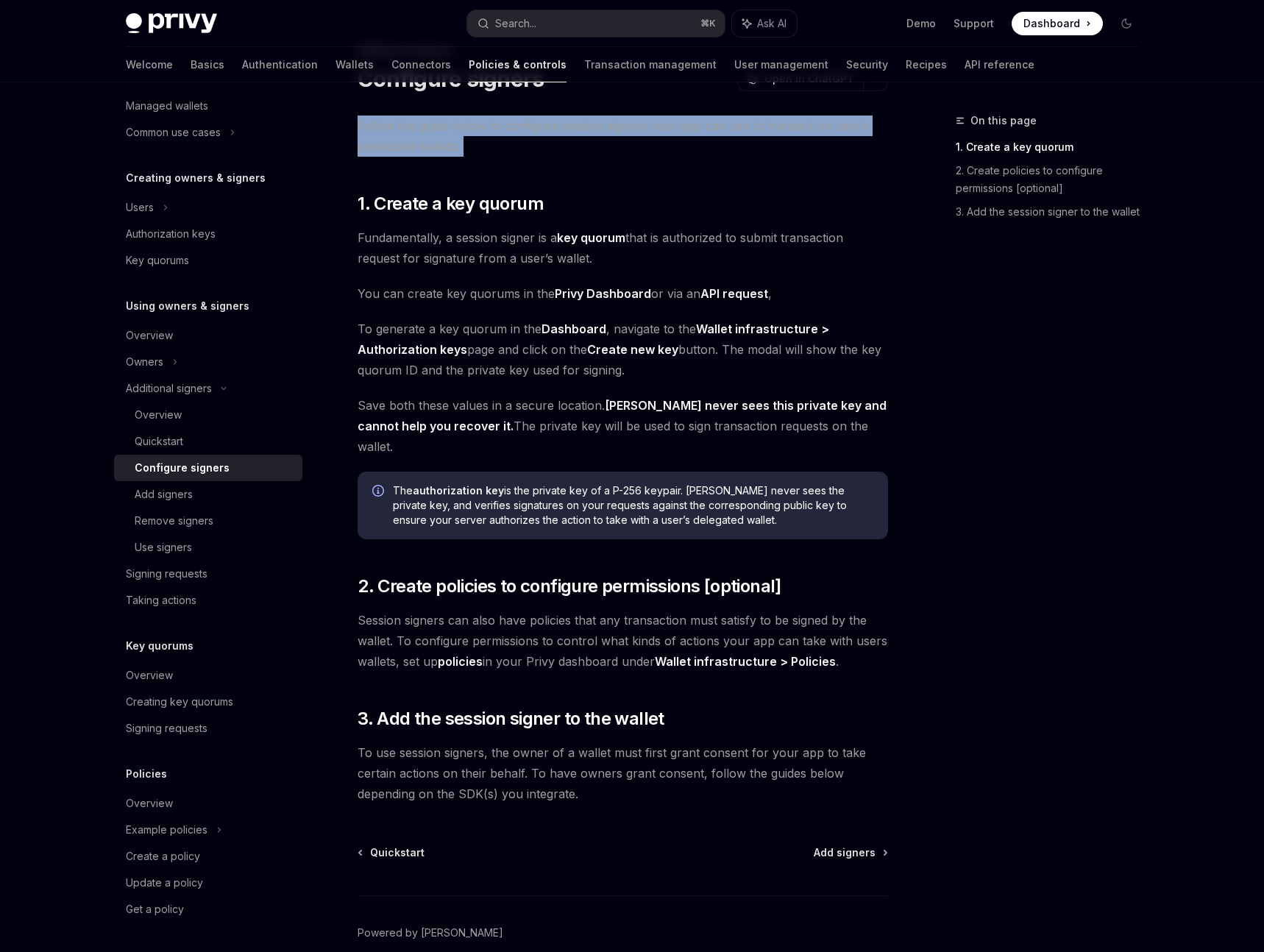
scroll to position [120, 0]
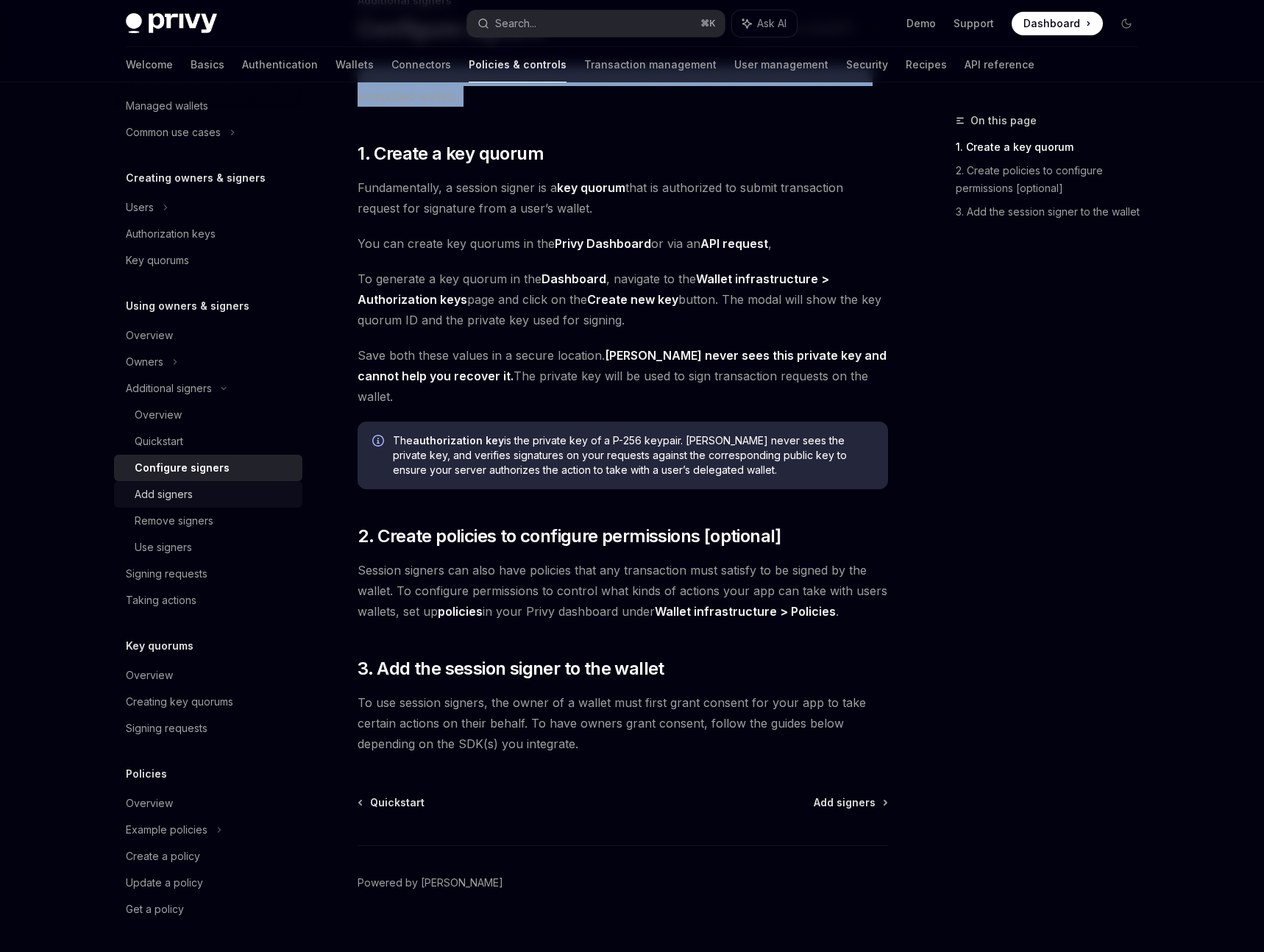
click at [199, 487] on div "Add signers" at bounding box center [214, 494] width 159 height 18
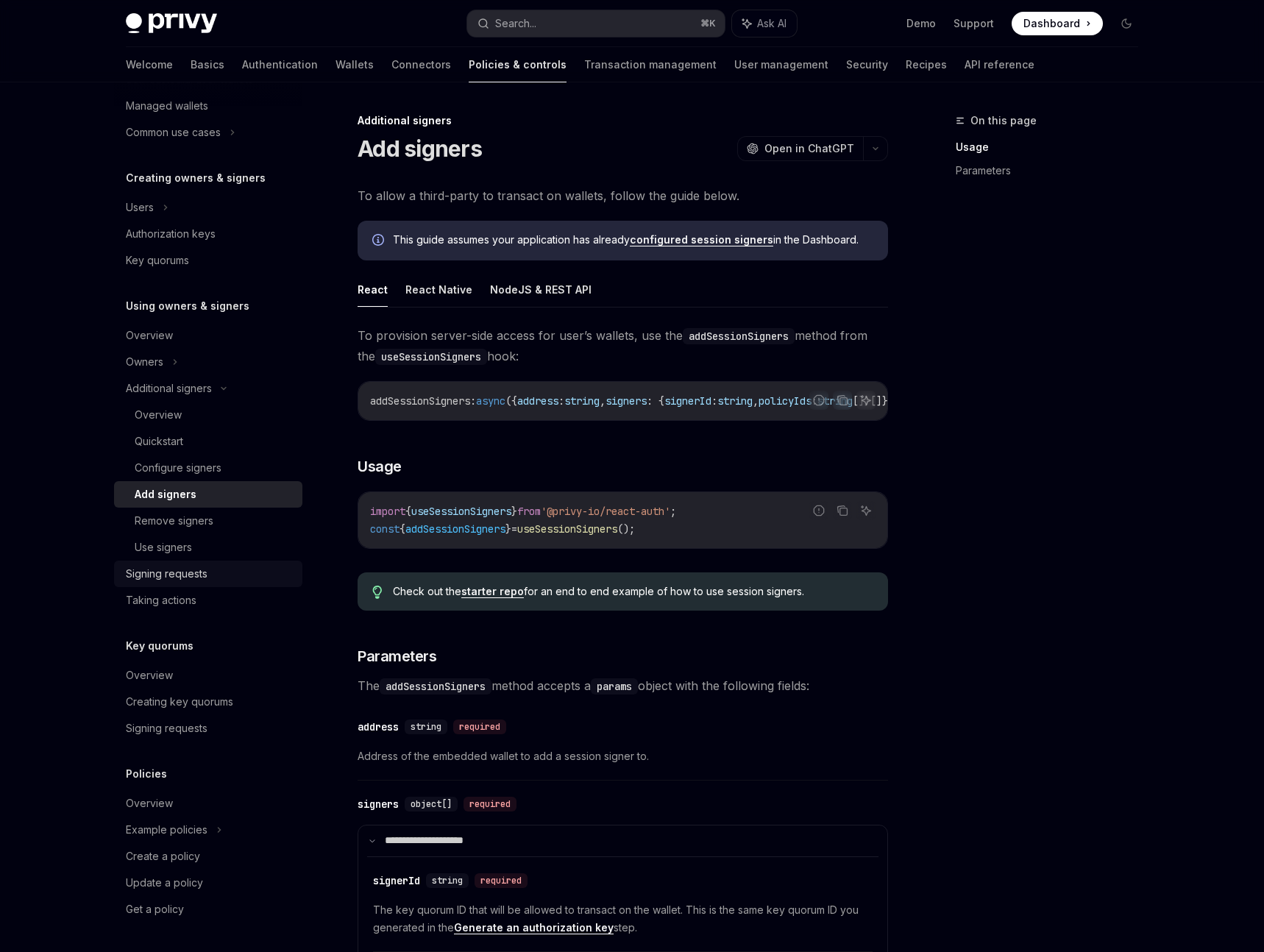
click at [206, 563] on link "Signing requests" at bounding box center [209, 574] width 189 height 27
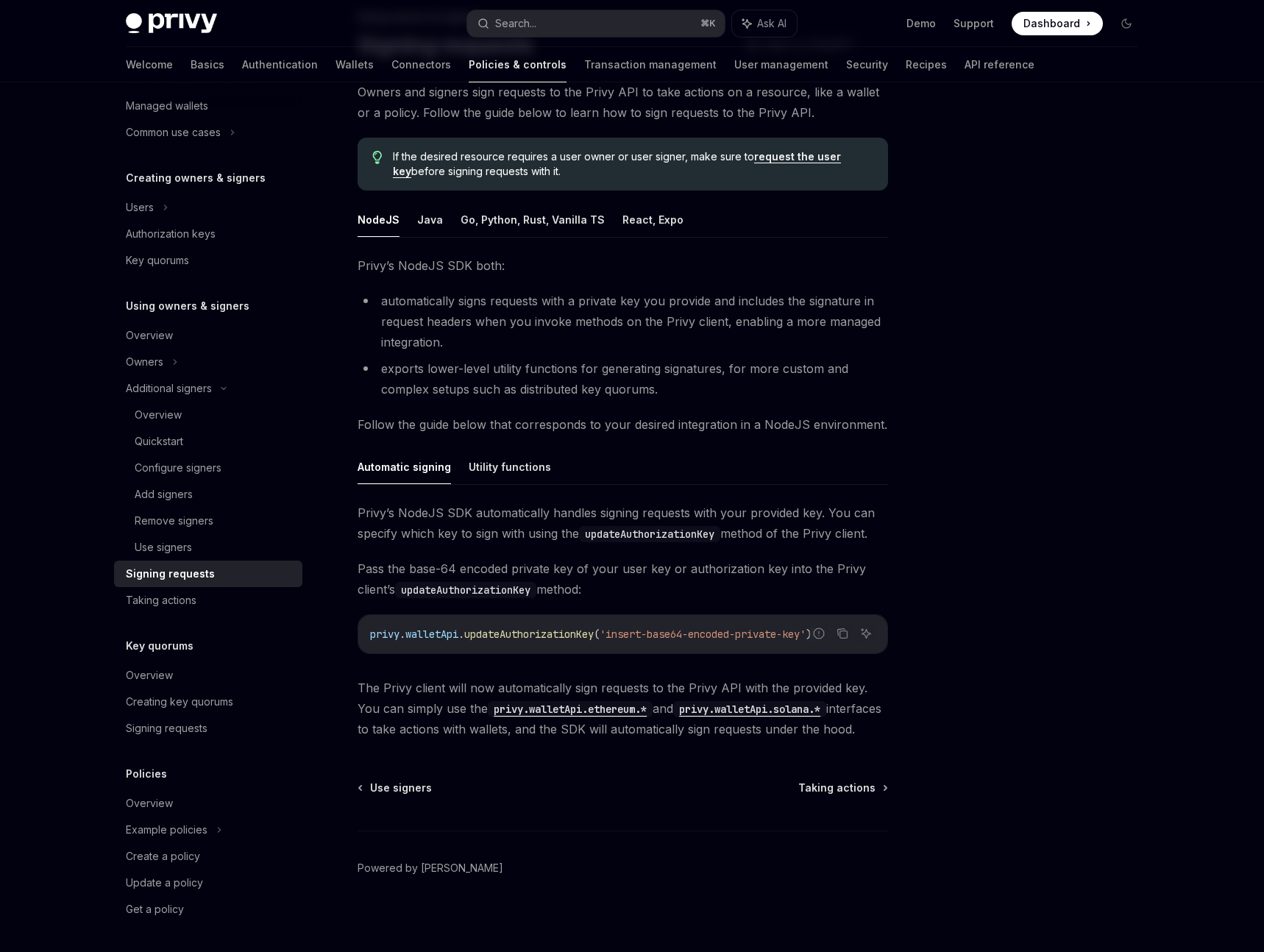
scroll to position [109, 0]
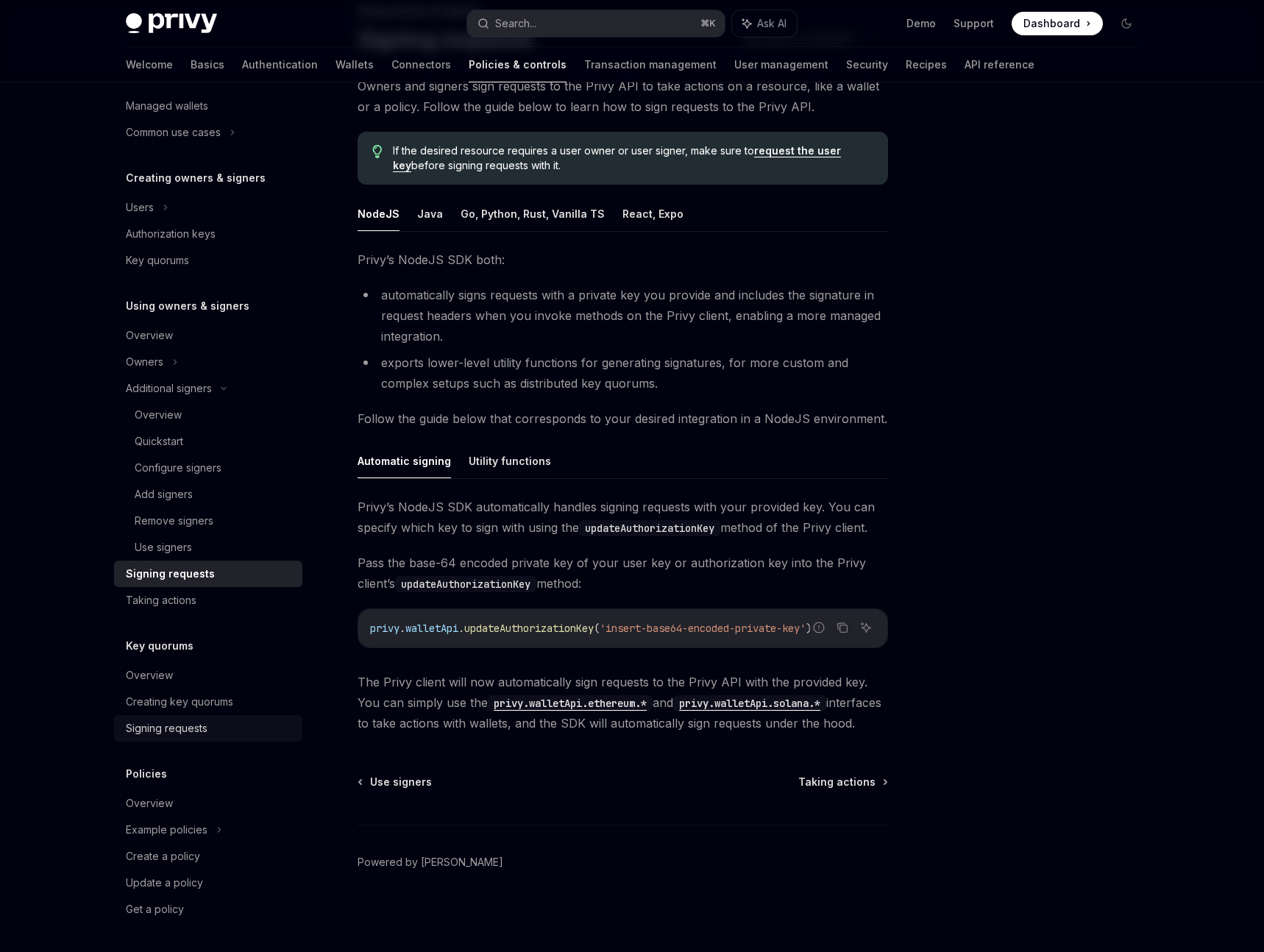
click at [208, 731] on div "Signing requests" at bounding box center [210, 729] width 168 height 18
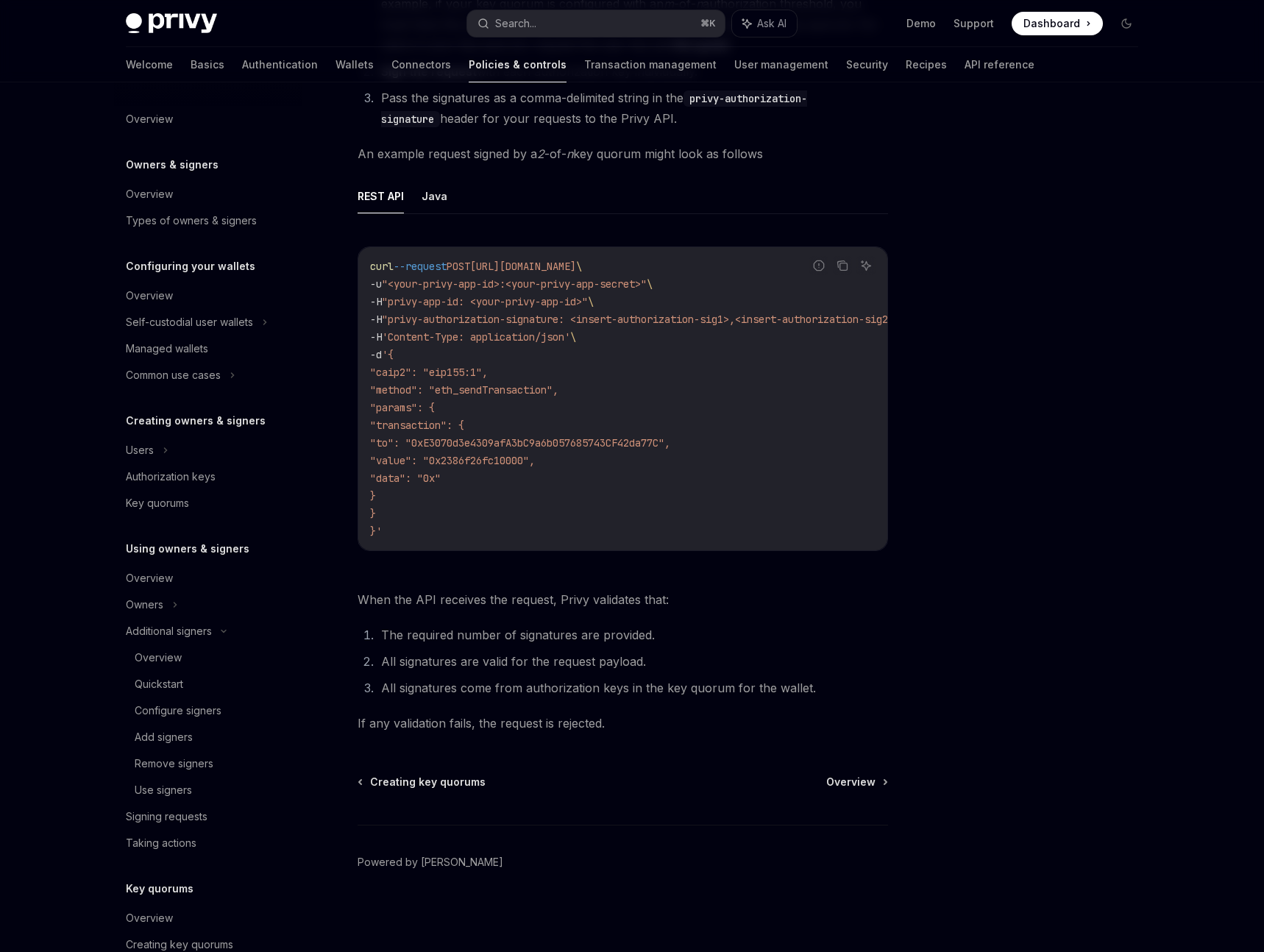
type textarea "*"
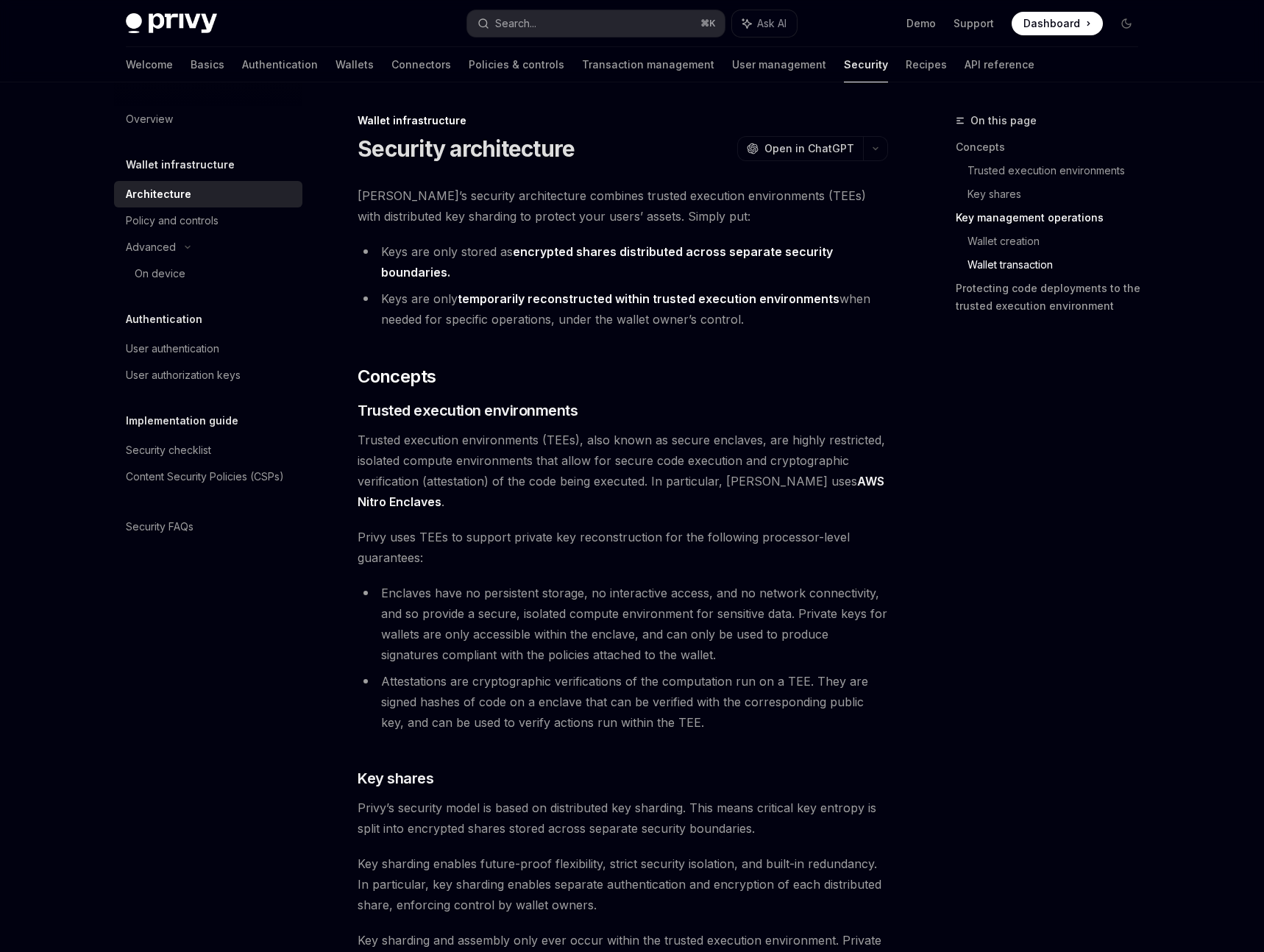
scroll to position [2740, 0]
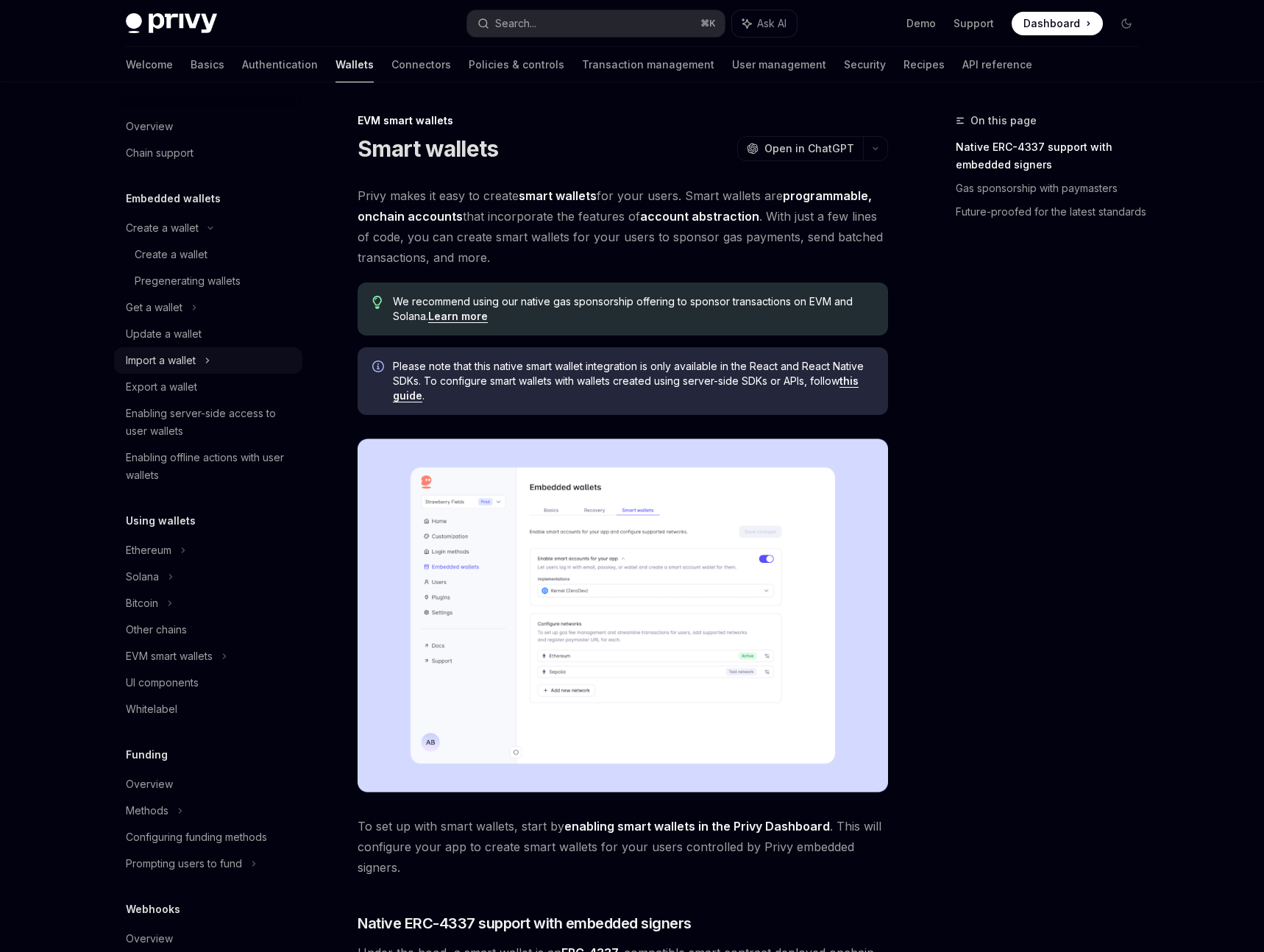
click at [214, 359] on div "Import a wallet" at bounding box center [209, 360] width 189 height 27
type textarea "*"
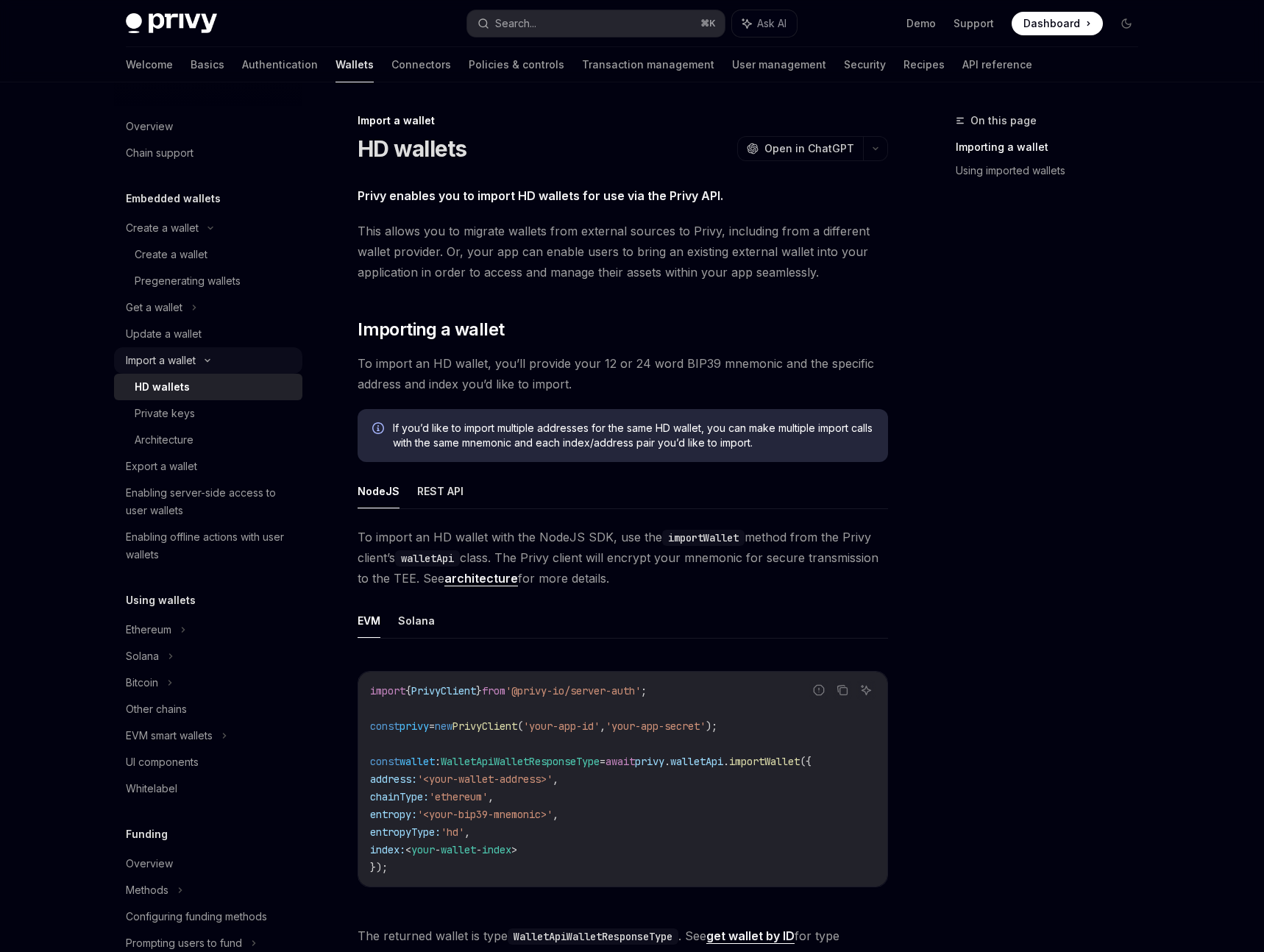
click at [211, 360] on icon at bounding box center [208, 360] width 18 height 6
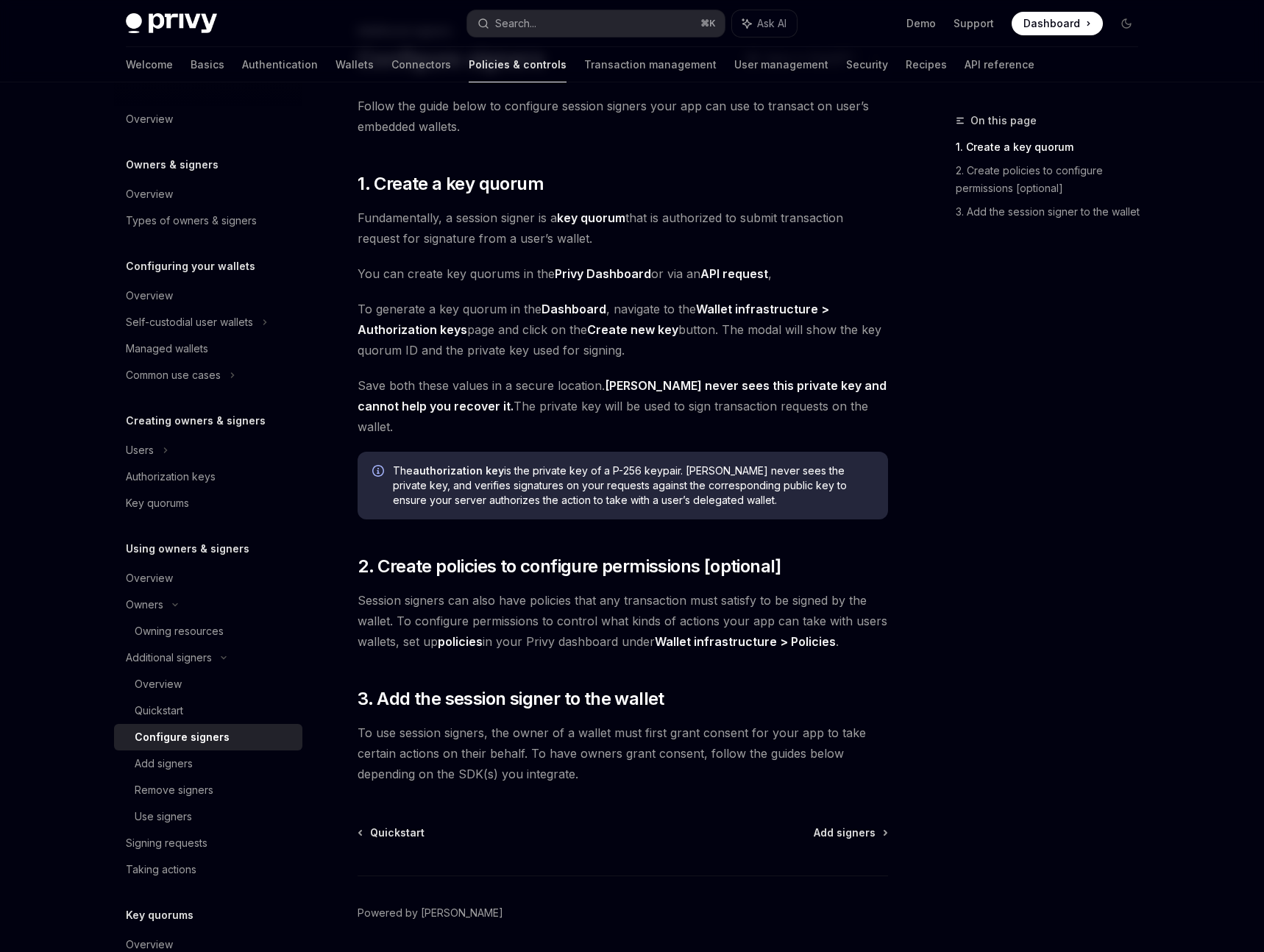
scroll to position [322, 0]
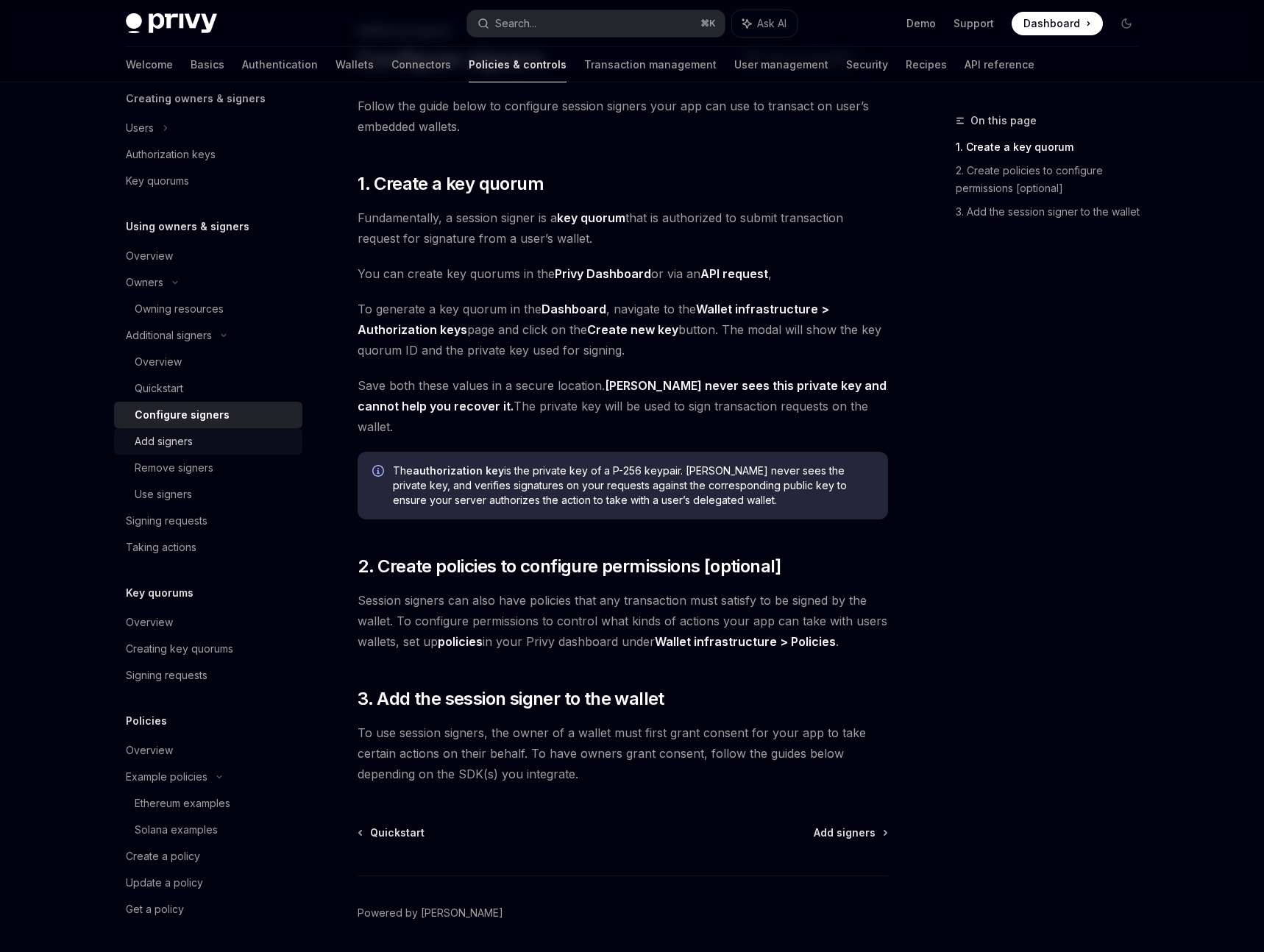
click at [203, 442] on div "Add signers" at bounding box center [214, 442] width 159 height 18
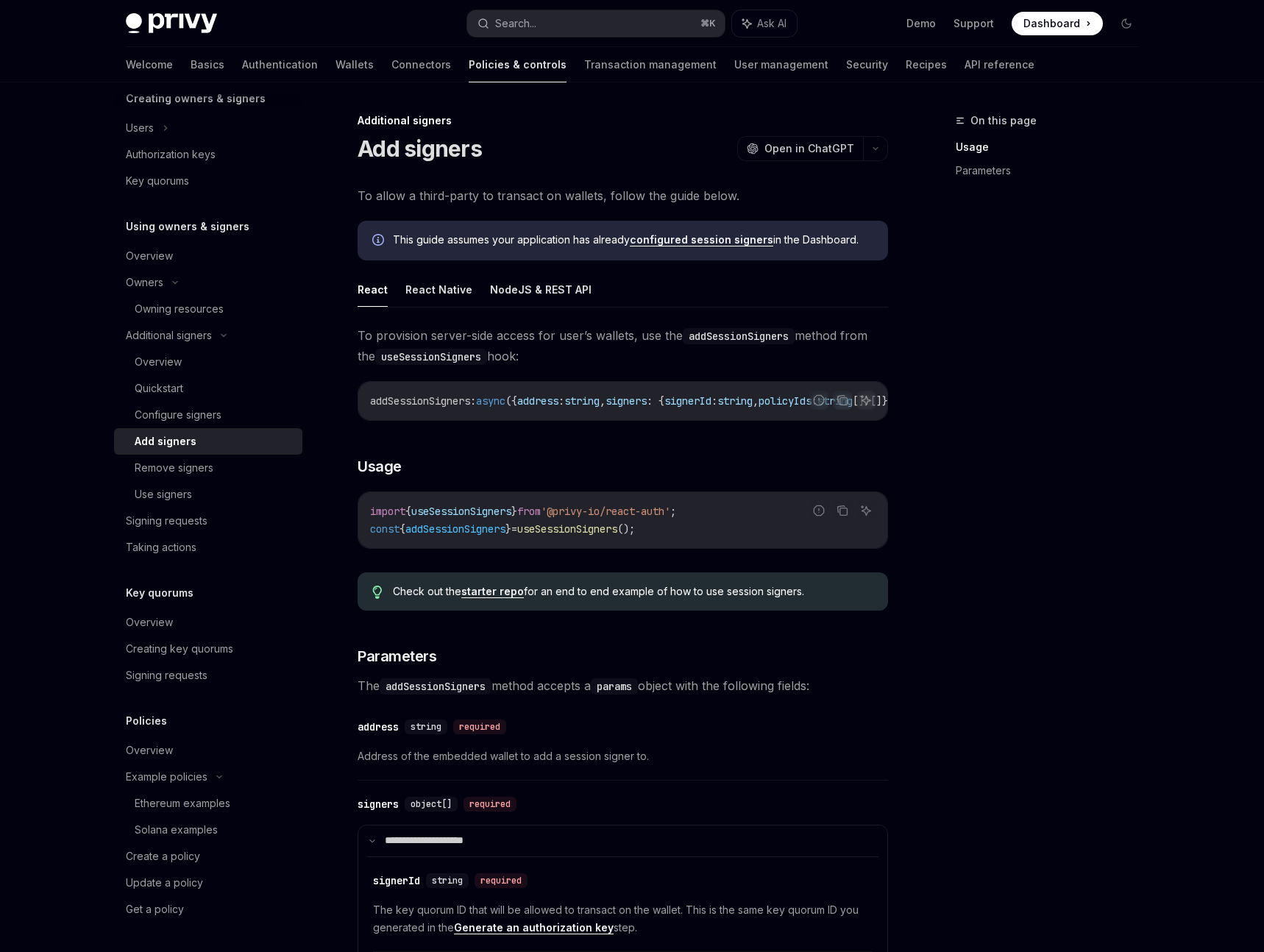
click at [476, 202] on span "To allow a third-party to transact on wallets, follow the guide below." at bounding box center [623, 196] width 530 height 21
copy div "To allow a third-party to transact on wallets, follow the guide below."
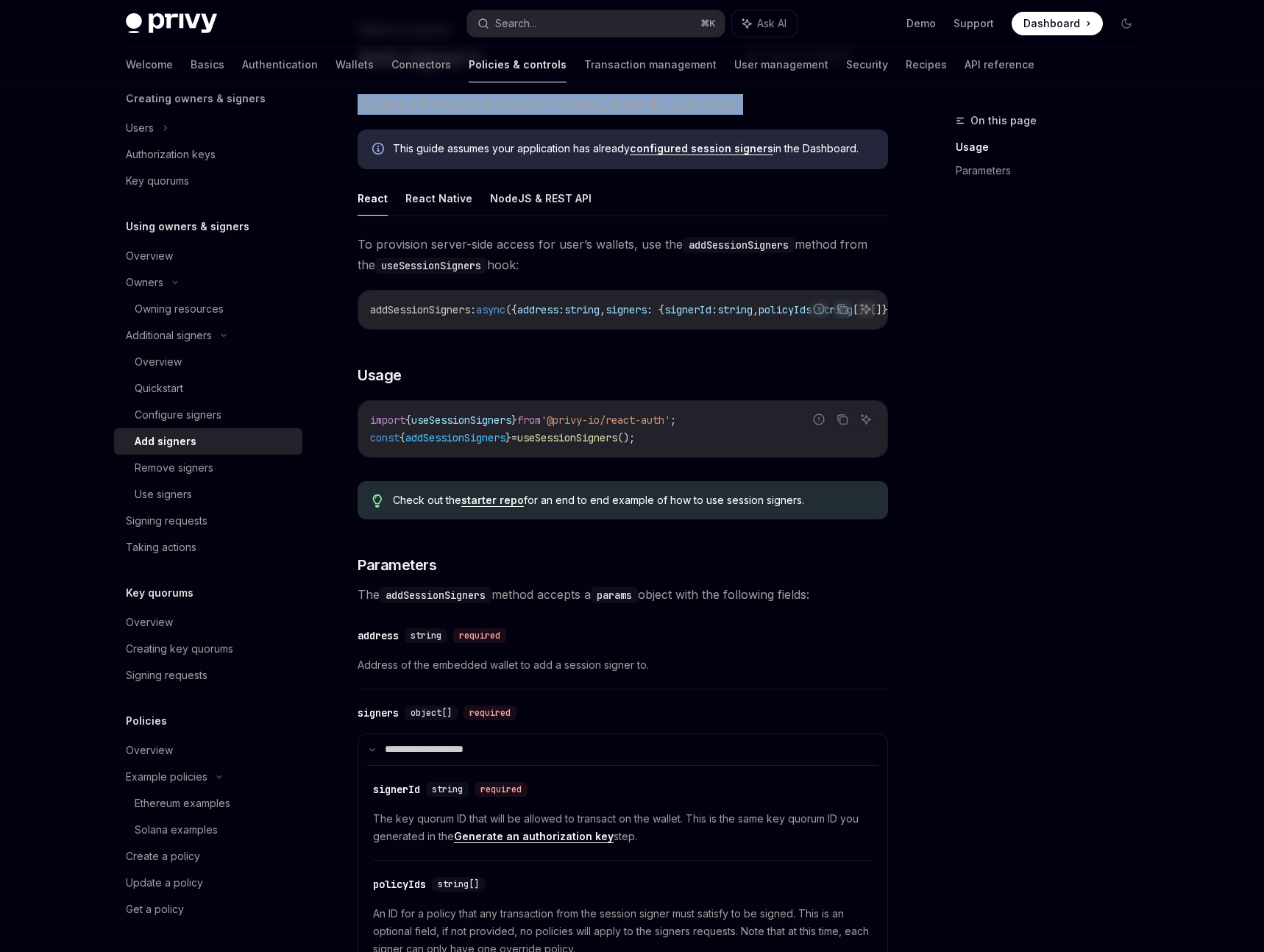
scroll to position [92, 0]
click at [217, 411] on div "Configure signers" at bounding box center [178, 415] width 86 height 18
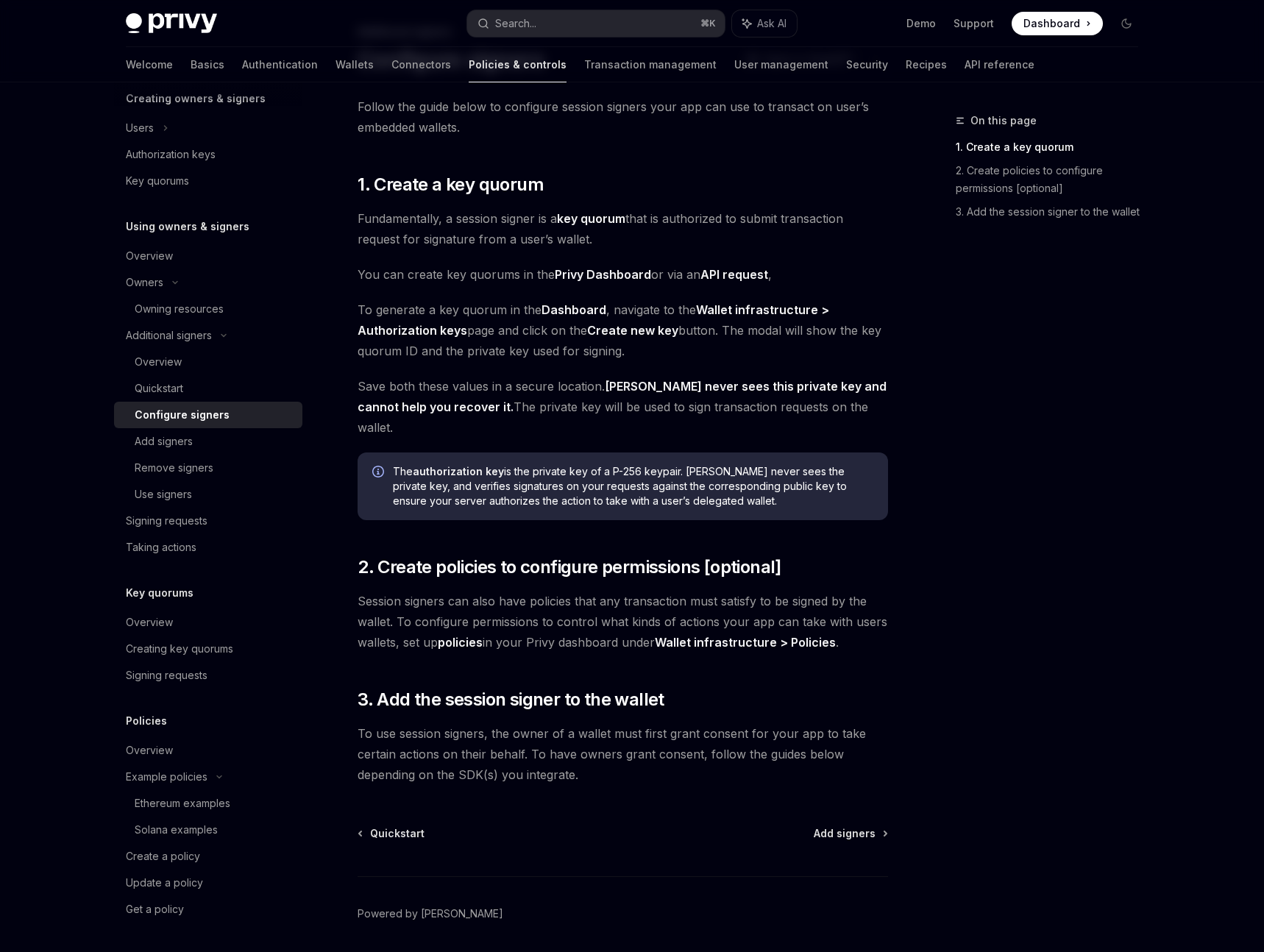
scroll to position [120, 0]
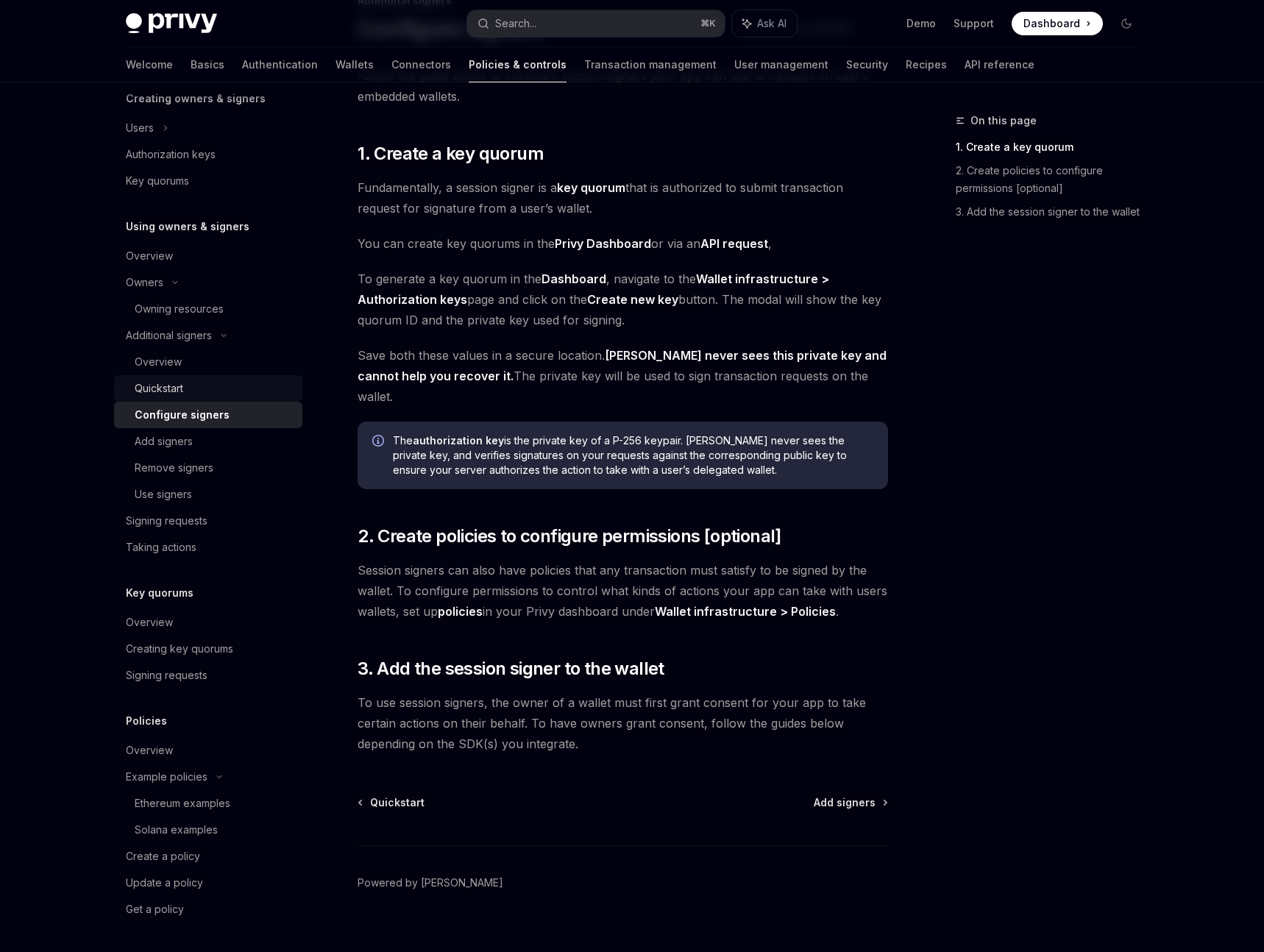
click at [179, 387] on div "Quickstart" at bounding box center [159, 388] width 49 height 18
type textarea "*"
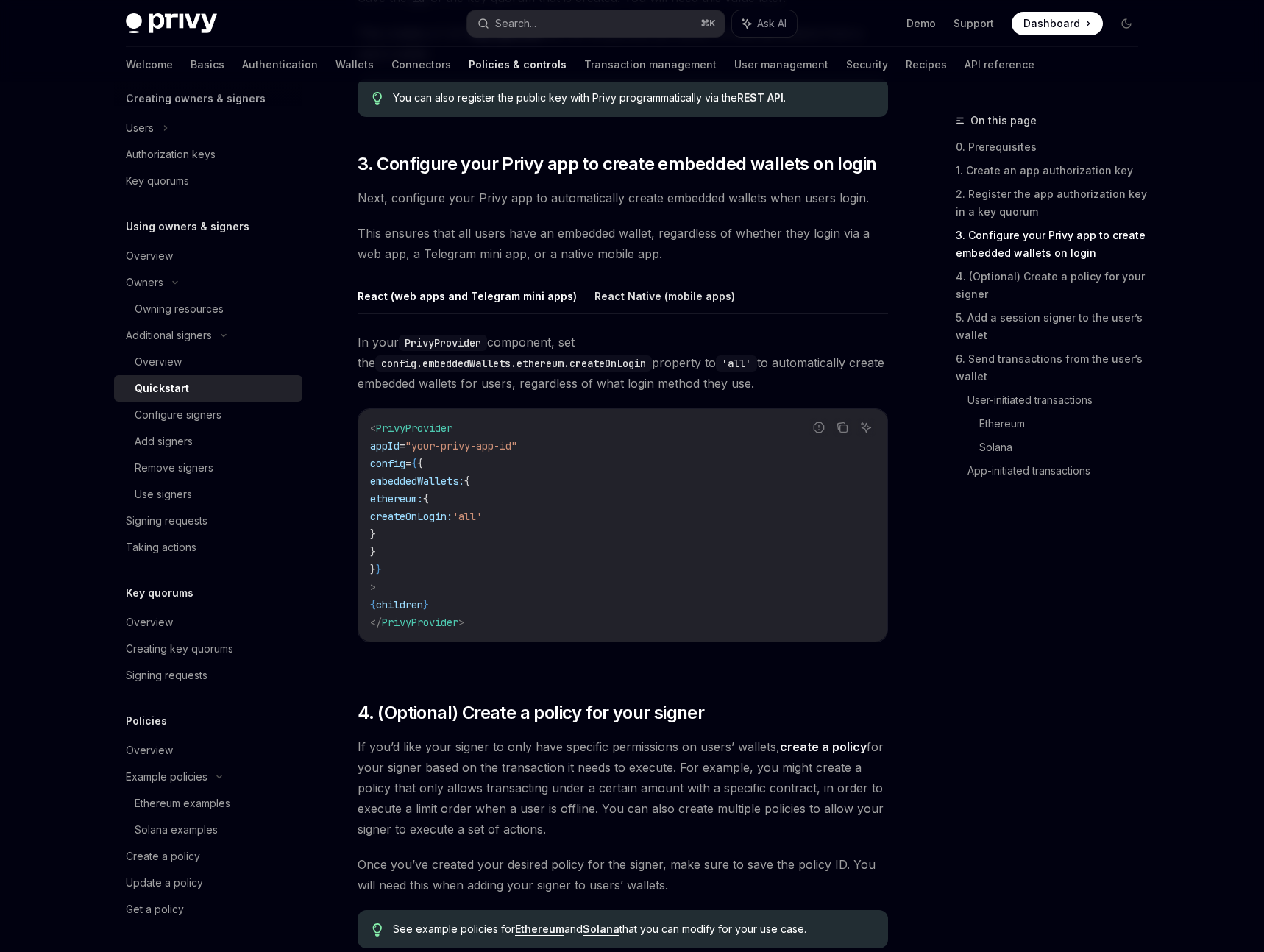
scroll to position [1238, 0]
